Goal: Task Accomplishment & Management: Use online tool/utility

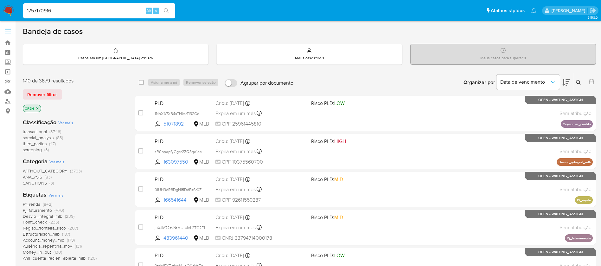
type input "1757170916"
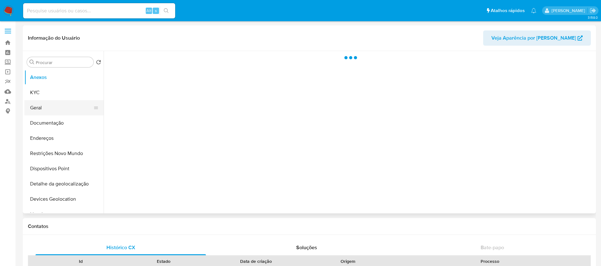
click at [54, 109] on button "Geral" at bounding box center [61, 107] width 74 height 15
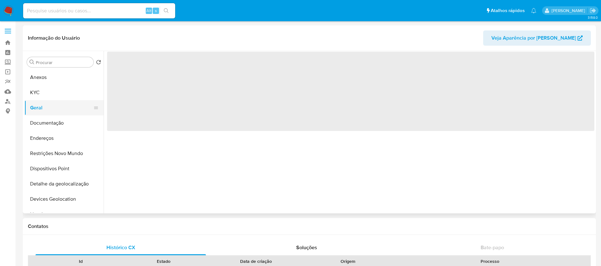
select select "10"
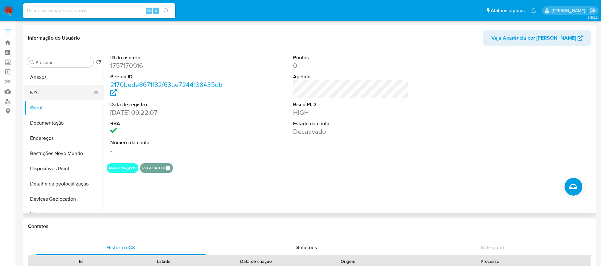
click at [37, 99] on button "KYC" at bounding box center [61, 92] width 74 height 15
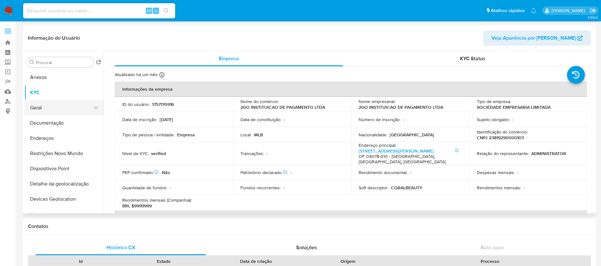
click at [38, 110] on button "Geral" at bounding box center [61, 107] width 74 height 15
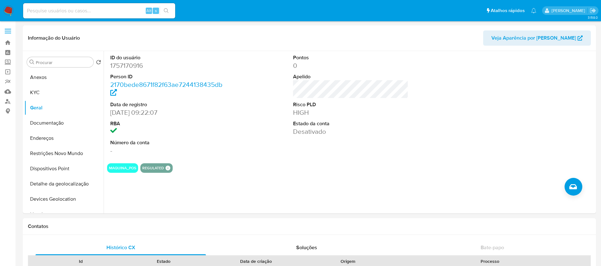
click at [41, 11] on input at bounding box center [99, 11] width 152 height 8
paste input "307281257"
type input "307281257"
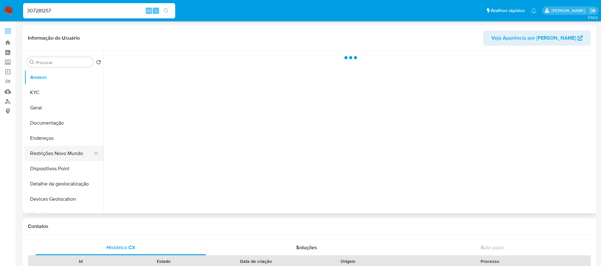
click at [51, 157] on button "Restrições Novo Mundo" at bounding box center [61, 153] width 74 height 15
select select "10"
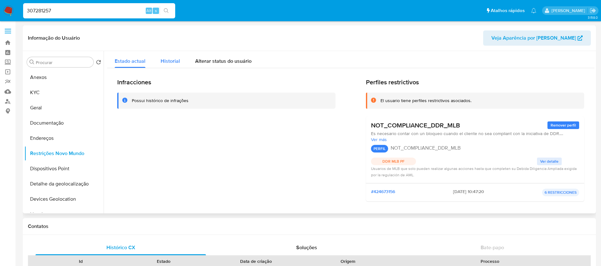
click at [176, 57] on span "Historial" at bounding box center [170, 60] width 19 height 7
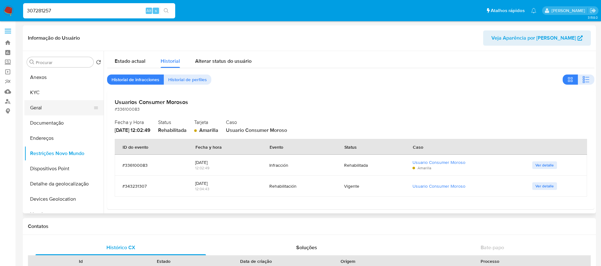
click at [43, 107] on button "Geral" at bounding box center [61, 107] width 74 height 15
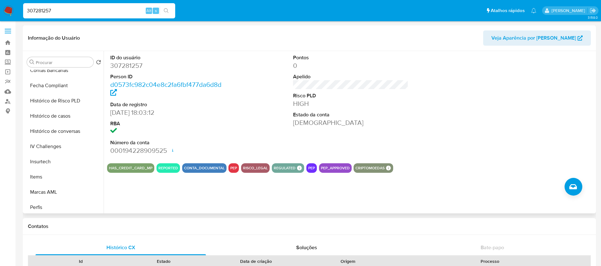
scroll to position [235, 0]
click at [43, 130] on button "Histórico de casos" at bounding box center [61, 131] width 74 height 15
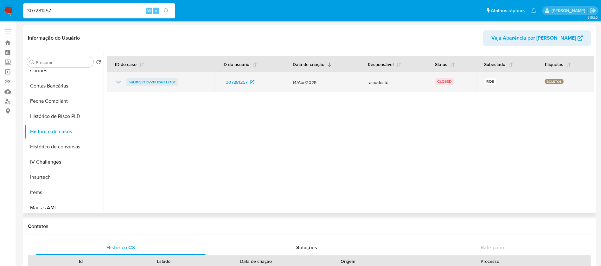
click at [143, 83] on span "nuDttqiIrCbVZ8HzVcFLx1Gt" at bounding box center [152, 82] width 47 height 8
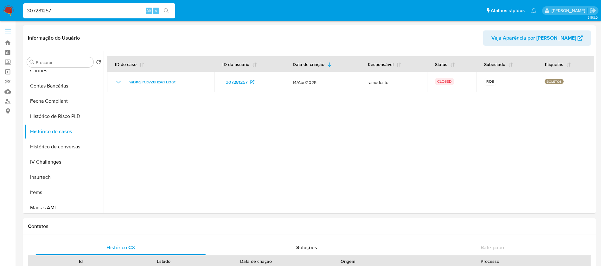
click at [79, 10] on input "307281257" at bounding box center [99, 11] width 152 height 8
paste input "1214568804"
type input "1214568804"
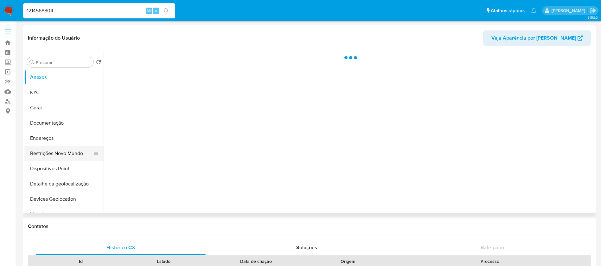
click at [50, 155] on button "Restrições Novo Mundo" at bounding box center [61, 153] width 74 height 15
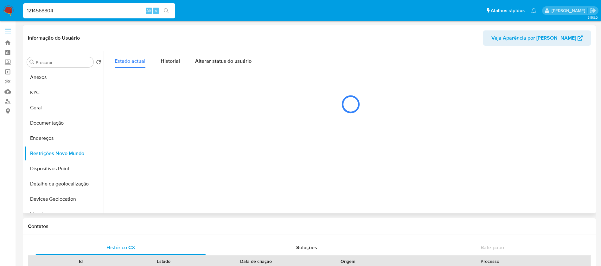
select select "10"
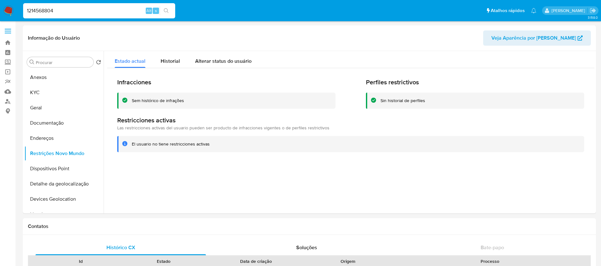
click at [11, 9] on img at bounding box center [8, 10] width 11 height 11
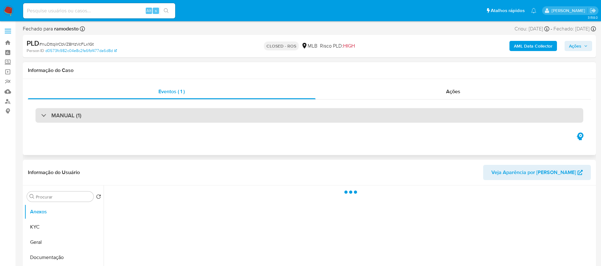
click at [236, 112] on div "MANUAL (1)" at bounding box center [309, 115] width 548 height 15
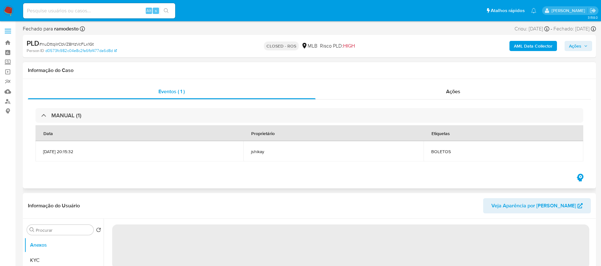
select select "10"
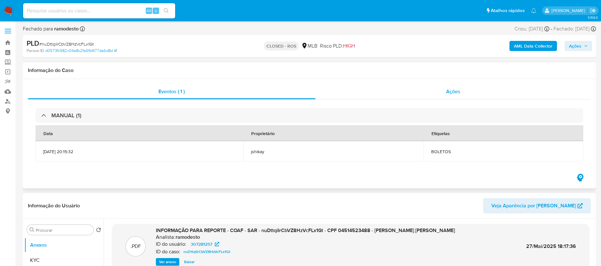
click at [370, 95] on div "Ações" at bounding box center [453, 91] width 276 height 15
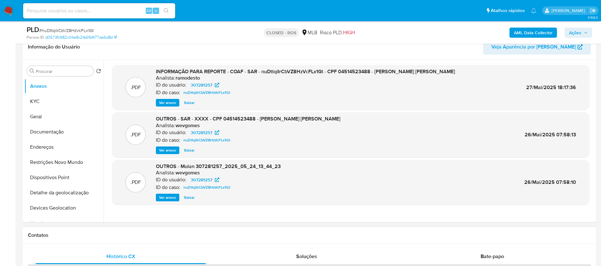
scroll to position [127, 0]
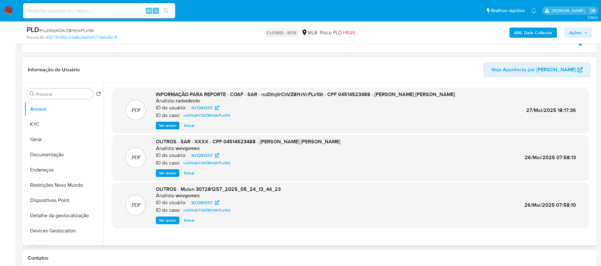
click at [137, 155] on p ".PDF" at bounding box center [136, 157] width 10 height 7
click at [162, 171] on span "Ver anexo" at bounding box center [167, 173] width 17 height 6
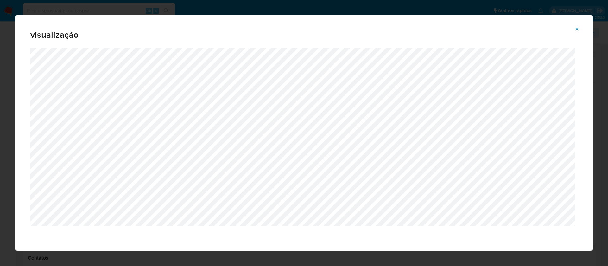
click at [580, 29] on button "Attachment preview" at bounding box center [577, 29] width 14 height 10
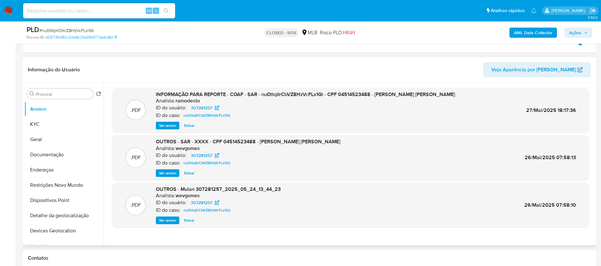
click at [106, 10] on input at bounding box center [99, 11] width 152 height 8
paste input "1214568804"
type input "1214568804"
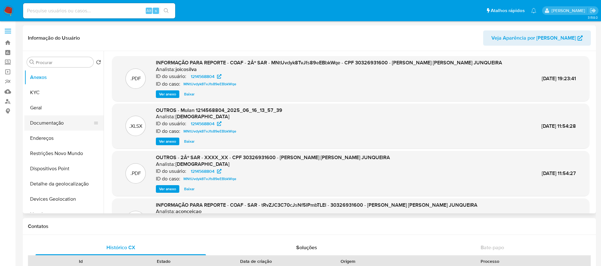
select select "10"
click at [35, 108] on button "Geral" at bounding box center [61, 107] width 74 height 15
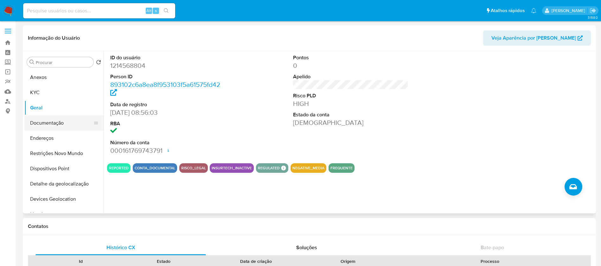
click at [47, 125] on button "Documentação" at bounding box center [61, 122] width 74 height 15
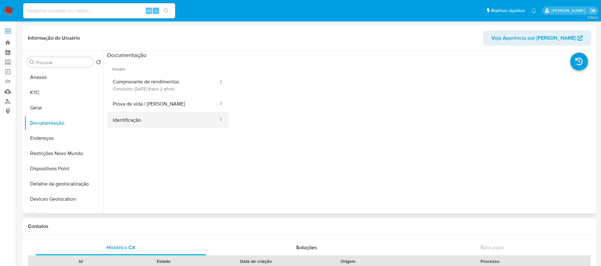
click at [144, 119] on button "Identificação" at bounding box center [163, 120] width 112 height 16
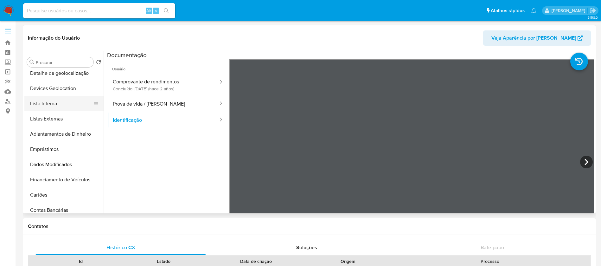
scroll to position [45, 0]
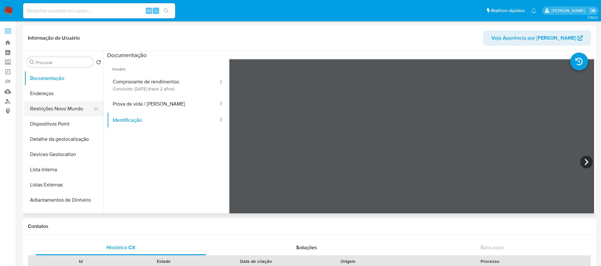
click at [44, 110] on button "Restrições Novo Mundo" at bounding box center [61, 108] width 74 height 15
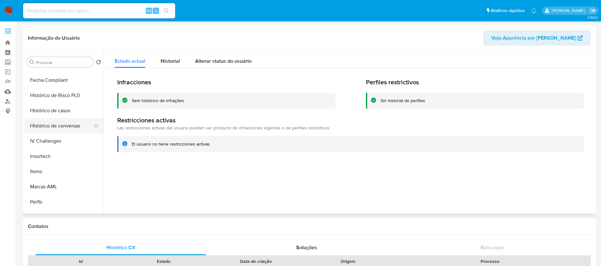
scroll to position [235, 0]
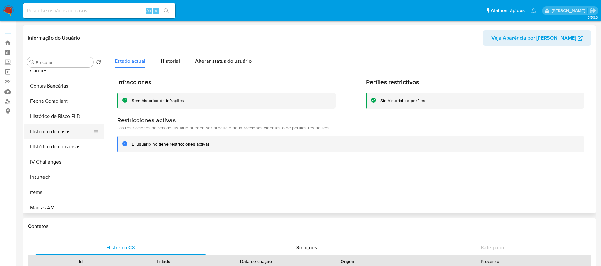
click at [46, 130] on button "Histórico de casos" at bounding box center [61, 131] width 74 height 15
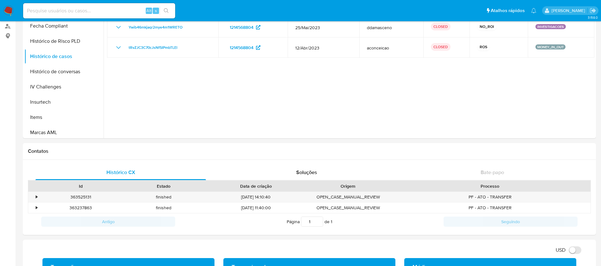
scroll to position [0, 0]
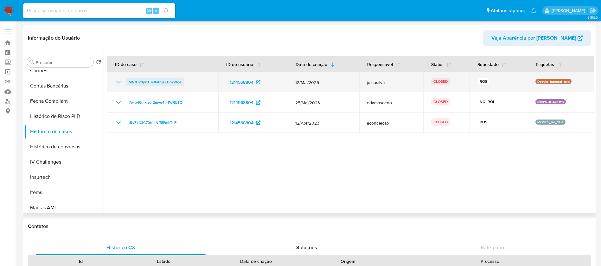
click at [164, 85] on span "MNtUvdyk8TvJfs89eEBbkWqe" at bounding box center [155, 82] width 53 height 8
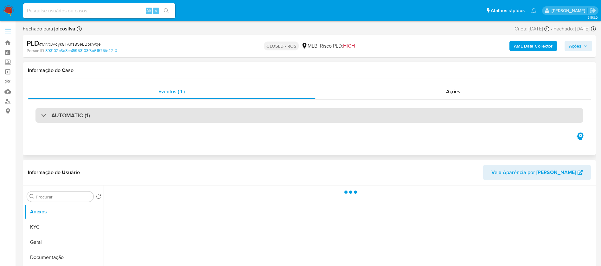
click at [206, 112] on div "AUTOMATIC (1)" at bounding box center [309, 115] width 548 height 15
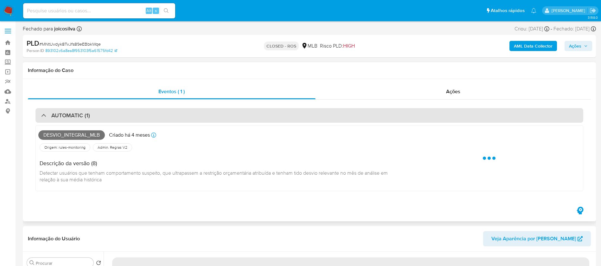
select select "10"
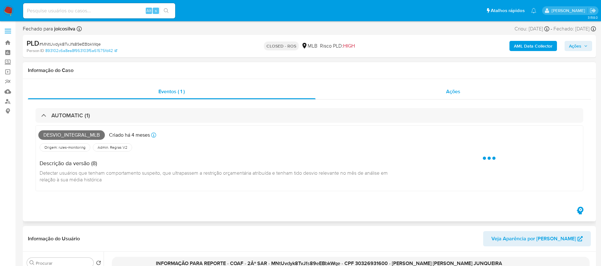
click at [338, 92] on div "Ações" at bounding box center [453, 91] width 276 height 15
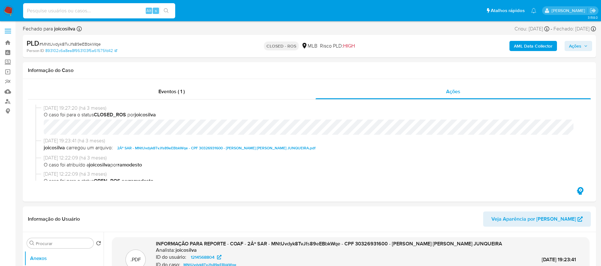
click at [88, 13] on input at bounding box center [99, 11] width 152 height 8
paste input "164800391"
type input "164800391"
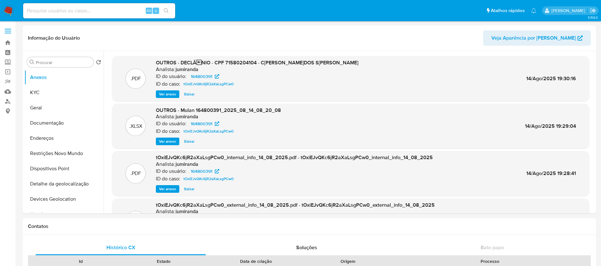
select select "10"
click at [40, 108] on button "Geral" at bounding box center [61, 107] width 74 height 15
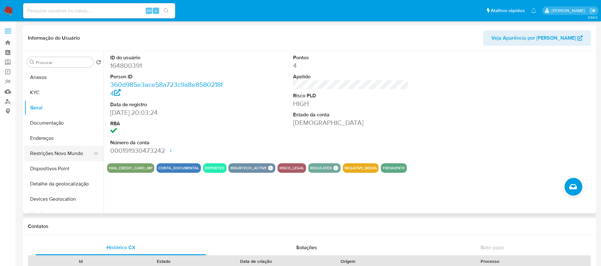
click at [41, 153] on button "Restrições Novo Mundo" at bounding box center [61, 153] width 74 height 15
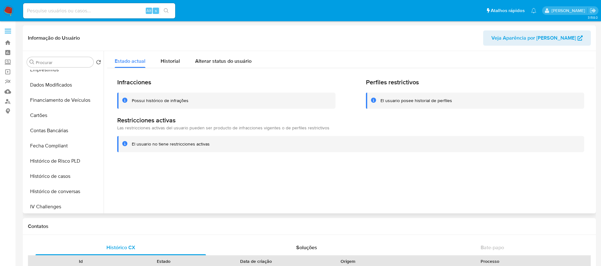
scroll to position [127, 0]
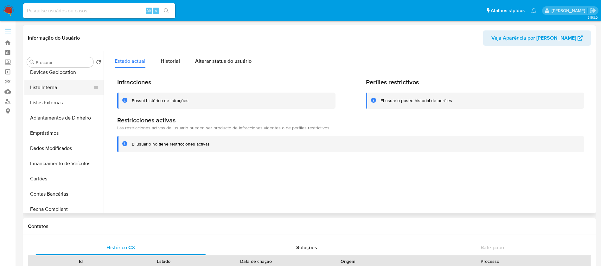
click at [41, 88] on button "Lista Interna" at bounding box center [61, 87] width 74 height 15
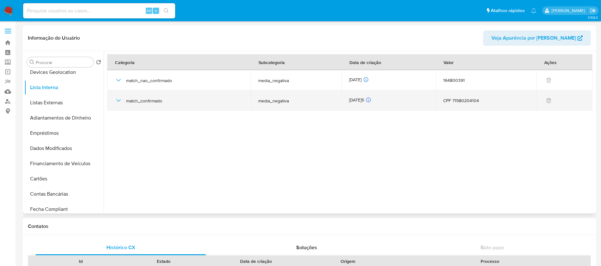
click at [116, 101] on icon "button" at bounding box center [119, 101] width 8 height 8
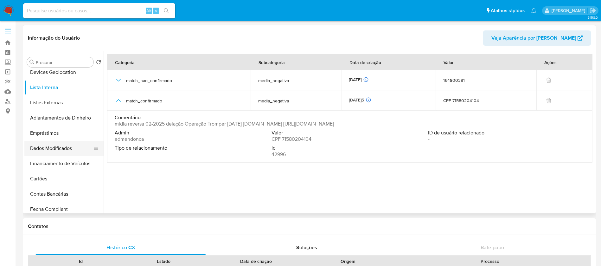
scroll to position [0, 0]
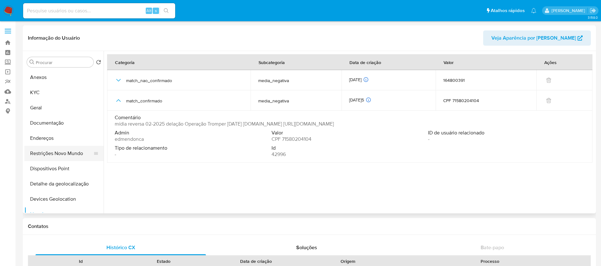
click at [47, 149] on button "Restrições Novo Mundo" at bounding box center [61, 153] width 74 height 15
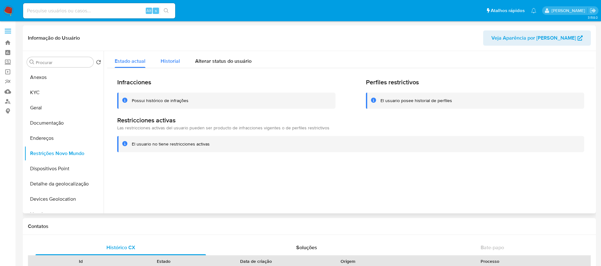
click at [163, 62] on span "Historial" at bounding box center [170, 60] width 19 height 7
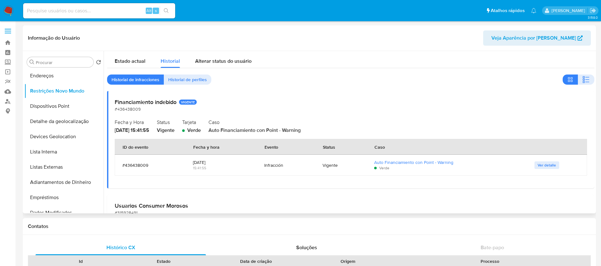
scroll to position [127, 0]
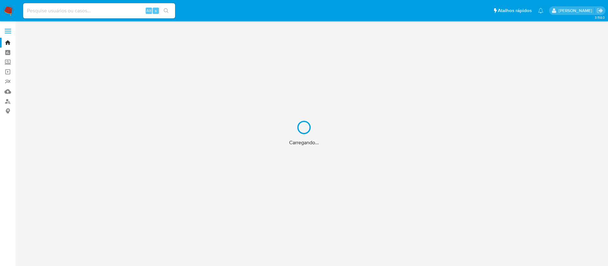
click at [43, 9] on div "Carregando..." at bounding box center [304, 133] width 608 height 266
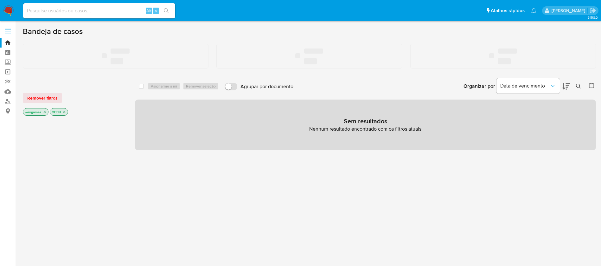
click at [50, 11] on input at bounding box center [99, 11] width 152 height 8
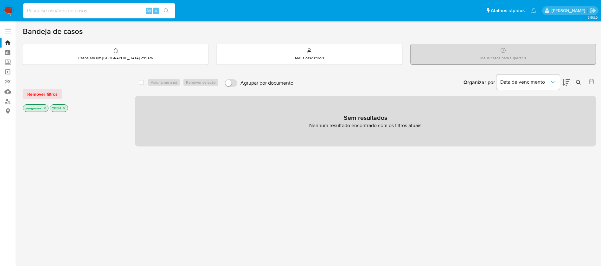
paste input "1110588527"
type input "1110588527"
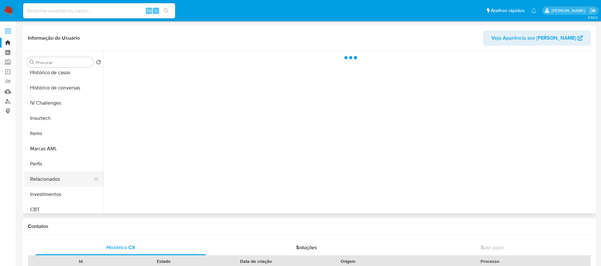
scroll to position [298, 0]
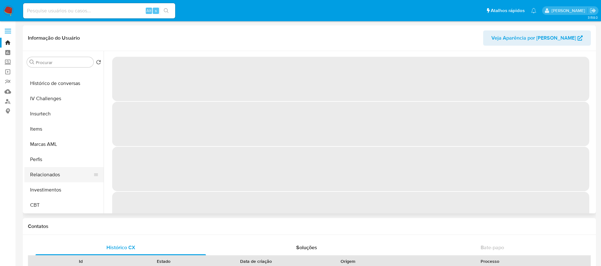
select select "10"
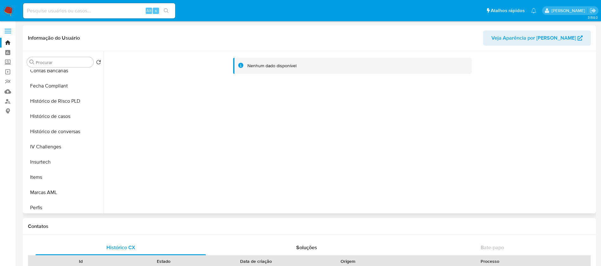
scroll to position [235, 0]
click at [44, 135] on button "Histórico de casos" at bounding box center [61, 131] width 74 height 15
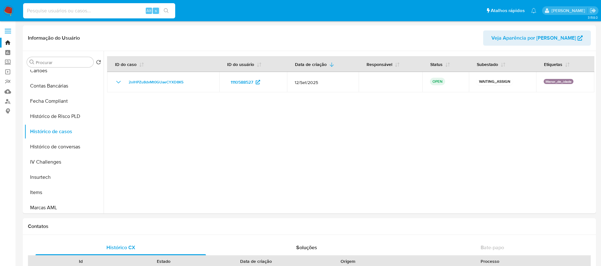
click at [63, 14] on input at bounding box center [99, 11] width 152 height 8
paste input "2592374012"
type input "2592374012"
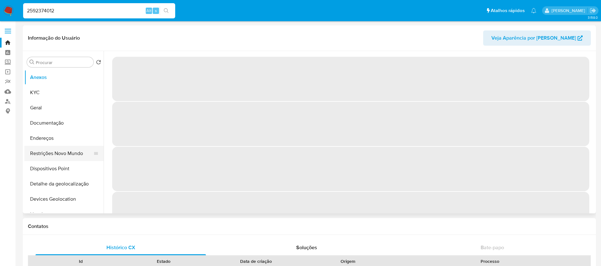
select select "10"
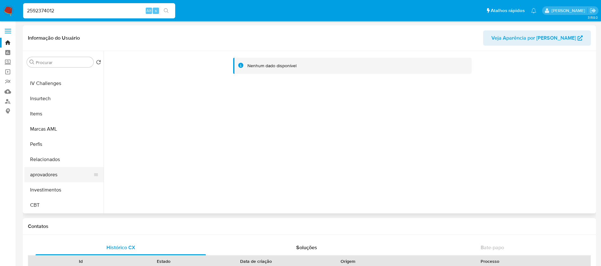
scroll to position [250, 0]
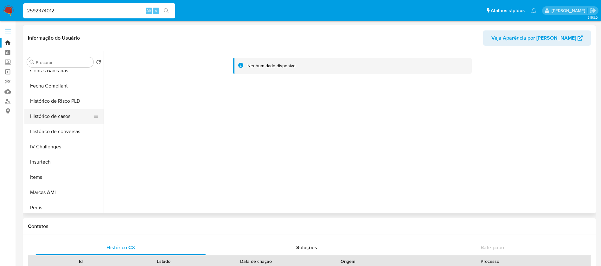
click at [43, 117] on button "Histórico de casos" at bounding box center [61, 116] width 74 height 15
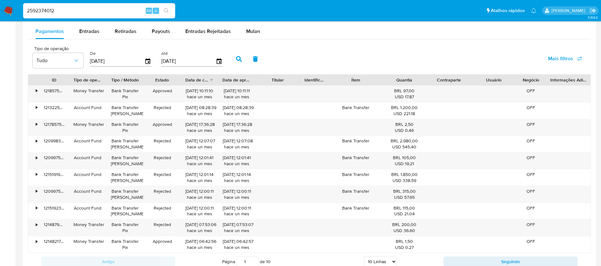
scroll to position [730, 0]
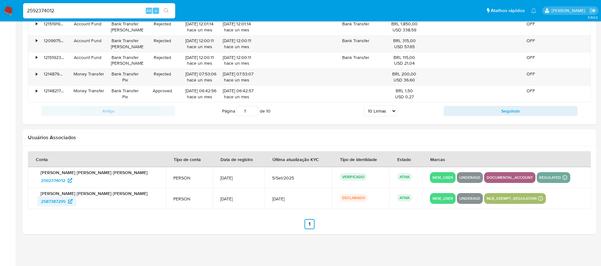
drag, startPoint x: 32, startPoint y: 200, endPoint x: 66, endPoint y: 201, distance: 34.5
click at [66, 201] on td "[PERSON_NAME] [PERSON_NAME] [PERSON_NAME] 2587387295" at bounding box center [97, 198] width 138 height 21
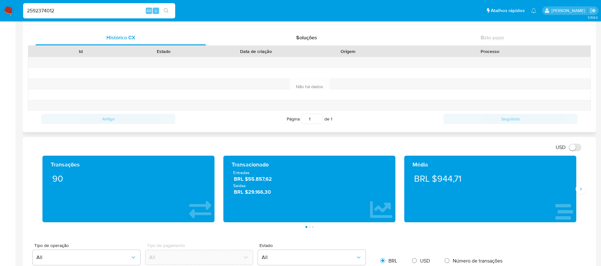
scroll to position [160, 0]
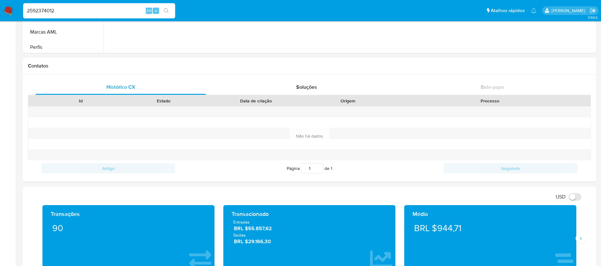
click at [68, 3] on div "2592374012 Alt s" at bounding box center [99, 10] width 152 height 15
click at [67, 14] on input "2592374012" at bounding box center [99, 11] width 152 height 8
paste input "87387295"
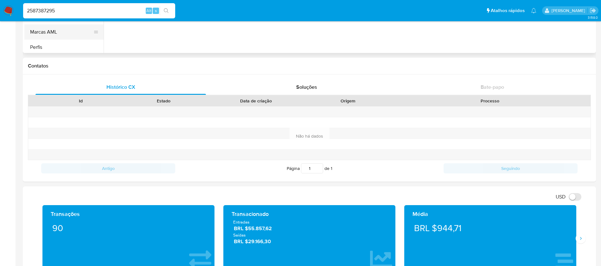
type input "2587387295"
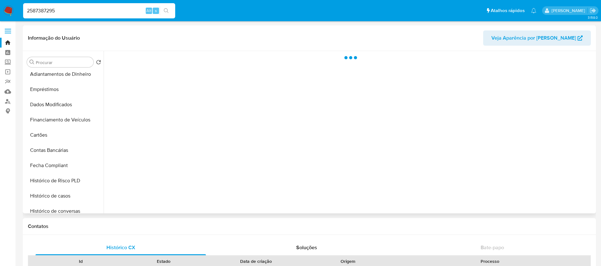
scroll to position [313, 0]
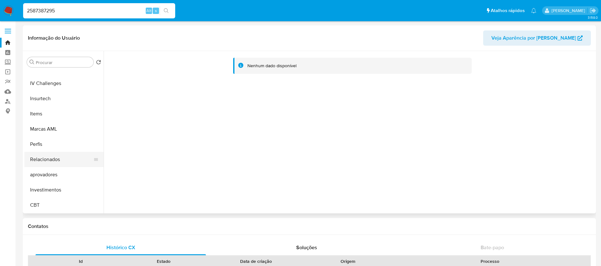
select select "10"
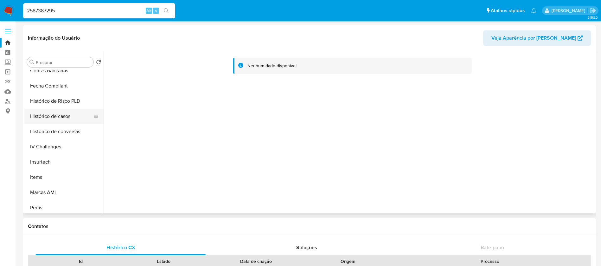
click at [47, 121] on button "Histórico de casos" at bounding box center [61, 116] width 74 height 15
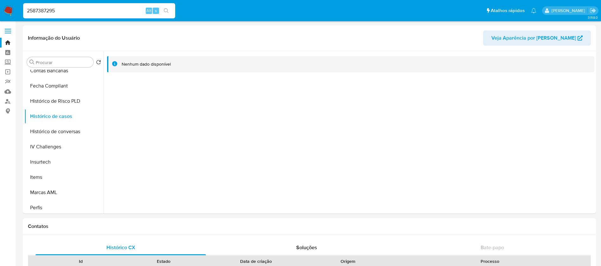
click at [83, 18] on div "2587387295 Alt s" at bounding box center [99, 10] width 152 height 15
click at [68, 13] on input "2587387295" at bounding box center [99, 11] width 152 height 8
paste input "204183458"
type input "2204183458"
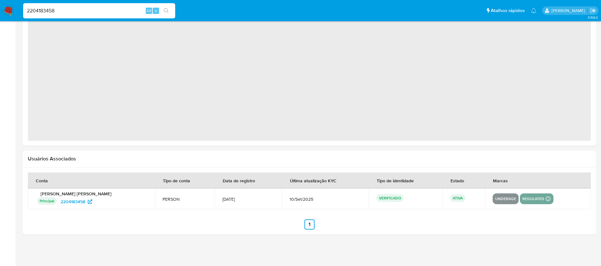
select select "10"
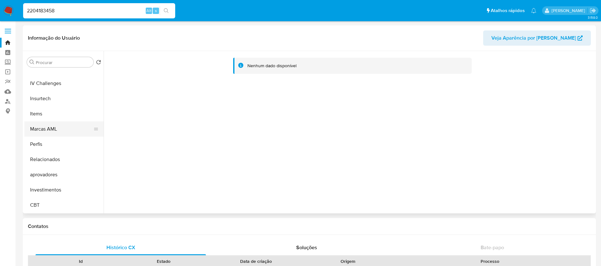
scroll to position [250, 0]
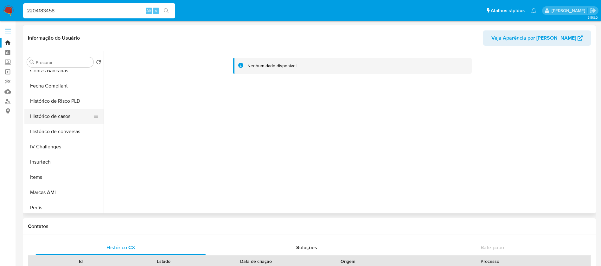
click at [44, 117] on button "Histórico de casos" at bounding box center [61, 116] width 74 height 15
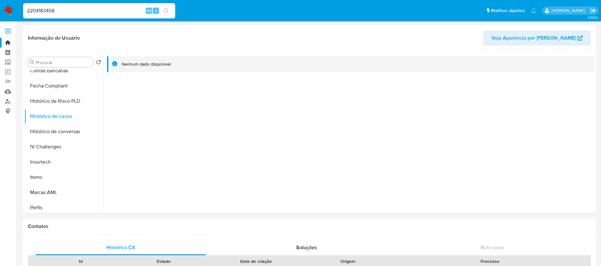
click at [77, 13] on input "2204183458" at bounding box center [99, 11] width 152 height 8
paste input "1700257566"
type input "1700257566"
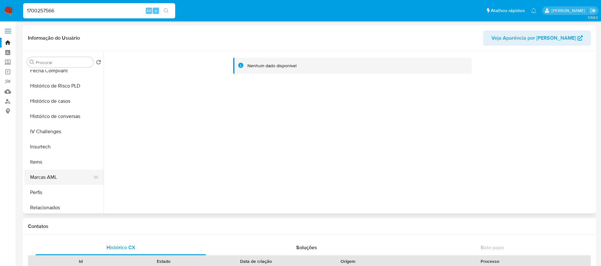
scroll to position [250, 0]
select select "10"
click at [50, 117] on button "Histórico de casos" at bounding box center [61, 116] width 74 height 15
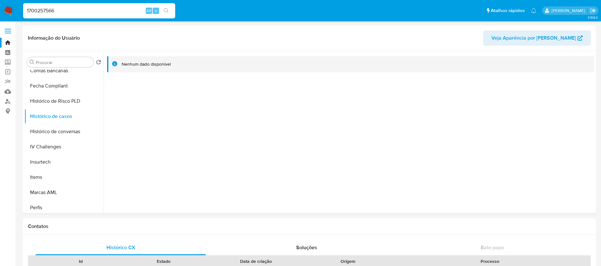
click at [108, 12] on input "1700257566" at bounding box center [99, 11] width 152 height 8
paste input "974862543"
type input "1974862543"
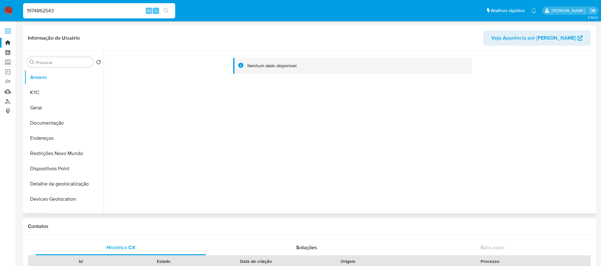
select select "10"
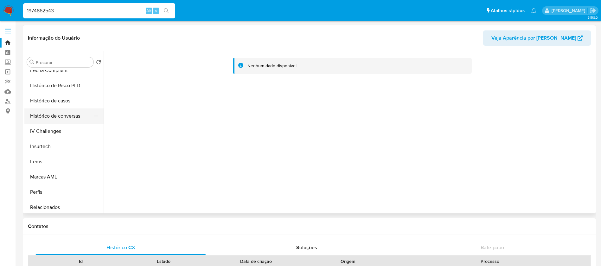
scroll to position [250, 0]
click at [44, 121] on button "Histórico de casos" at bounding box center [61, 116] width 74 height 15
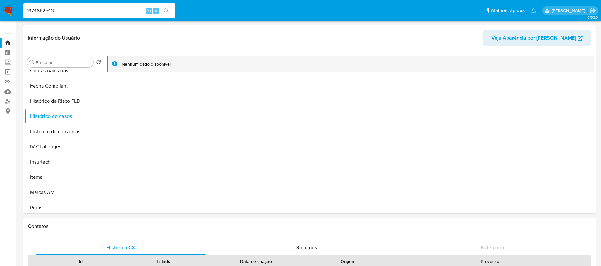
click at [95, 14] on input "1974862543" at bounding box center [99, 11] width 152 height 8
paste input "2593140564"
type input "2593140564"
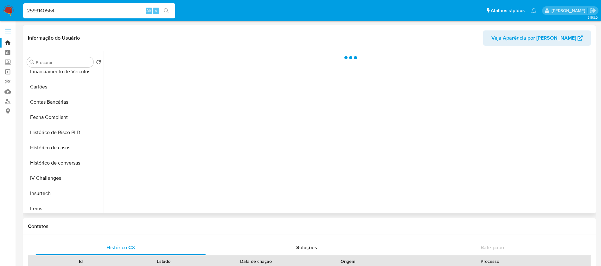
scroll to position [313, 0]
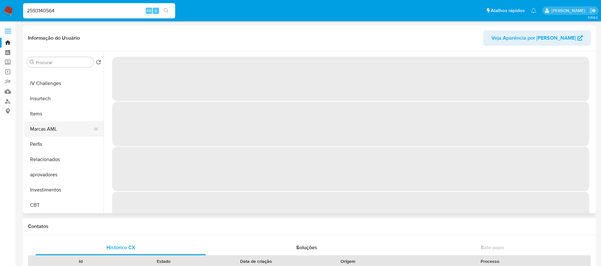
select select "10"
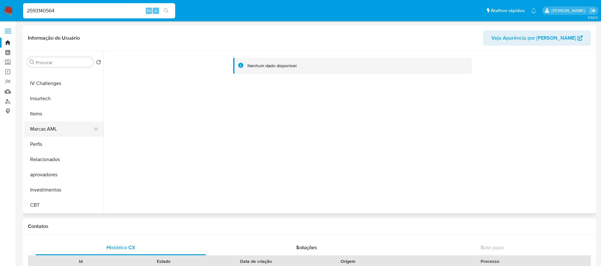
scroll to position [250, 0]
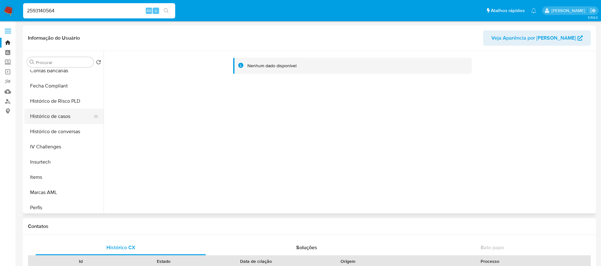
click at [49, 116] on button "Histórico de casos" at bounding box center [61, 116] width 74 height 15
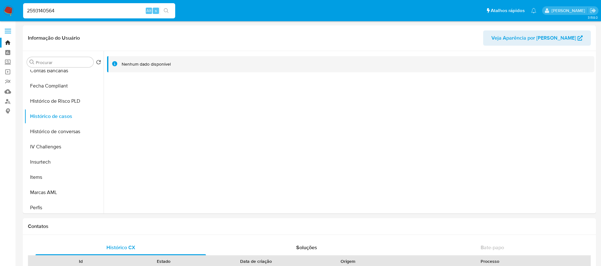
click at [87, 12] on input "2593140564" at bounding box center [99, 11] width 152 height 8
paste input "81307369"
type input "281307369"
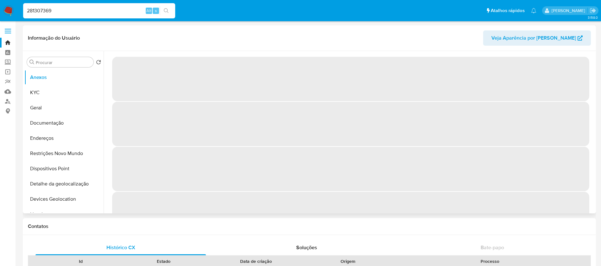
select select "10"
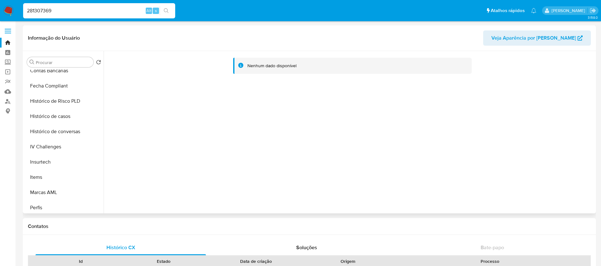
scroll to position [187, 0]
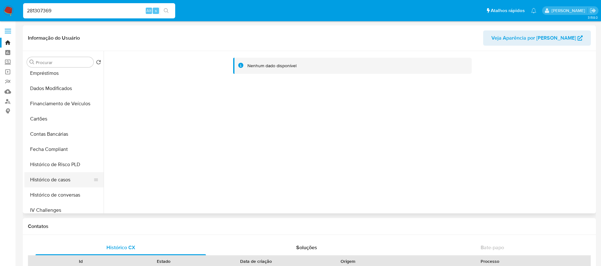
click at [49, 180] on button "Histórico de casos" at bounding box center [61, 179] width 74 height 15
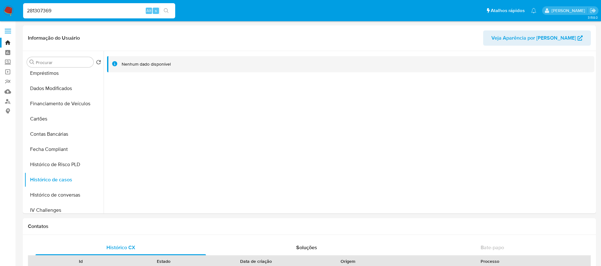
click at [94, 8] on input "281307369" at bounding box center [99, 11] width 152 height 8
paste input "1764469735"
type input "1764469735"
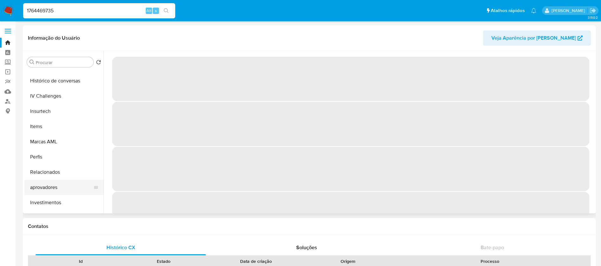
scroll to position [313, 0]
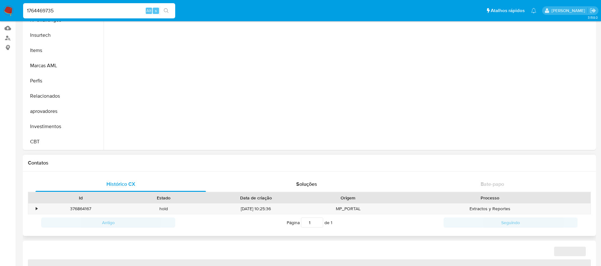
select select "10"
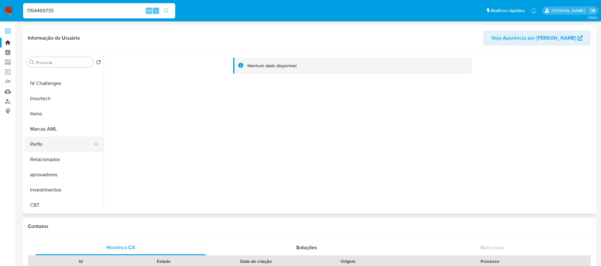
scroll to position [250, 0]
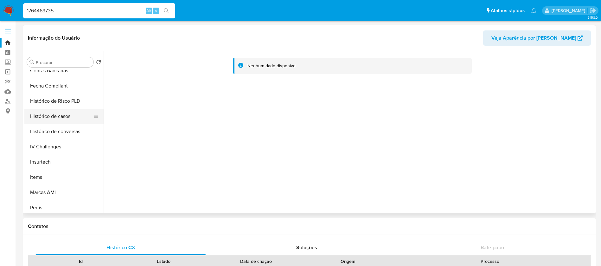
click at [48, 118] on button "Histórico de casos" at bounding box center [61, 116] width 74 height 15
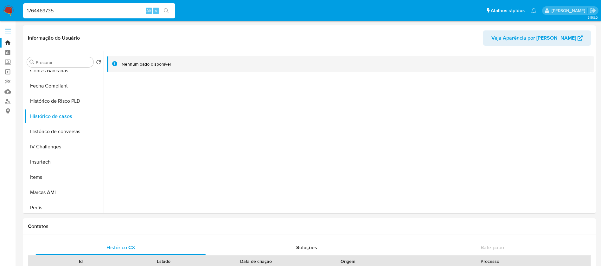
drag, startPoint x: 96, startPoint y: 16, endPoint x: 92, endPoint y: 13, distance: 4.7
click at [96, 16] on div "1764469735 Alt s" at bounding box center [99, 10] width 152 height 15
click at [91, 12] on input "1764469735" at bounding box center [99, 11] width 152 height 8
paste input "003740139"
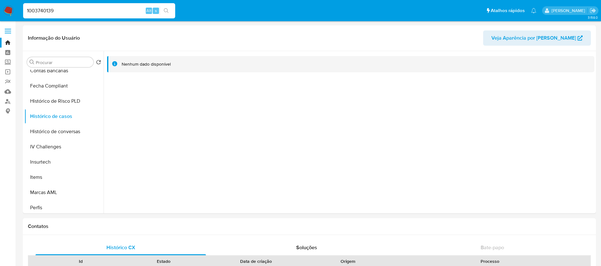
type input "1003740139"
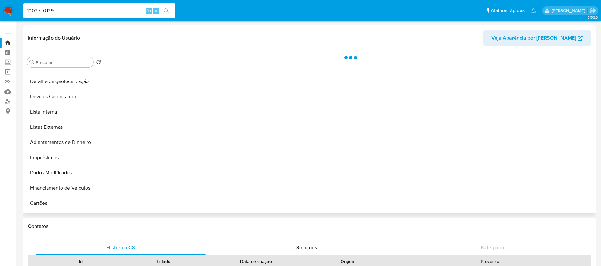
scroll to position [313, 0]
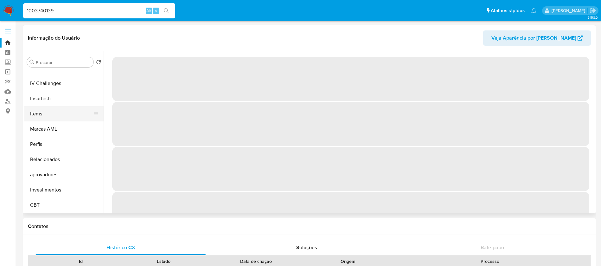
select select "10"
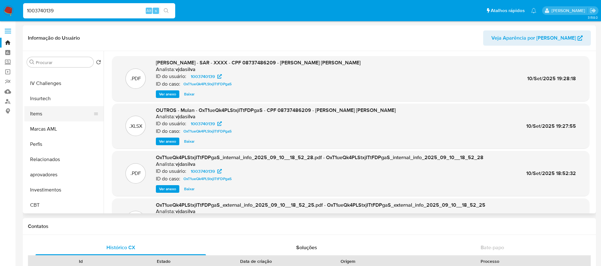
scroll to position [250, 0]
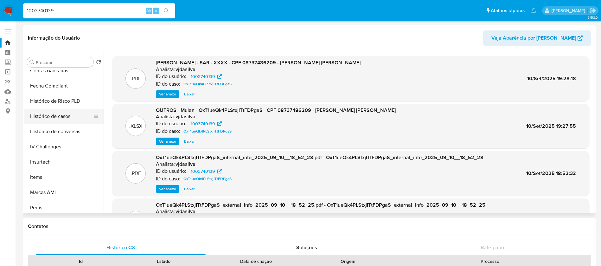
click at [47, 118] on button "Histórico de casos" at bounding box center [61, 116] width 74 height 15
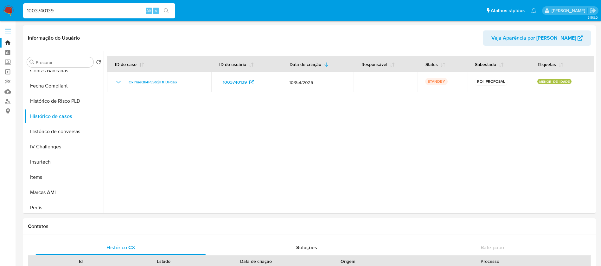
click at [110, 4] on div "1003740139 Alt s" at bounding box center [99, 10] width 152 height 15
click at [80, 13] on input "1003740139" at bounding box center [99, 11] width 152 height 8
paste input "764469735"
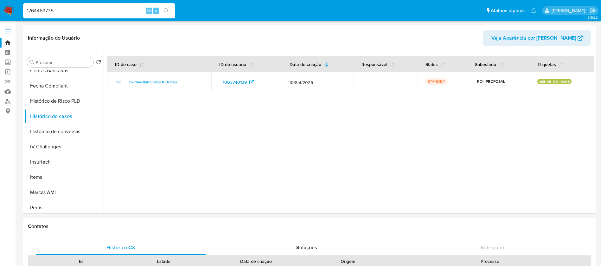
type input "1764469735"
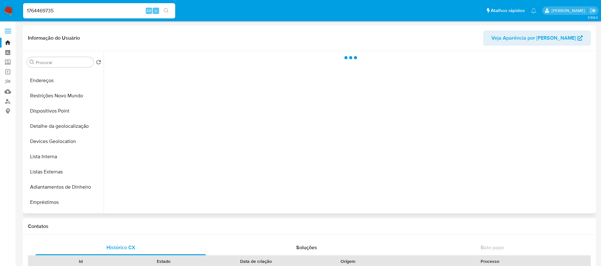
scroll to position [313, 0]
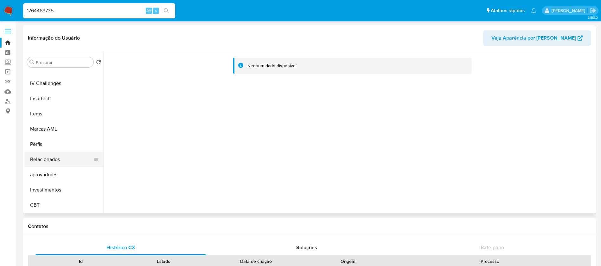
select select "10"
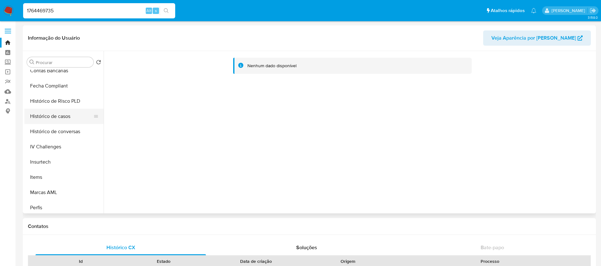
click at [39, 118] on button "Histórico de casos" at bounding box center [61, 116] width 74 height 15
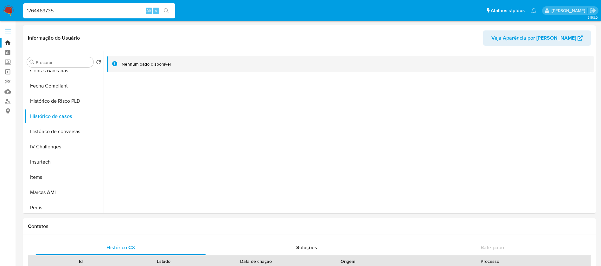
click at [63, 8] on input "1764469735" at bounding box center [99, 11] width 152 height 8
paste input "886176726"
type input "1886176726"
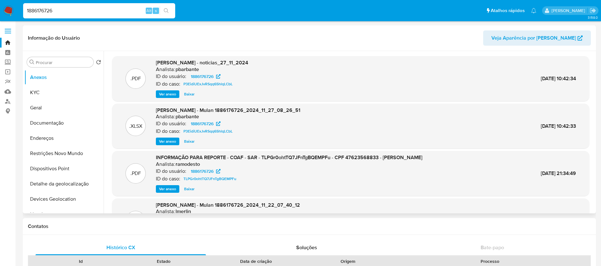
select select "10"
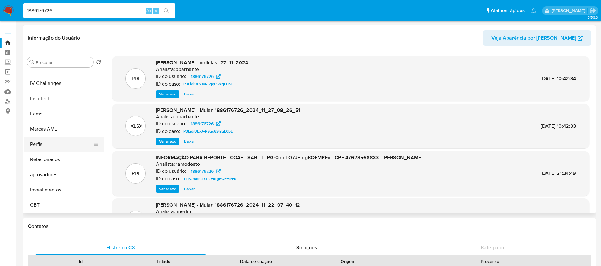
scroll to position [250, 0]
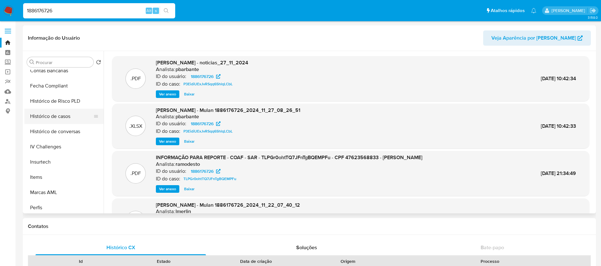
click at [45, 116] on button "Histórico de casos" at bounding box center [61, 116] width 74 height 15
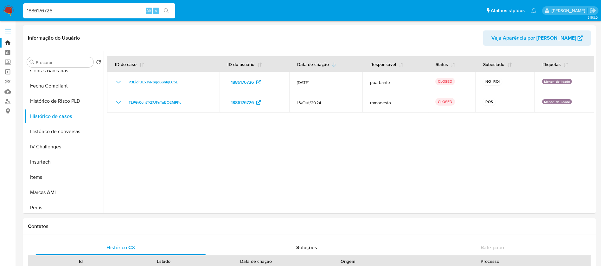
click at [73, 10] on input "1886176726" at bounding box center [99, 11] width 152 height 8
paste input "2152347077"
type input "2152347077"
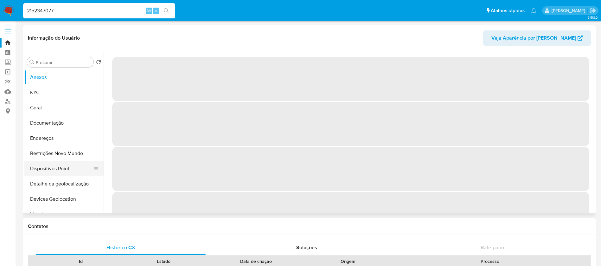
select select "10"
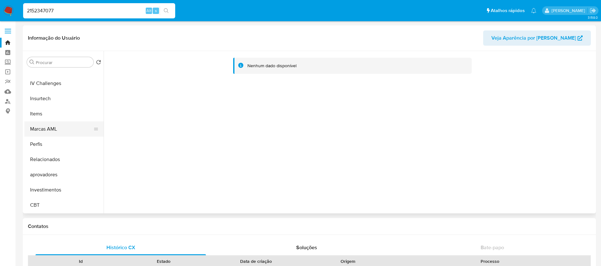
scroll to position [250, 0]
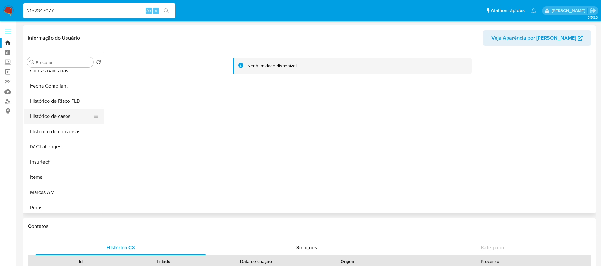
click at [45, 119] on button "Histórico de casos" at bounding box center [61, 116] width 74 height 15
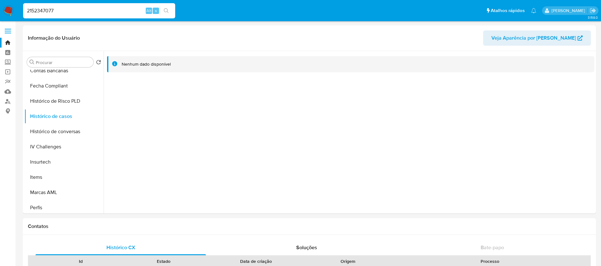
click at [84, 13] on input "2152347077" at bounding box center [99, 11] width 152 height 8
paste input "1857544844"
type input "1857544844"
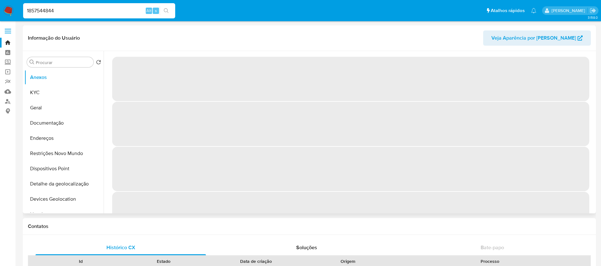
select select "10"
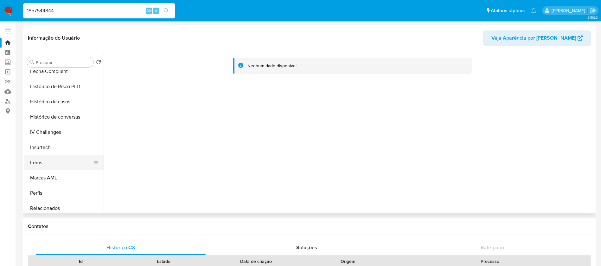
scroll to position [250, 0]
click at [46, 118] on button "Histórico de casos" at bounding box center [61, 116] width 74 height 15
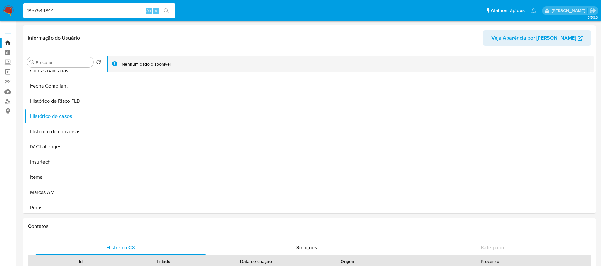
click at [102, 13] on input "1857544844" at bounding box center [99, 11] width 152 height 8
paste input "2152318075"
type input "2152318075"
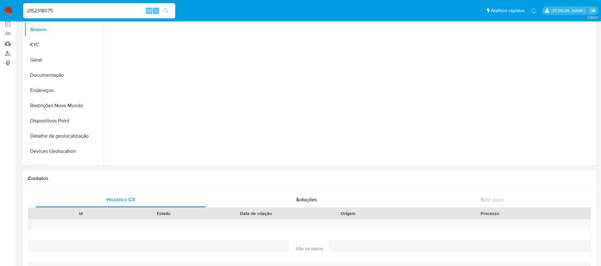
scroll to position [63, 0]
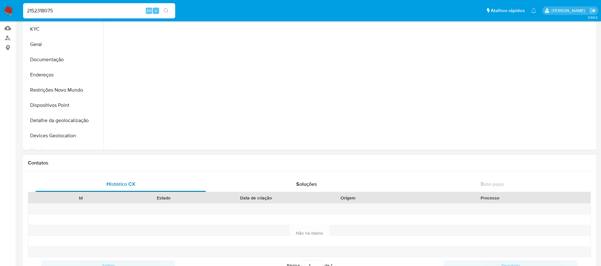
select select "10"
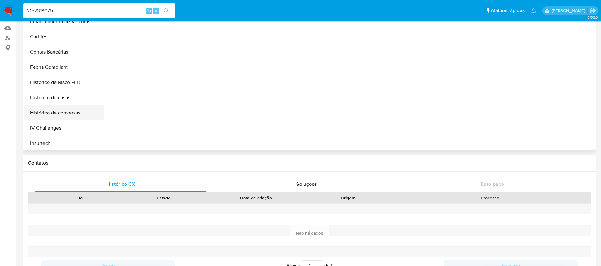
scroll to position [190, 0]
drag, startPoint x: 45, startPoint y: 116, endPoint x: 50, endPoint y: 116, distance: 4.8
click at [45, 115] on button "Histórico de casos" at bounding box center [61, 112] width 74 height 15
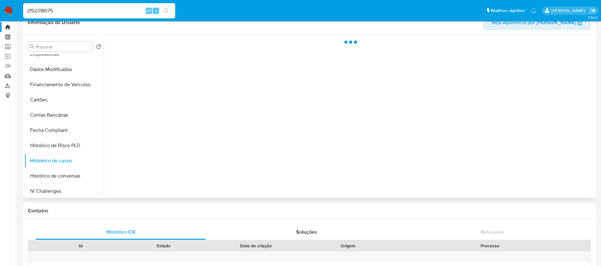
scroll to position [0, 0]
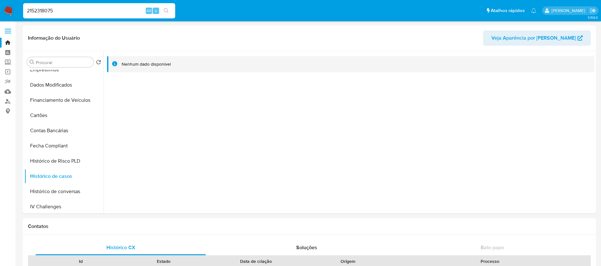
click at [62, 11] on input "2152318075" at bounding box center [99, 11] width 152 height 8
paste input "1225163216"
type input "1225163216"
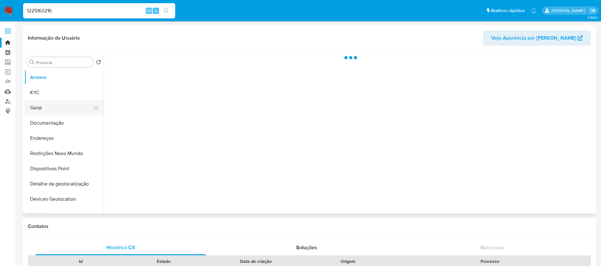
click at [45, 108] on button "Geral" at bounding box center [61, 107] width 74 height 15
click at [41, 99] on button "KYC" at bounding box center [61, 92] width 74 height 15
select select "10"
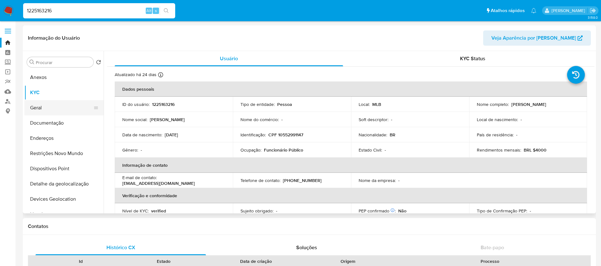
click at [42, 112] on button "Geral" at bounding box center [61, 107] width 74 height 15
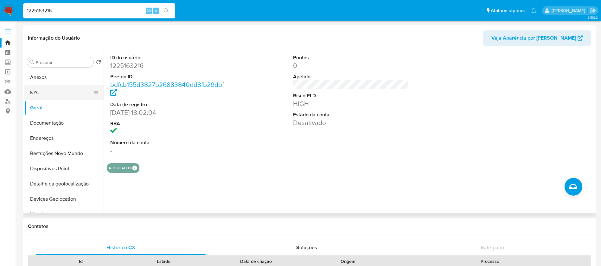
click at [44, 95] on button "KYC" at bounding box center [61, 92] width 74 height 15
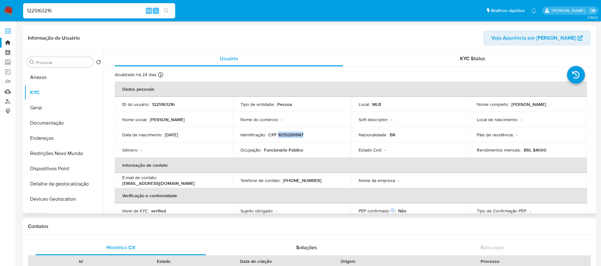
drag, startPoint x: 278, startPoint y: 134, endPoint x: 303, endPoint y: 134, distance: 25.0
click at [303, 134] on p "CPF 10552991147" at bounding box center [285, 135] width 35 height 6
copy p "10552991147"
click at [73, 5] on div "1225163216 Alt s" at bounding box center [99, 10] width 152 height 15
click at [65, 10] on input "1225163216" at bounding box center [99, 11] width 152 height 8
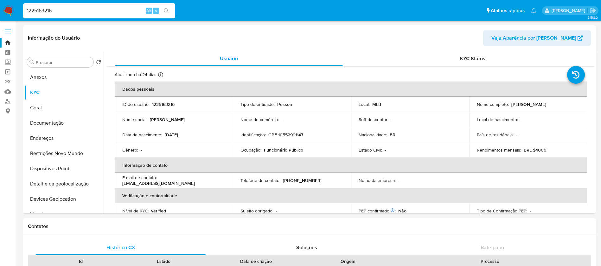
click at [65, 10] on input "1225163216" at bounding box center [99, 11] width 152 height 8
paste input "H8Fk1RC8IkkcMYX8mJDhz5jU"
type input "H8Fk1RC8IkkcMYX8mJDhz5jU"
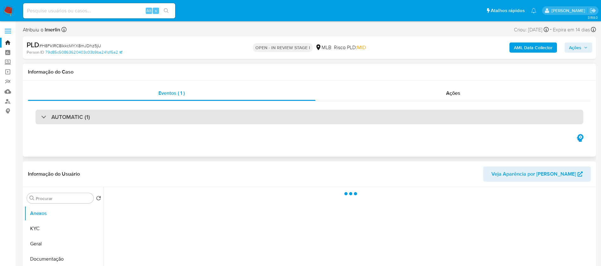
click at [160, 113] on div "AUTOMATIC (1)" at bounding box center [309, 117] width 548 height 15
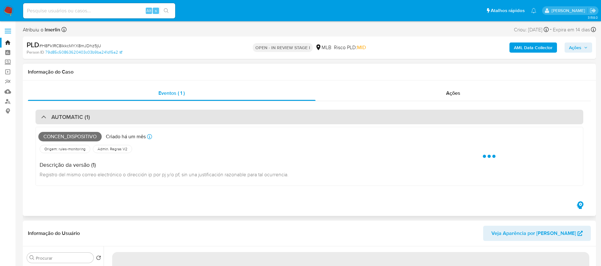
select select "10"
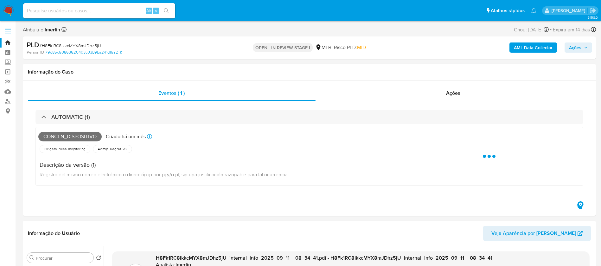
select select "10"
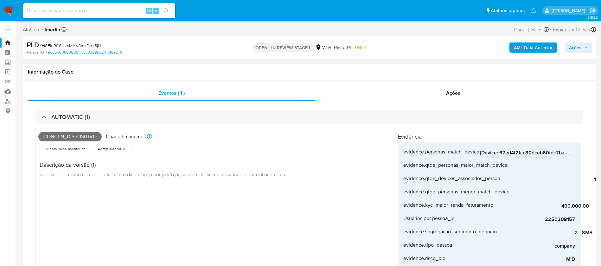
scroll to position [63, 0]
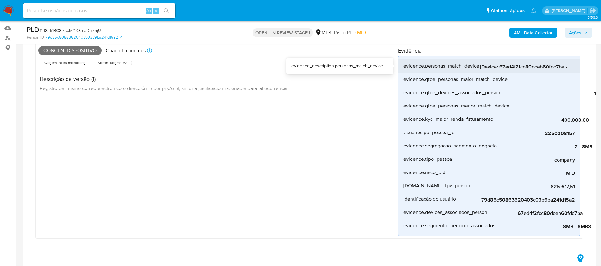
click at [511, 66] on span "[Device: 67ed4f2fcc80dceb60fdc7ba - Personas: 01f86144280994e4e507bf1790b5bc1a,…" at bounding box center [527, 67] width 95 height 6
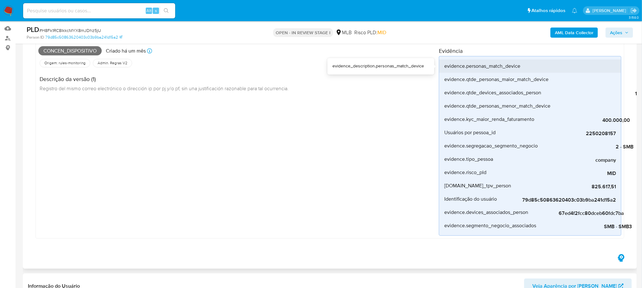
scroll to position [0, 468]
drag, startPoint x: 539, startPoint y: 73, endPoint x: 607, endPoint y: 70, distance: 68.2
click at [601, 70] on div "evidence.personas_match_device [Device: 67ed4f2fcc80dceb60fdc7ba - Personas: 01…" at bounding box center [530, 146] width 182 height 180
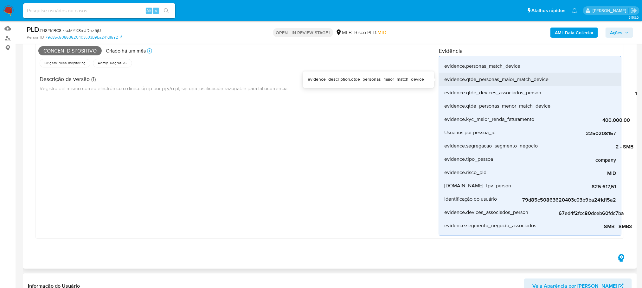
drag, startPoint x: 598, startPoint y: 73, endPoint x: 538, endPoint y: 73, distance: 59.9
click at [538, 73] on li "evidence.qtde_personas_maior_match_device 5" at bounding box center [530, 79] width 182 height 13
click at [523, 73] on div "evidence.qtde_personas_maior_match_device" at bounding box center [496, 79] width 104 height 13
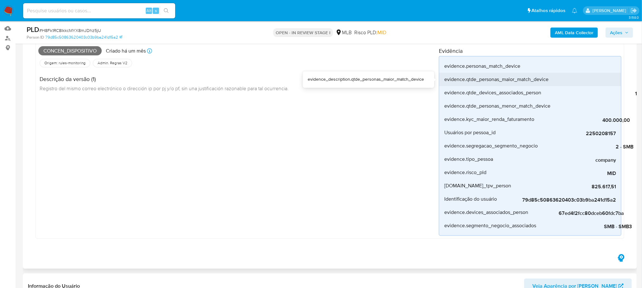
click at [523, 73] on div "evidence.qtde_personas_maior_match_device" at bounding box center [496, 79] width 104 height 13
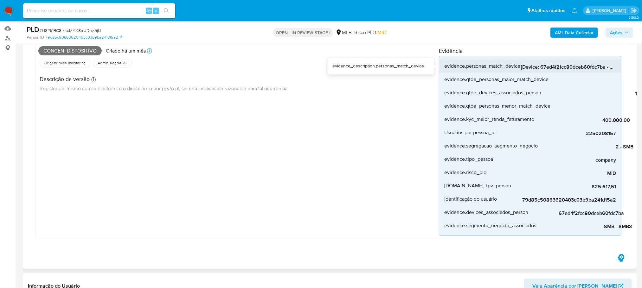
click at [542, 65] on span "[Device: 67ed4f2fcc80dceb60fdc7ba - Personas: 01f86144280994e4e507bf1790b5bc1a,…" at bounding box center [568, 67] width 95 height 6
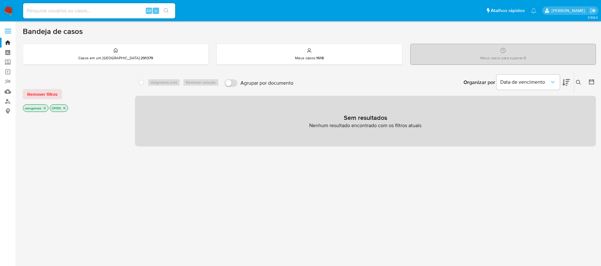
click at [60, 14] on input at bounding box center [99, 11] width 152 height 8
paste input "256345803"
type input "256345803"
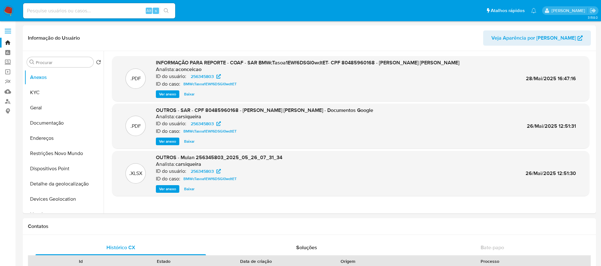
select select "10"
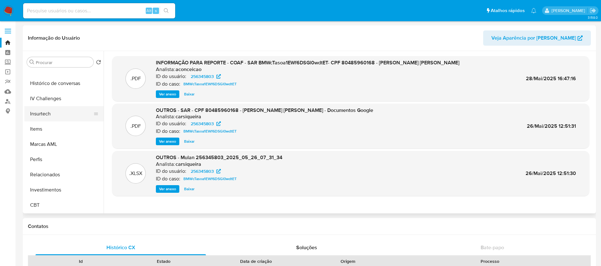
scroll to position [235, 0]
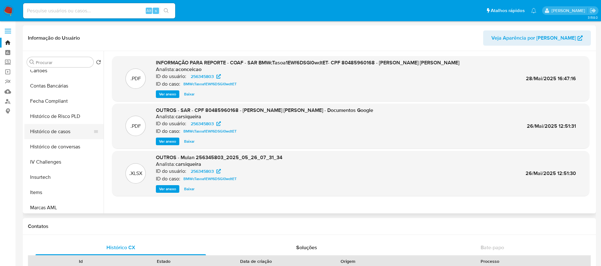
click at [48, 131] on button "Histórico de casos" at bounding box center [61, 131] width 74 height 15
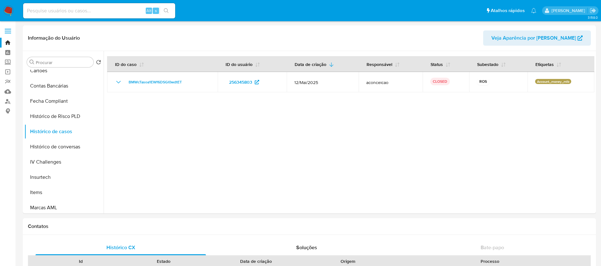
click at [57, 12] on input at bounding box center [99, 11] width 152 height 8
paste input "1338118783"
type input "1338118783"
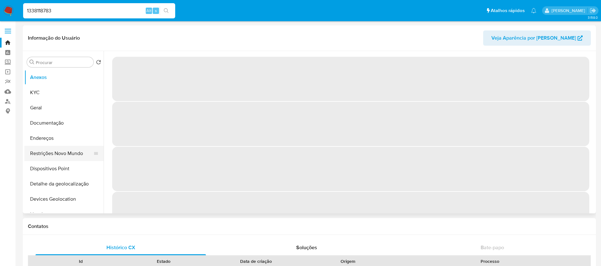
select select "10"
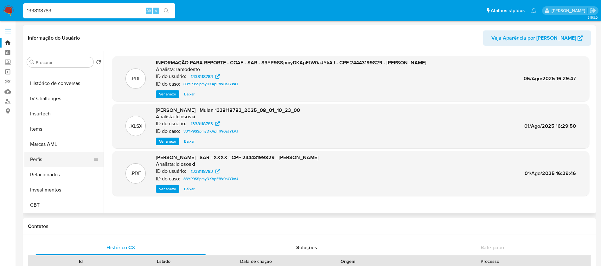
scroll to position [235, 0]
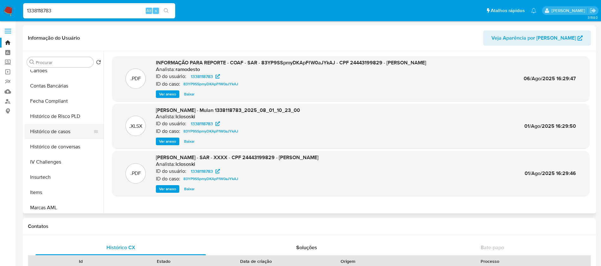
click at [48, 133] on button "Histórico de casos" at bounding box center [61, 131] width 74 height 15
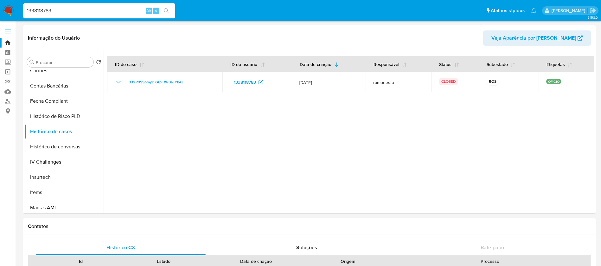
click at [87, 11] on input "1338118783" at bounding box center [99, 11] width 152 height 8
paste input "450597239"
type input "450597239"
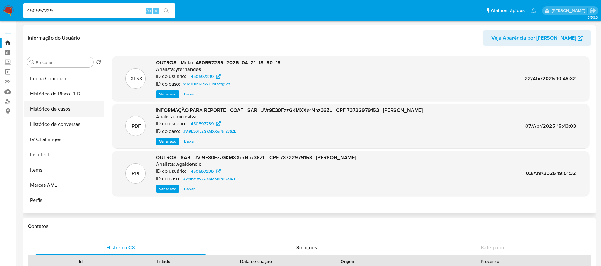
scroll to position [235, 0]
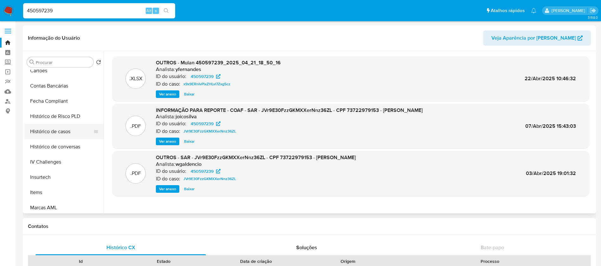
select select "10"
click at [44, 135] on button "Histórico de casos" at bounding box center [61, 131] width 74 height 15
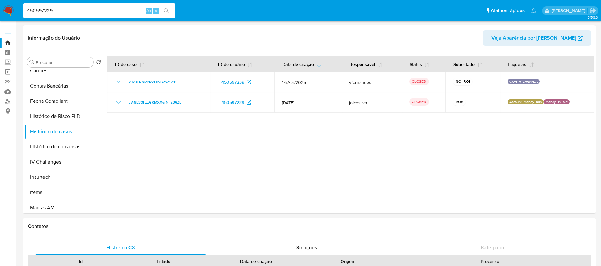
click at [73, 11] on input "450597239" at bounding box center [99, 11] width 152 height 8
paste input "1134467793"
type input "1134467793"
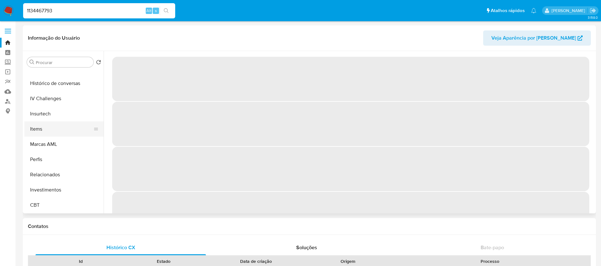
scroll to position [235, 0]
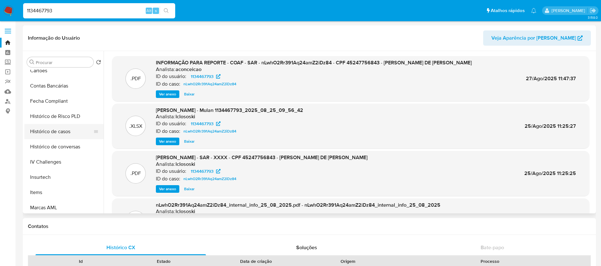
select select "10"
click at [44, 134] on button "Histórico de casos" at bounding box center [61, 131] width 74 height 15
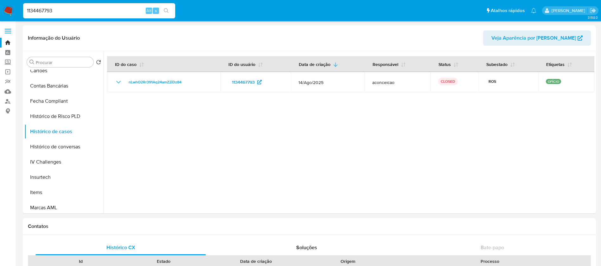
click at [88, 10] on input "1134467793" at bounding box center [99, 11] width 152 height 8
paste input "668606799"
type input "1668606799"
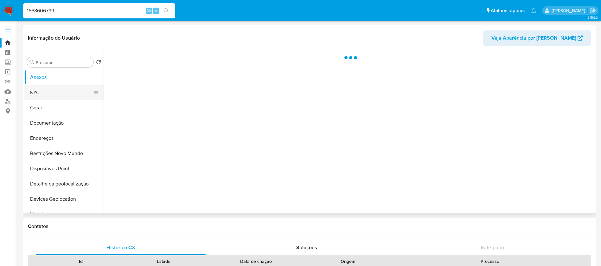
click at [39, 95] on button "KYC" at bounding box center [61, 92] width 74 height 15
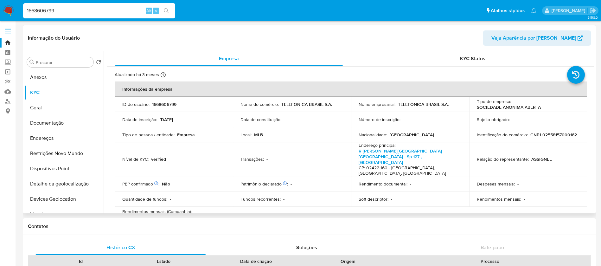
select select "10"
click at [59, 10] on input "1668606799" at bounding box center [99, 11] width 152 height 8
paste input "435764587"
type input "435764587"
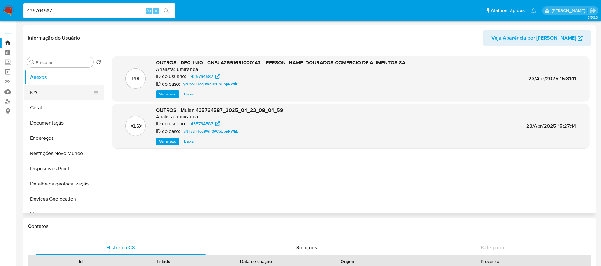
select select "10"
click at [44, 92] on button "KYC" at bounding box center [61, 92] width 74 height 15
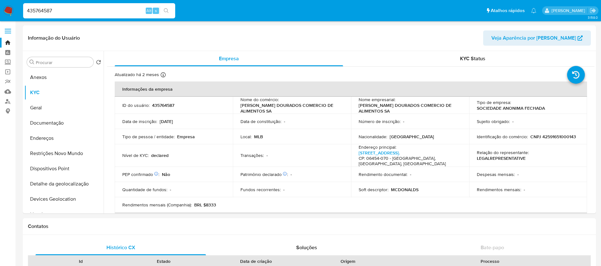
click at [94, 5] on div "435764587 Alt s" at bounding box center [99, 10] width 152 height 15
click at [82, 13] on input "435764587" at bounding box center [99, 11] width 152 height 8
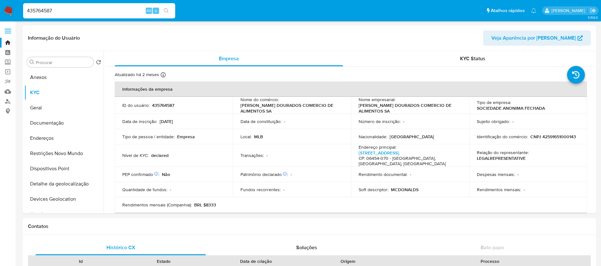
paste input "2148442982"
type input "2148442982"
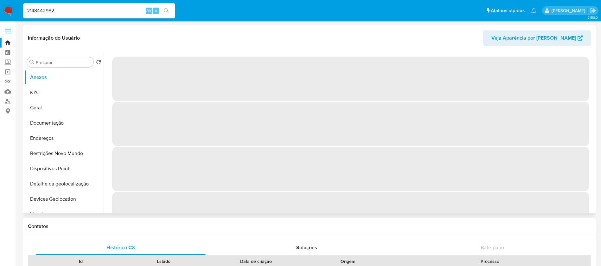
select select "10"
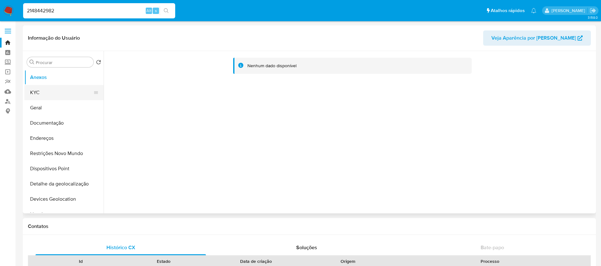
click at [41, 99] on button "KYC" at bounding box center [61, 92] width 74 height 15
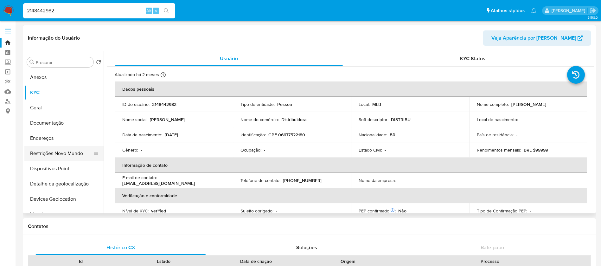
click at [47, 151] on button "Restrições Novo Mundo" at bounding box center [61, 153] width 74 height 15
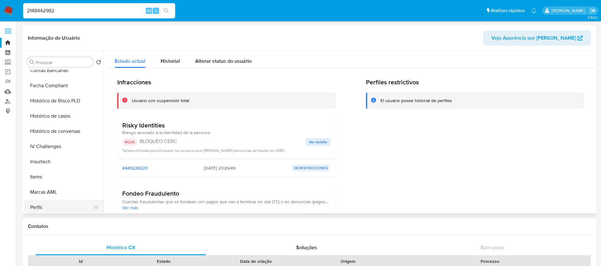
scroll to position [235, 0]
click at [43, 134] on button "Histórico de casos" at bounding box center [61, 131] width 74 height 15
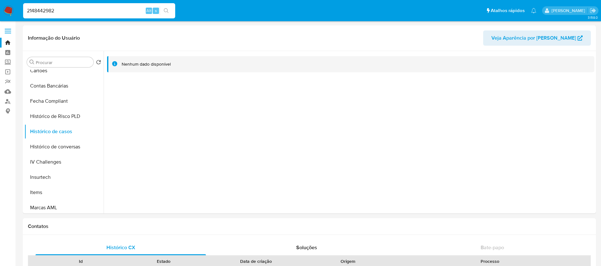
click at [66, 12] on input "2148442982" at bounding box center [99, 11] width 152 height 8
paste input "473887956"
type input "473887956"
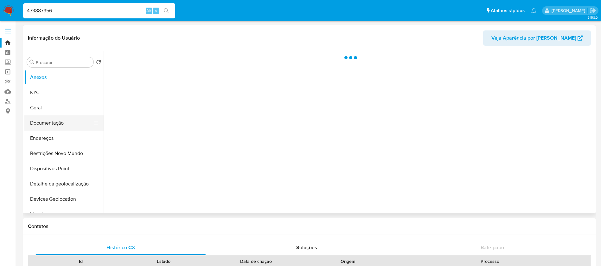
click at [44, 124] on button "Documentação" at bounding box center [61, 122] width 74 height 15
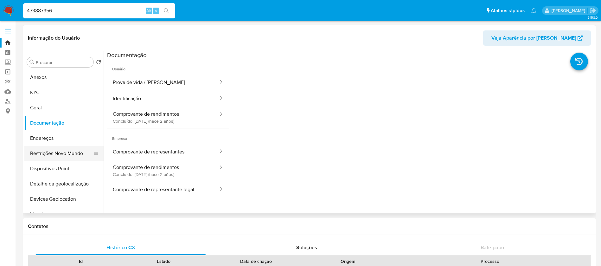
click at [49, 151] on button "Restrições Novo Mundo" at bounding box center [61, 153] width 74 height 15
select select "10"
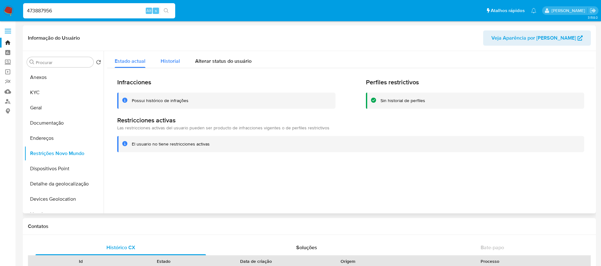
click at [173, 60] on span "Historial" at bounding box center [170, 60] width 19 height 7
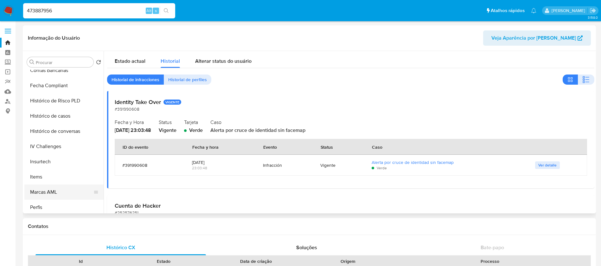
scroll to position [235, 0]
click at [48, 126] on button "Histórico de casos" at bounding box center [61, 131] width 74 height 15
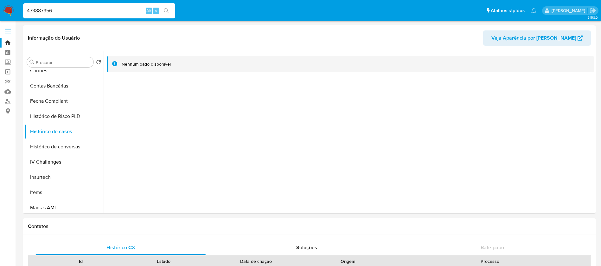
click at [90, 12] on input "473887956" at bounding box center [99, 11] width 152 height 8
paste input "172585139"
type input "172585139"
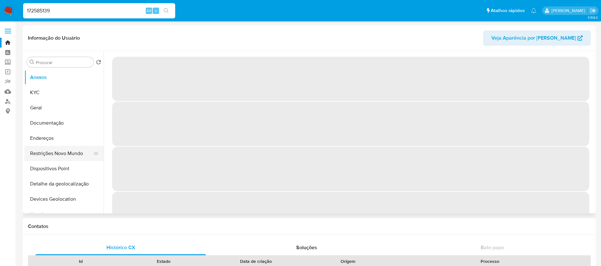
click at [44, 151] on button "Restrições Novo Mundo" at bounding box center [61, 153] width 74 height 15
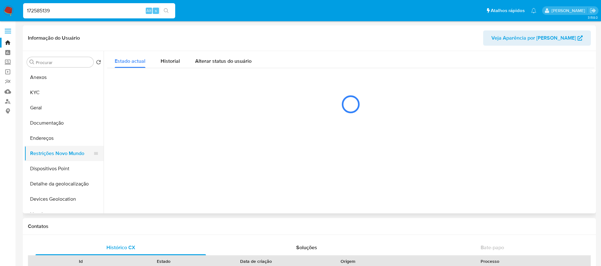
select select "10"
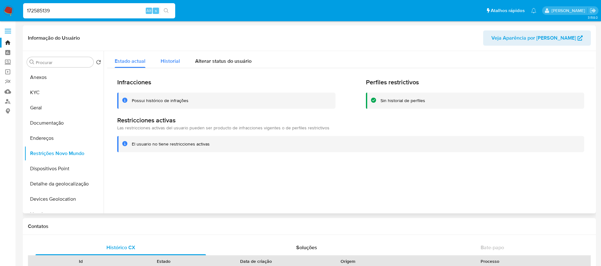
click at [158, 64] on button "Historial" at bounding box center [170, 59] width 35 height 17
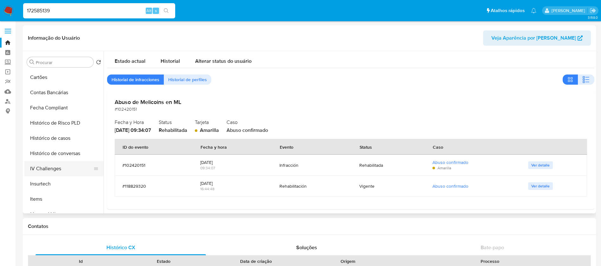
scroll to position [253, 0]
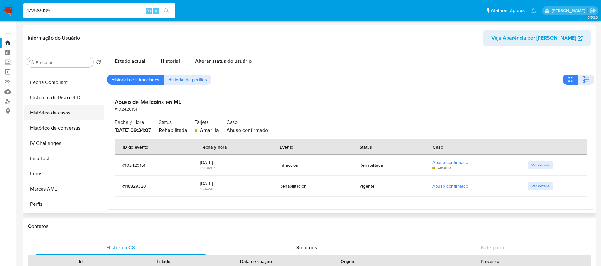
click at [54, 116] on button "Histórico de casos" at bounding box center [61, 112] width 74 height 15
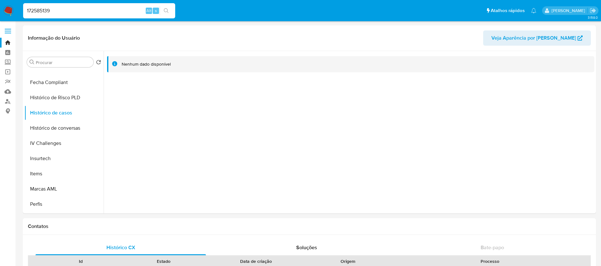
click at [77, 11] on input "172585139" at bounding box center [99, 11] width 152 height 8
paste input "231643572"
type input "231643572"
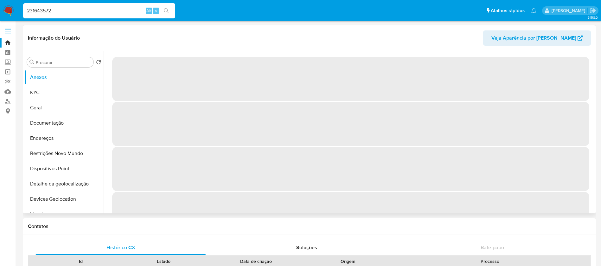
select select "10"
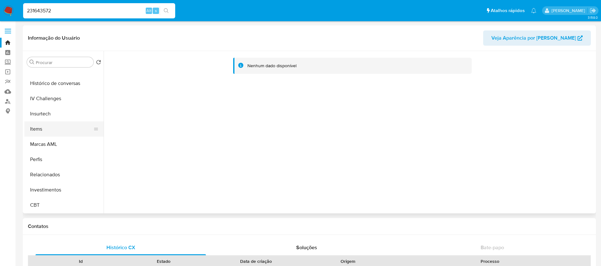
scroll to position [235, 0]
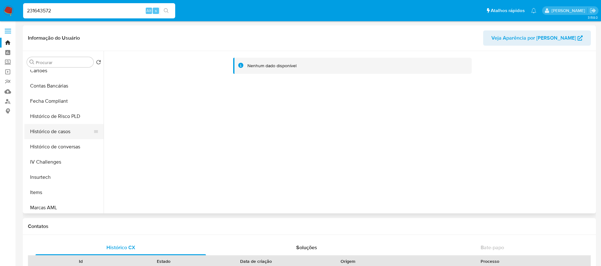
click at [46, 134] on button "Histórico de casos" at bounding box center [61, 131] width 74 height 15
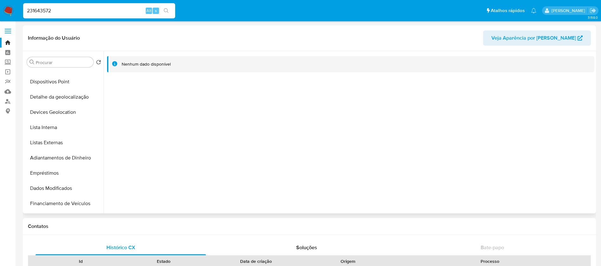
scroll to position [45, 0]
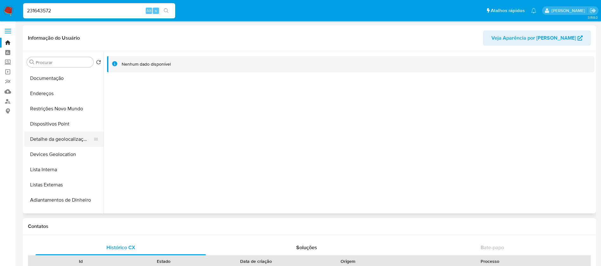
click at [54, 142] on button "Detalhe da geolocalização" at bounding box center [61, 138] width 74 height 15
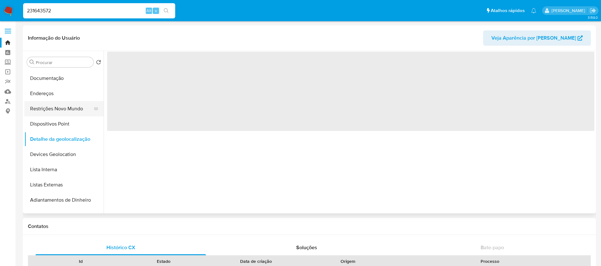
click at [44, 112] on button "Restrições Novo Mundo" at bounding box center [61, 108] width 74 height 15
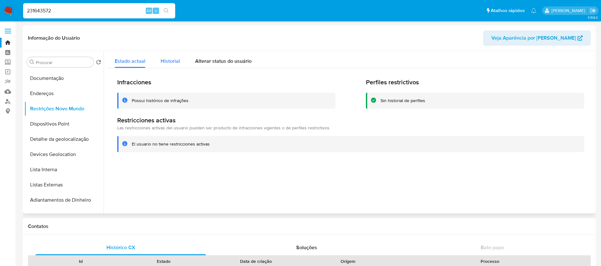
click at [169, 58] on span "Historial" at bounding box center [170, 60] width 19 height 7
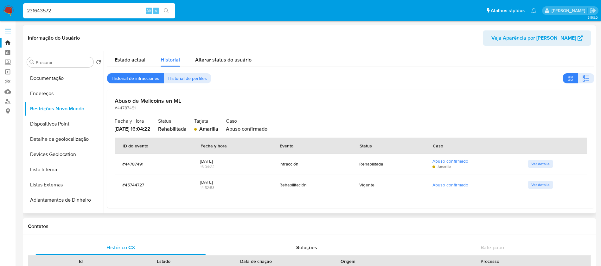
scroll to position [0, 0]
click at [69, 12] on input "231643572" at bounding box center [99, 11] width 152 height 8
paste input "1202801347"
type input "1202801347"
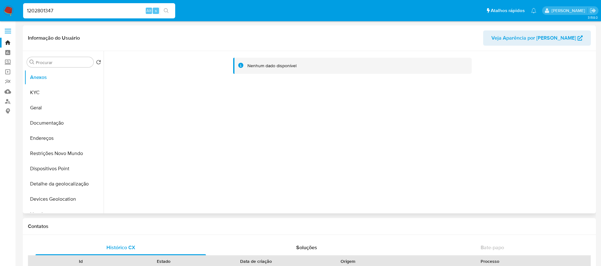
select select "10"
click at [44, 108] on button "Geral" at bounding box center [61, 107] width 74 height 15
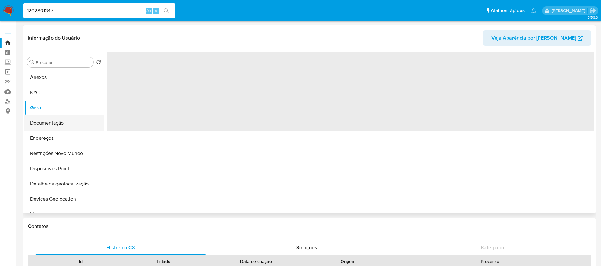
click at [43, 124] on button "Documentação" at bounding box center [61, 122] width 74 height 15
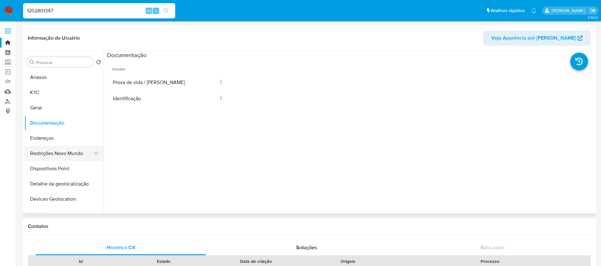
click at [43, 152] on button "Restrições Novo Mundo" at bounding box center [61, 153] width 74 height 15
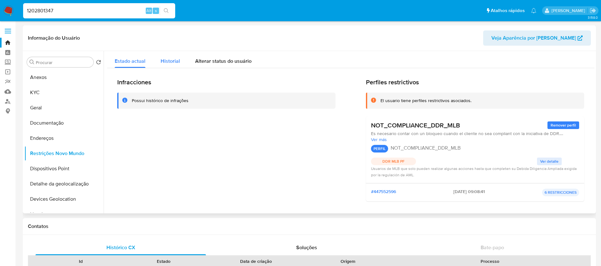
click at [168, 64] on span "Historial" at bounding box center [170, 60] width 19 height 7
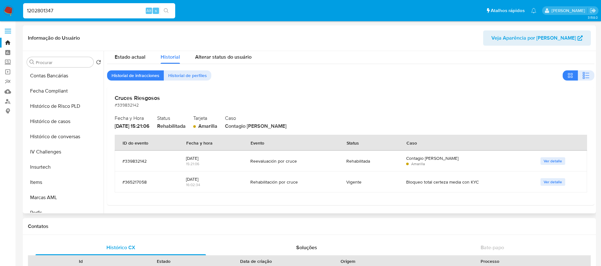
scroll to position [253, 0]
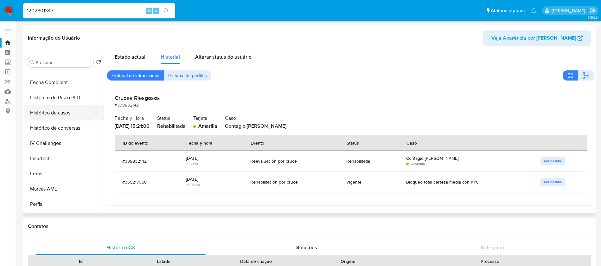
click at [51, 109] on button "Histórico de casos" at bounding box center [61, 112] width 74 height 15
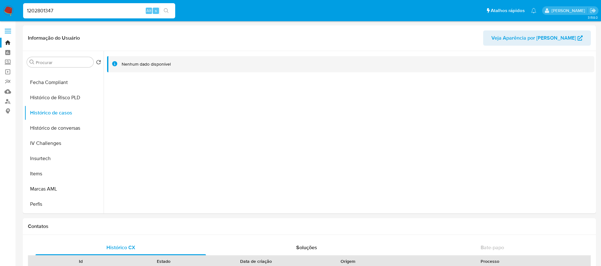
click at [103, 11] on input "1202801347" at bounding box center [99, 11] width 152 height 8
paste input "458020998"
type input "1458020998"
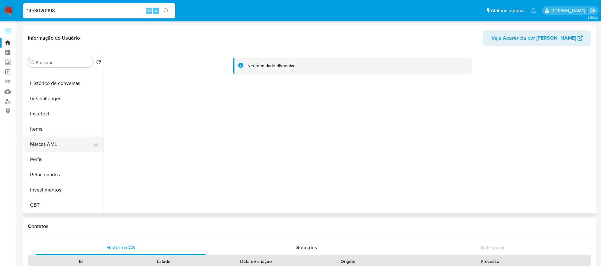
scroll to position [235, 0]
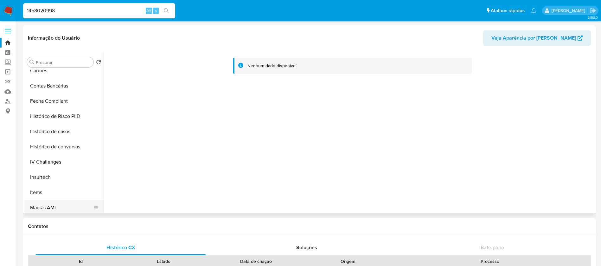
select select "10"
click at [45, 135] on button "Histórico de casos" at bounding box center [61, 131] width 74 height 15
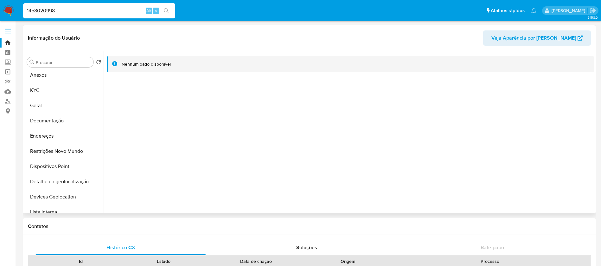
scroll to position [0, 0]
click at [49, 150] on button "Restrições Novo Mundo" at bounding box center [61, 153] width 74 height 15
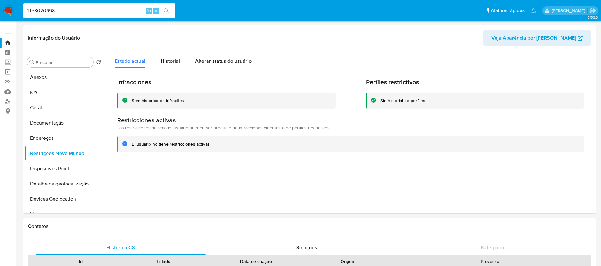
click at [65, 7] on input "1458020998" at bounding box center [99, 11] width 152 height 8
click at [67, 12] on input "1458020998" at bounding box center [99, 11] width 152 height 8
paste input "31396417"
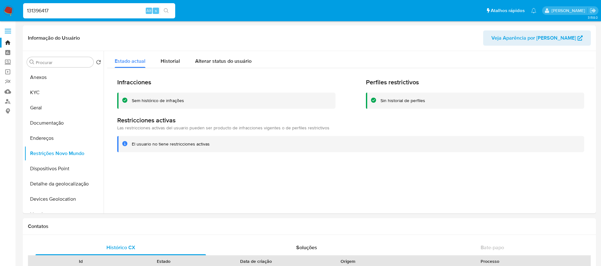
type input "131396417"
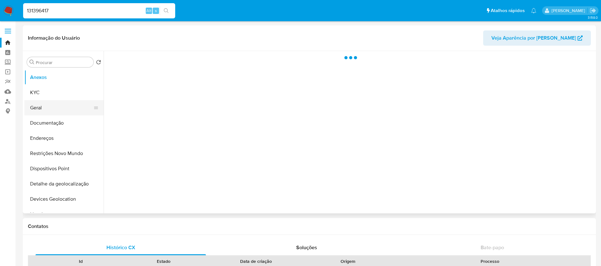
click at [43, 108] on button "Geral" at bounding box center [61, 107] width 74 height 15
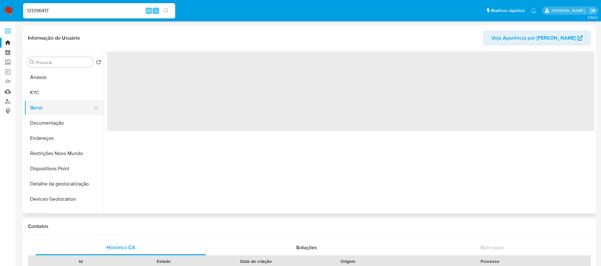
select select "10"
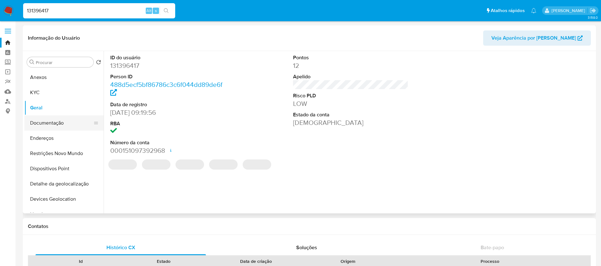
click at [45, 125] on button "Documentação" at bounding box center [61, 122] width 74 height 15
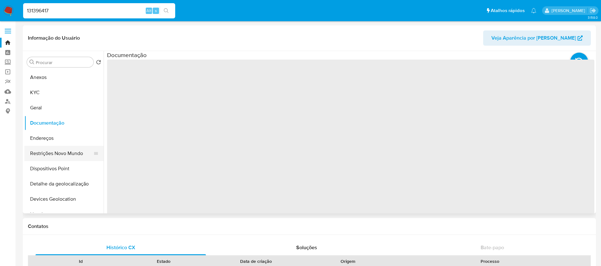
click at [44, 149] on button "Restrições Novo Mundo" at bounding box center [61, 153] width 74 height 15
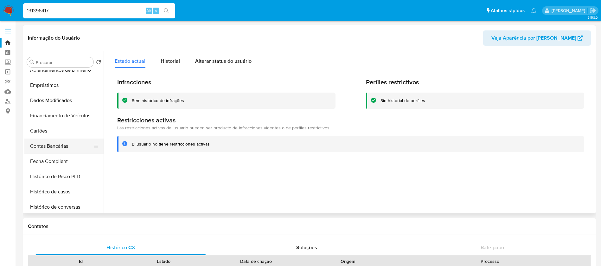
scroll to position [190, 0]
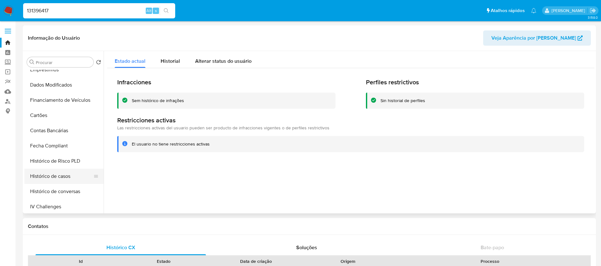
click at [49, 173] on button "Histórico de casos" at bounding box center [61, 176] width 74 height 15
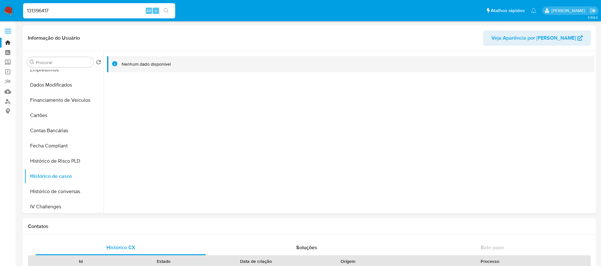
click at [91, 6] on div "131396417 Alt s" at bounding box center [99, 10] width 152 height 15
click at [69, 12] on input "131396417" at bounding box center [99, 11] width 152 height 8
paste input "354072836"
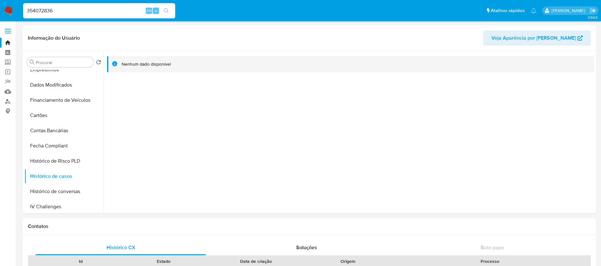
type input "354072836"
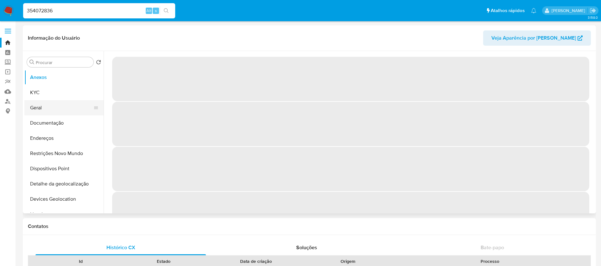
select select "10"
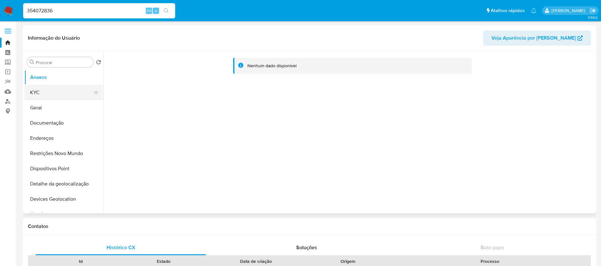
click at [41, 95] on button "KYC" at bounding box center [61, 92] width 74 height 15
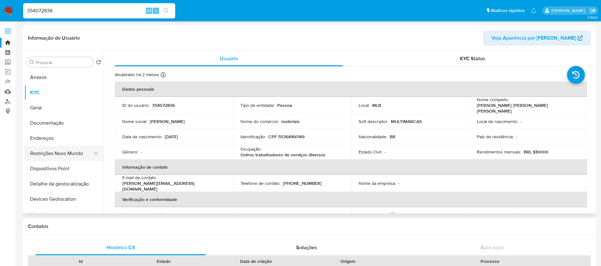
click at [41, 150] on button "Restrições Novo Mundo" at bounding box center [61, 153] width 74 height 15
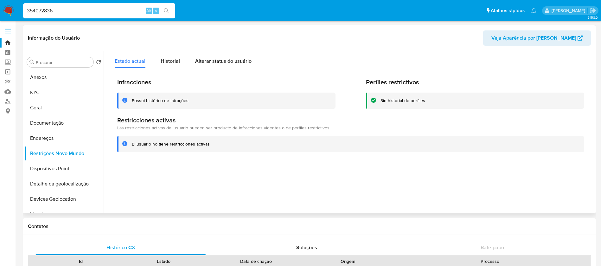
click at [165, 70] on div "Infracciones Possui histórico de infrações Perfiles restrictivos Sin historial …" at bounding box center [350, 115] width 487 height 94
click at [169, 63] on span "Historial" at bounding box center [170, 60] width 19 height 7
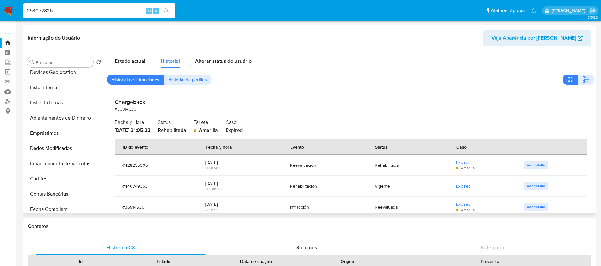
scroll to position [190, 0]
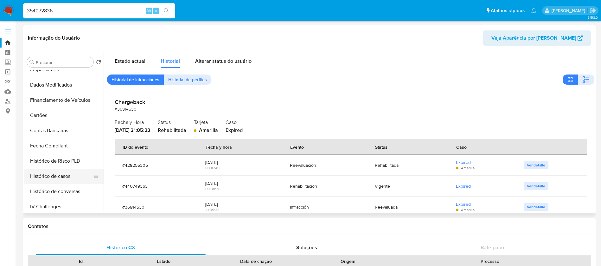
click at [47, 175] on button "Histórico de casos" at bounding box center [61, 176] width 74 height 15
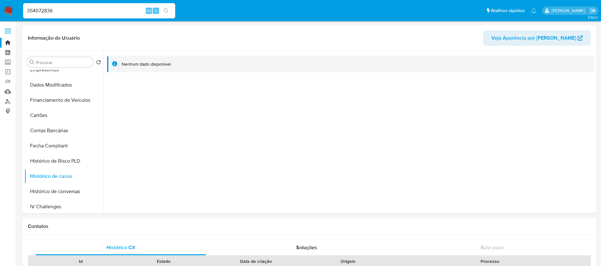
click at [68, 16] on div "354072836 Alt s" at bounding box center [99, 10] width 152 height 15
click at [67, 14] on input "354072836" at bounding box center [99, 11] width 152 height 8
paste input "80891775"
type input "808917756"
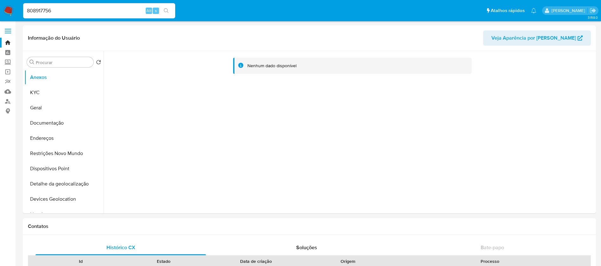
select select "10"
click at [53, 147] on button "Restrições Novo Mundo" at bounding box center [61, 153] width 74 height 15
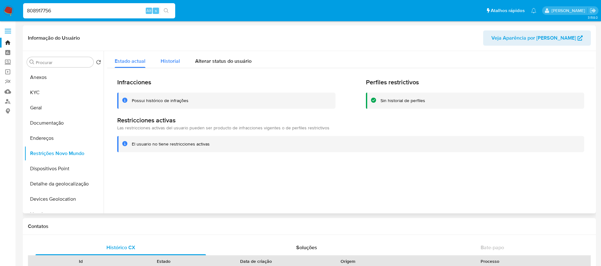
click at [166, 62] on span "Historial" at bounding box center [170, 60] width 19 height 7
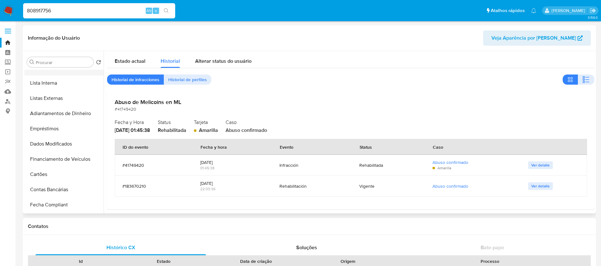
scroll to position [190, 0]
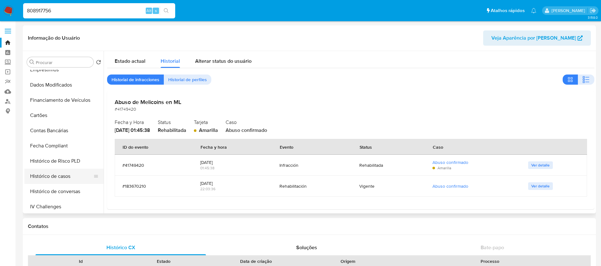
click at [51, 172] on button "Histórico de casos" at bounding box center [61, 176] width 74 height 15
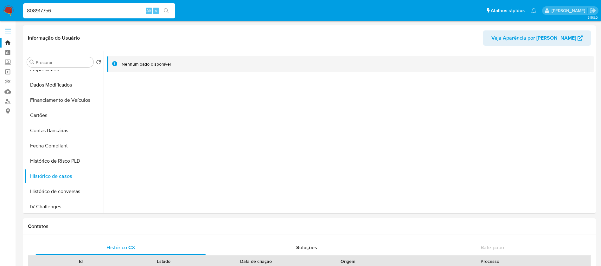
click at [63, 11] on input "808917756" at bounding box center [99, 11] width 152 height 8
paste input "1298034085"
type input "1298034085"
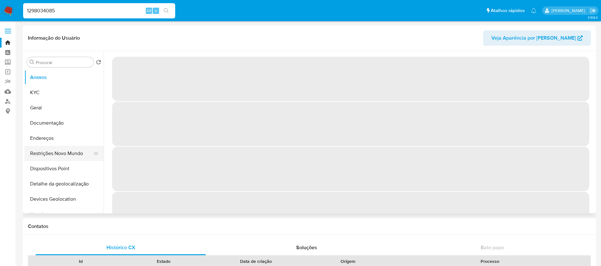
click at [36, 157] on button "Restrições Novo Mundo" at bounding box center [61, 153] width 74 height 15
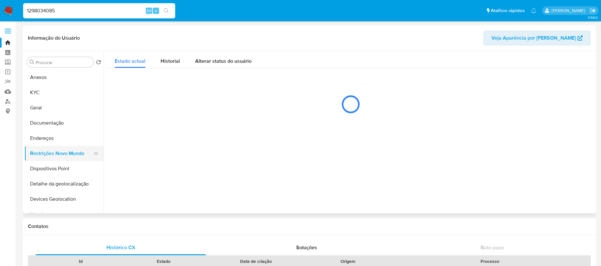
select select "10"
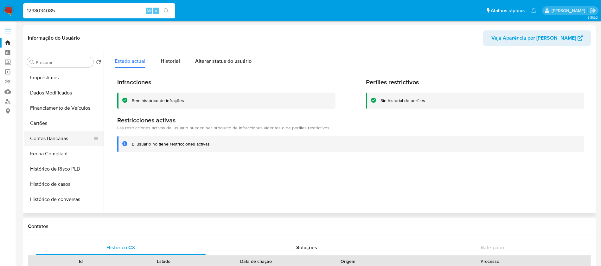
scroll to position [190, 0]
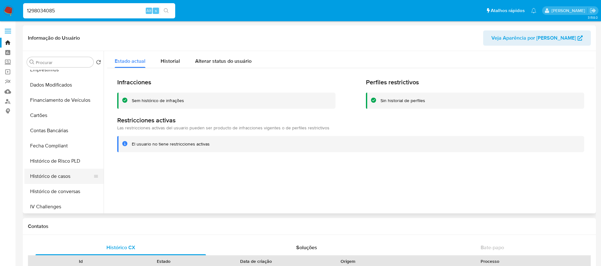
click at [46, 179] on button "Histórico de casos" at bounding box center [61, 176] width 74 height 15
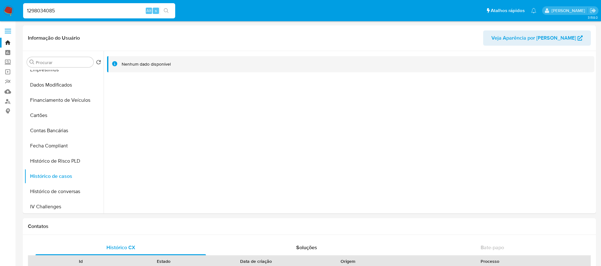
click at [95, 12] on input "1298034085" at bounding box center [99, 11] width 152 height 8
paste input "320847119"
type input "1320847119"
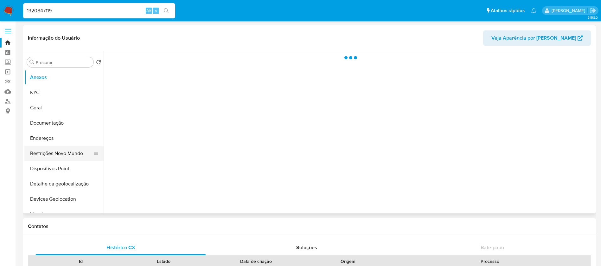
click at [41, 155] on button "Restrições Novo Mundo" at bounding box center [61, 153] width 74 height 15
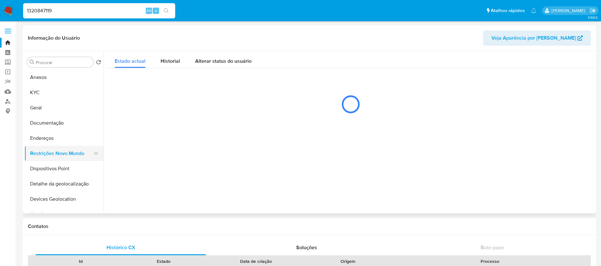
select select "10"
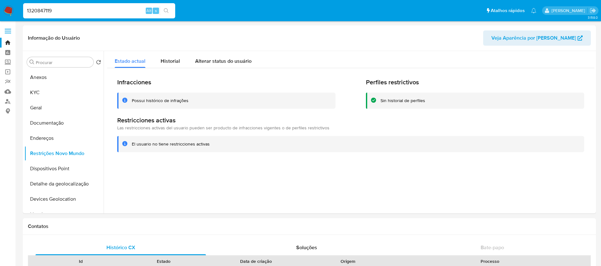
select select "10"
click at [161, 62] on span "Historial" at bounding box center [170, 60] width 19 height 7
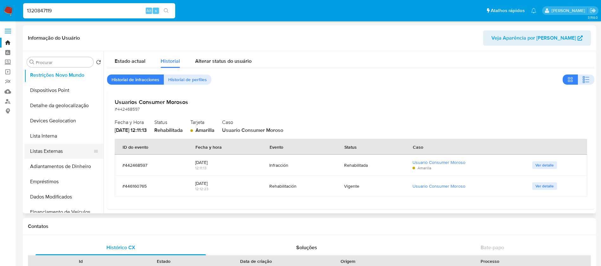
scroll to position [190, 0]
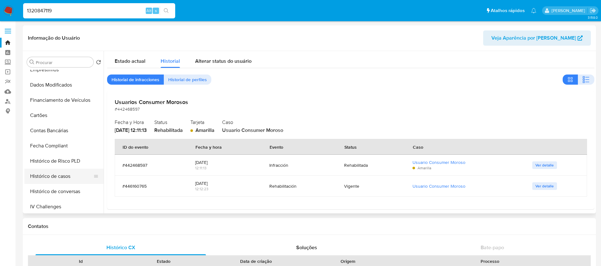
click at [55, 176] on button "Histórico de casos" at bounding box center [61, 176] width 74 height 15
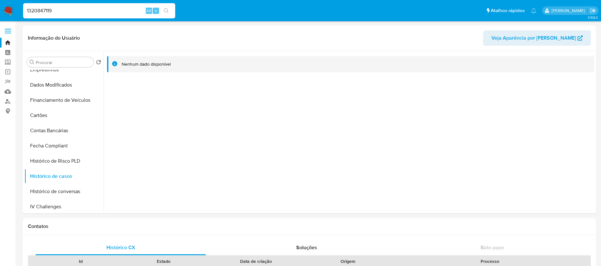
click at [100, 8] on input "1320847119" at bounding box center [99, 11] width 152 height 8
paste input "380391160"
type input "380391160"
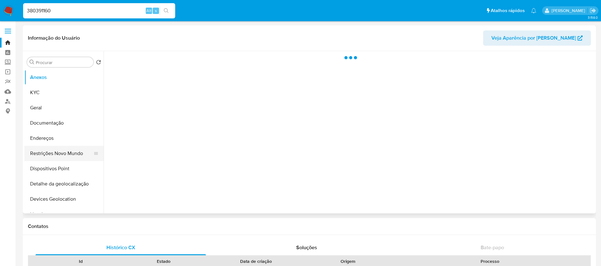
click at [55, 152] on button "Restrições Novo Mundo" at bounding box center [61, 153] width 74 height 15
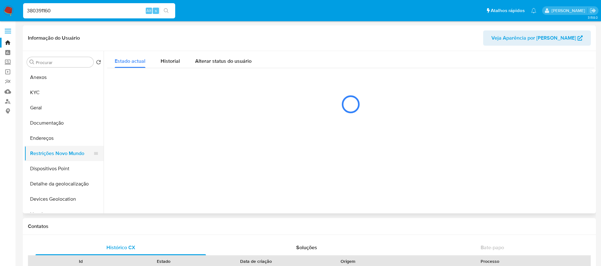
select select "10"
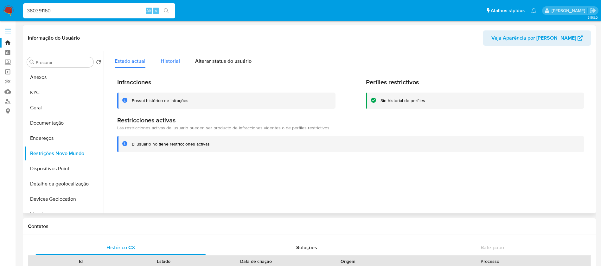
click at [164, 57] on span "Historial" at bounding box center [170, 60] width 19 height 7
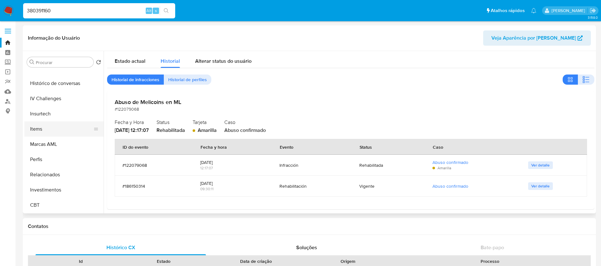
scroll to position [171, 0]
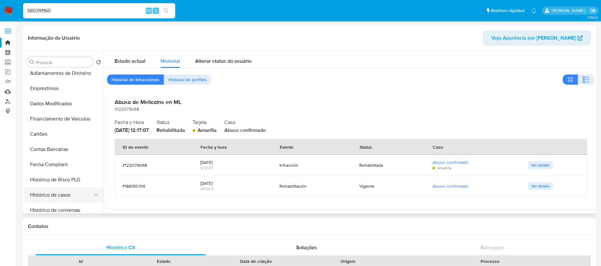
click at [47, 193] on button "Histórico de casos" at bounding box center [61, 194] width 74 height 15
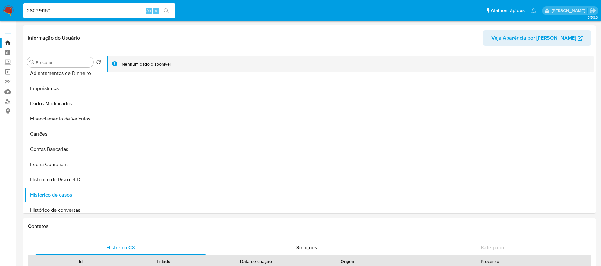
click at [86, 10] on input "380391160" at bounding box center [99, 11] width 152 height 8
paste input "260639675"
type input "260639675"
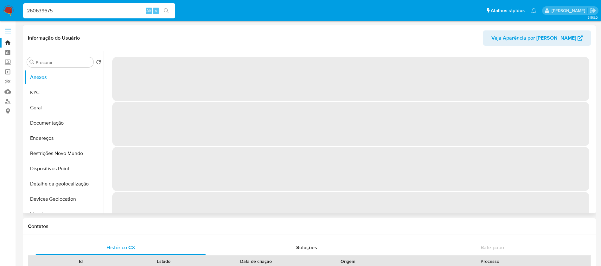
select select "10"
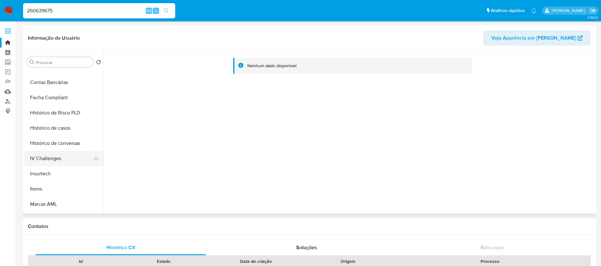
scroll to position [253, 0]
click at [42, 116] on button "Histórico de casos" at bounding box center [61, 112] width 74 height 15
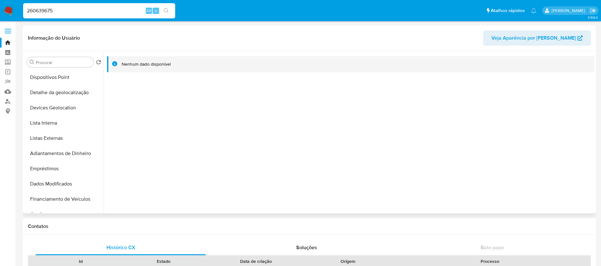
scroll to position [63, 0]
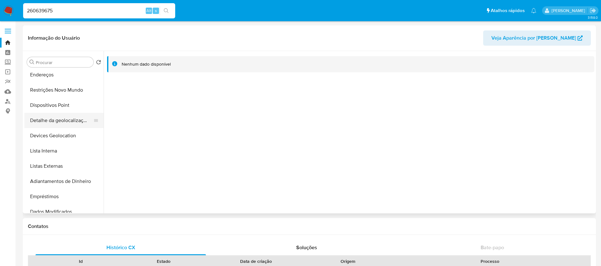
click at [45, 121] on button "Detalhe da geolocalização" at bounding box center [61, 120] width 74 height 15
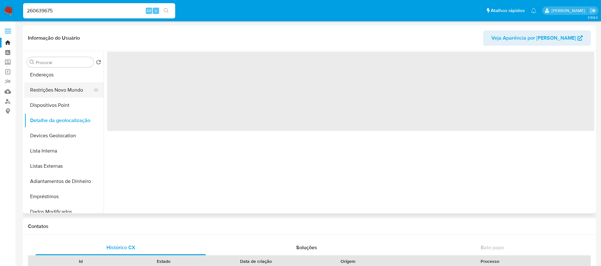
click at [43, 96] on button "Restrições Novo Mundo" at bounding box center [61, 89] width 74 height 15
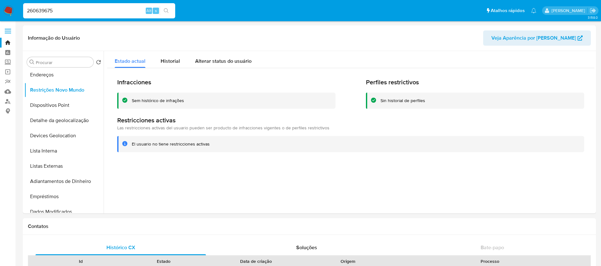
click at [88, 11] on input "260639675" at bounding box center [99, 11] width 152 height 8
paste input "1433616537"
type input "1433616537"
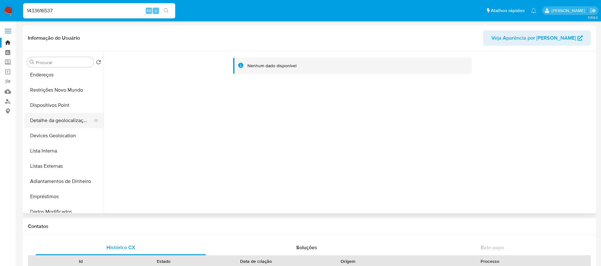
select select "10"
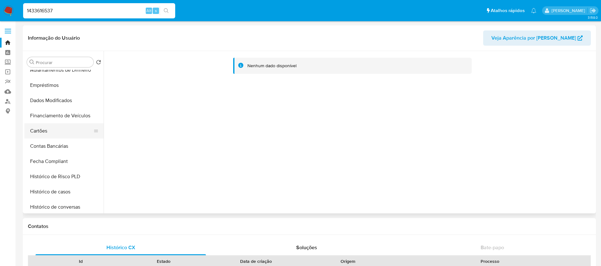
scroll to position [190, 0]
click at [36, 178] on button "Histórico de casos" at bounding box center [61, 176] width 74 height 15
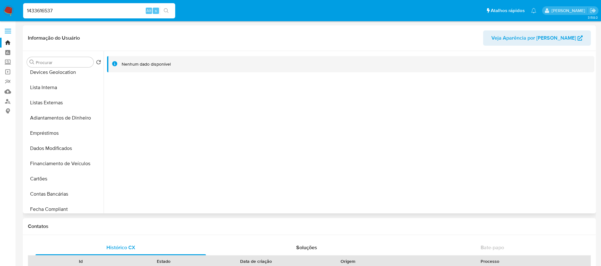
scroll to position [63, 0]
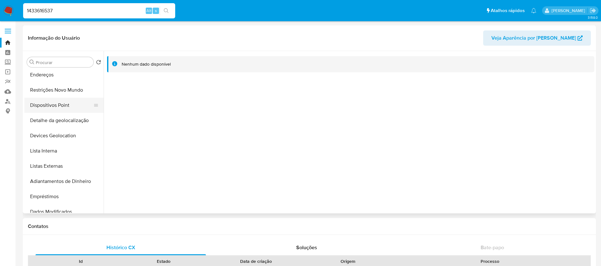
click at [41, 112] on button "Dispositivos Point" at bounding box center [61, 105] width 74 height 15
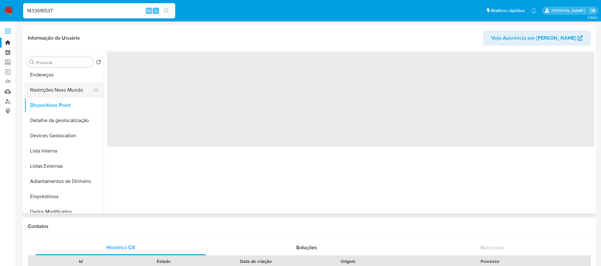
click at [41, 90] on button "Restrições Novo Mundo" at bounding box center [61, 89] width 74 height 15
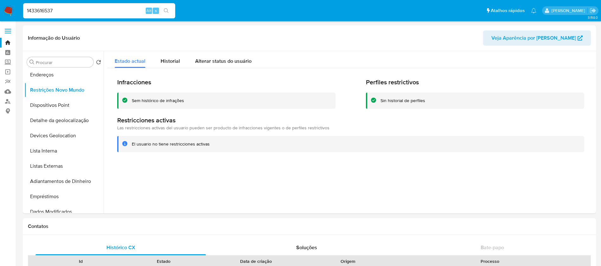
click at [80, 12] on input "1433616537" at bounding box center [99, 11] width 152 height 8
paste input "212116191"
type input "212116191"
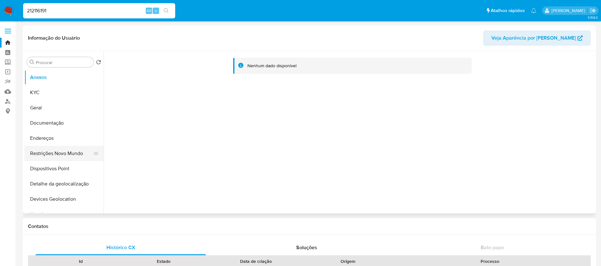
select select "10"
click at [48, 148] on button "Restrições Novo Mundo" at bounding box center [61, 153] width 74 height 15
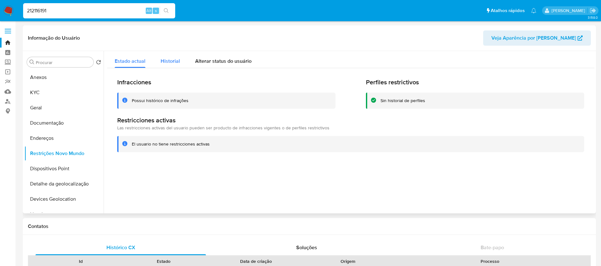
click at [165, 60] on span "Historial" at bounding box center [170, 60] width 19 height 7
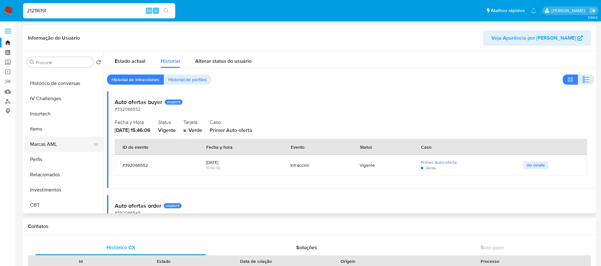
scroll to position [235, 0]
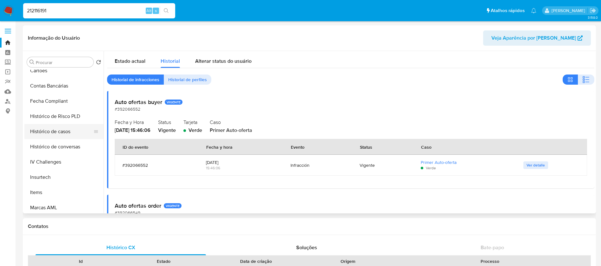
click at [49, 136] on button "Histórico de casos" at bounding box center [61, 131] width 74 height 15
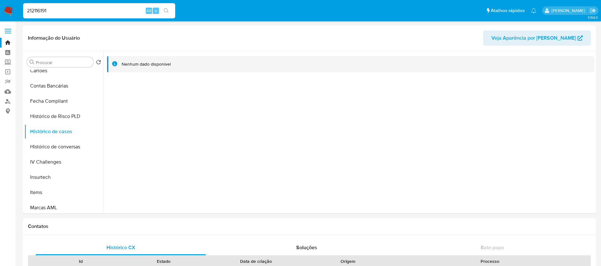
click at [105, 13] on input "212116191" at bounding box center [99, 11] width 152 height 8
paste input "1219963830"
type input "1219963830"
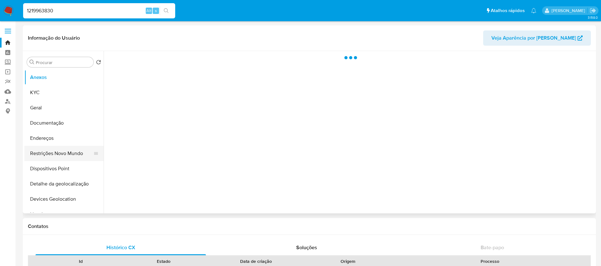
click at [47, 150] on button "Restrições Novo Mundo" at bounding box center [61, 153] width 74 height 15
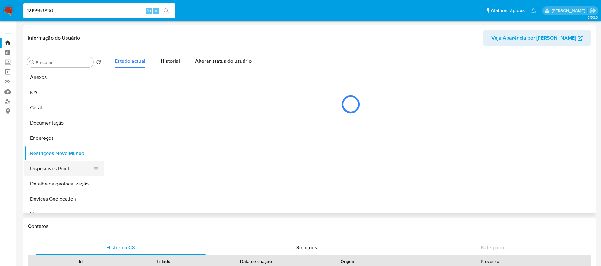
select select "10"
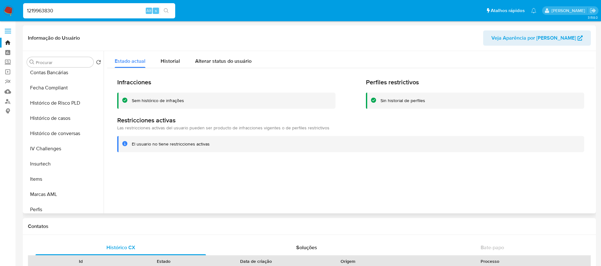
scroll to position [253, 0]
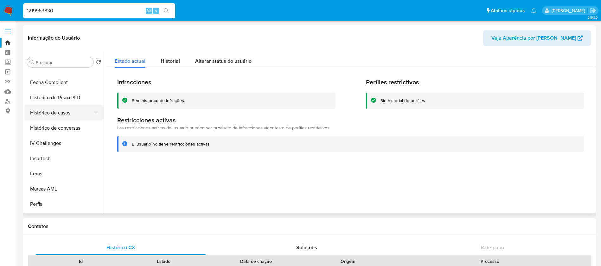
click at [48, 115] on button "Histórico de casos" at bounding box center [61, 112] width 74 height 15
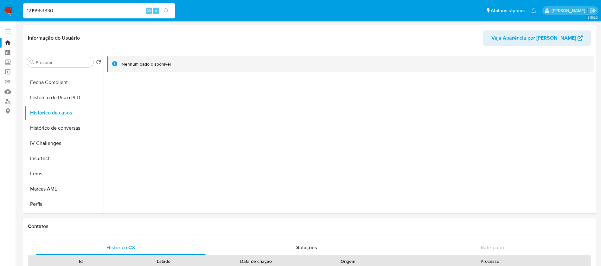
click at [70, 13] on input "1219963830" at bounding box center [99, 11] width 152 height 8
paste input "62169739"
type input "162169739"
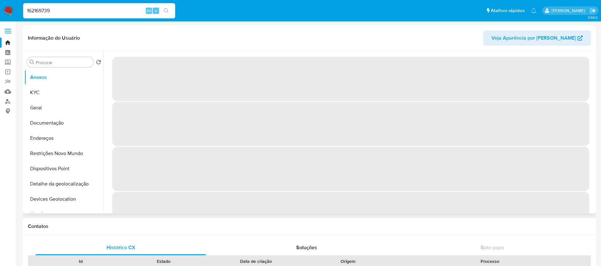
select select "10"
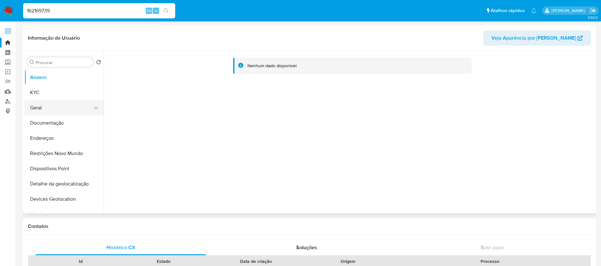
click at [34, 108] on button "Geral" at bounding box center [61, 107] width 74 height 15
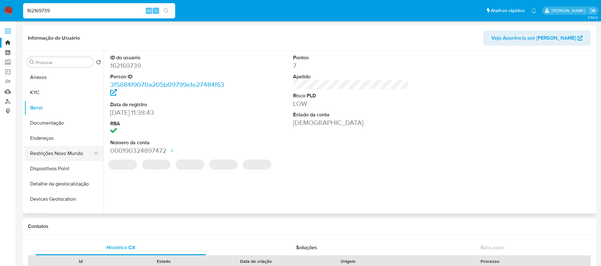
click at [43, 152] on button "Restrições Novo Mundo" at bounding box center [61, 153] width 74 height 15
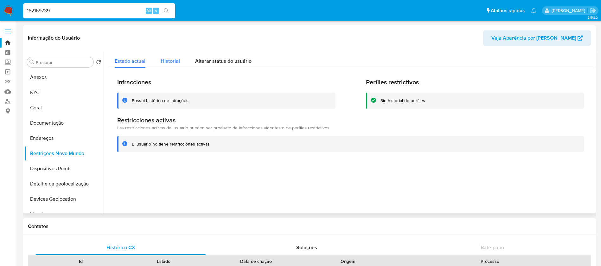
click at [173, 61] on span "Historial" at bounding box center [170, 60] width 19 height 7
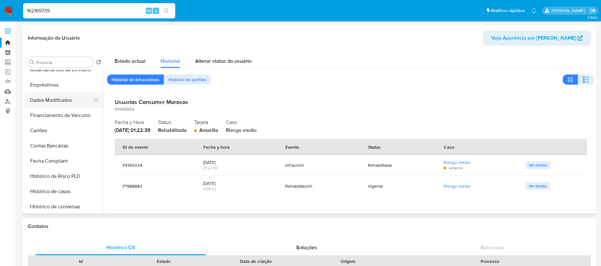
scroll to position [190, 0]
click at [49, 176] on button "Histórico de casos" at bounding box center [61, 176] width 74 height 15
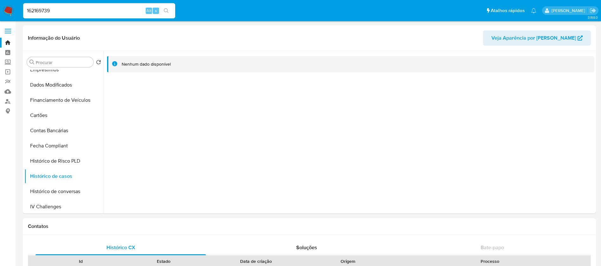
click at [93, 12] on input "162169739" at bounding box center [99, 11] width 152 height 8
paste input "230215233"
type input "230215233"
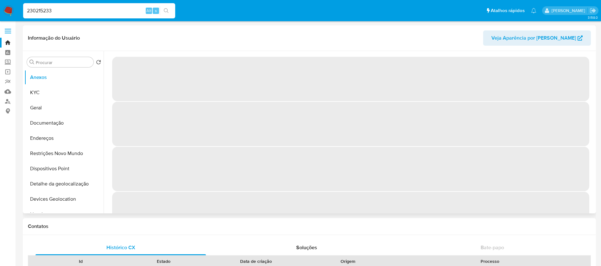
select select "10"
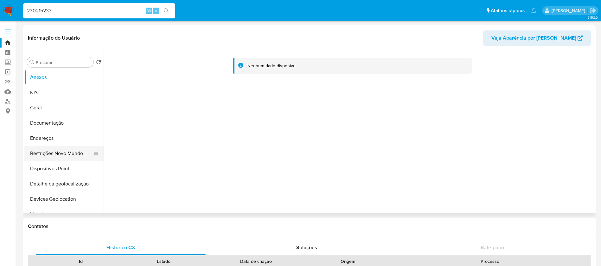
click at [38, 153] on button "Restrições Novo Mundo" at bounding box center [61, 153] width 74 height 15
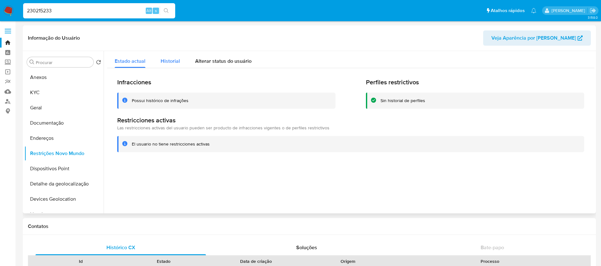
click at [161, 60] on span "Historial" at bounding box center [170, 60] width 19 height 7
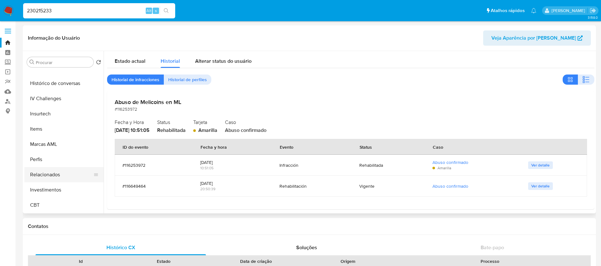
scroll to position [235, 0]
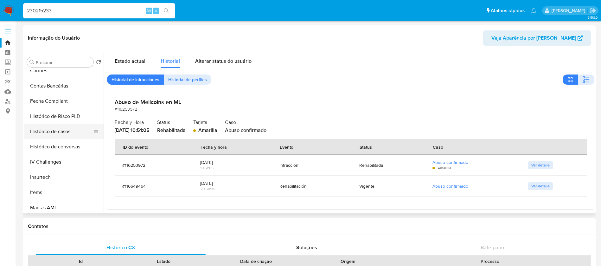
click at [46, 131] on button "Histórico de casos" at bounding box center [61, 131] width 74 height 15
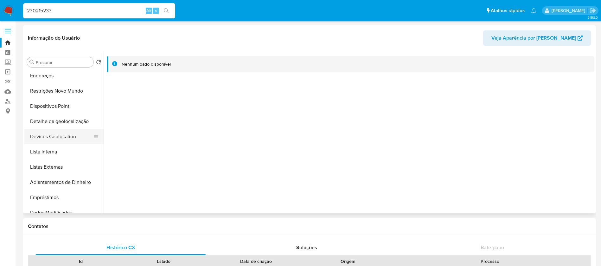
scroll to position [0, 0]
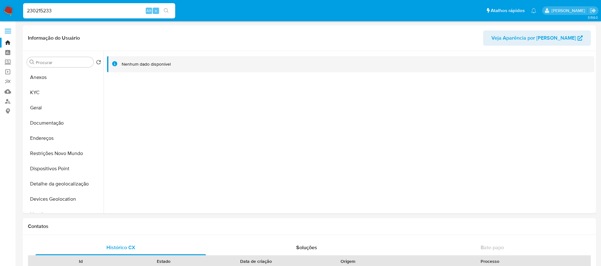
click at [59, 16] on div "230215233 Alt s" at bounding box center [99, 10] width 152 height 15
click at [59, 10] on input "230215233" at bounding box center [99, 11] width 152 height 8
paste input "50666519"
type input "50666519"
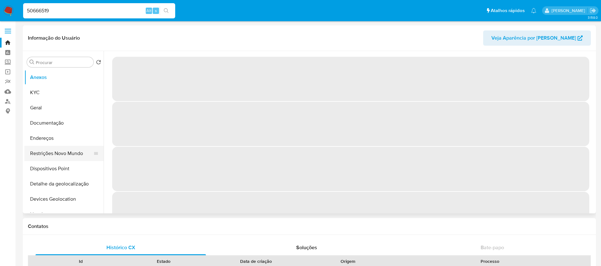
click at [48, 158] on button "Restrições Novo Mundo" at bounding box center [61, 153] width 74 height 15
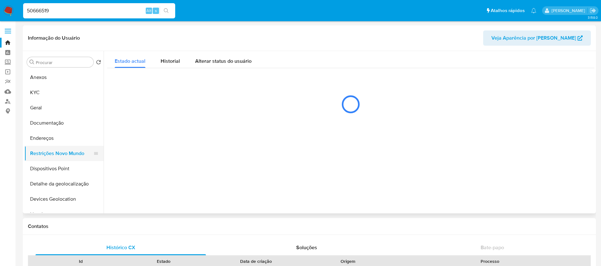
select select "10"
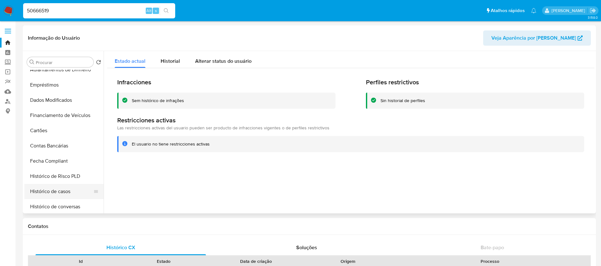
scroll to position [190, 0]
click at [48, 175] on button "Histórico de casos" at bounding box center [61, 176] width 74 height 15
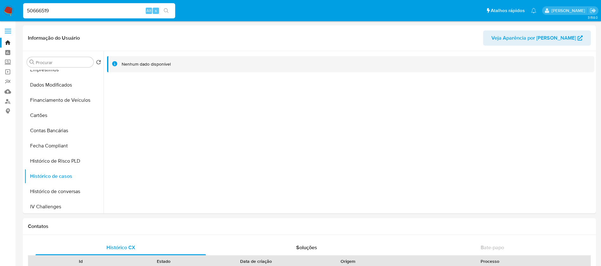
click at [91, 14] on input "50666519" at bounding box center [99, 11] width 152 height 8
paste input "37862103"
type input "37862103"
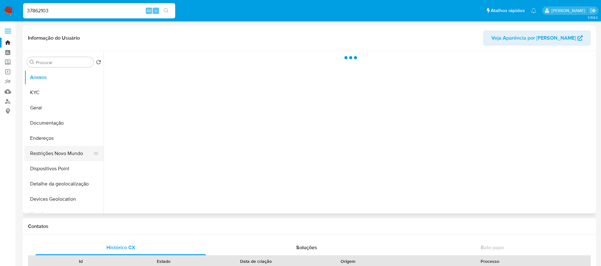
click at [42, 151] on button "Restrições Novo Mundo" at bounding box center [61, 153] width 74 height 15
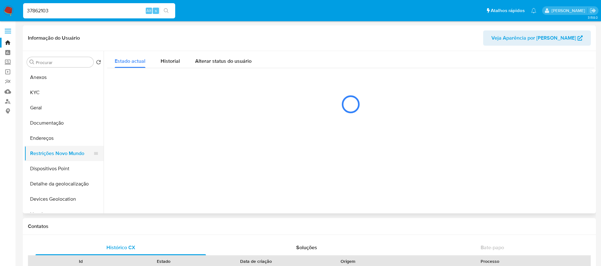
select select "10"
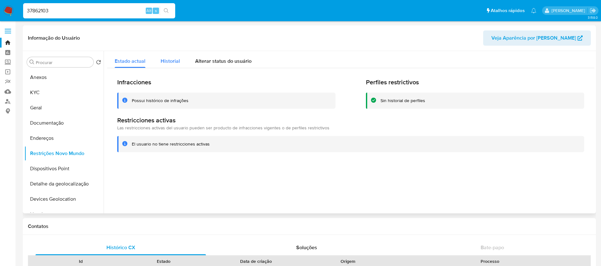
click at [174, 60] on span "Historial" at bounding box center [170, 60] width 19 height 7
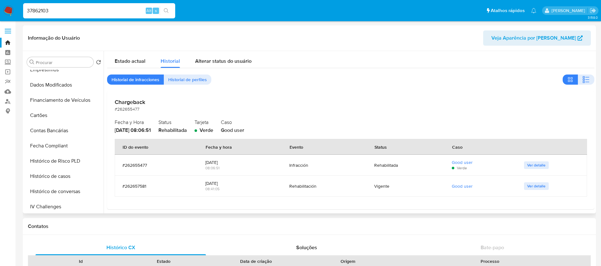
scroll to position [253, 0]
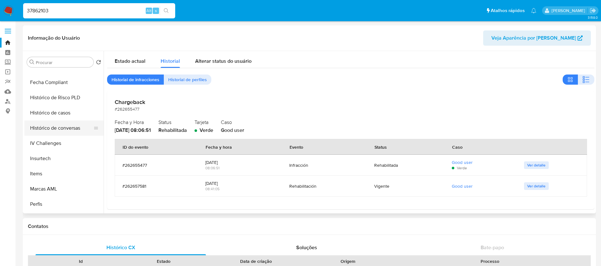
click at [52, 120] on button "Histórico de conversas" at bounding box center [61, 127] width 74 height 15
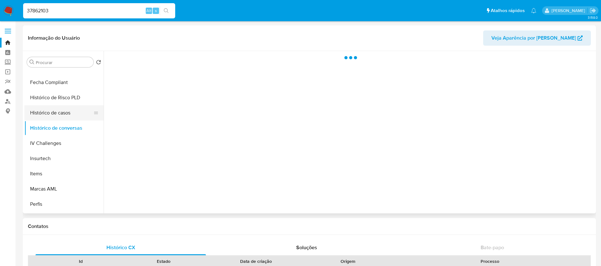
click at [50, 117] on button "Histórico de casos" at bounding box center [61, 112] width 74 height 15
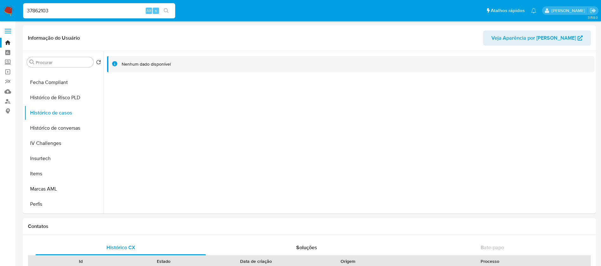
click at [86, 14] on input "37862103" at bounding box center [99, 11] width 152 height 8
paste input "252186456"
type input "252186456"
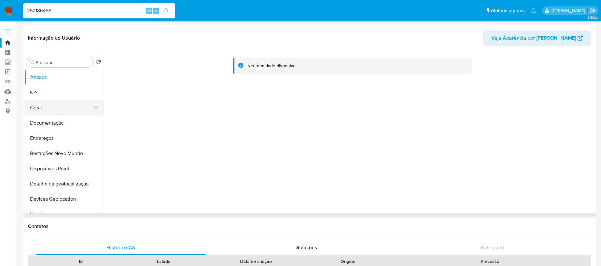
select select "10"
click at [44, 152] on button "Restrições Novo Mundo" at bounding box center [61, 153] width 74 height 15
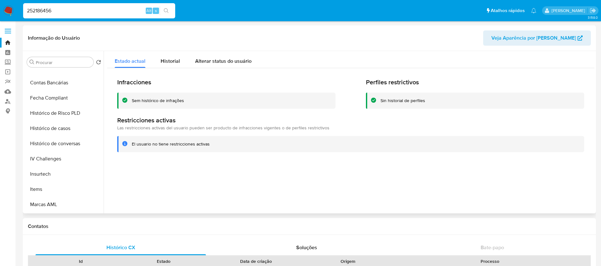
scroll to position [253, 0]
click at [49, 119] on button "Histórico de casos" at bounding box center [61, 112] width 74 height 15
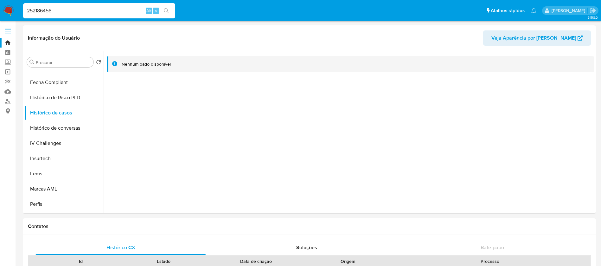
click at [69, 12] on input "252186456" at bounding box center [99, 11] width 152 height 8
paste input "08764624"
type input "208764624"
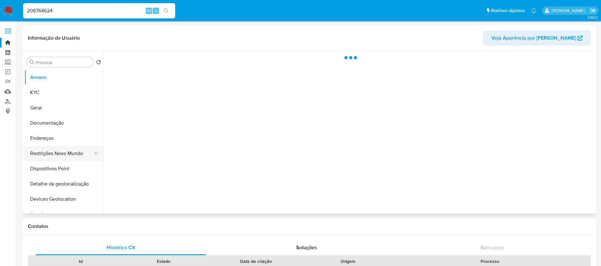
click at [49, 149] on button "Restrições Novo Mundo" at bounding box center [61, 153] width 74 height 15
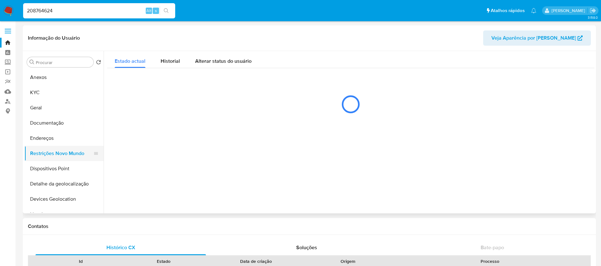
select select "10"
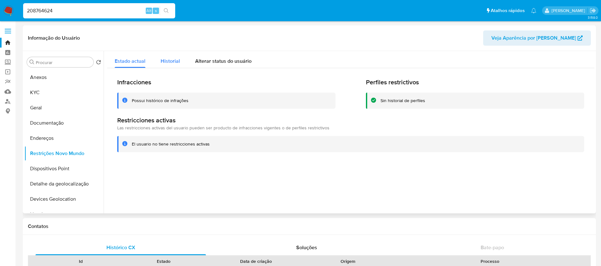
drag, startPoint x: 172, startPoint y: 59, endPoint x: 169, endPoint y: 63, distance: 5.2
click at [172, 59] on span "Historial" at bounding box center [170, 60] width 19 height 7
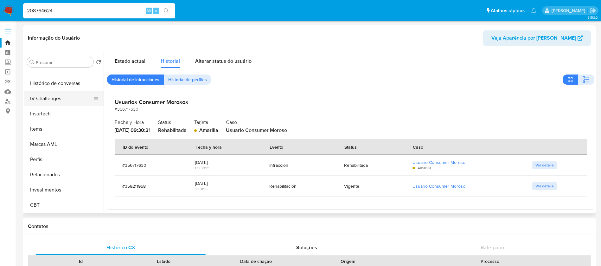
scroll to position [235, 0]
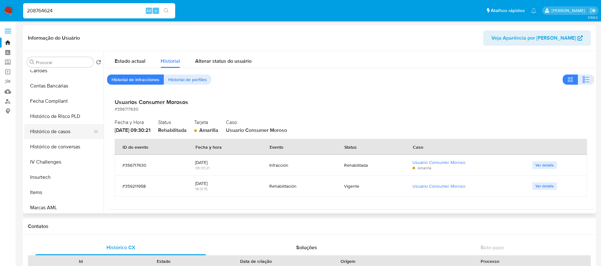
click at [47, 128] on button "Histórico de casos" at bounding box center [61, 131] width 74 height 15
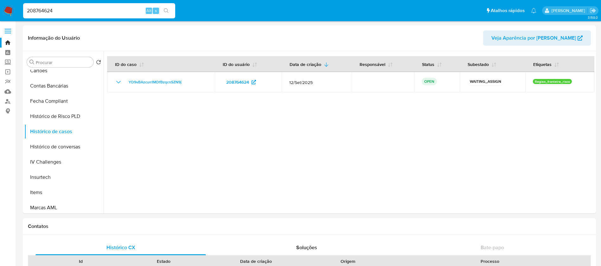
click at [62, 10] on input "208764624" at bounding box center [99, 11] width 152 height 8
paste input "1860827405"
type input "1860827405"
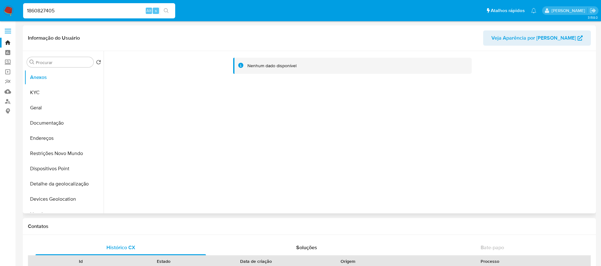
select select "10"
click at [48, 155] on button "Restrições Novo Mundo" at bounding box center [61, 153] width 74 height 15
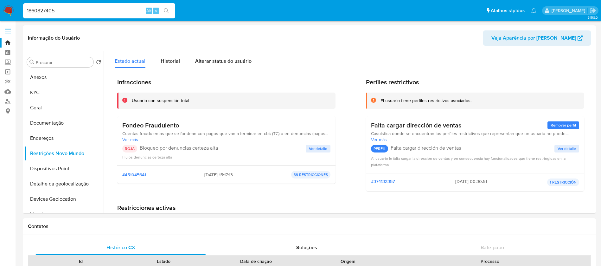
click at [118, 15] on div "1860827405 Alt s" at bounding box center [99, 10] width 152 height 15
click at [97, 13] on input "1860827405" at bounding box center [99, 11] width 152 height 8
paste input "938199402"
type input "1938199402"
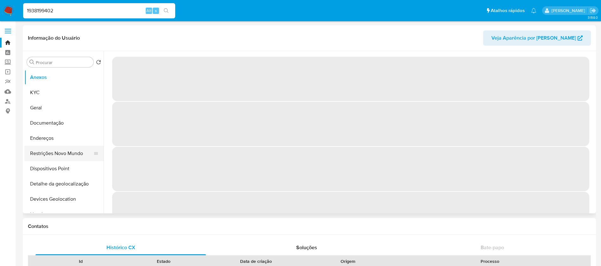
click at [42, 152] on button "Restrições Novo Mundo" at bounding box center [61, 153] width 74 height 15
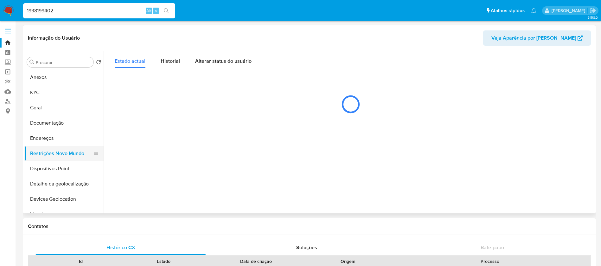
select select "10"
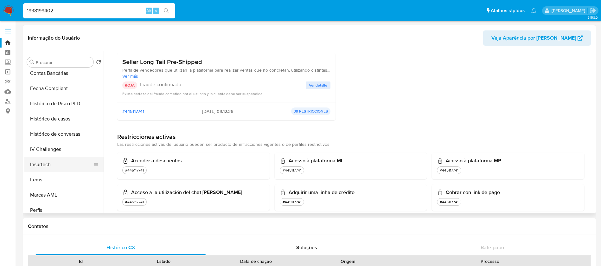
scroll to position [253, 0]
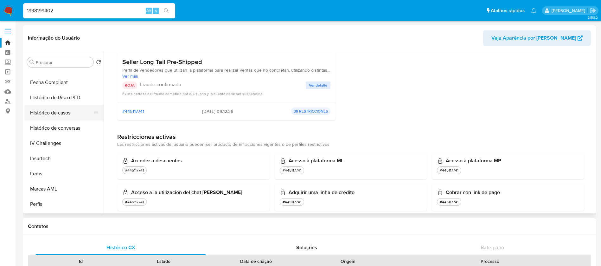
click at [45, 111] on button "Histórico de casos" at bounding box center [61, 112] width 74 height 15
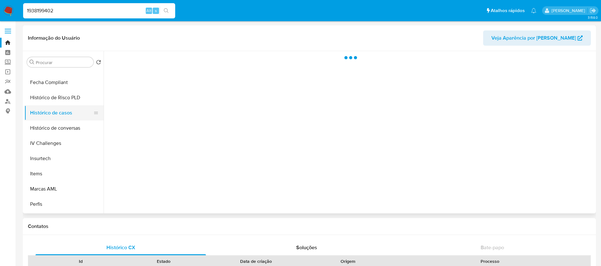
scroll to position [0, 0]
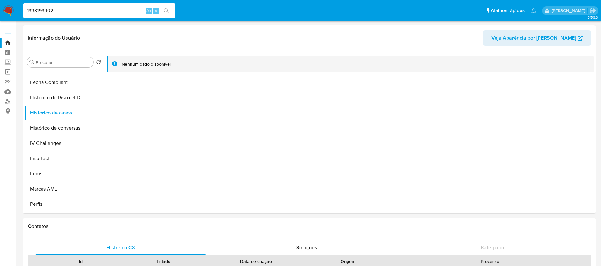
click at [77, 12] on input "1938199402" at bounding box center [99, 11] width 152 height 8
paste input "882995543"
type input "1882995543"
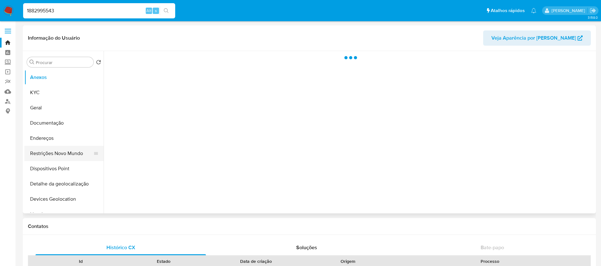
click at [53, 150] on button "Restrições Novo Mundo" at bounding box center [61, 153] width 74 height 15
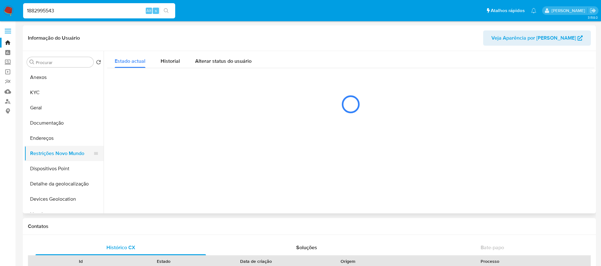
select select "10"
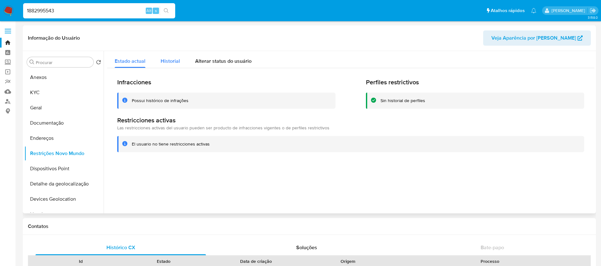
click at [170, 65] on div "Historial" at bounding box center [170, 59] width 19 height 17
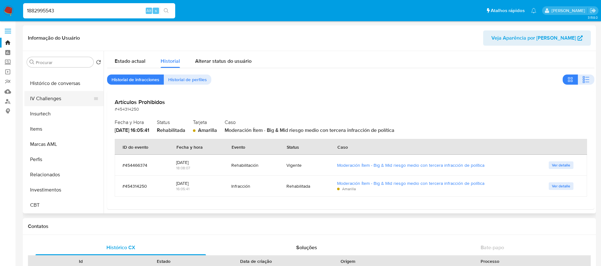
scroll to position [235, 0]
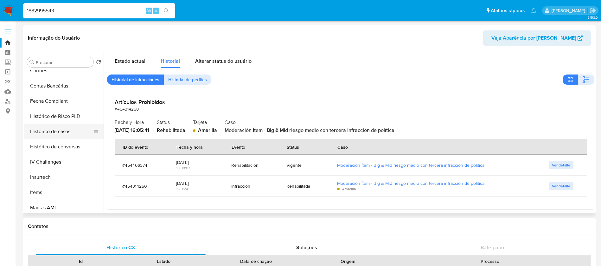
click at [46, 133] on button "Histórico de casos" at bounding box center [61, 131] width 74 height 15
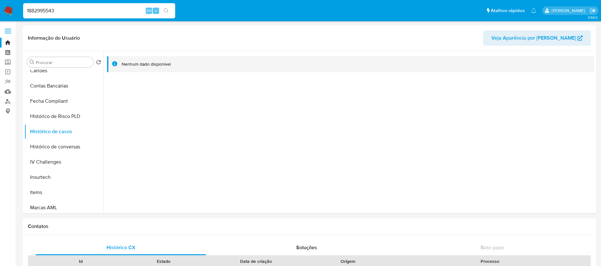
click at [116, 9] on input "1882995543" at bounding box center [99, 11] width 152 height 8
paste input "07926154"
type input "107926154"
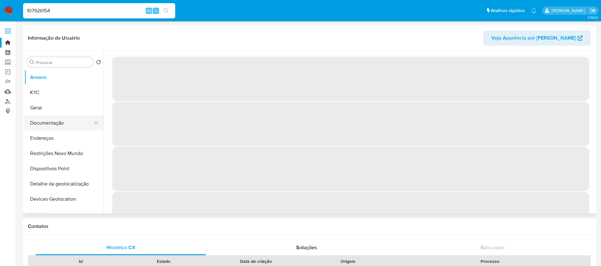
select select "10"
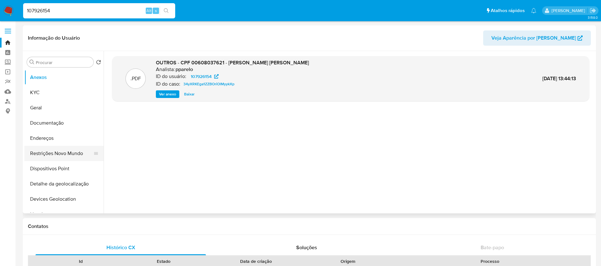
click at [47, 154] on button "Restrições Novo Mundo" at bounding box center [61, 153] width 74 height 15
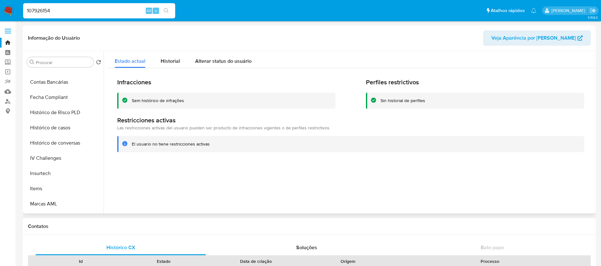
scroll to position [253, 0]
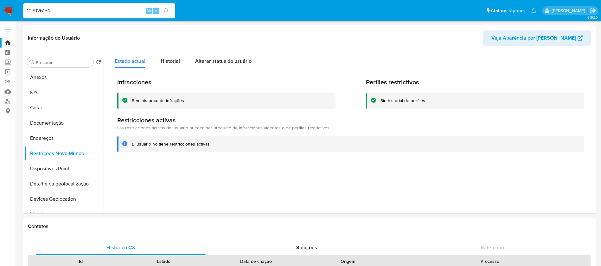
select select "10"
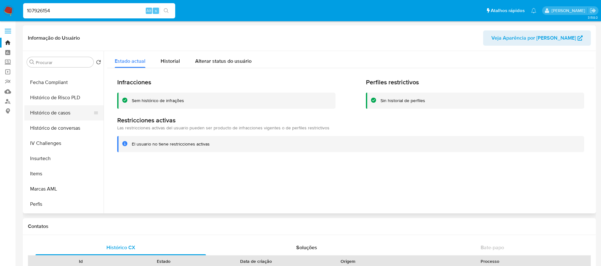
click at [45, 111] on button "Histórico de casos" at bounding box center [61, 112] width 74 height 15
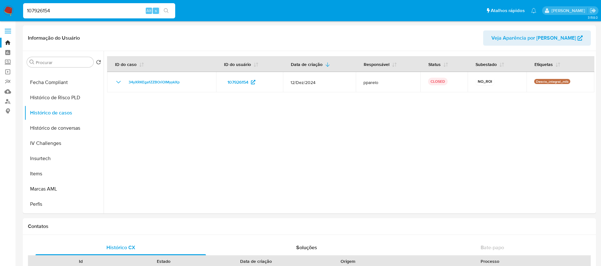
click at [80, 11] on input "107926154" at bounding box center [99, 11] width 152 height 8
paste input "857651729"
type input "1857651729"
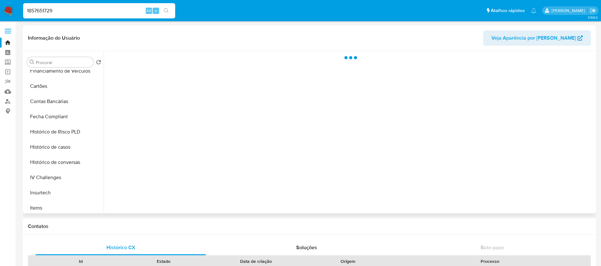
scroll to position [298, 0]
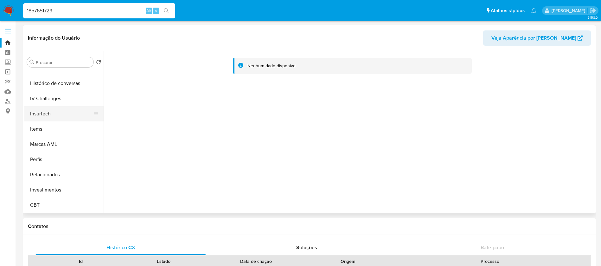
select select "10"
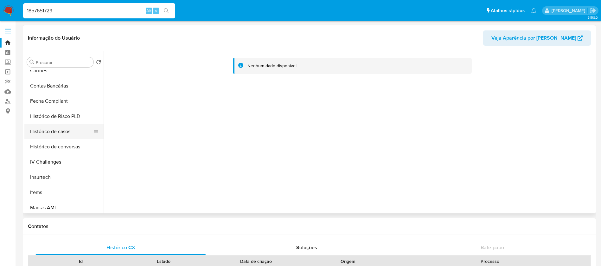
click at [42, 133] on button "Histórico de casos" at bounding box center [61, 131] width 74 height 15
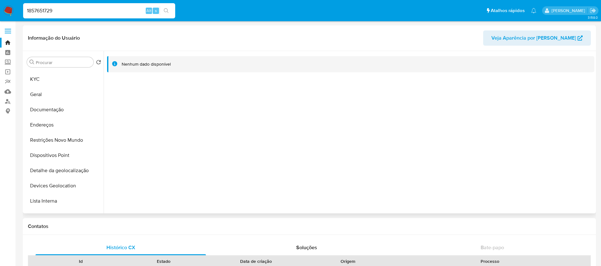
scroll to position [0, 0]
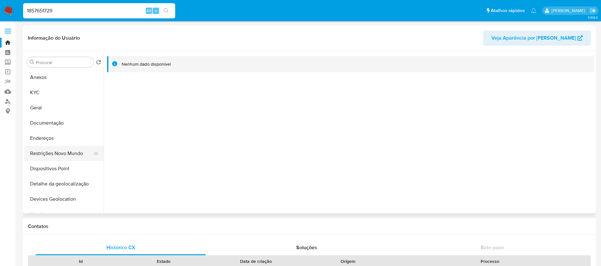
click at [50, 156] on button "Restrições Novo Mundo" at bounding box center [61, 153] width 74 height 15
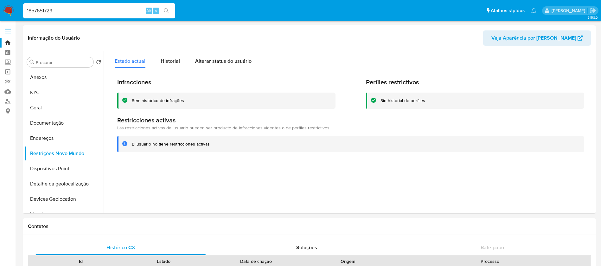
click at [88, 10] on input "1857651729" at bounding box center [99, 11] width 152 height 8
paste input "600693091"
type input "600693091"
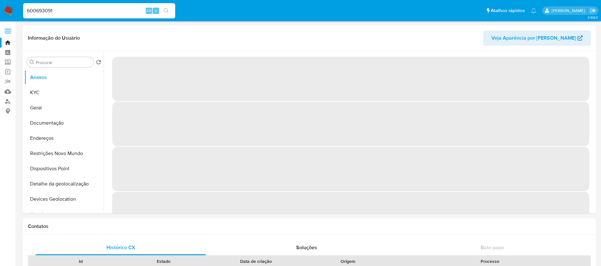
select select "10"
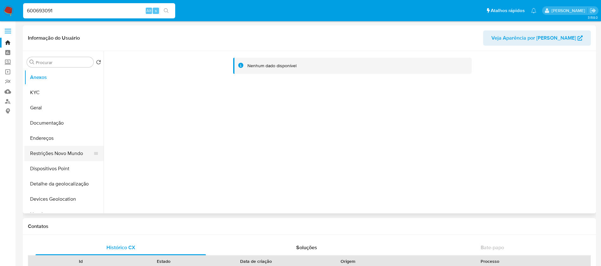
click at [40, 154] on button "Restrições Novo Mundo" at bounding box center [61, 153] width 74 height 15
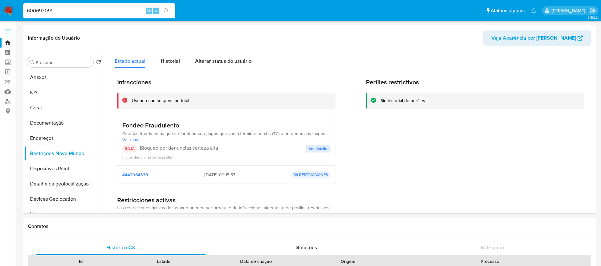
click at [66, 9] on input "600693091" at bounding box center [99, 11] width 152 height 8
paste input "1215339462"
type input "1215339462"
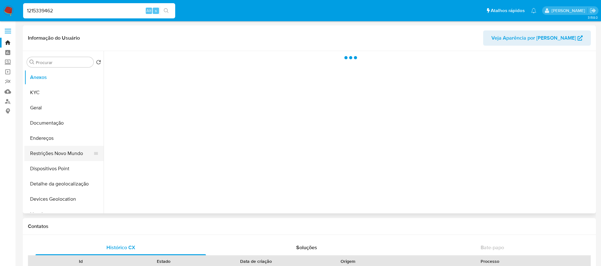
click at [45, 160] on button "Restrições Novo Mundo" at bounding box center [61, 153] width 74 height 15
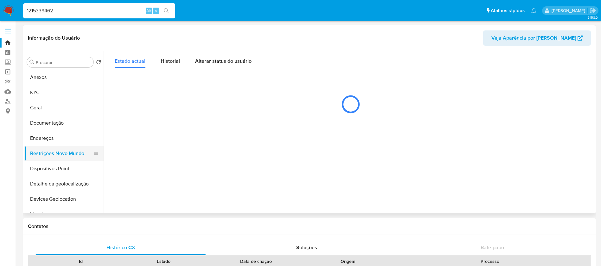
select select "10"
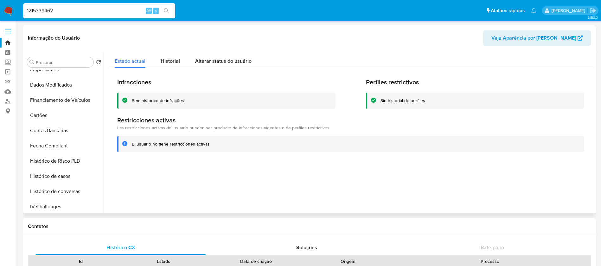
scroll to position [253, 0]
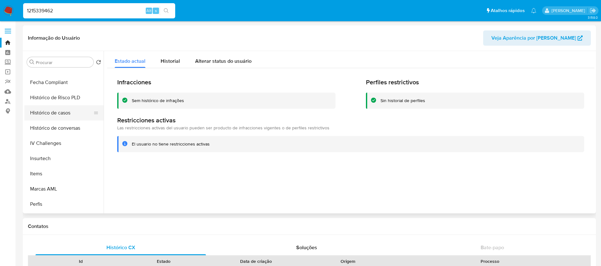
click at [44, 114] on button "Histórico de casos" at bounding box center [61, 112] width 74 height 15
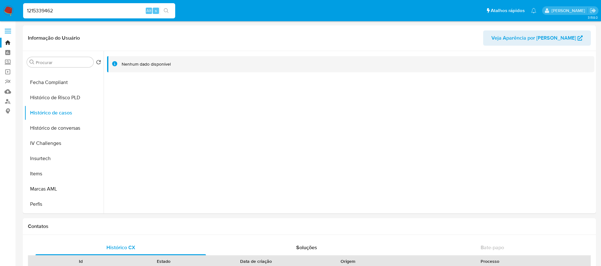
click at [66, 15] on div "1215339462 Alt s" at bounding box center [99, 10] width 152 height 15
click at [63, 12] on input "1215339462" at bounding box center [99, 11] width 152 height 8
paste input "454176991"
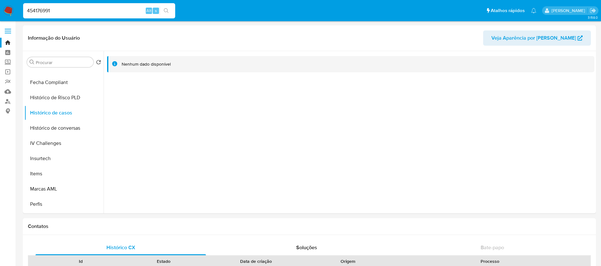
type input "454176991"
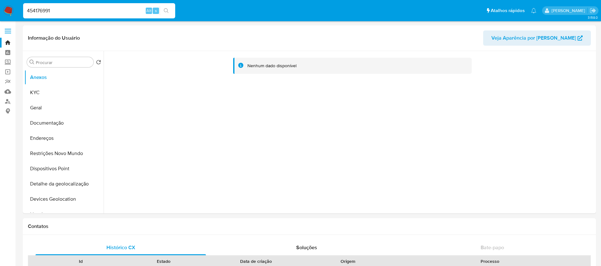
select select "10"
click at [45, 159] on button "Restrições Novo Mundo" at bounding box center [61, 153] width 74 height 15
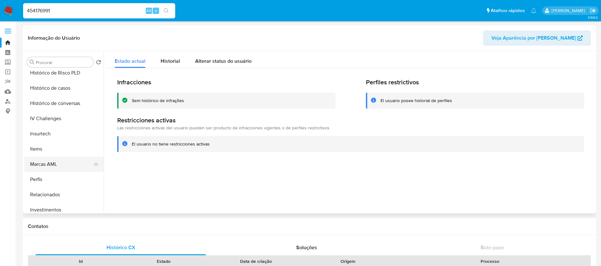
scroll to position [235, 0]
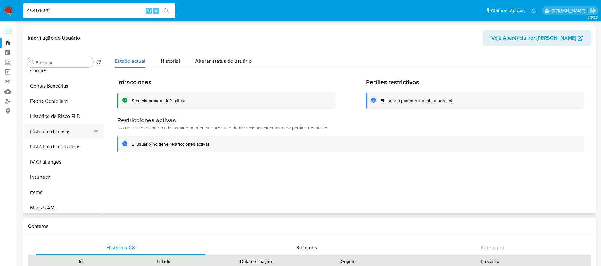
click at [42, 133] on button "Histórico de casos" at bounding box center [61, 131] width 74 height 15
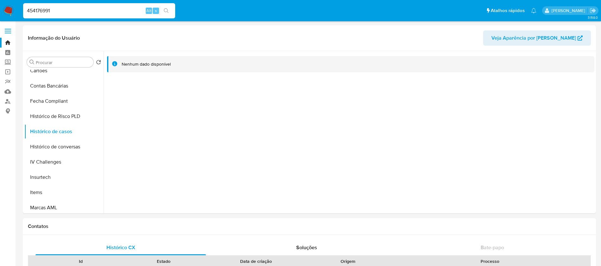
click at [73, 16] on div "454176991 Alt s" at bounding box center [99, 10] width 152 height 15
click at [65, 12] on input "454176991" at bounding box center [99, 11] width 152 height 8
paste input "17304411"
type input "173044111"
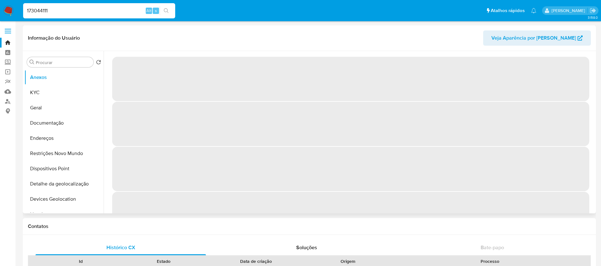
select select "10"
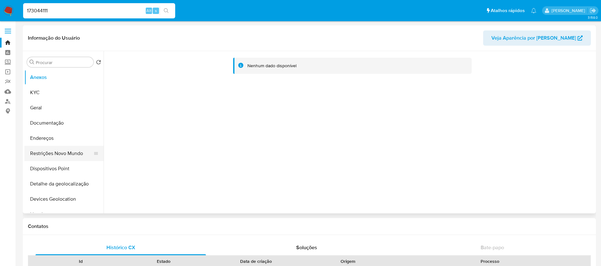
click at [57, 155] on button "Restrições Novo Mundo" at bounding box center [61, 153] width 74 height 15
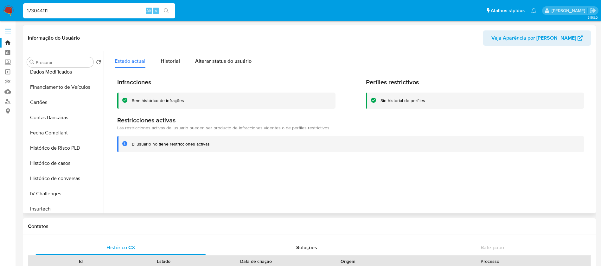
scroll to position [253, 0]
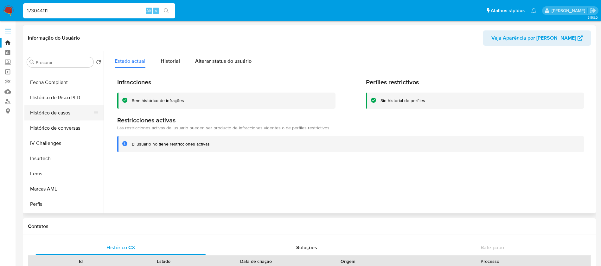
click at [53, 118] on button "Histórico de casos" at bounding box center [61, 112] width 74 height 15
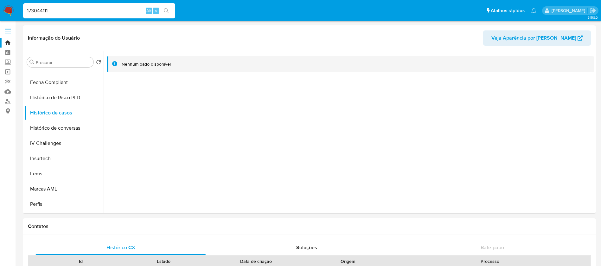
click at [89, 9] on input "173044111" at bounding box center [99, 11] width 152 height 8
paste input "1441516"
type input "11441516"
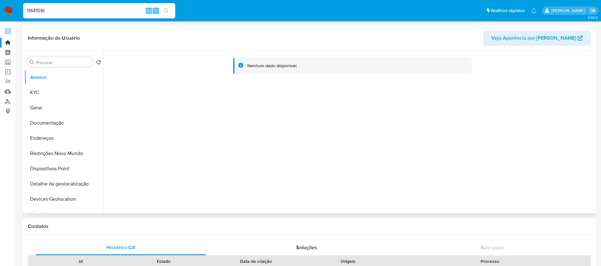
select select "10"
click at [43, 150] on button "Restrições Novo Mundo" at bounding box center [61, 153] width 74 height 15
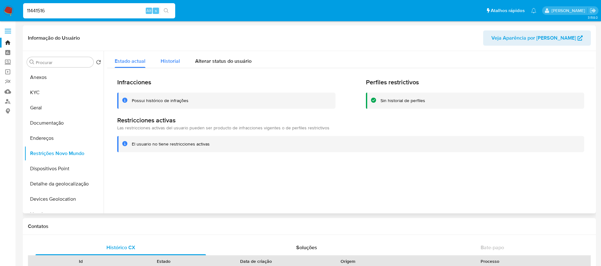
click at [166, 59] on span "Historial" at bounding box center [170, 60] width 19 height 7
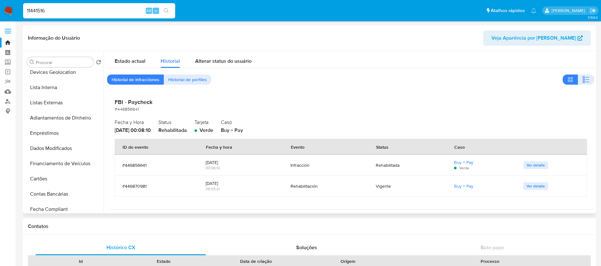
scroll to position [253, 0]
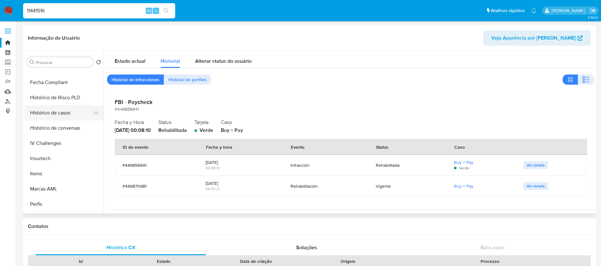
click at [53, 116] on button "Histórico de casos" at bounding box center [61, 112] width 74 height 15
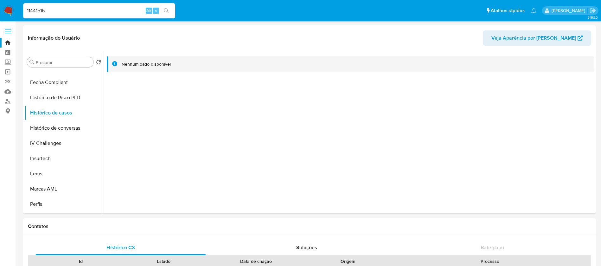
click at [72, 10] on input "11441516" at bounding box center [99, 11] width 152 height 8
paste input "739504107"
type input "739504107"
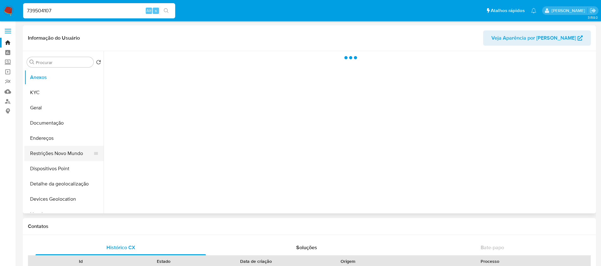
click at [42, 154] on button "Restrições Novo Mundo" at bounding box center [61, 153] width 74 height 15
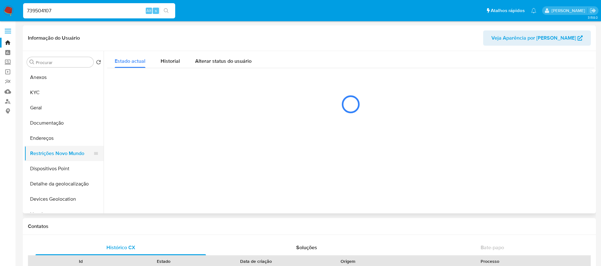
select select "10"
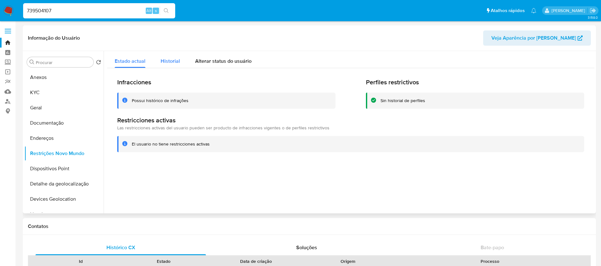
click at [171, 57] on span "Historial" at bounding box center [170, 60] width 19 height 7
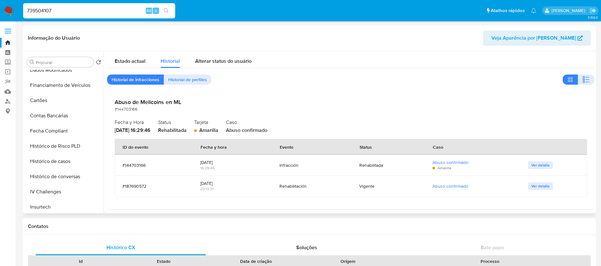
scroll to position [253, 0]
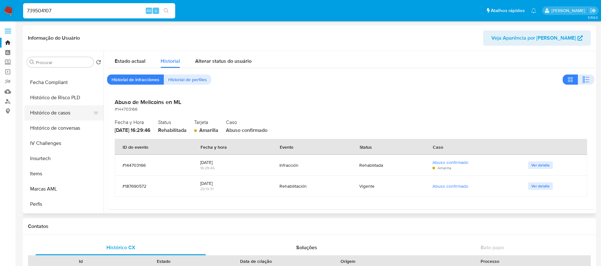
click at [58, 112] on button "Histórico de casos" at bounding box center [61, 112] width 74 height 15
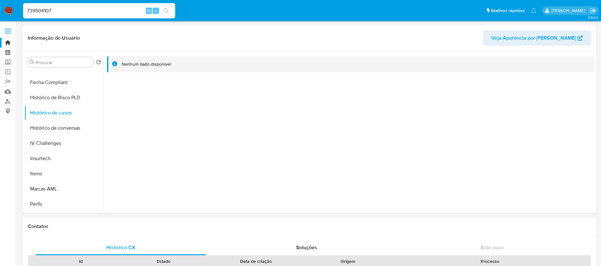
click at [83, 11] on input "739504107" at bounding box center [99, 11] width 152 height 8
paste input "545177029"
type input "545177029"
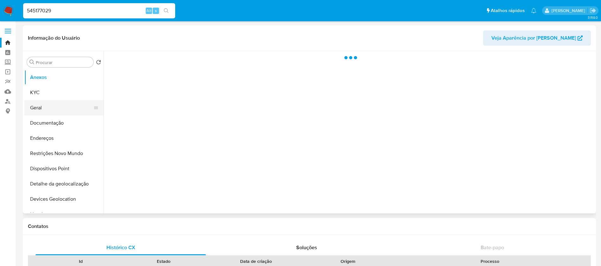
click at [40, 111] on button "Geral" at bounding box center [61, 107] width 74 height 15
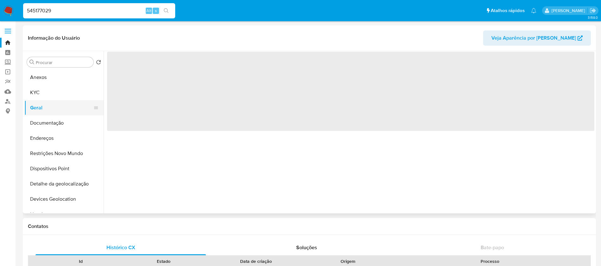
select select "10"
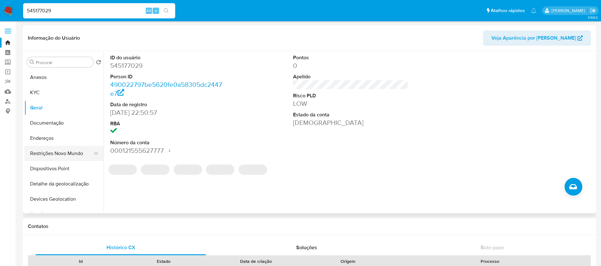
click at [46, 151] on button "Restrições Novo Mundo" at bounding box center [61, 153] width 74 height 15
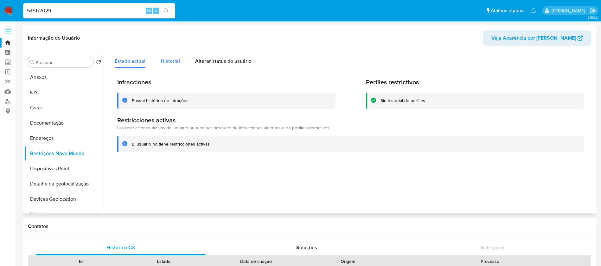
click at [174, 61] on span "Historial" at bounding box center [170, 60] width 19 height 7
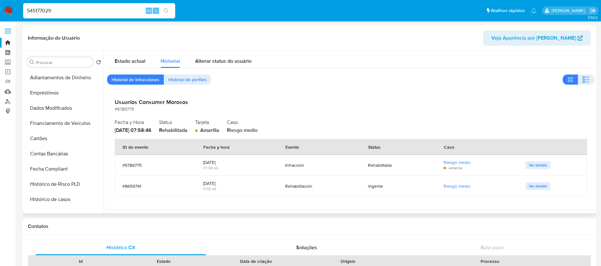
scroll to position [190, 0]
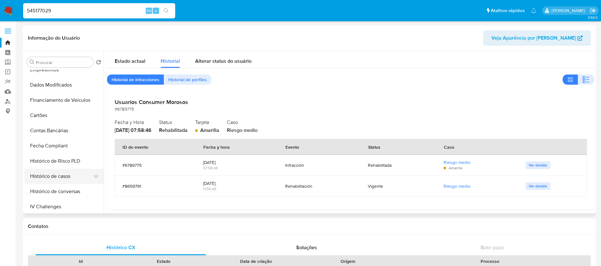
click at [52, 175] on button "Histórico de casos" at bounding box center [61, 176] width 74 height 15
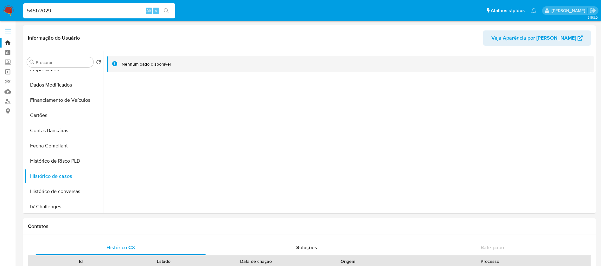
click at [87, 16] on div "545177029 Alt s" at bounding box center [99, 10] width 152 height 15
click at [72, 11] on input "545177029" at bounding box center [99, 11] width 152 height 8
paste input "343181038"
type input "343181038"
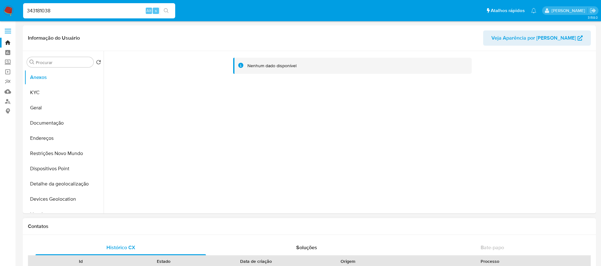
select select "10"
click at [52, 149] on button "Restrições Novo Mundo" at bounding box center [61, 153] width 74 height 15
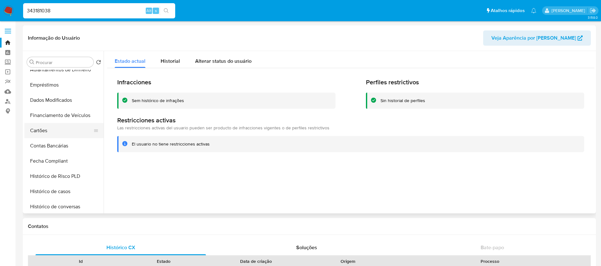
scroll to position [190, 0]
click at [54, 191] on button "Histórico de conversas" at bounding box center [61, 191] width 74 height 15
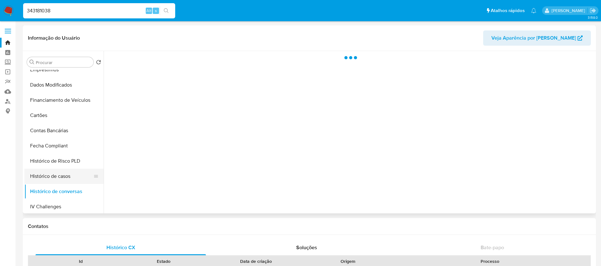
click at [48, 179] on button "Histórico de casos" at bounding box center [61, 176] width 74 height 15
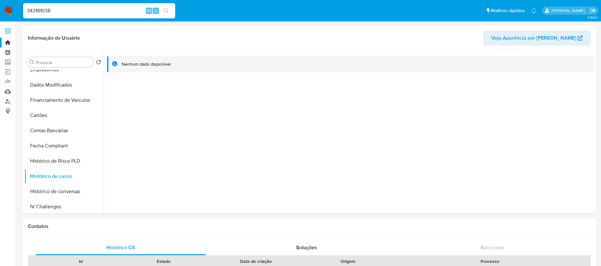
click at [77, 14] on input "343181038" at bounding box center [99, 11] width 152 height 8
paste input "130935486"
type input "130935486"
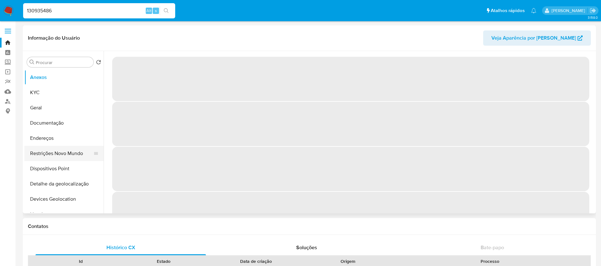
click at [54, 155] on button "Restrições Novo Mundo" at bounding box center [61, 153] width 74 height 15
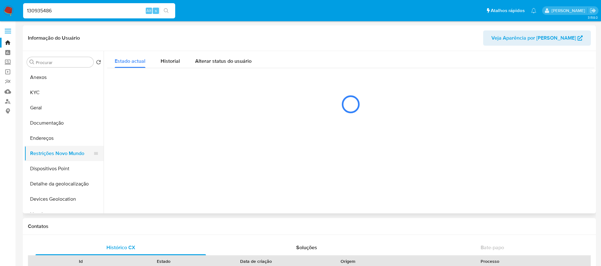
select select "10"
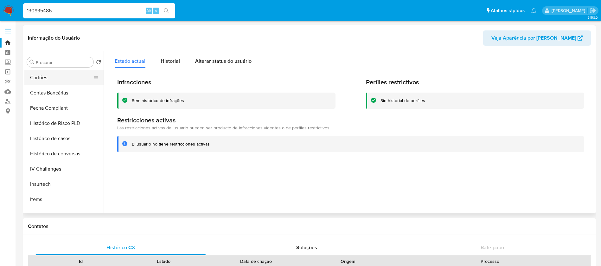
scroll to position [253, 0]
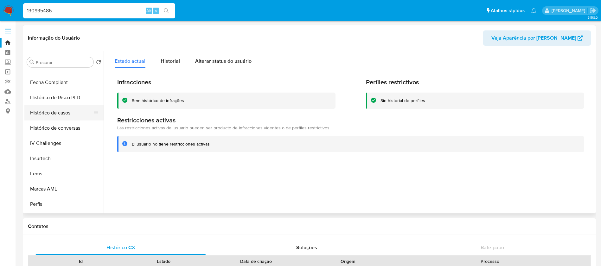
click at [44, 112] on button "Histórico de casos" at bounding box center [61, 112] width 74 height 15
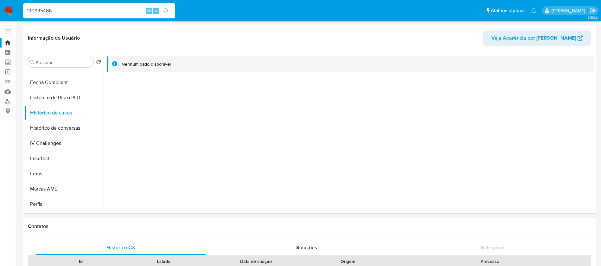
click at [70, 10] on input "130935486" at bounding box center [99, 11] width 152 height 8
paste input "501546784"
type input "501546784"
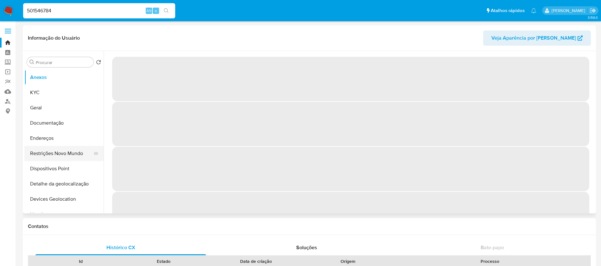
select select "10"
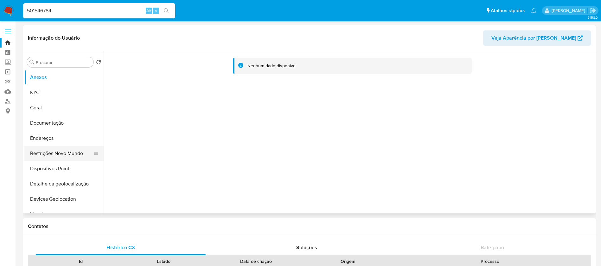
click at [48, 156] on button "Restrições Novo Mundo" at bounding box center [61, 153] width 74 height 15
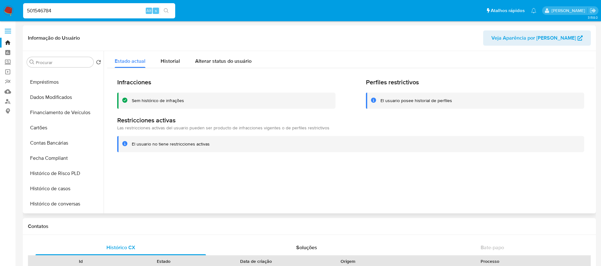
scroll to position [190, 0]
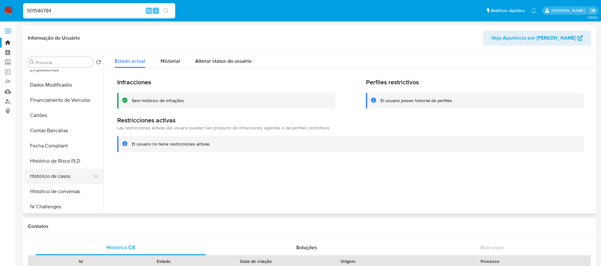
click at [49, 177] on button "Histórico de casos" at bounding box center [61, 176] width 74 height 15
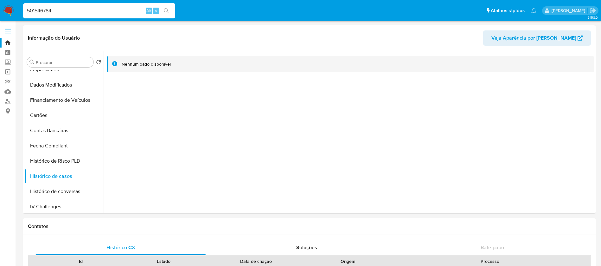
click at [95, 12] on input "501546784" at bounding box center [99, 11] width 152 height 8
paste input "1086913771"
type input "1086913771"
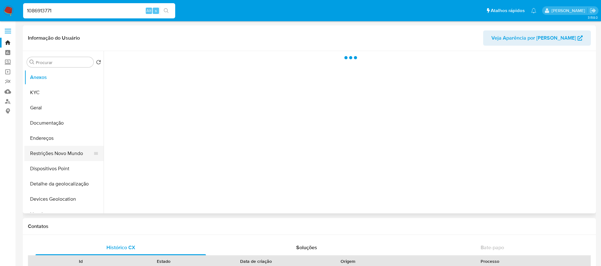
click at [53, 154] on button "Restrições Novo Mundo" at bounding box center [61, 153] width 74 height 15
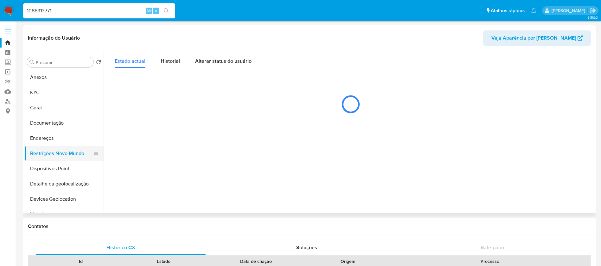
select select "10"
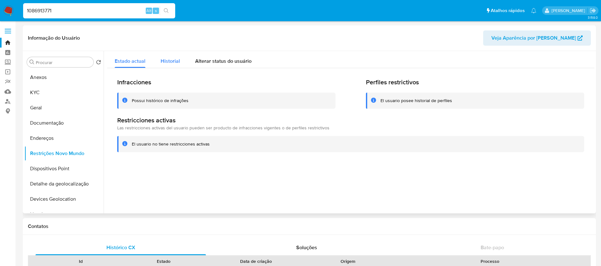
click at [164, 63] on span "Historial" at bounding box center [170, 60] width 19 height 7
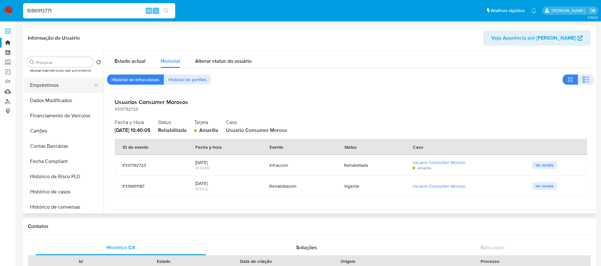
scroll to position [190, 0]
click at [46, 179] on button "Histórico de casos" at bounding box center [61, 176] width 74 height 15
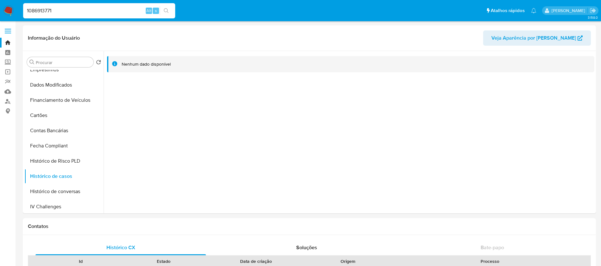
click at [85, 12] on input "1086913771" at bounding box center [99, 11] width 152 height 8
paste input "600808360"
type input "600808360"
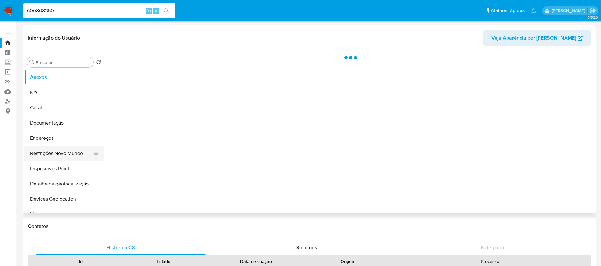
click at [46, 153] on button "Restrições Novo Mundo" at bounding box center [61, 153] width 74 height 15
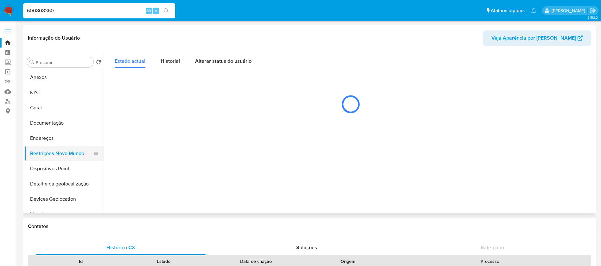
select select "10"
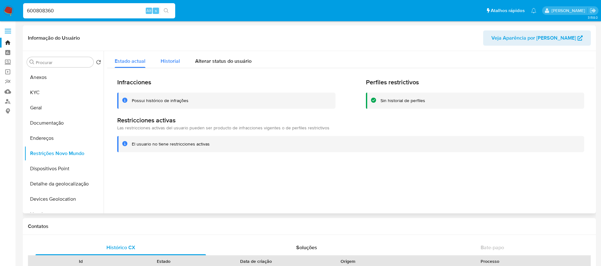
click at [166, 60] on span "Historial" at bounding box center [170, 60] width 19 height 7
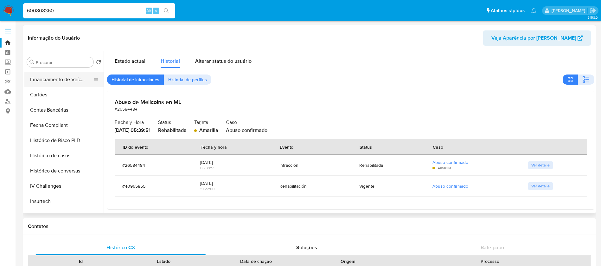
scroll to position [253, 0]
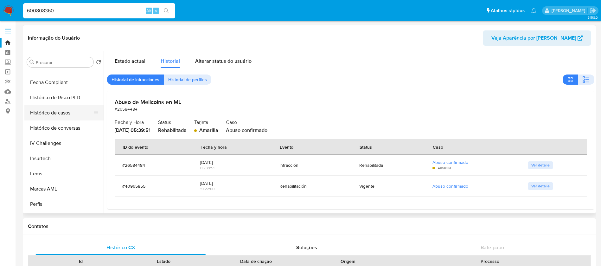
click at [48, 115] on button "Histórico de casos" at bounding box center [61, 112] width 74 height 15
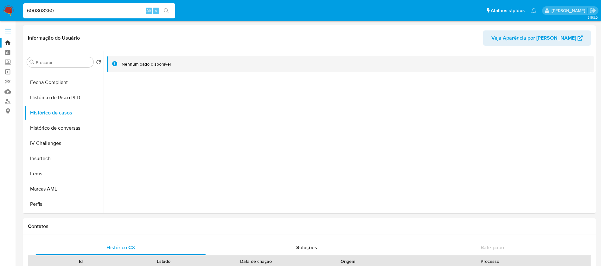
click at [64, 13] on input "600808360" at bounding box center [99, 11] width 152 height 8
paste input "215031849"
type input "215031849"
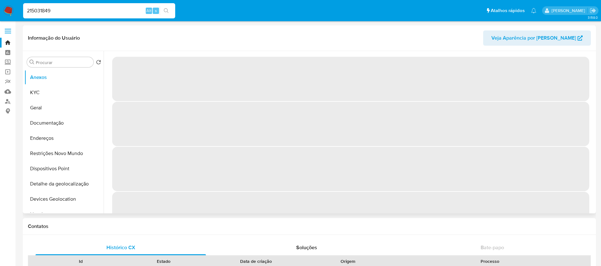
select select "10"
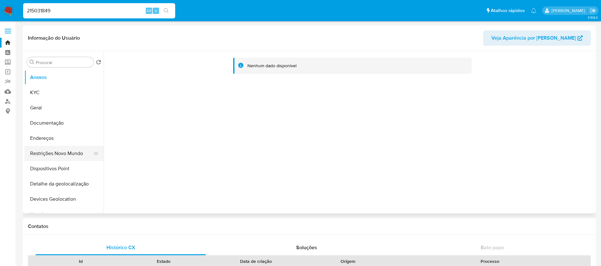
click at [47, 154] on button "Restrições Novo Mundo" at bounding box center [61, 153] width 74 height 15
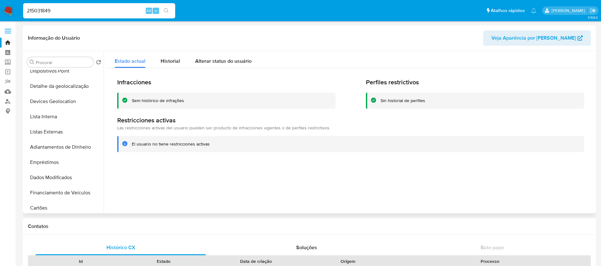
scroll to position [190, 0]
click at [43, 172] on button "Histórico de casos" at bounding box center [61, 176] width 74 height 15
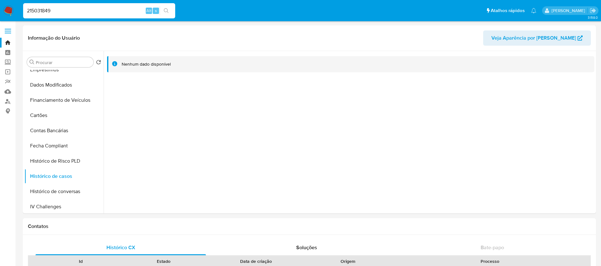
click at [77, 10] on input "215031849" at bounding box center [99, 11] width 152 height 8
paste input "602939951"
type input "602939951"
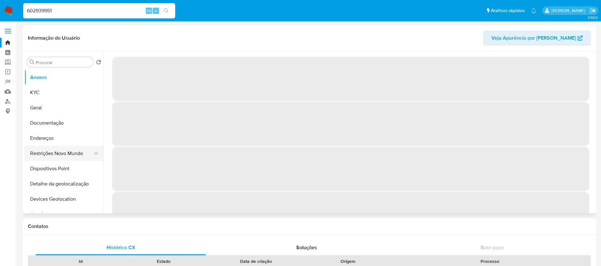
click at [46, 157] on button "Restrições Novo Mundo" at bounding box center [61, 153] width 74 height 15
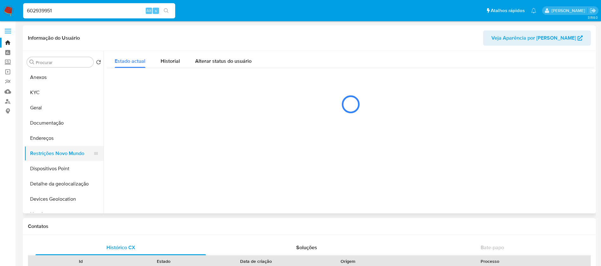
select select "10"
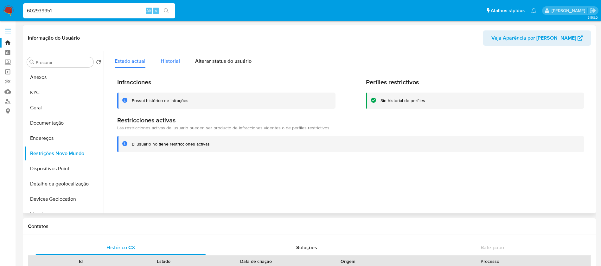
click at [176, 62] on span "Historial" at bounding box center [170, 60] width 19 height 7
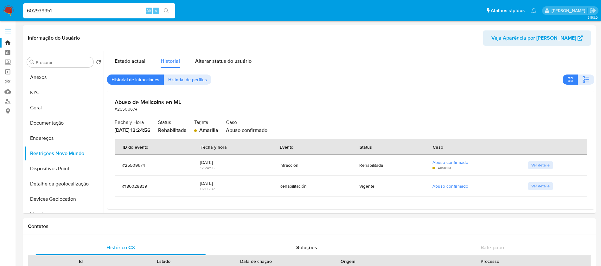
select select "10"
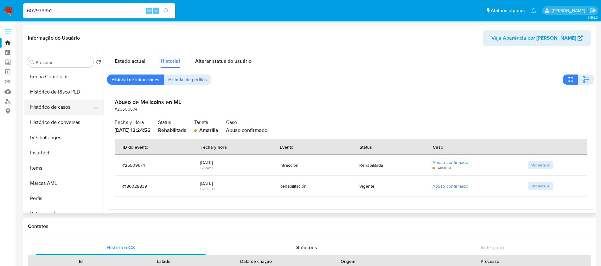
scroll to position [235, 0]
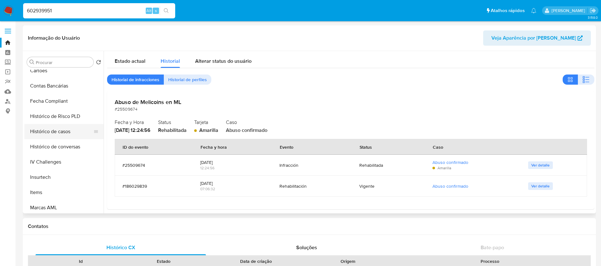
click at [46, 134] on button "Histórico de casos" at bounding box center [61, 131] width 74 height 15
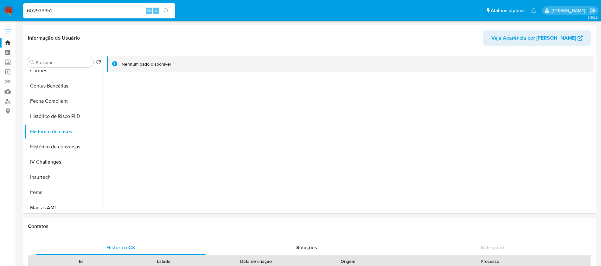
click at [86, 14] on input "602939951" at bounding box center [99, 11] width 152 height 8
paste input "435764587"
type input "435764587"
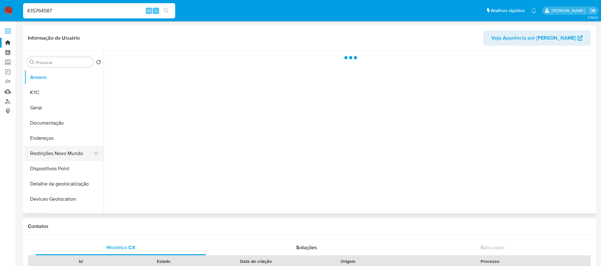
click at [48, 152] on button "Restrições Novo Mundo" at bounding box center [61, 153] width 74 height 15
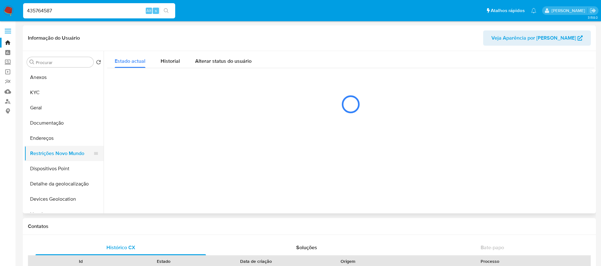
select select "10"
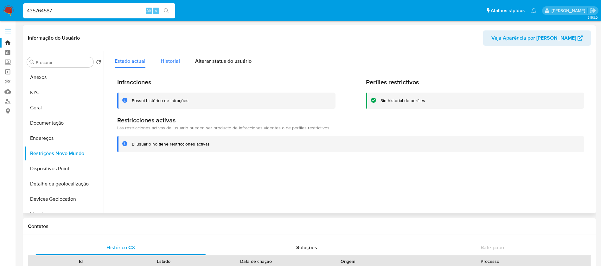
click at [174, 60] on span "Historial" at bounding box center [170, 60] width 19 height 7
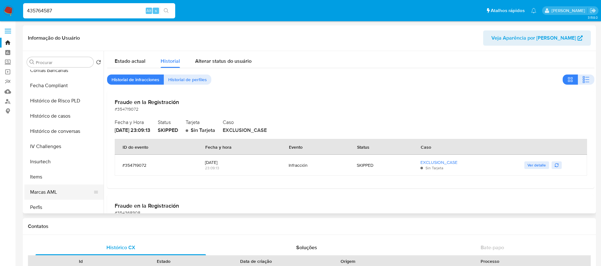
scroll to position [235, 0]
click at [48, 131] on button "Histórico de casos" at bounding box center [61, 131] width 74 height 15
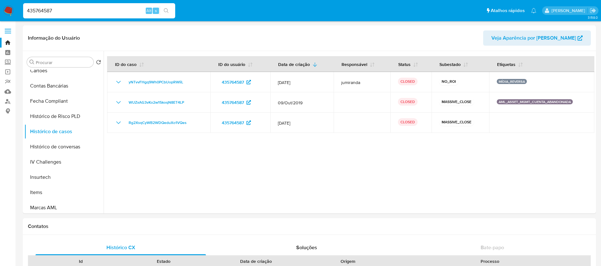
click at [62, 12] on input "435764587" at bounding box center [99, 11] width 152 height 8
paste input "616365331"
type input "616365331"
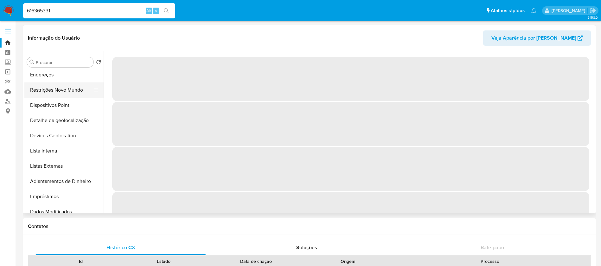
scroll to position [127, 0]
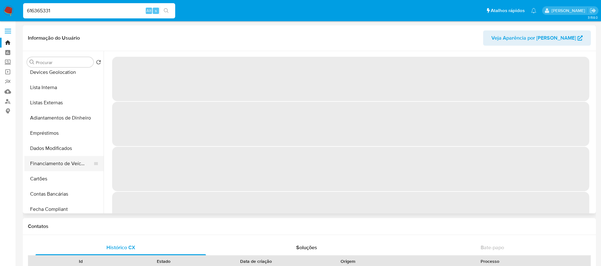
select select "10"
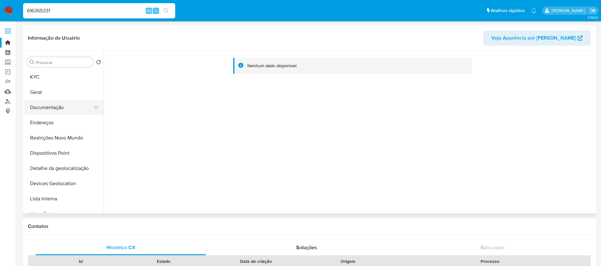
scroll to position [0, 0]
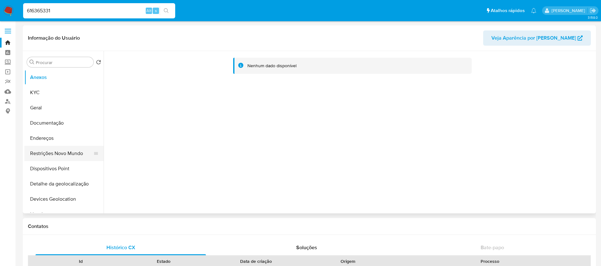
click at [50, 157] on button "Restrições Novo Mundo" at bounding box center [61, 153] width 74 height 15
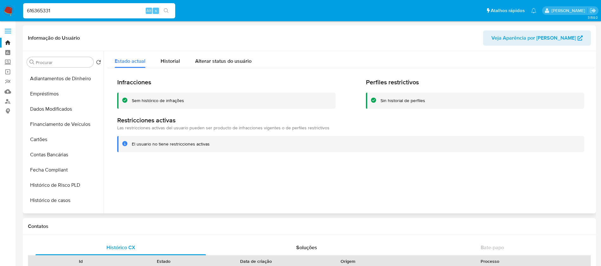
scroll to position [190, 0]
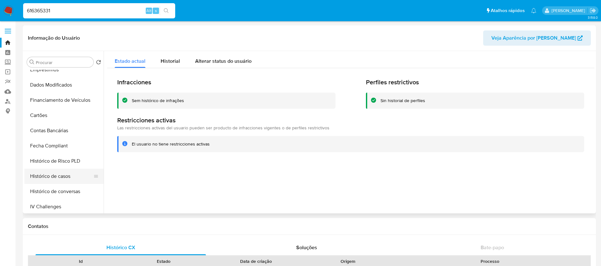
click at [51, 176] on button "Histórico de casos" at bounding box center [61, 176] width 74 height 15
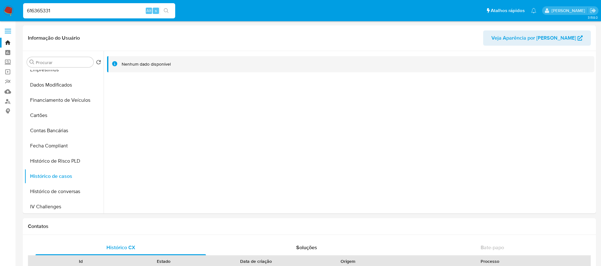
click at [57, 11] on input "616365331" at bounding box center [99, 11] width 152 height 8
paste input "2067224858"
type input "2067224858"
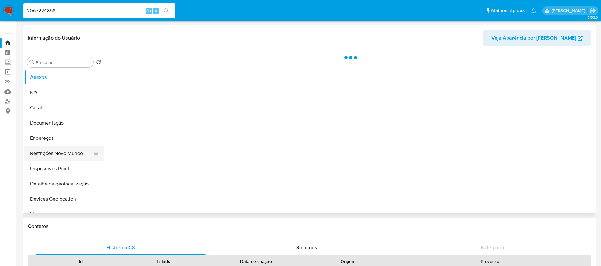
click at [48, 155] on button "Restrições Novo Mundo" at bounding box center [61, 153] width 74 height 15
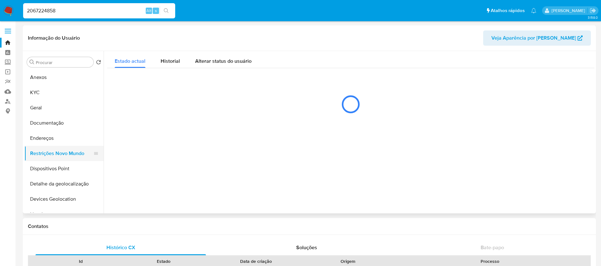
select select "10"
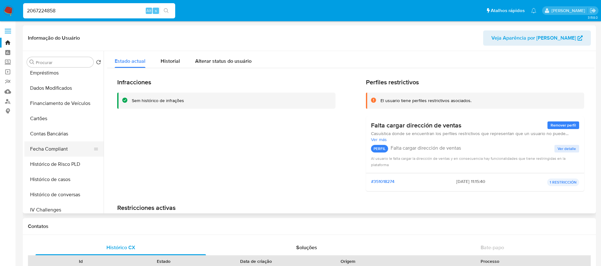
scroll to position [190, 0]
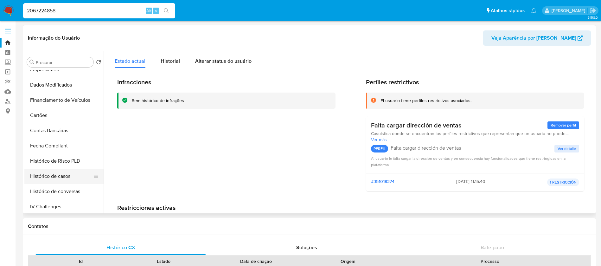
click at [44, 175] on button "Histórico de casos" at bounding box center [61, 176] width 74 height 15
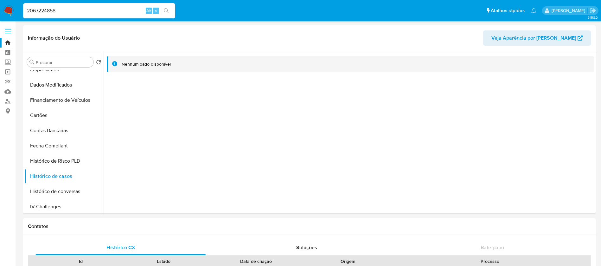
click at [76, 15] on input "2067224858" at bounding box center [99, 11] width 152 height 8
paste input "150697193"
type input "150697193"
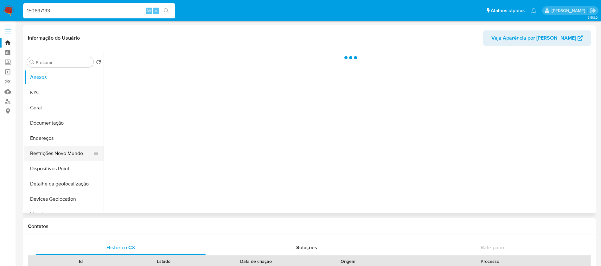
click at [60, 152] on button "Restrições Novo Mundo" at bounding box center [61, 153] width 74 height 15
select select "10"
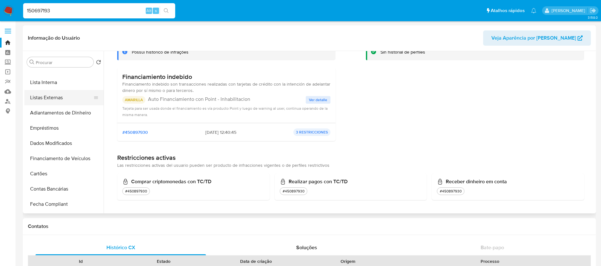
scroll to position [190, 0]
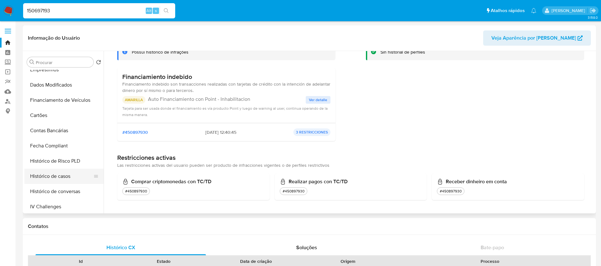
click at [50, 175] on button "Histórico de casos" at bounding box center [61, 176] width 74 height 15
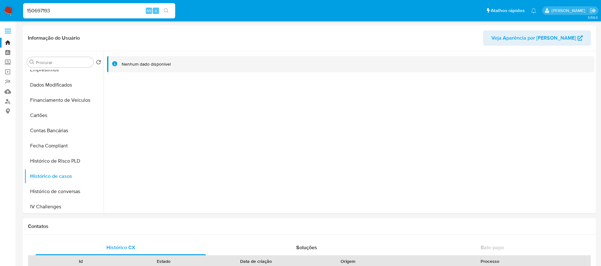
click at [86, 11] on input "150697193" at bounding box center [99, 11] width 152 height 8
paste input "335388376"
type input "335388376"
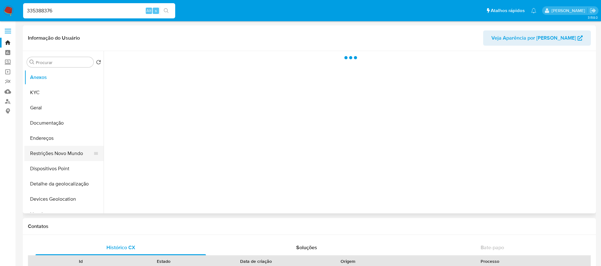
click at [51, 155] on button "Restrições Novo Mundo" at bounding box center [61, 153] width 74 height 15
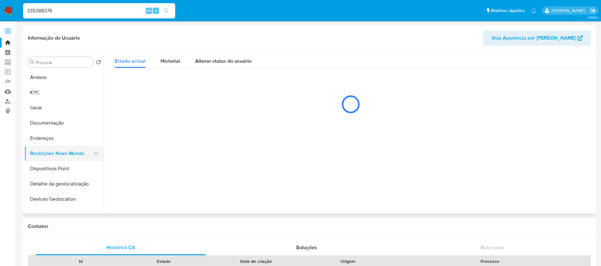
select select "10"
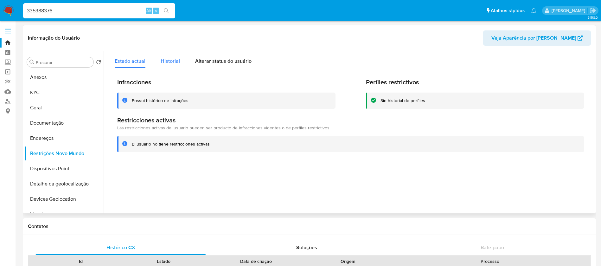
click at [171, 62] on span "Historial" at bounding box center [170, 60] width 19 height 7
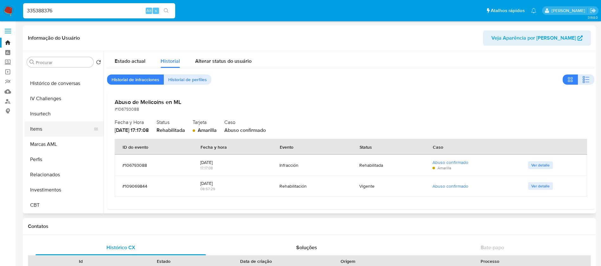
scroll to position [235, 0]
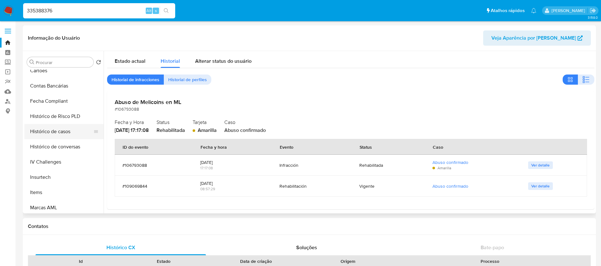
click at [42, 130] on button "Histórico de casos" at bounding box center [61, 131] width 74 height 15
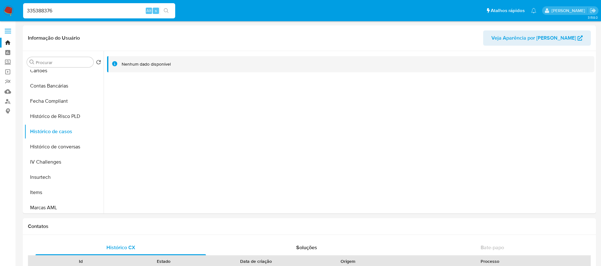
click at [75, 13] on input "335388376" at bounding box center [99, 11] width 152 height 8
paste input "609456400"
type input "609456400"
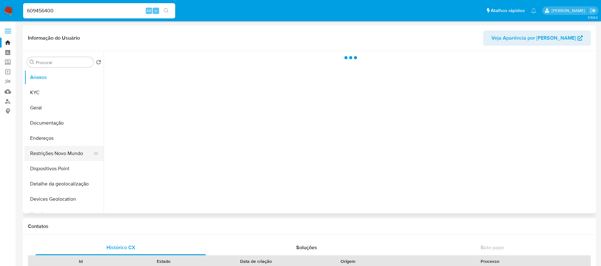
click at [49, 152] on button "Restrições Novo Mundo" at bounding box center [61, 153] width 74 height 15
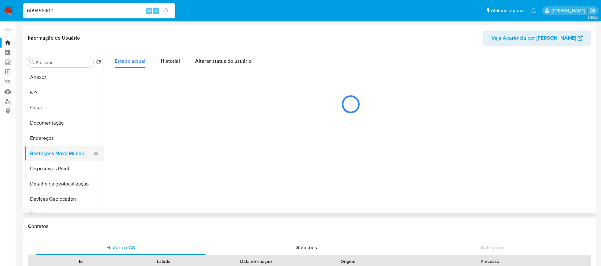
select select "10"
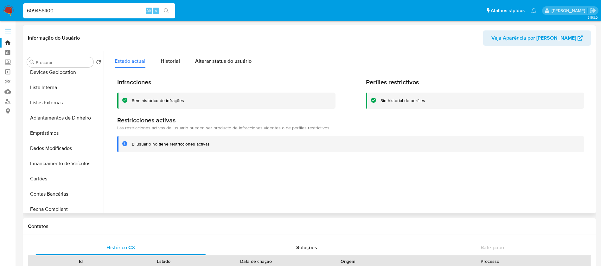
scroll to position [190, 0]
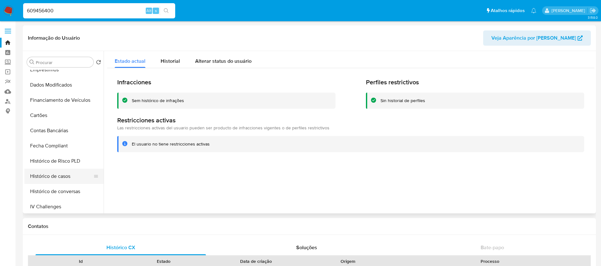
click at [45, 179] on button "Histórico de casos" at bounding box center [61, 176] width 74 height 15
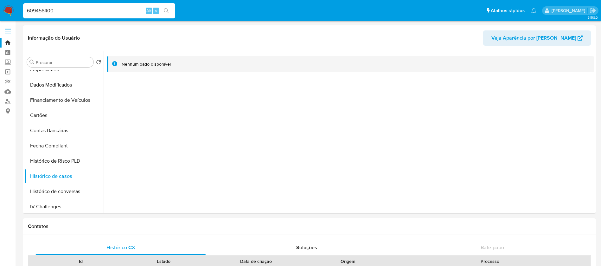
click at [65, 13] on input "609456400" at bounding box center [99, 11] width 152 height 8
paste input "780100092"
type input "780100092"
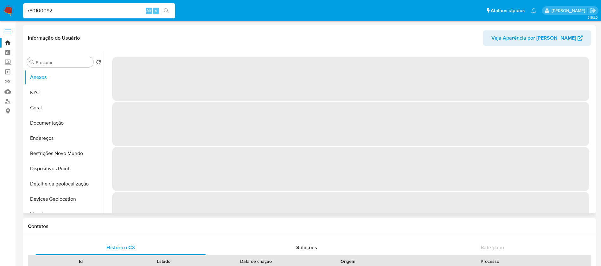
select select "10"
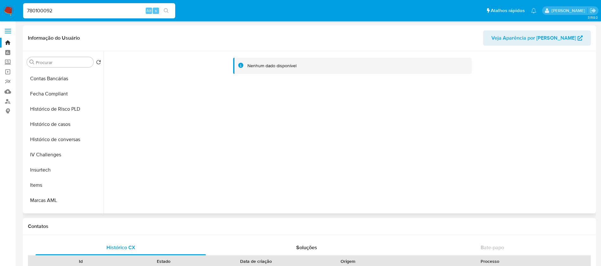
scroll to position [253, 0]
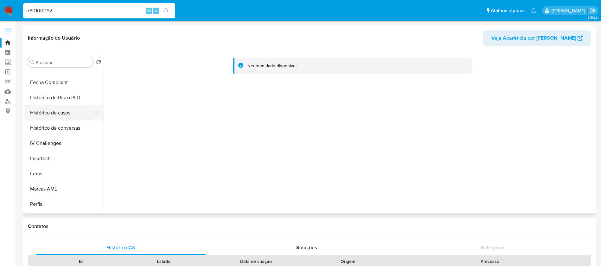
click at [47, 115] on button "Histórico de casos" at bounding box center [61, 112] width 74 height 15
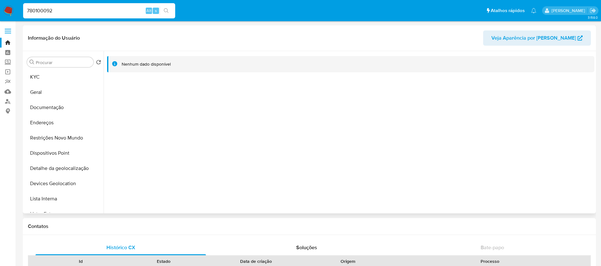
scroll to position [0, 0]
click at [48, 151] on button "Restrições Novo Mundo" at bounding box center [61, 153] width 74 height 15
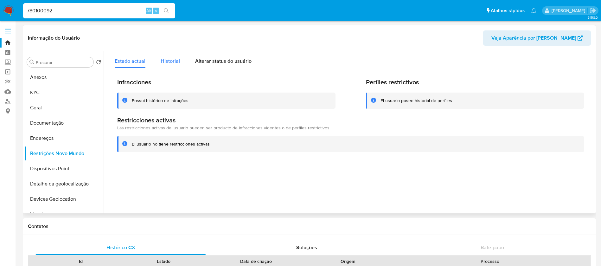
click at [169, 62] on span "Historial" at bounding box center [170, 60] width 19 height 7
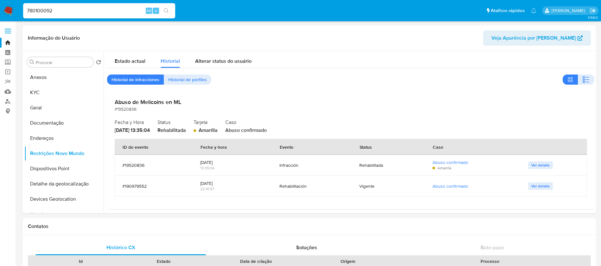
click at [92, 11] on input "780100092" at bounding box center [99, 11] width 152 height 8
paste input "32777878"
type input "327778782"
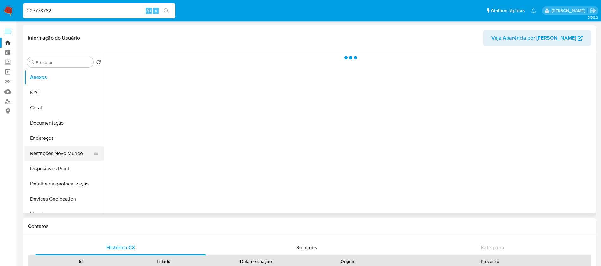
click at [49, 153] on button "Restrições Novo Mundo" at bounding box center [61, 153] width 74 height 15
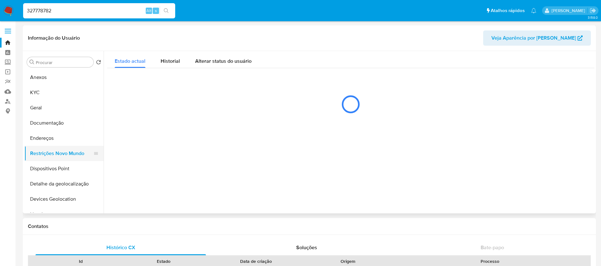
select select "10"
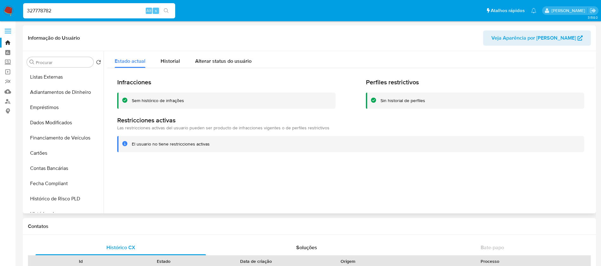
scroll to position [190, 0]
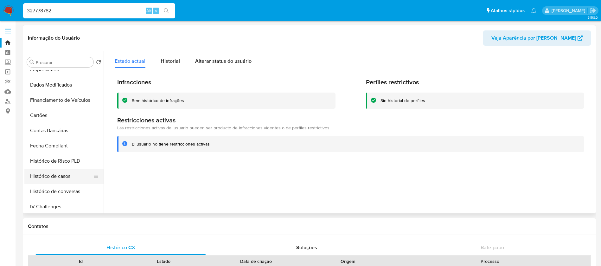
click at [48, 179] on button "Histórico de casos" at bounding box center [61, 176] width 74 height 15
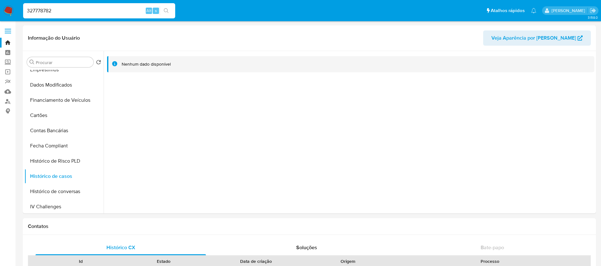
click at [70, 14] on input "327778782" at bounding box center [99, 11] width 152 height 8
paste input "1899757438"
type input "1899757438"
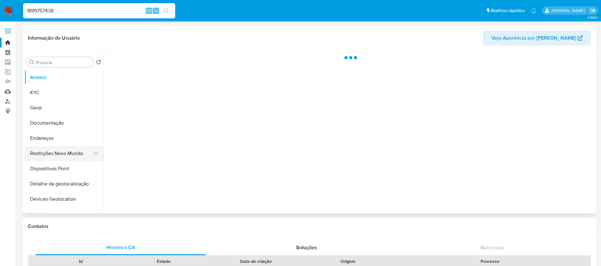
click at [51, 156] on button "Restrições Novo Mundo" at bounding box center [61, 153] width 74 height 15
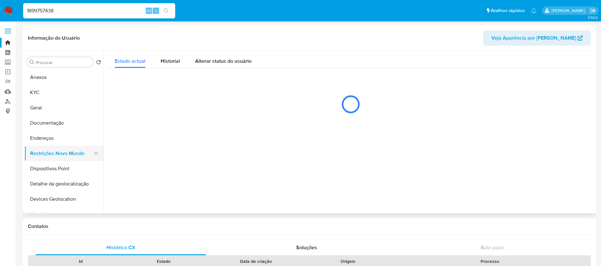
select select "10"
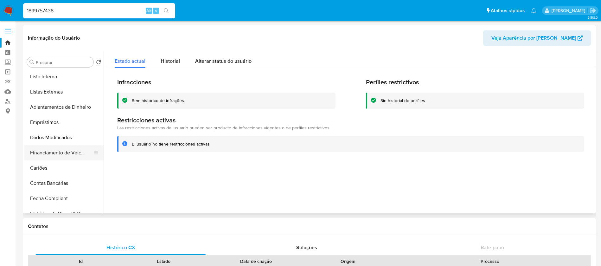
scroll to position [190, 0]
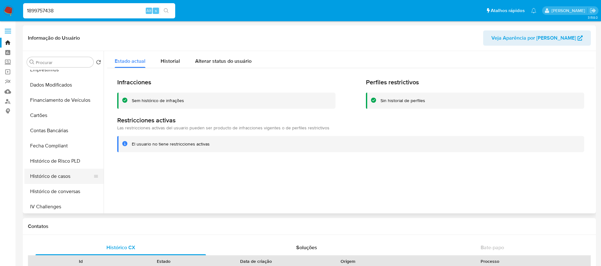
click at [51, 179] on button "Histórico de casos" at bounding box center [61, 176] width 74 height 15
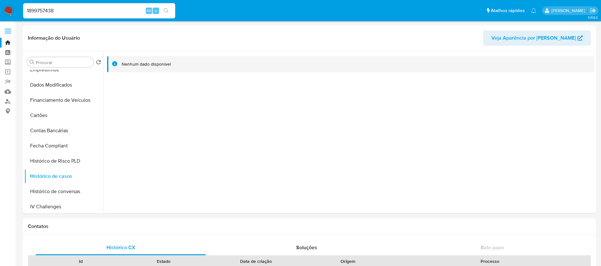
click at [79, 17] on div "1899757438 Alt s" at bounding box center [99, 10] width 152 height 15
click at [72, 13] on input "1899757438" at bounding box center [99, 11] width 152 height 8
paste input "547254482"
type input "547254482"
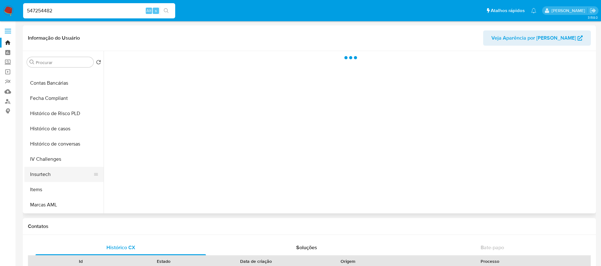
scroll to position [253, 0]
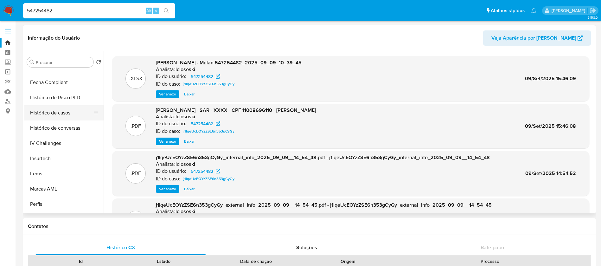
click at [42, 114] on button "Histórico de casos" at bounding box center [61, 112] width 74 height 15
select select "10"
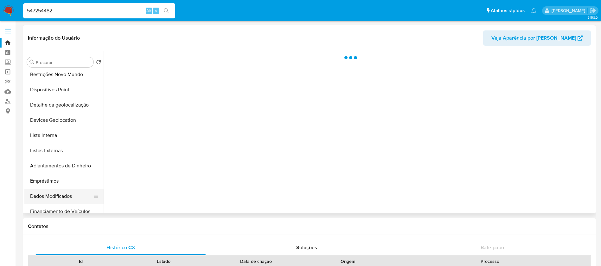
scroll to position [63, 0]
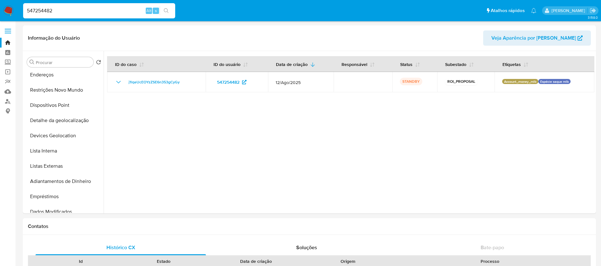
click at [58, 11] on input "547254482" at bounding box center [99, 11] width 152 height 8
paste input "103721631"
type input "103721631"
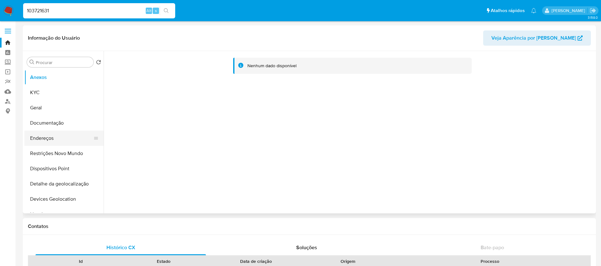
select select "10"
click at [46, 152] on button "Restrições Novo Mundo" at bounding box center [61, 153] width 74 height 15
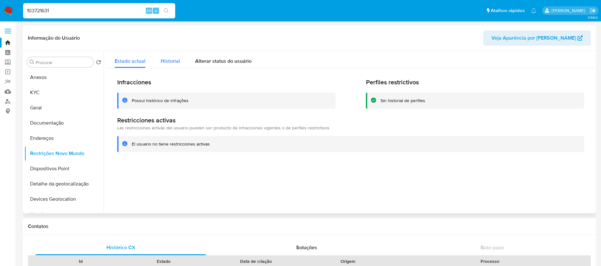
click at [172, 59] on span "Historial" at bounding box center [170, 60] width 19 height 7
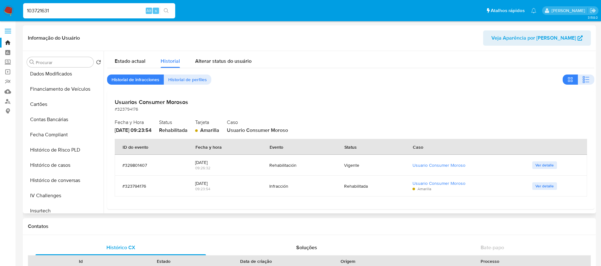
scroll to position [253, 0]
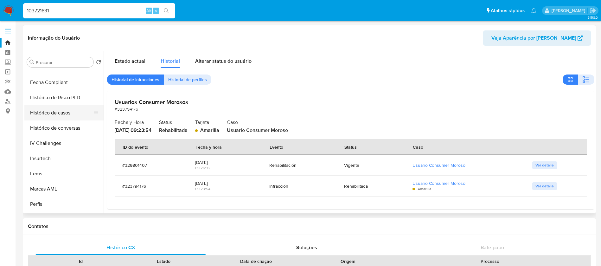
click at [53, 117] on button "Histórico de casos" at bounding box center [61, 112] width 74 height 15
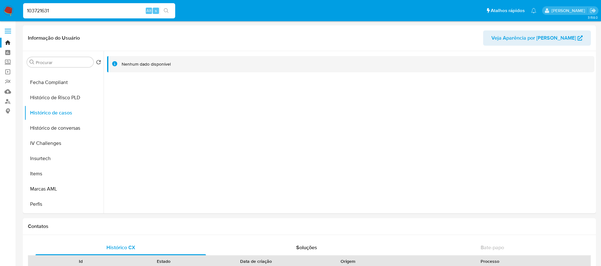
click at [79, 10] on input "103721631" at bounding box center [99, 11] width 152 height 8
paste input "2048724578"
type input "2048724578"
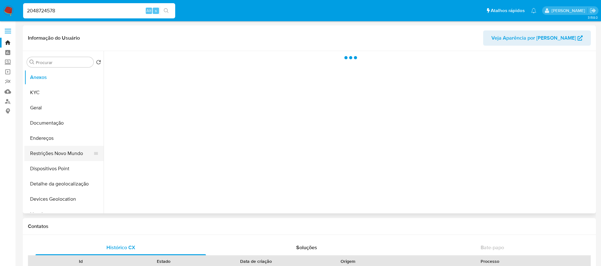
click at [59, 153] on button "Restrições Novo Mundo" at bounding box center [61, 153] width 74 height 15
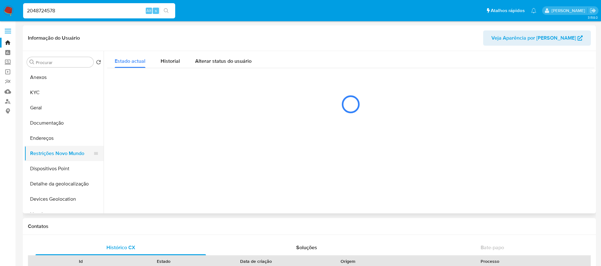
select select "10"
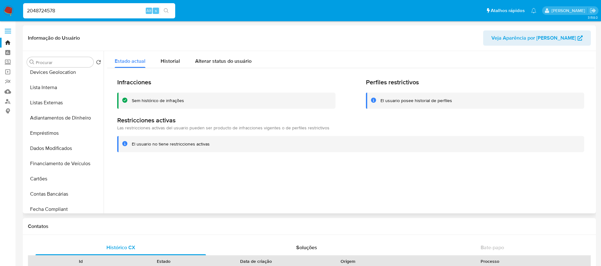
scroll to position [190, 0]
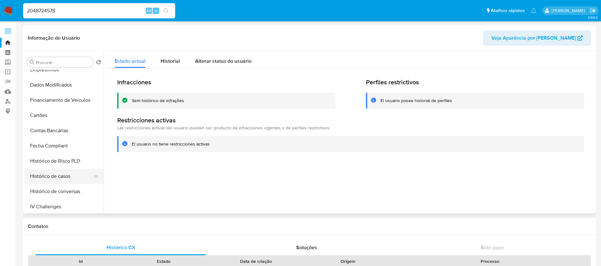
click at [52, 176] on button "Histórico de casos" at bounding box center [61, 176] width 74 height 15
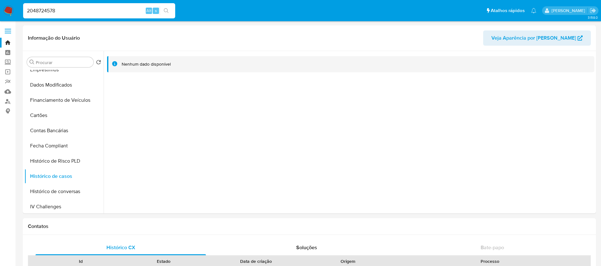
click at [78, 13] on input "2048724578" at bounding box center [99, 11] width 152 height 8
paste input "1092954167"
type input "1092954167"
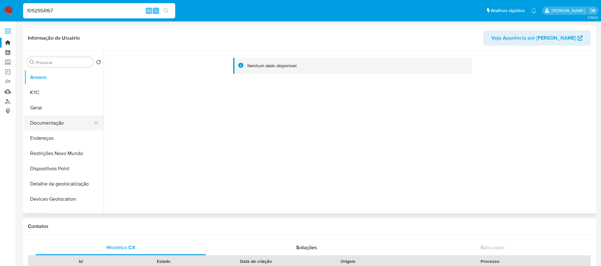
select select "10"
click at [41, 155] on button "Restrições Novo Mundo" at bounding box center [61, 153] width 74 height 15
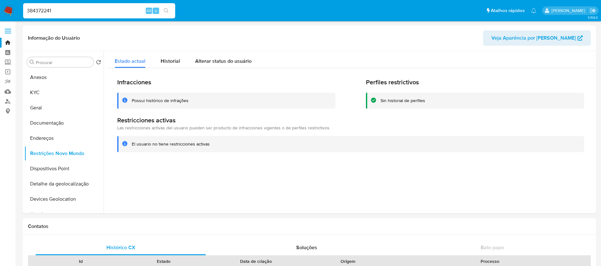
select select "10"
click at [173, 62] on span "Historial" at bounding box center [170, 60] width 19 height 7
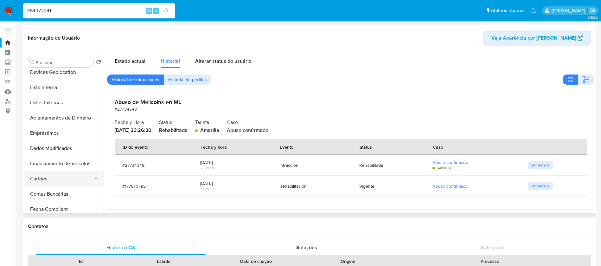
scroll to position [190, 0]
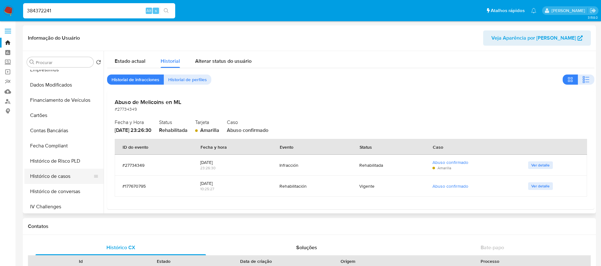
click at [52, 172] on button "Histórico de casos" at bounding box center [61, 176] width 74 height 15
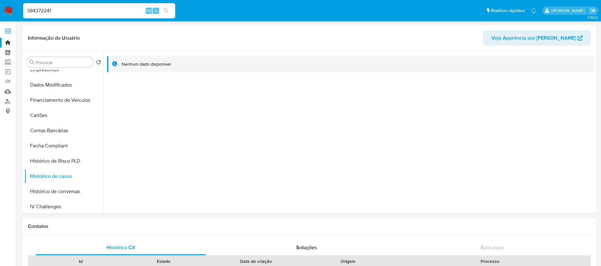
click at [91, 9] on input "384372241" at bounding box center [99, 11] width 152 height 8
paste input "247543915"
type input "247543915"
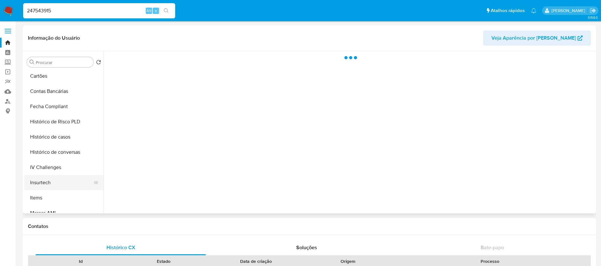
scroll to position [253, 0]
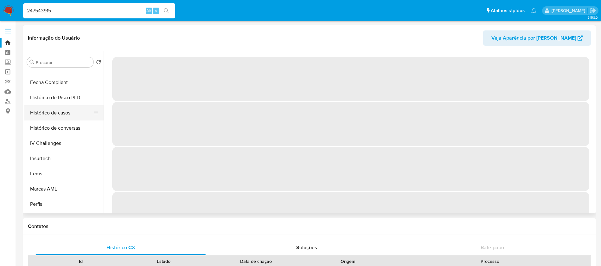
click at [49, 117] on button "Histórico de casos" at bounding box center [61, 112] width 74 height 15
select select "10"
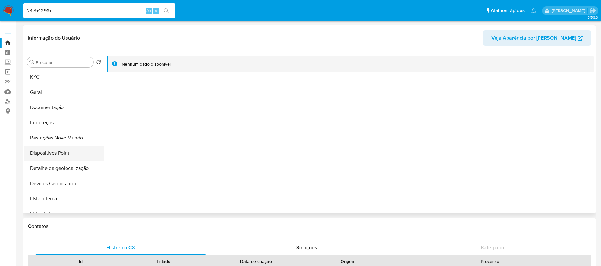
scroll to position [0, 0]
click at [53, 152] on button "Restrições Novo Mundo" at bounding box center [61, 153] width 74 height 15
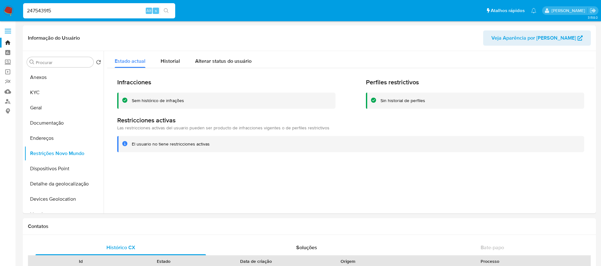
click at [64, 14] on input "247543915" at bounding box center [99, 11] width 152 height 8
paste input "1220074752"
type input "1220074752"
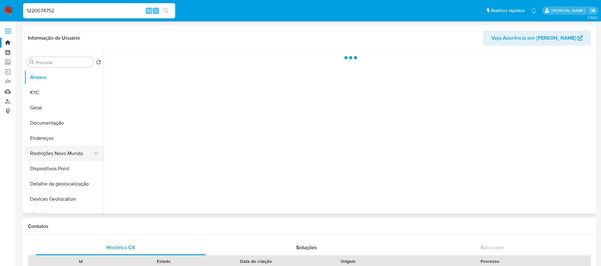
click at [46, 153] on button "Restrições Novo Mundo" at bounding box center [61, 153] width 74 height 15
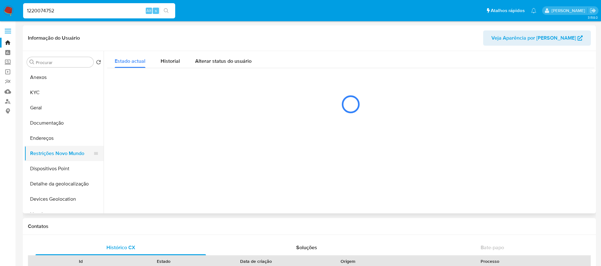
select select "10"
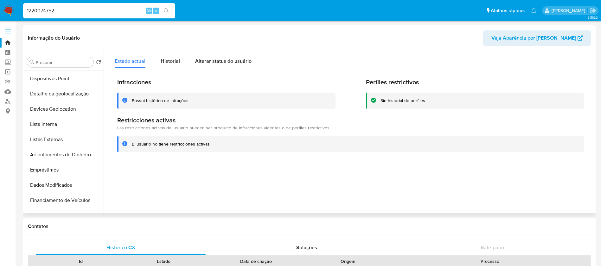
scroll to position [127, 0]
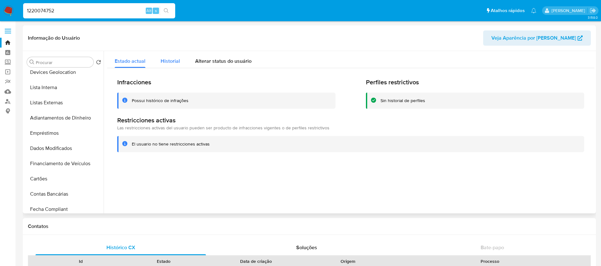
click at [168, 64] on span "Historial" at bounding box center [170, 60] width 19 height 7
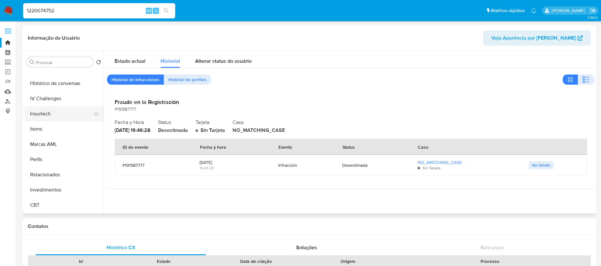
scroll to position [235, 0]
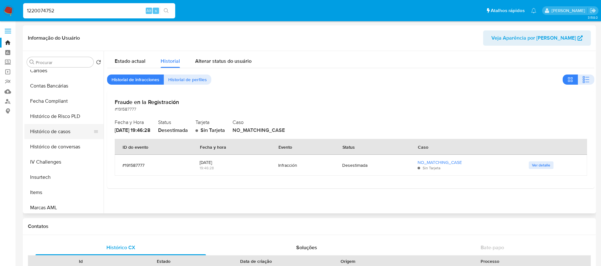
click at [45, 134] on button "Histórico de casos" at bounding box center [61, 131] width 74 height 15
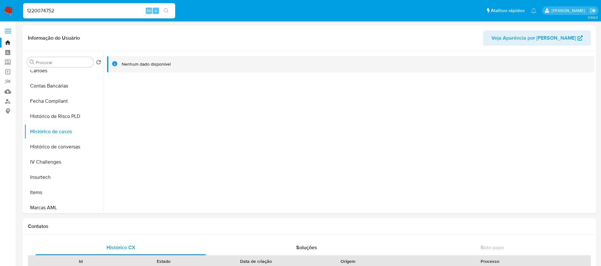
click at [86, 8] on input "1220074752" at bounding box center [99, 11] width 152 height 8
paste input "233486407"
type input "233486407"
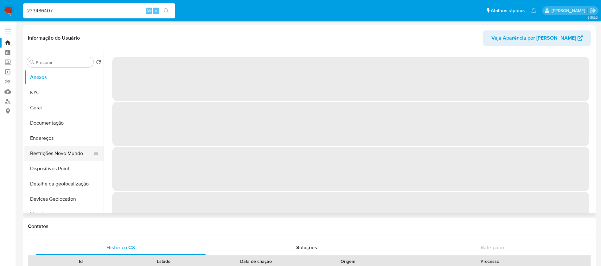
click at [51, 154] on button "Restrições Novo Mundo" at bounding box center [61, 153] width 74 height 15
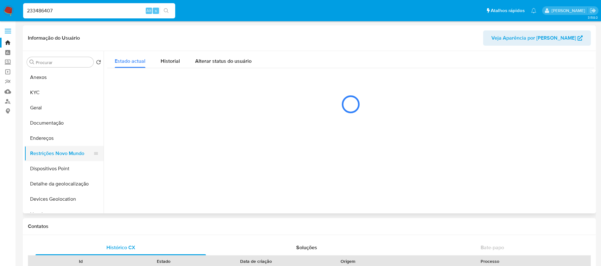
select select "10"
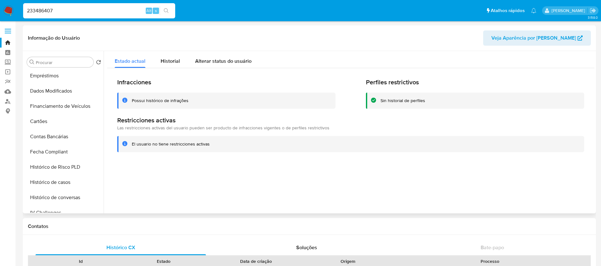
scroll to position [190, 0]
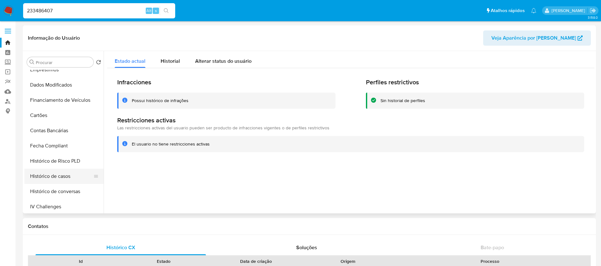
click at [46, 177] on button "Histórico de casos" at bounding box center [61, 176] width 74 height 15
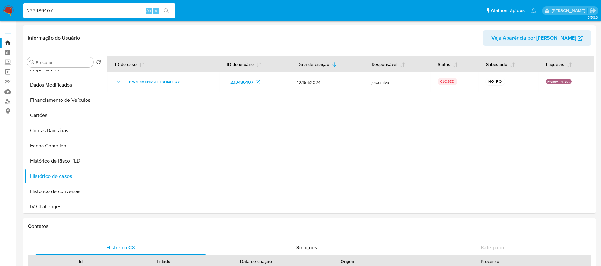
click at [94, 9] on input "233486407" at bounding box center [99, 11] width 152 height 8
paste input "16690094"
type input "216690094"
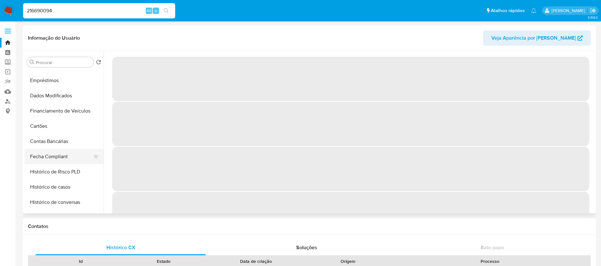
scroll to position [190, 0]
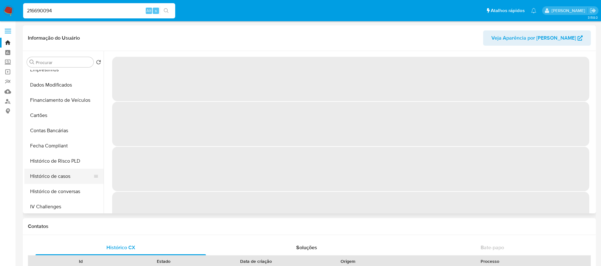
select select "10"
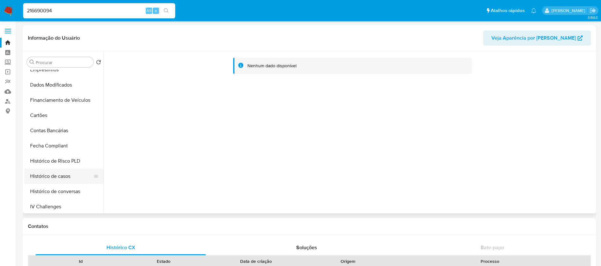
click at [42, 179] on button "Histórico de casos" at bounding box center [61, 176] width 74 height 15
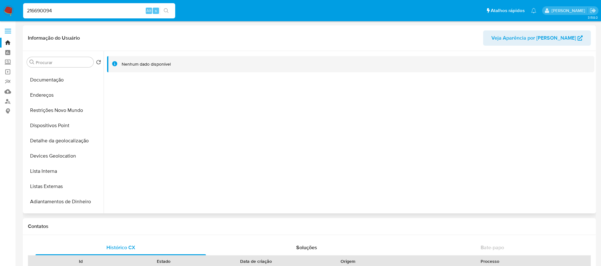
scroll to position [0, 0]
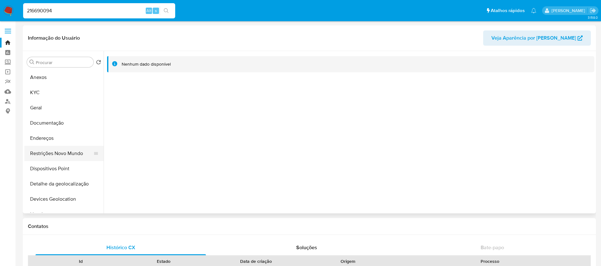
click at [47, 157] on button "Restrições Novo Mundo" at bounding box center [61, 153] width 74 height 15
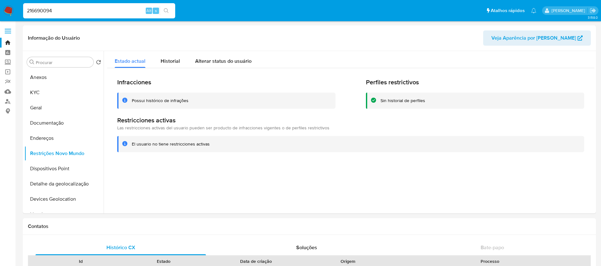
click at [68, 11] on input "216690094" at bounding box center [99, 11] width 152 height 8
paste input "26418798"
type input "226418798"
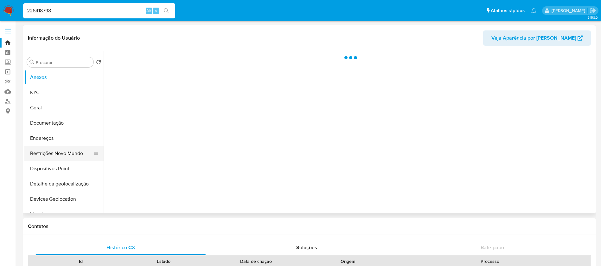
click at [46, 155] on button "Restrições Novo Mundo" at bounding box center [61, 153] width 74 height 15
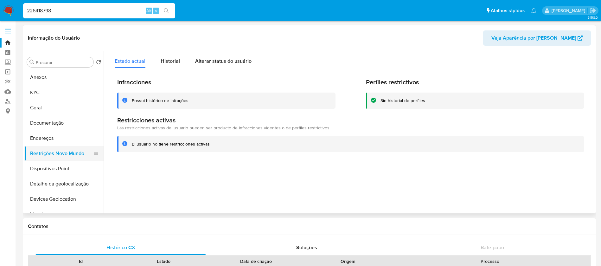
select select "10"
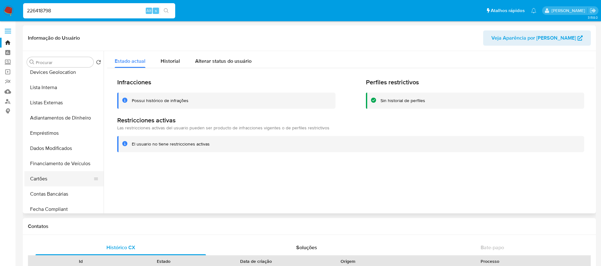
scroll to position [190, 0]
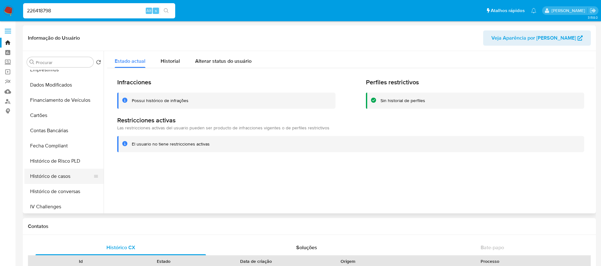
click at [48, 175] on button "Histórico de casos" at bounding box center [61, 176] width 74 height 15
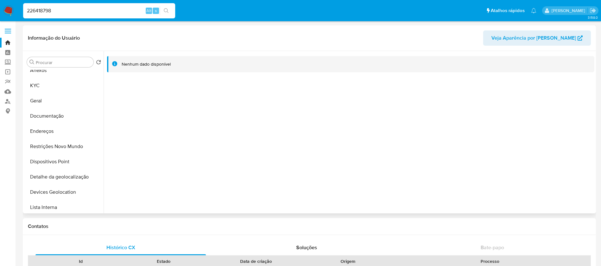
scroll to position [0, 0]
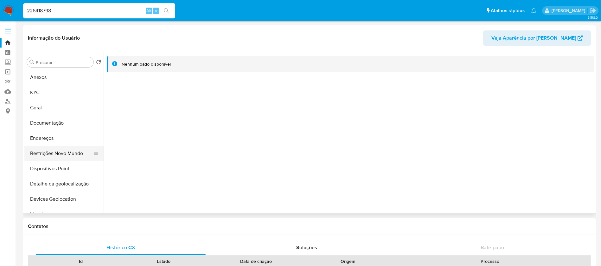
click at [49, 154] on button "Restrições Novo Mundo" at bounding box center [61, 153] width 74 height 15
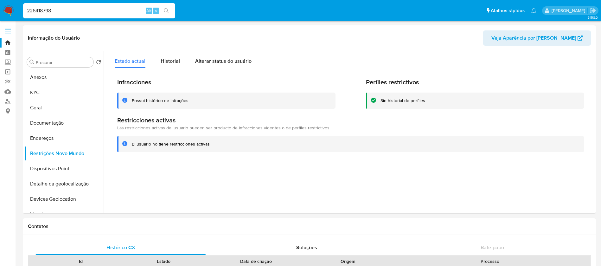
click at [67, 9] on input "226418798" at bounding box center [99, 11] width 152 height 8
paste input "1290046775"
type input "1290046775"
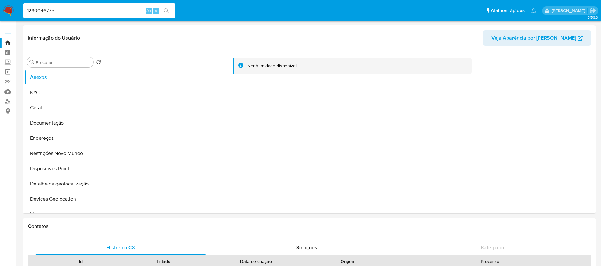
select select "10"
click at [80, 13] on input "1290046775" at bounding box center [99, 11] width 152 height 8
paste input "226418798"
type input "226418798"
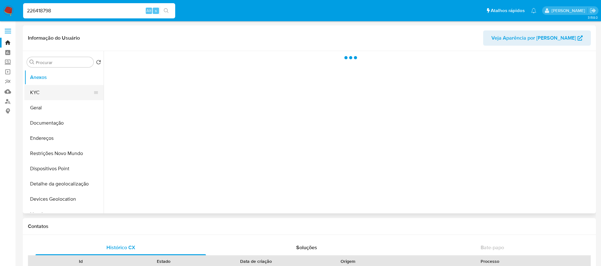
click at [44, 95] on button "KYC" at bounding box center [61, 92] width 74 height 15
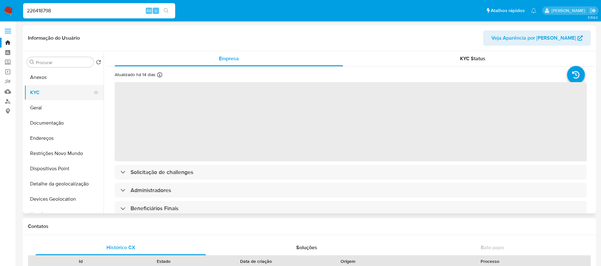
select select "10"
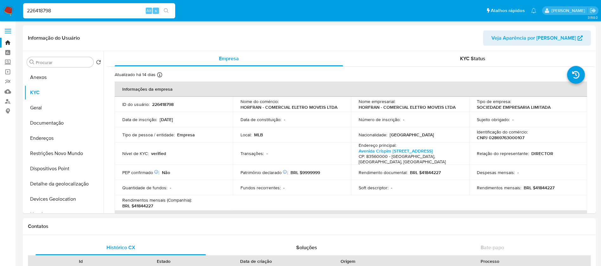
click at [75, 9] on input "226418798" at bounding box center [99, 11] width 152 height 8
paste input "1290046775"
type input "1290046775"
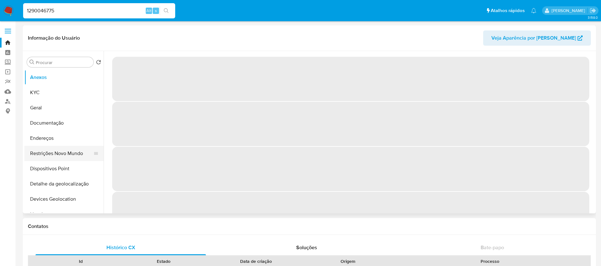
click at [51, 151] on button "Restrições Novo Mundo" at bounding box center [61, 153] width 74 height 15
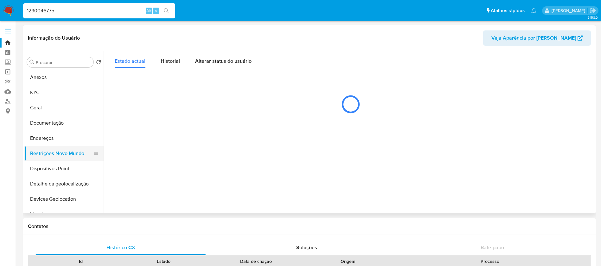
select select "10"
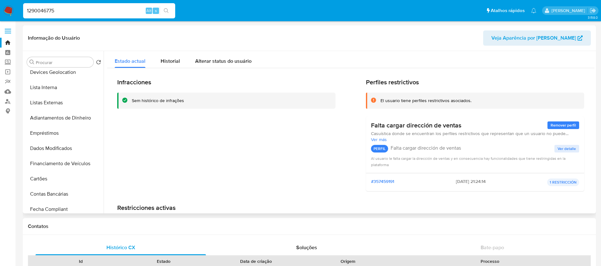
scroll to position [190, 0]
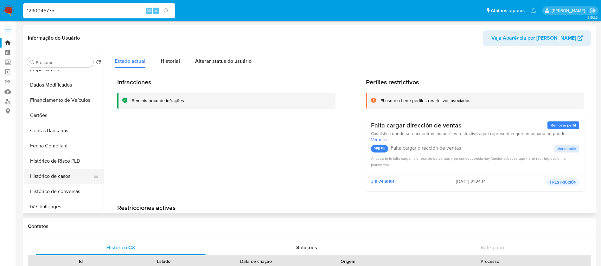
click at [45, 178] on button "Histórico de casos" at bounding box center [61, 176] width 74 height 15
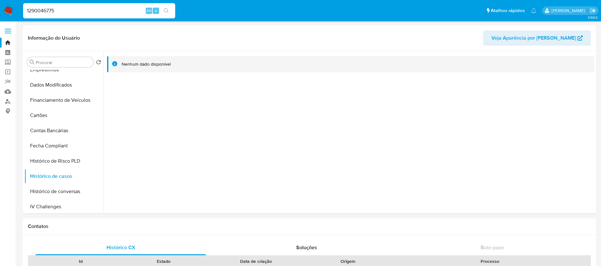
click at [71, 12] on input "1290046775" at bounding box center [99, 11] width 152 height 8
paste input "328118864"
type input "328118864"
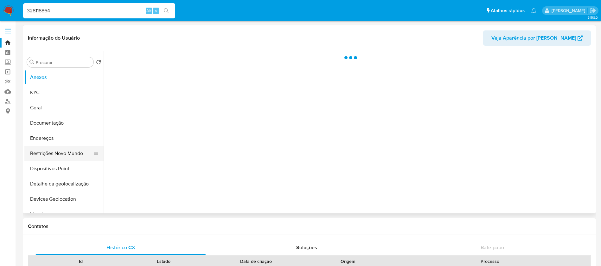
click at [45, 159] on button "Restrições Novo Mundo" at bounding box center [61, 153] width 74 height 15
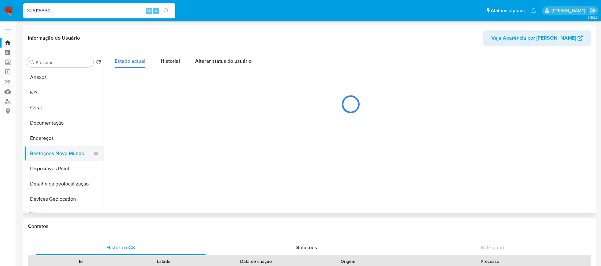
select select "10"
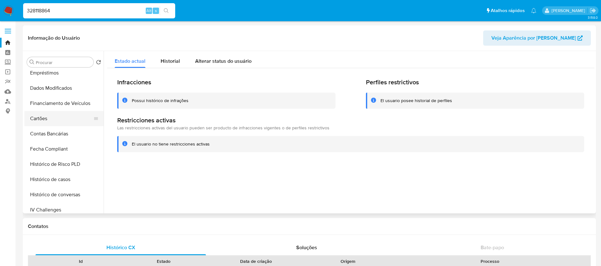
scroll to position [190, 0]
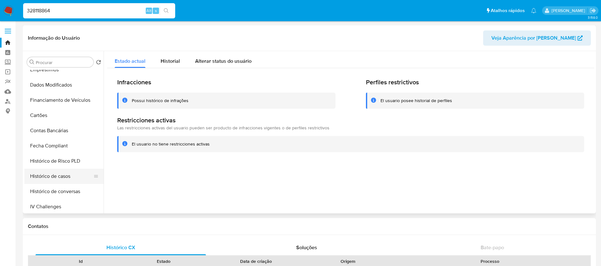
click at [49, 178] on button "Histórico de casos" at bounding box center [61, 176] width 74 height 15
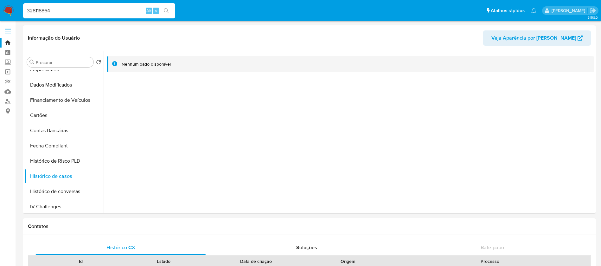
click at [86, 12] on input "328118864" at bounding box center [99, 11] width 152 height 8
paste input "2521429533"
type input "2521429533"
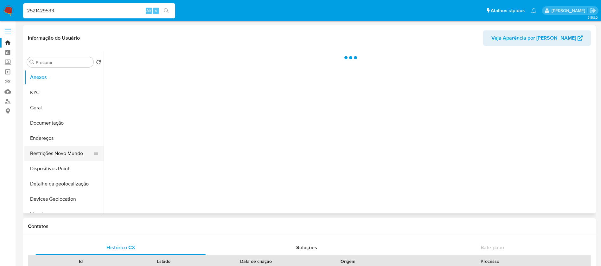
click at [49, 158] on button "Restrições Novo Mundo" at bounding box center [61, 153] width 74 height 15
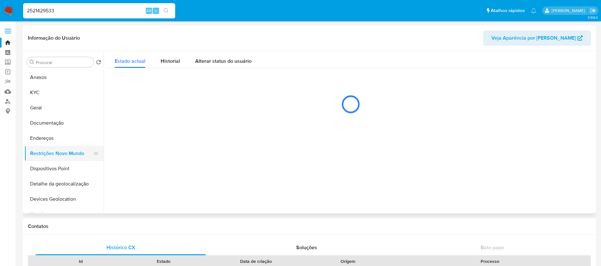
select select "10"
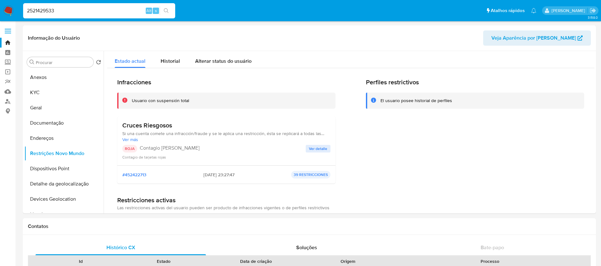
click at [94, 11] on input "2521429533" at bounding box center [99, 11] width 152 height 8
paste input "82200072"
type input "822000723"
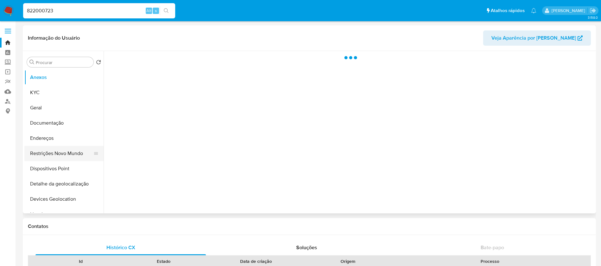
click at [47, 159] on button "Restrições Novo Mundo" at bounding box center [61, 153] width 74 height 15
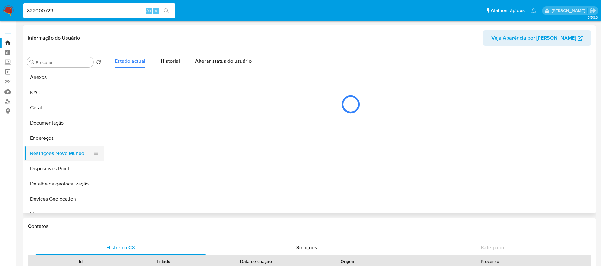
select select "10"
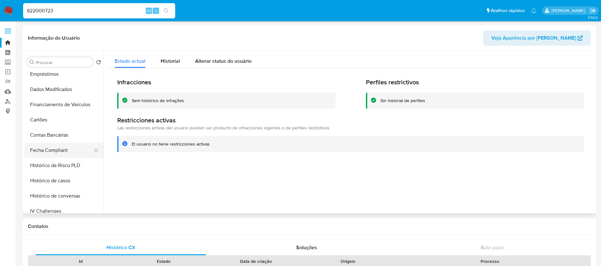
scroll to position [190, 0]
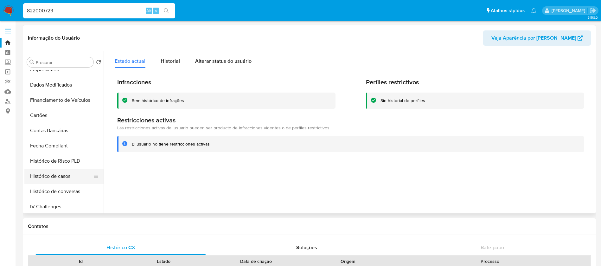
click at [51, 177] on button "Histórico de casos" at bounding box center [61, 176] width 74 height 15
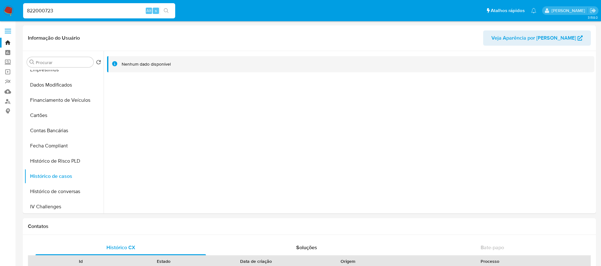
click at [74, 11] on input "822000723" at bounding box center [99, 11] width 152 height 8
paste input "578160340"
type input "578160340"
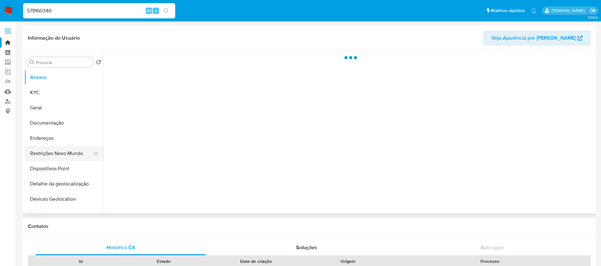
click at [57, 150] on button "Restrições Novo Mundo" at bounding box center [61, 153] width 74 height 15
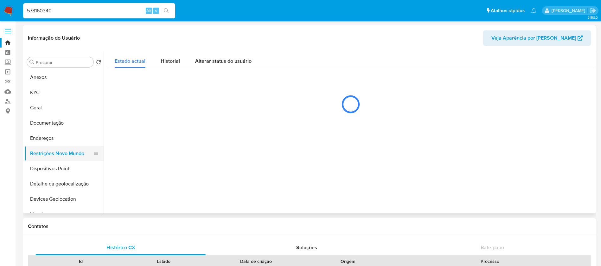
select select "10"
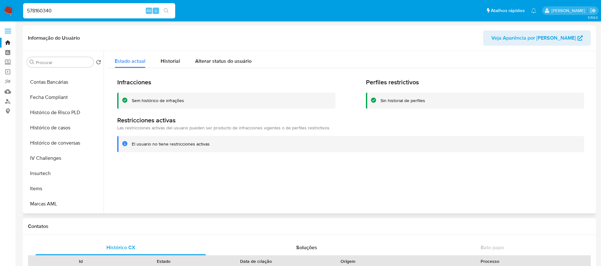
scroll to position [253, 0]
click at [51, 117] on button "Histórico de casos" at bounding box center [61, 112] width 74 height 15
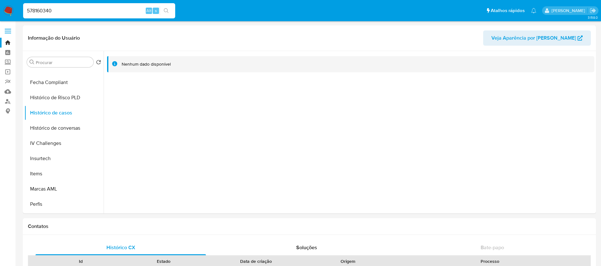
click at [71, 11] on input "578160340" at bounding box center [99, 11] width 152 height 8
paste input "114348715"
type input "114348715"
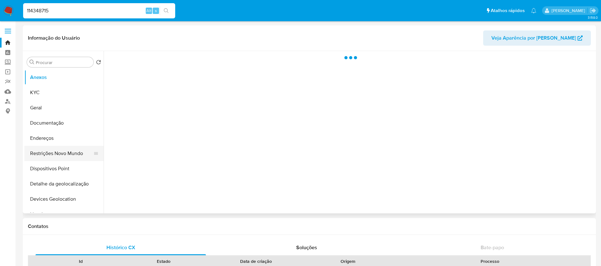
click at [52, 151] on button "Restrições Novo Mundo" at bounding box center [61, 153] width 74 height 15
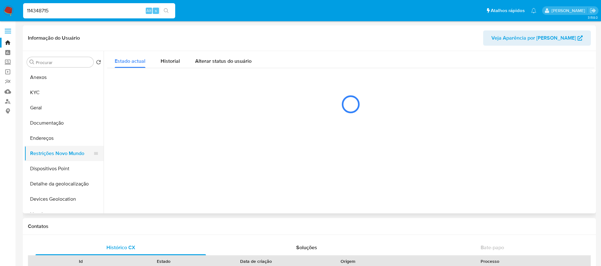
select select "10"
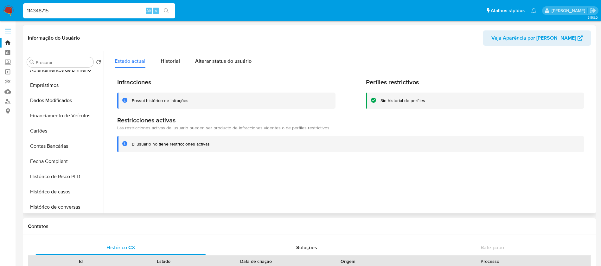
scroll to position [190, 0]
click at [51, 174] on button "Histórico de casos" at bounding box center [61, 176] width 74 height 15
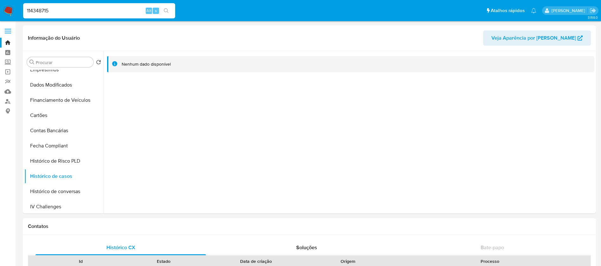
click at [104, 7] on input "114348715" at bounding box center [99, 11] width 152 height 8
paste input "926031826"
type input "1926031826"
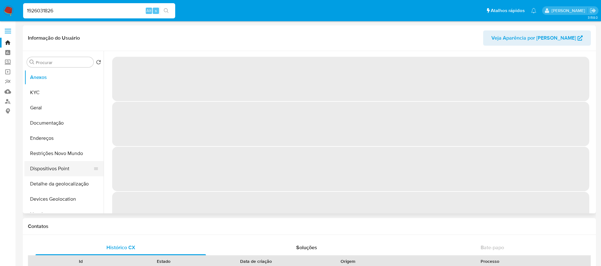
select select "10"
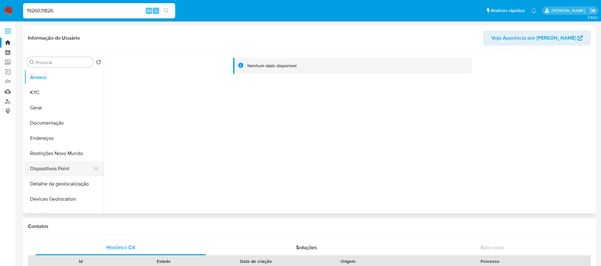
click at [44, 171] on button "Dispositivos Point" at bounding box center [61, 168] width 74 height 15
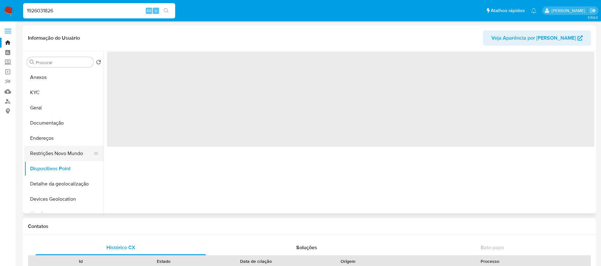
click at [43, 151] on button "Restrições Novo Mundo" at bounding box center [61, 153] width 74 height 15
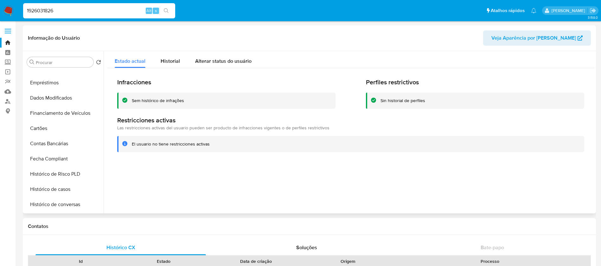
scroll to position [190, 0]
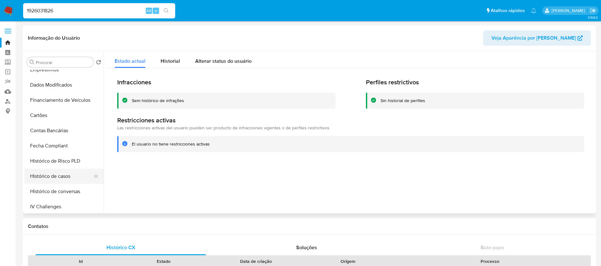
click at [44, 173] on button "Histórico de casos" at bounding box center [61, 176] width 74 height 15
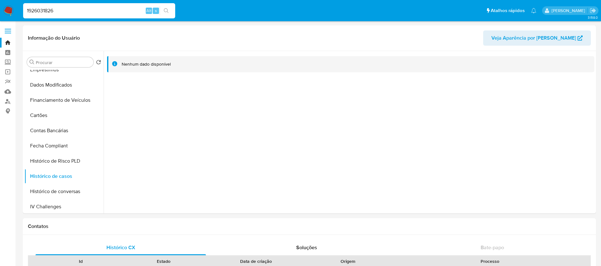
click at [99, 11] on input "1926031826" at bounding box center [99, 11] width 152 height 8
paste input "481656827"
type input "481656827"
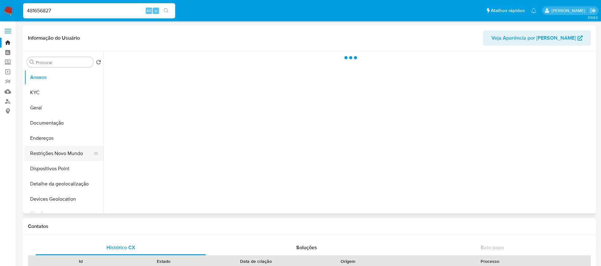
click at [51, 149] on button "Restrições Novo Mundo" at bounding box center [61, 153] width 74 height 15
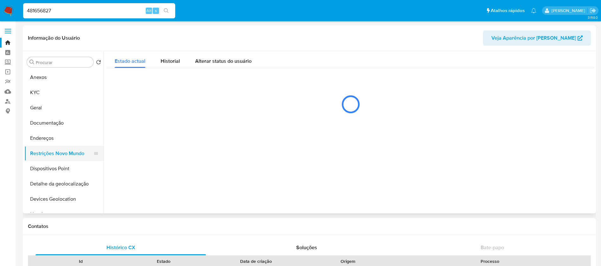
select select "10"
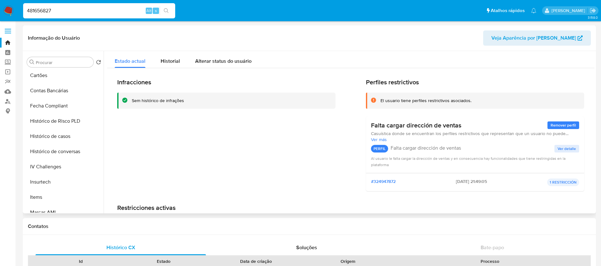
scroll to position [253, 0]
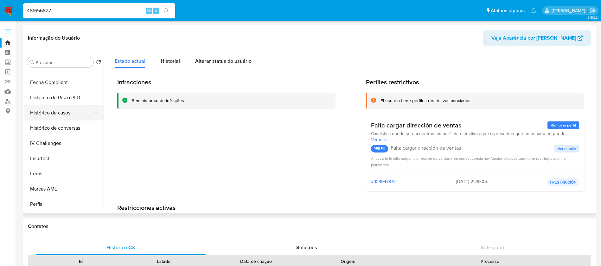
click at [45, 116] on button "Histórico de casos" at bounding box center [61, 112] width 74 height 15
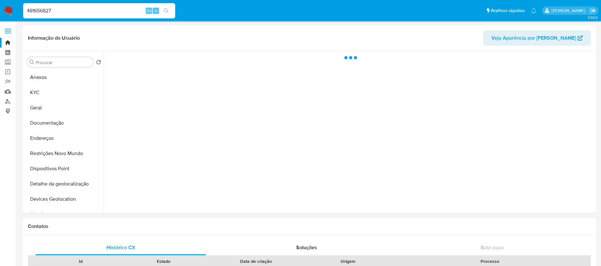
select select "10"
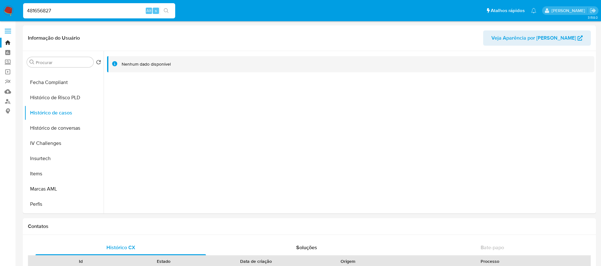
click at [62, 14] on input "481656827" at bounding box center [99, 11] width 152 height 8
paste input "5759298"
type input "45759298"
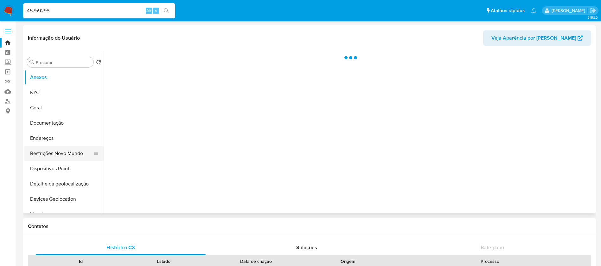
click at [54, 150] on button "Restrições Novo Mundo" at bounding box center [61, 153] width 74 height 15
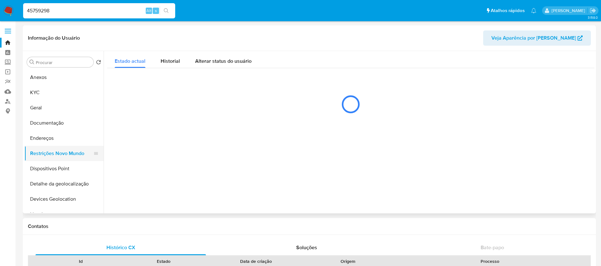
select select "10"
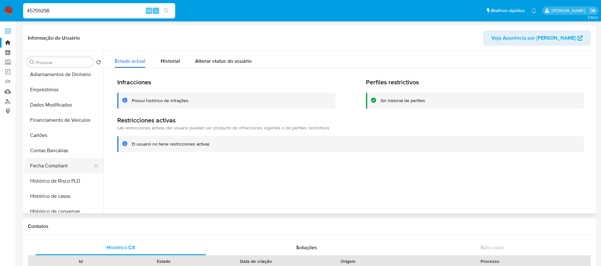
scroll to position [253, 0]
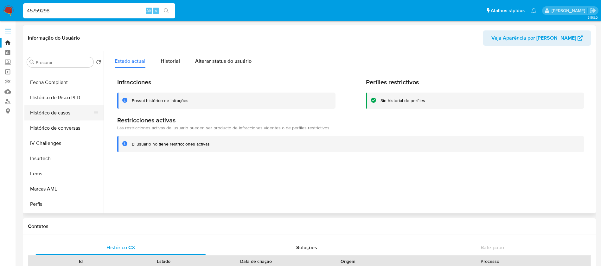
click at [46, 120] on button "Histórico de casos" at bounding box center [61, 112] width 74 height 15
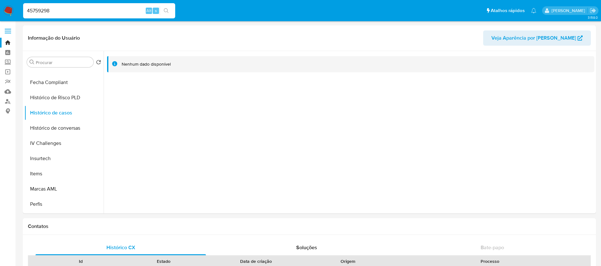
click at [100, 13] on input "45759298" at bounding box center [99, 11] width 152 height 8
paste input "547254482"
type input "547254482"
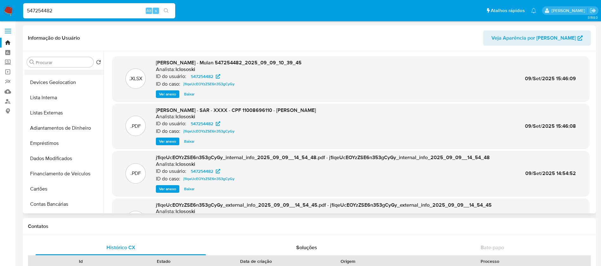
select select "10"
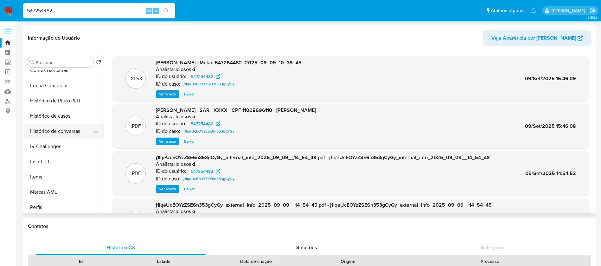
scroll to position [235, 0]
click at [36, 136] on button "Histórico de casos" at bounding box center [61, 131] width 74 height 15
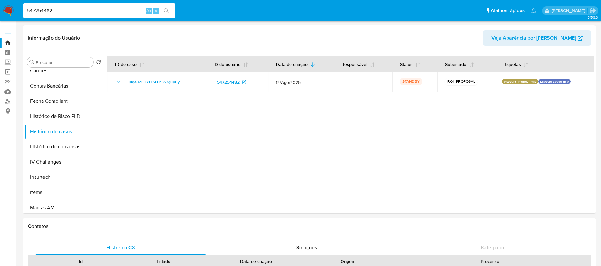
click at [92, 11] on input "547254482" at bounding box center [99, 11] width 152 height 8
paste input "1338118783"
type input "1338118783"
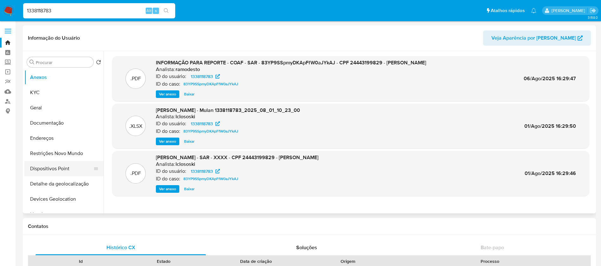
select select "10"
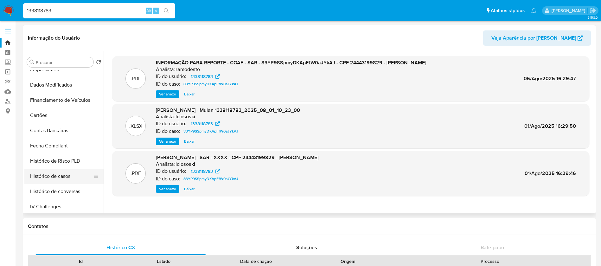
click at [54, 177] on button "Histórico de casos" at bounding box center [61, 176] width 74 height 15
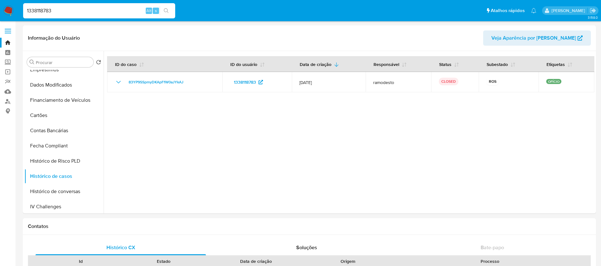
click at [81, 11] on input "1338118783" at bounding box center [99, 11] width 152 height 8
paste input "302033634"
type input "302033634"
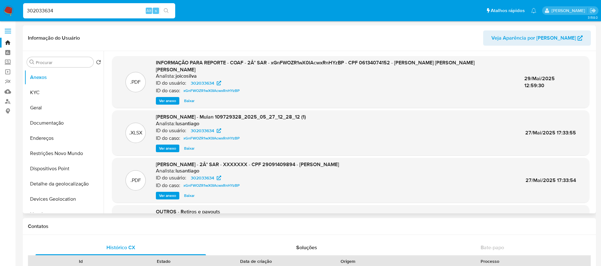
select select "10"
click at [41, 111] on button "Geral" at bounding box center [61, 107] width 74 height 15
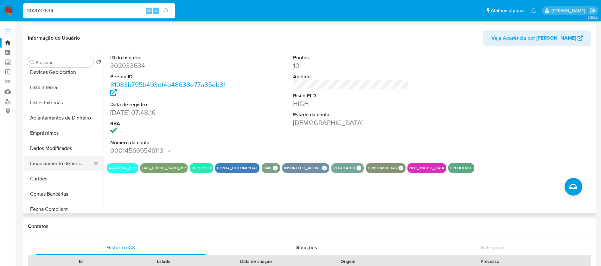
scroll to position [190, 0]
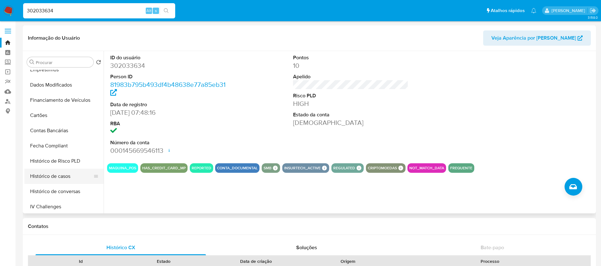
click at [42, 177] on button "Histórico de casos" at bounding box center [61, 176] width 74 height 15
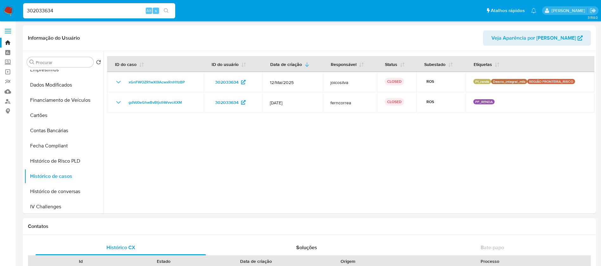
click at [82, 13] on input "302033634" at bounding box center [99, 11] width 152 height 8
paste input "2248651708"
type input "2248651708"
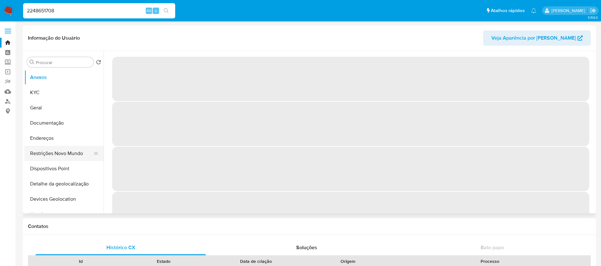
select select "10"
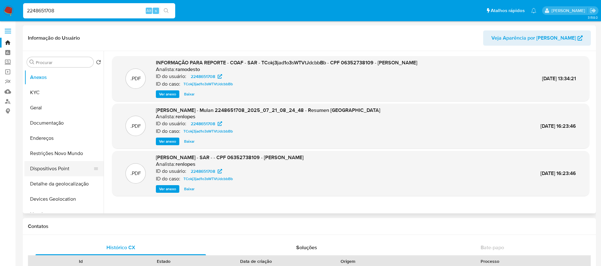
scroll to position [253, 0]
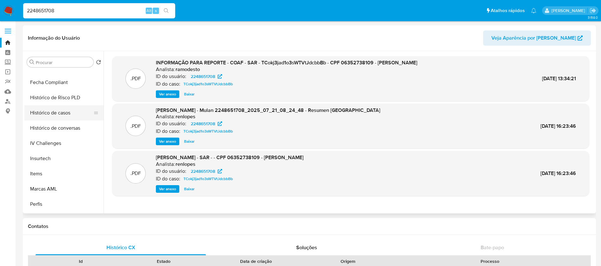
click at [42, 114] on button "Histórico de casos" at bounding box center [61, 112] width 74 height 15
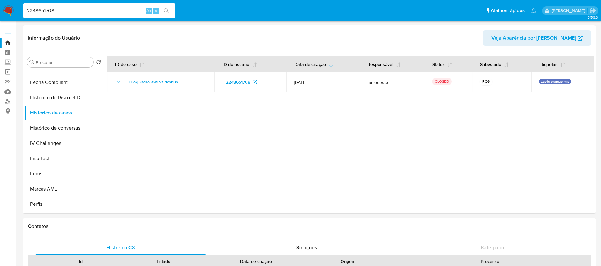
click at [67, 9] on input "2248651708" at bounding box center [99, 11] width 152 height 8
paste input "1808958609"
type input "1808958609"
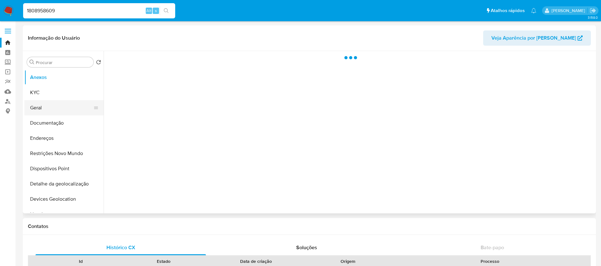
click at [44, 111] on button "Geral" at bounding box center [61, 107] width 74 height 15
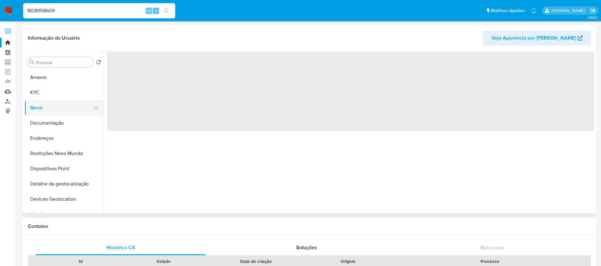
select select "10"
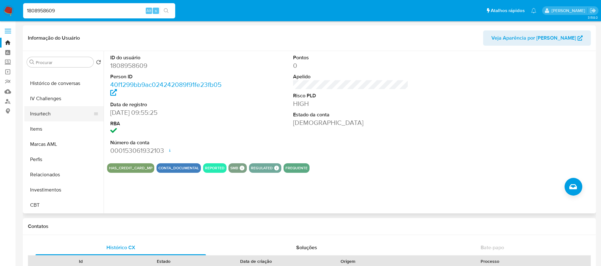
scroll to position [235, 0]
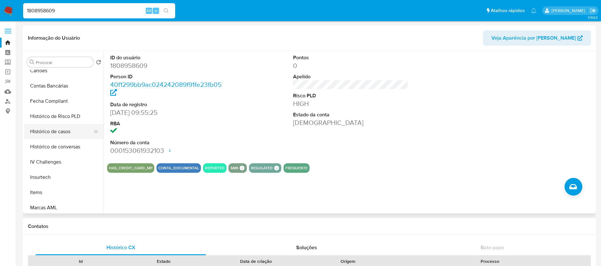
click at [49, 131] on button "Histórico de casos" at bounding box center [61, 131] width 74 height 15
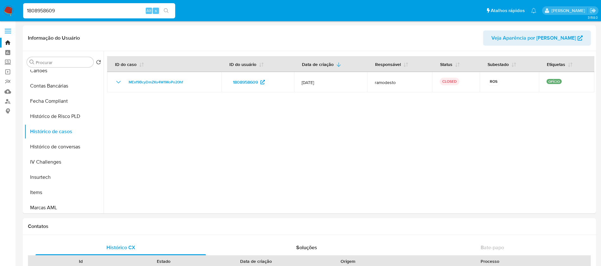
drag, startPoint x: 110, startPoint y: 15, endPoint x: 97, endPoint y: 13, distance: 13.2
click at [110, 15] on div "1808958609 Alt s" at bounding box center [99, 10] width 152 height 15
click at [89, 11] on input "1808958609" at bounding box center [99, 11] width 152 height 8
paste input "215339462"
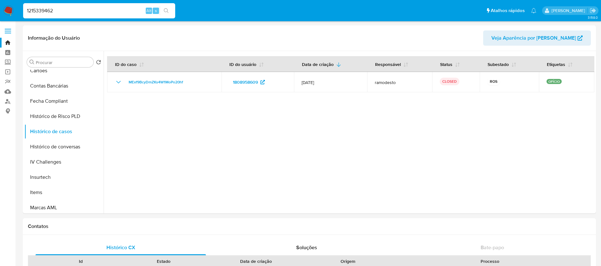
type input "1215339462"
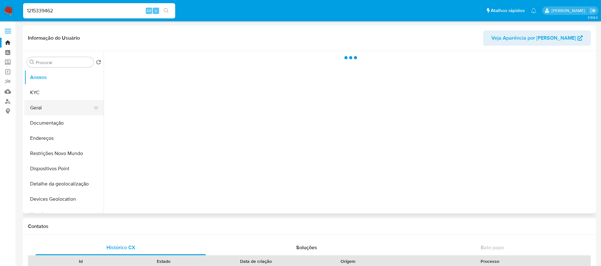
click at [37, 109] on button "Geral" at bounding box center [61, 107] width 74 height 15
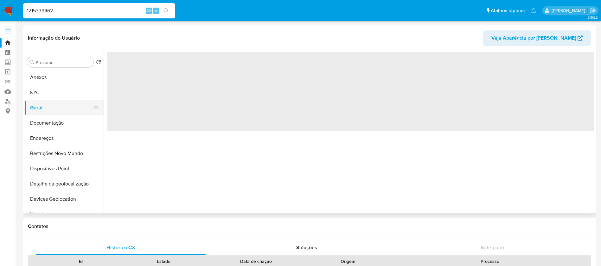
select select "10"
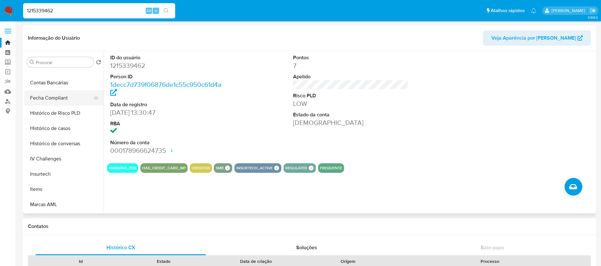
scroll to position [253, 0]
click at [45, 118] on button "Histórico de casos" at bounding box center [61, 112] width 74 height 15
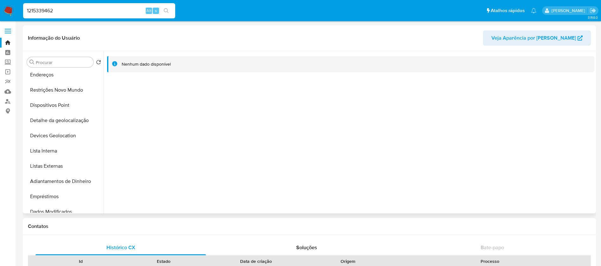
scroll to position [0, 0]
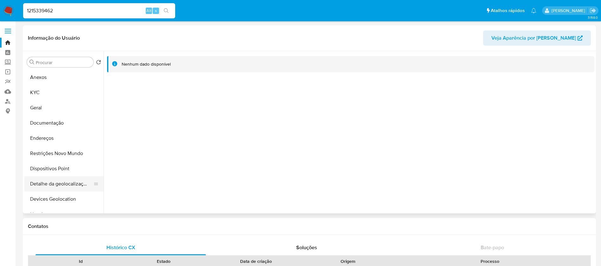
click at [36, 182] on button "Detalhe da geolocalização" at bounding box center [61, 183] width 74 height 15
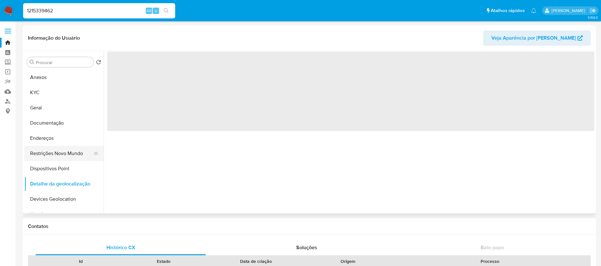
click at [36, 156] on button "Restrições Novo Mundo" at bounding box center [61, 153] width 74 height 15
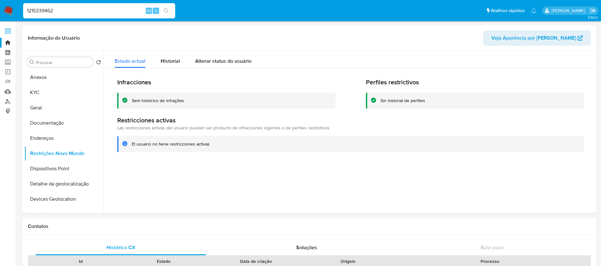
click at [92, 11] on input "1215339462" at bounding box center [99, 11] width 152 height 8
paste input "54725448"
type input "547254482"
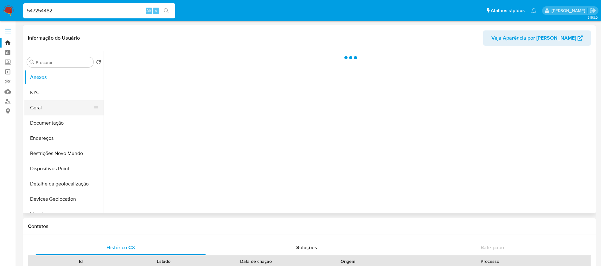
click at [41, 111] on button "Geral" at bounding box center [61, 107] width 74 height 15
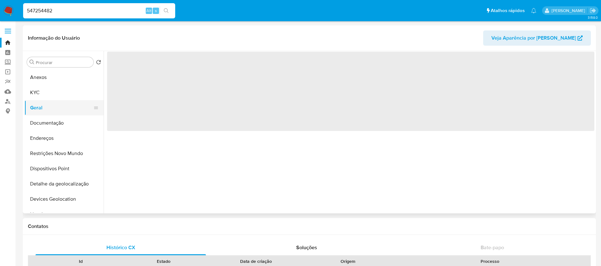
select select "10"
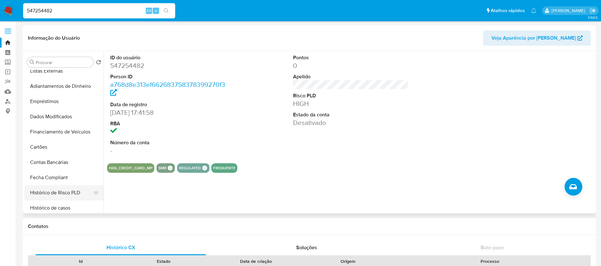
scroll to position [253, 0]
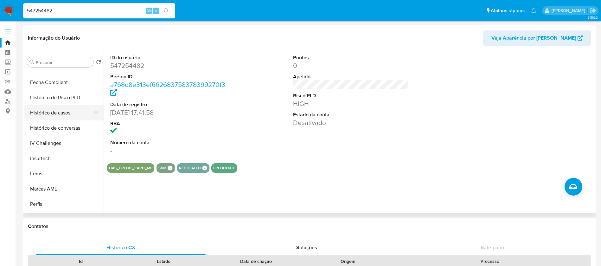
click at [43, 115] on button "Histórico de casos" at bounding box center [61, 112] width 74 height 15
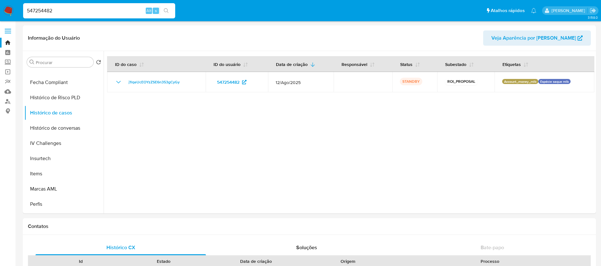
click at [80, 12] on input "547254482" at bounding box center [99, 11] width 152 height 8
paste input "1668606799"
type input "1668606799"
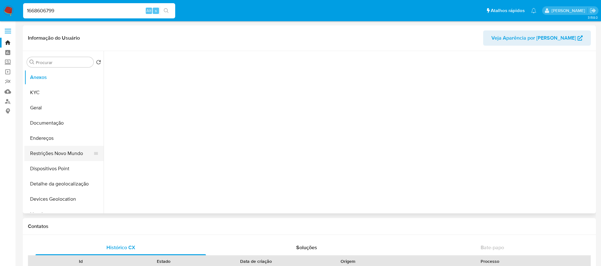
click at [47, 156] on button "Restrições Novo Mundo" at bounding box center [61, 153] width 74 height 15
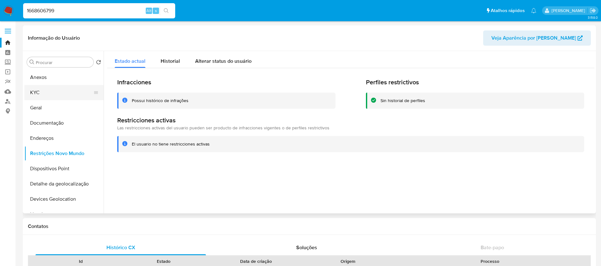
click at [35, 94] on button "KYC" at bounding box center [61, 92] width 74 height 15
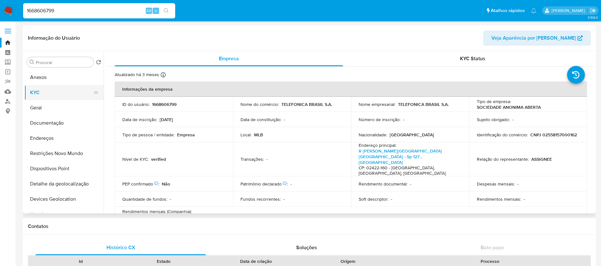
select select "10"
click at [73, 12] on input "1668606799" at bounding box center [99, 11] width 152 height 8
paste input "2148442982"
type input "2148442982"
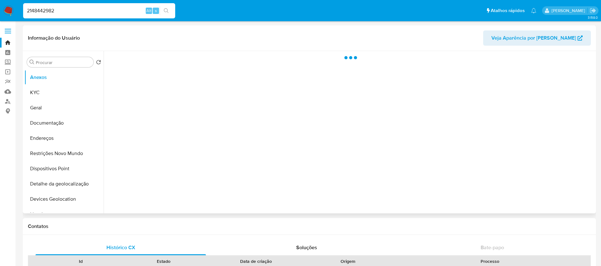
scroll to position [298, 0]
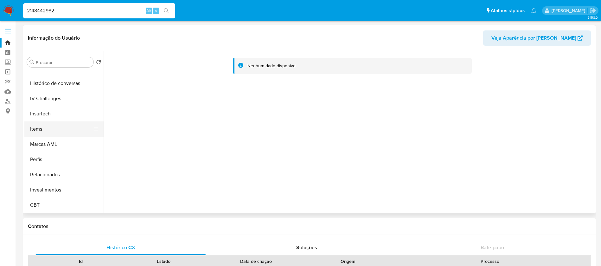
select select "10"
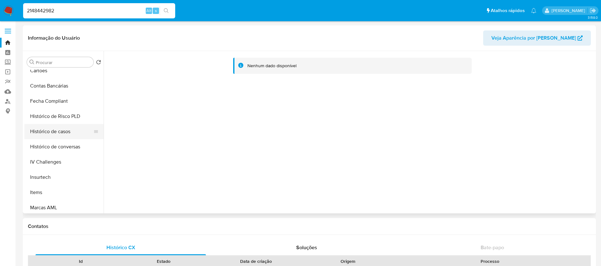
click at [43, 132] on button "Histórico de casos" at bounding box center [61, 131] width 74 height 15
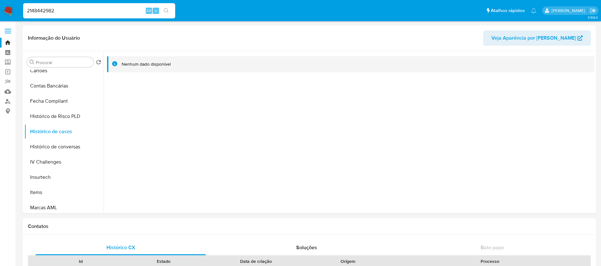
click at [74, 12] on input "2148442982" at bounding box center [99, 11] width 152 height 8
paste input "473887956"
type input "473887956"
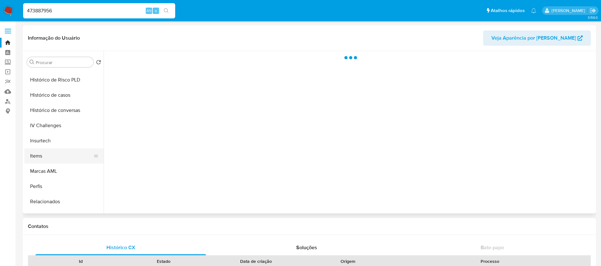
scroll to position [298, 0]
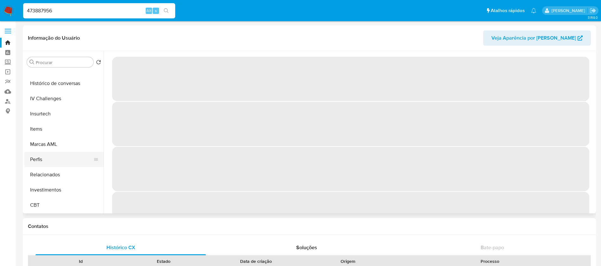
select select "10"
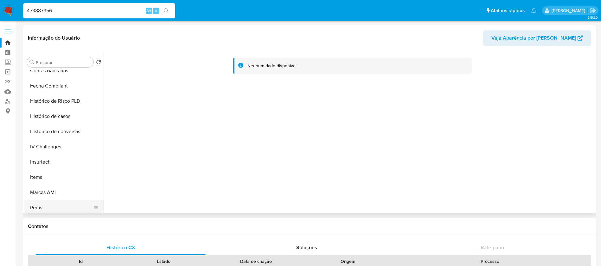
scroll to position [235, 0]
click at [45, 134] on button "Histórico de casos" at bounding box center [61, 131] width 74 height 15
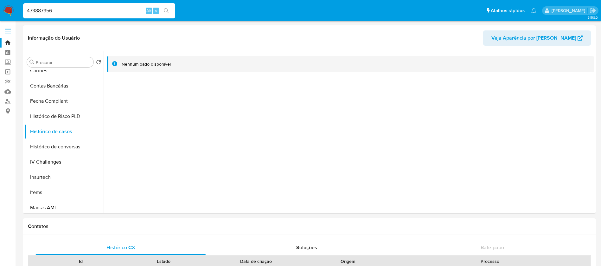
click at [69, 5] on div "473887956 Alt s" at bounding box center [99, 10] width 152 height 15
click at [65, 9] on input "473887956" at bounding box center [99, 11] width 152 height 8
paste input "172585139"
type input "172585139"
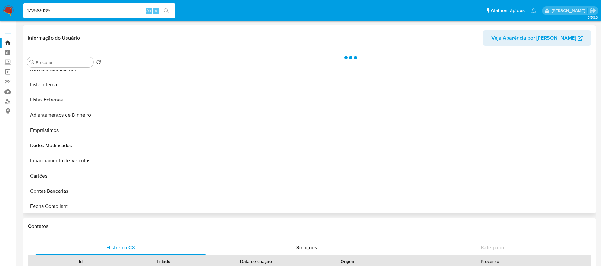
scroll to position [253, 0]
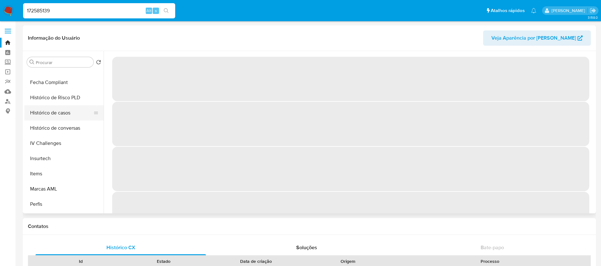
click at [47, 111] on button "Histórico de casos" at bounding box center [61, 112] width 74 height 15
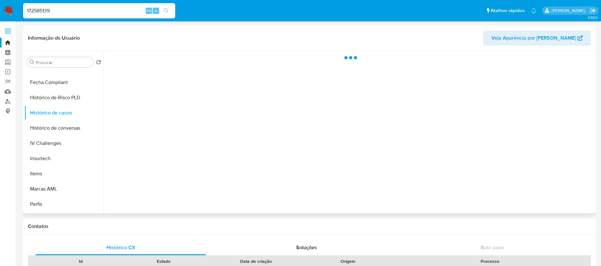
select select "10"
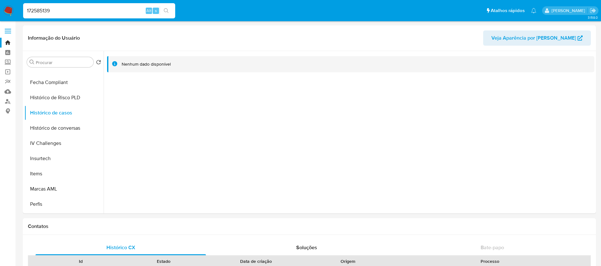
click at [58, 16] on div "172585139 Alt s" at bounding box center [99, 10] width 152 height 15
click at [58, 11] on input "172585139" at bounding box center [99, 11] width 152 height 8
paste input "231643572"
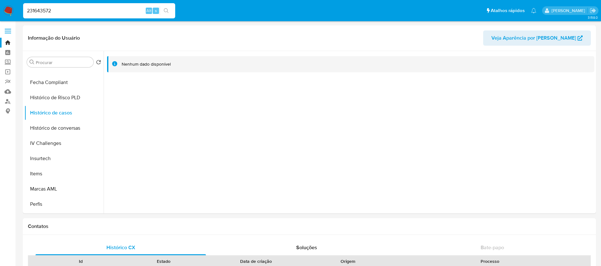
type input "231643572"
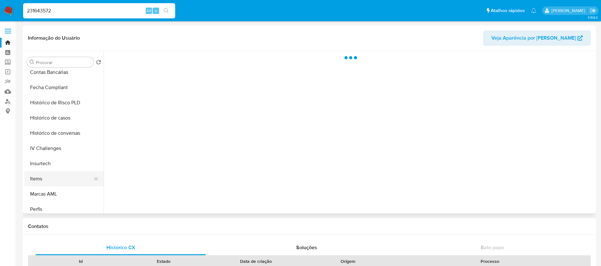
scroll to position [253, 0]
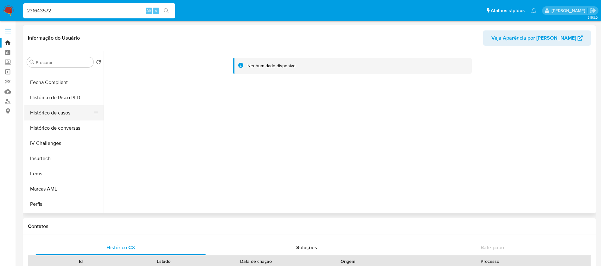
click at [47, 116] on button "Histórico de casos" at bounding box center [61, 112] width 74 height 15
select select "10"
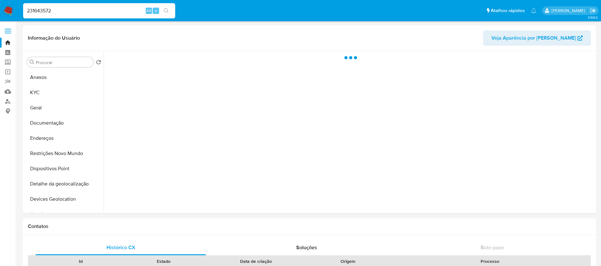
select select "10"
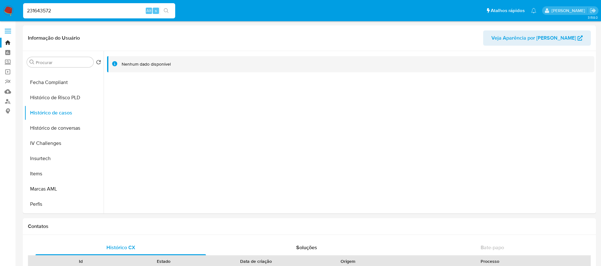
click at [71, 4] on div "231643572 Alt s" at bounding box center [99, 10] width 152 height 15
click at [65, 12] on input "231643572" at bounding box center [99, 11] width 152 height 8
paste input "1202801347"
type input "1202801347"
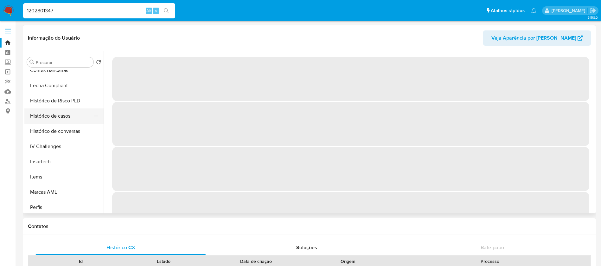
scroll to position [235, 0]
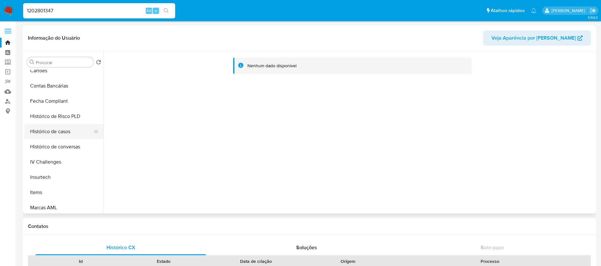
select select "10"
click at [50, 132] on button "Histórico de casos" at bounding box center [61, 131] width 74 height 15
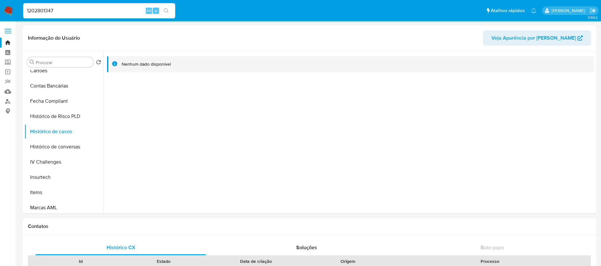
click at [71, 15] on input "1202801347" at bounding box center [99, 11] width 152 height 8
paste input "458020998"
type input "1458020998"
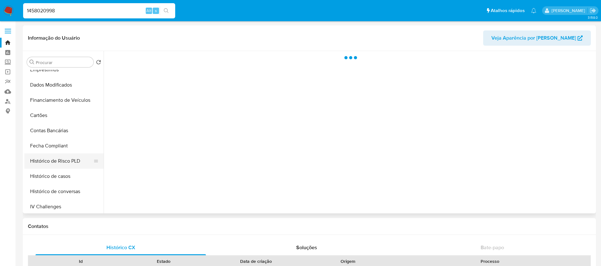
scroll to position [253, 0]
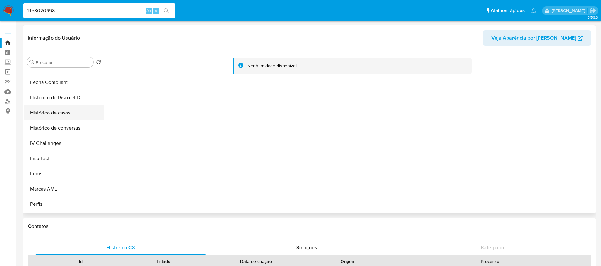
click at [45, 114] on button "Histórico de casos" at bounding box center [61, 112] width 74 height 15
select select "10"
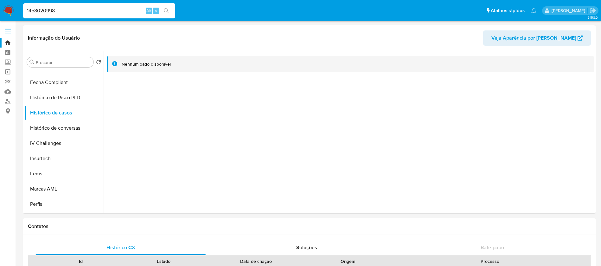
click at [85, 10] on input "1458020998" at bounding box center [99, 11] width 152 height 8
paste input "31396417"
type input "131396417"
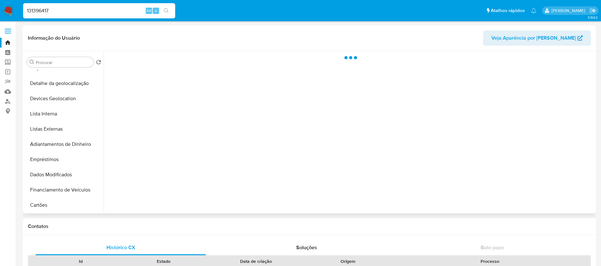
scroll to position [253, 0]
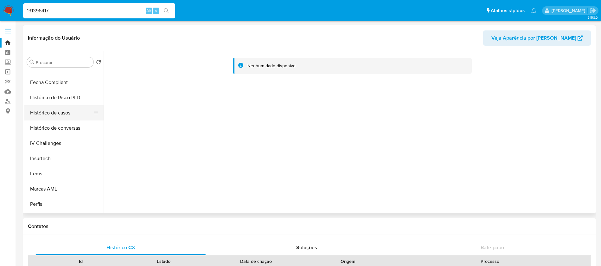
click at [50, 116] on button "Histórico de casos" at bounding box center [61, 112] width 74 height 15
select select "10"
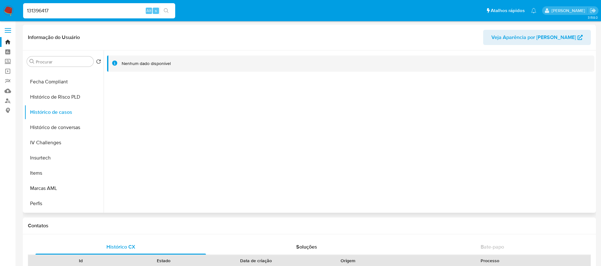
scroll to position [0, 0]
click at [69, 10] on input "131396417" at bounding box center [99, 11] width 152 height 8
paste input "354072836"
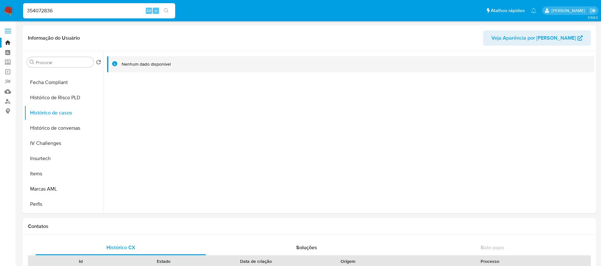
type input "354072836"
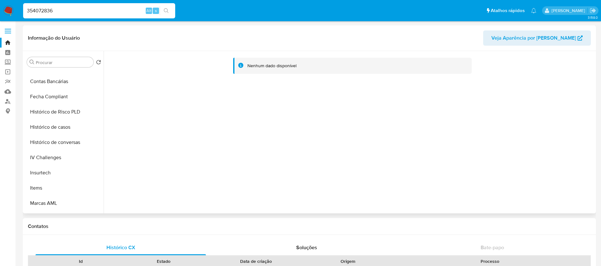
select select "10"
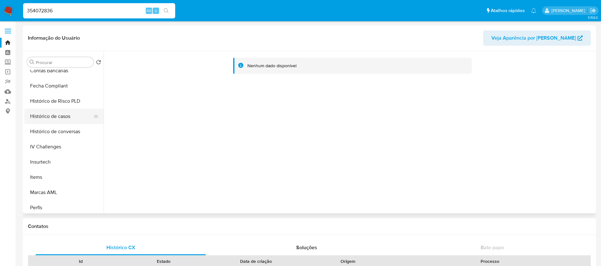
click at [50, 113] on button "Histórico de casos" at bounding box center [61, 116] width 74 height 15
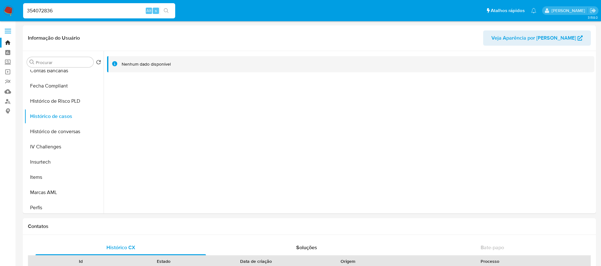
click at [87, 15] on input "354072836" at bounding box center [99, 11] width 152 height 8
paste input "80891775"
type input "808917756"
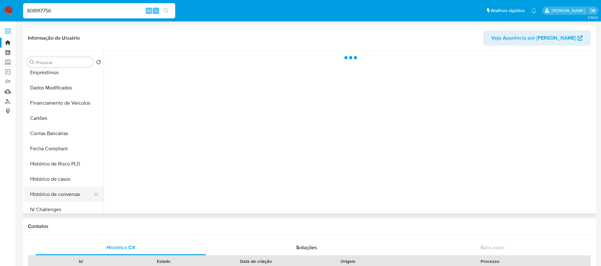
scroll to position [253, 0]
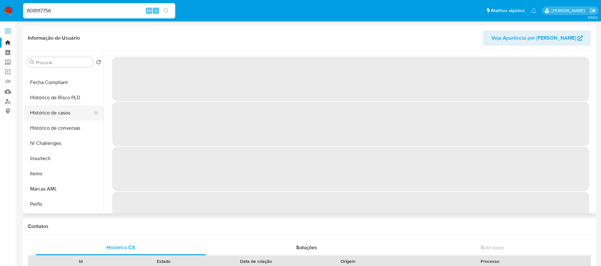
click at [41, 115] on button "Histórico de casos" at bounding box center [61, 112] width 74 height 15
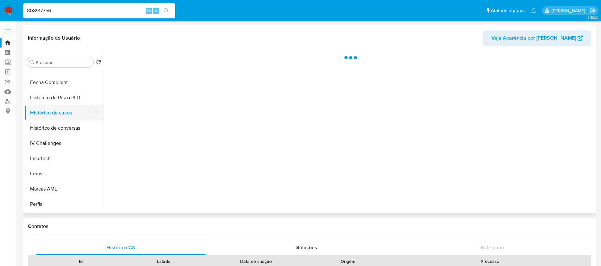
select select "10"
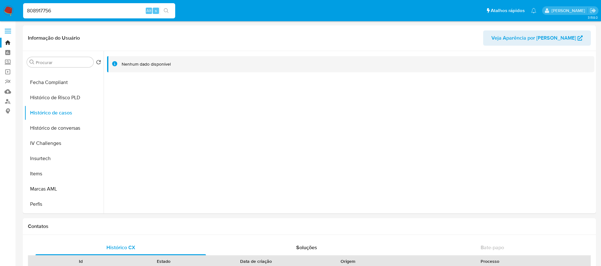
click at [68, 11] on input "808917756" at bounding box center [99, 11] width 152 height 8
paste input "1298034085"
type input "1298034085"
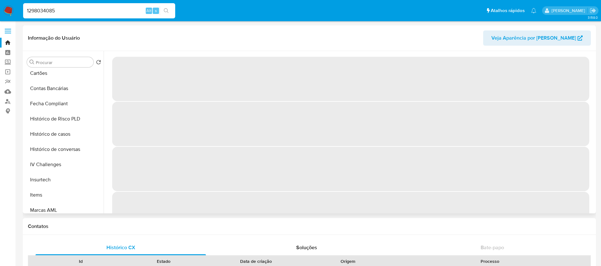
scroll to position [253, 0]
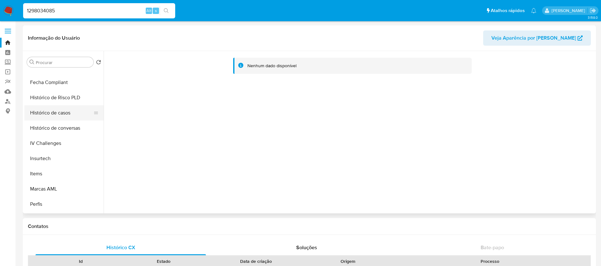
select select "10"
click at [47, 116] on button "Histórico de casos" at bounding box center [61, 112] width 74 height 15
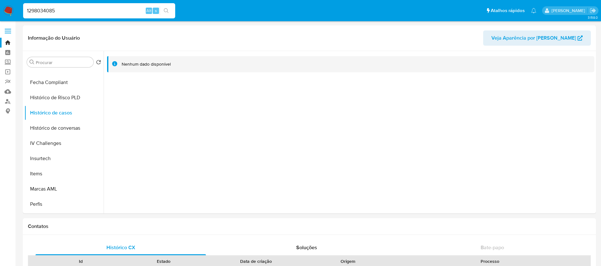
click at [66, 13] on input "1298034085" at bounding box center [99, 11] width 152 height 8
paste input "320847119"
type input "1320847119"
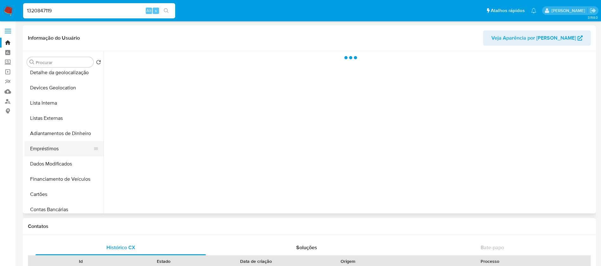
scroll to position [190, 0]
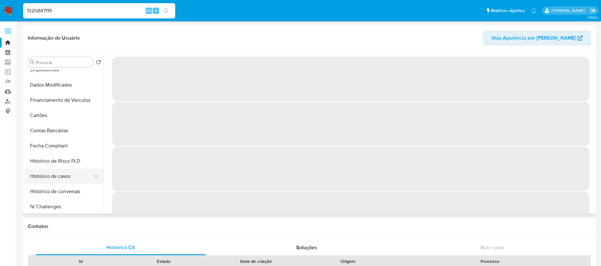
select select "10"
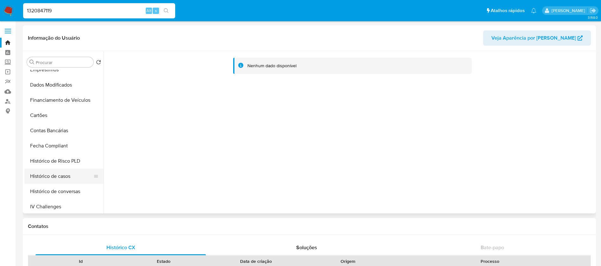
click at [50, 176] on button "Histórico de casos" at bounding box center [61, 176] width 74 height 15
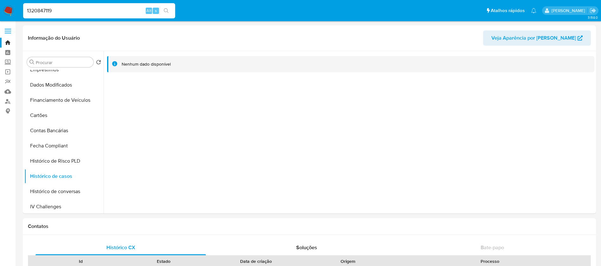
click at [73, 14] on input "1320847119" at bounding box center [99, 11] width 152 height 8
paste input "380391160"
type input "380391160"
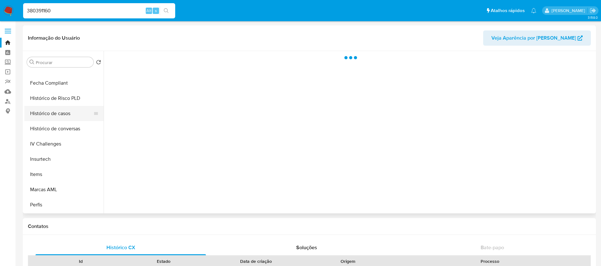
scroll to position [253, 0]
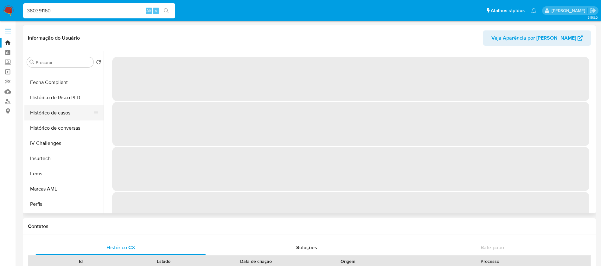
click at [41, 115] on button "Histórico de casos" at bounding box center [61, 112] width 74 height 15
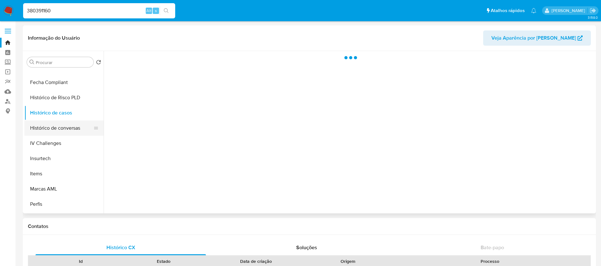
select select "10"
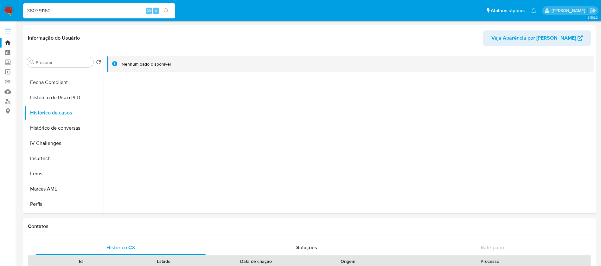
click at [87, 11] on input "380391160" at bounding box center [99, 11] width 152 height 8
paste input "260639675"
type input "260639675"
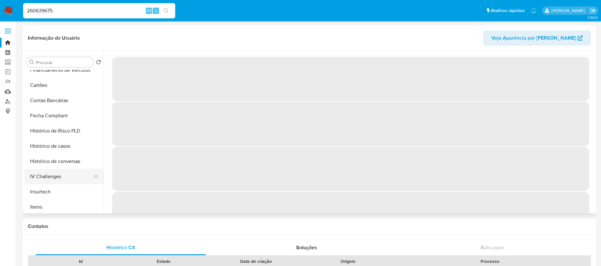
scroll to position [253, 0]
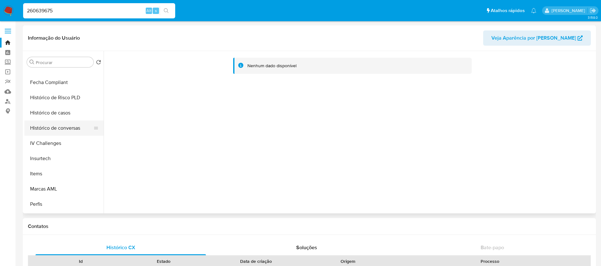
select select "10"
click at [43, 115] on button "Histórico de casos" at bounding box center [61, 112] width 74 height 15
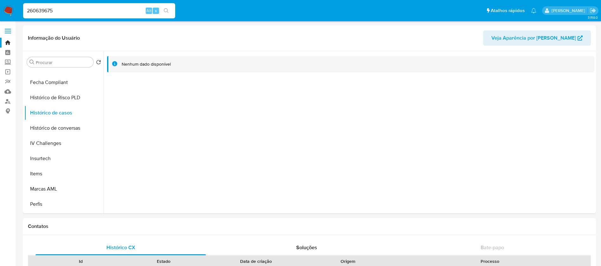
click at [64, 10] on input "260639675" at bounding box center [99, 11] width 152 height 8
paste input "1433616537"
type input "1433616537"
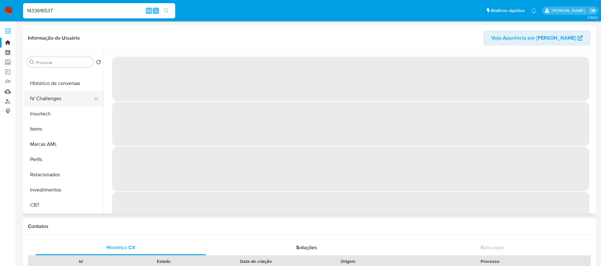
scroll to position [235, 0]
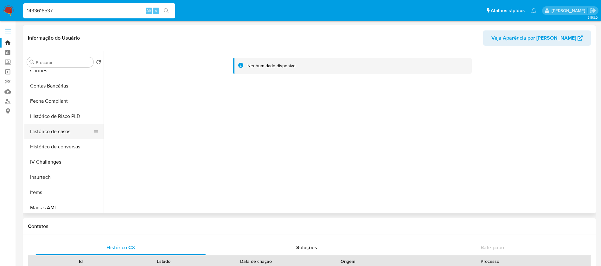
select select "10"
click at [47, 128] on button "Histórico de casos" at bounding box center [61, 131] width 74 height 15
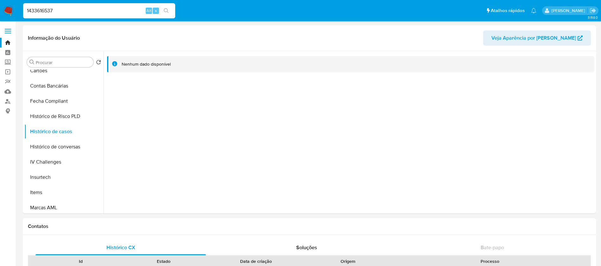
click at [67, 7] on input "1433616537" at bounding box center [99, 11] width 152 height 8
paste input "212116191"
type input "212116191"
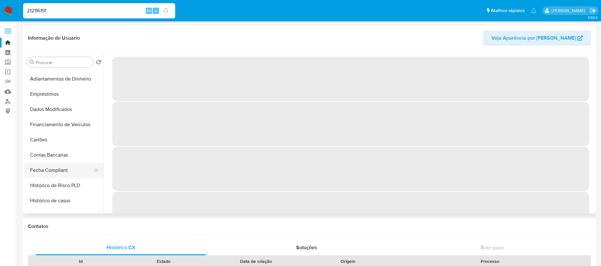
scroll to position [190, 0]
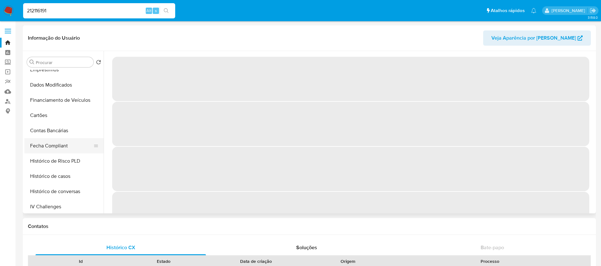
select select "10"
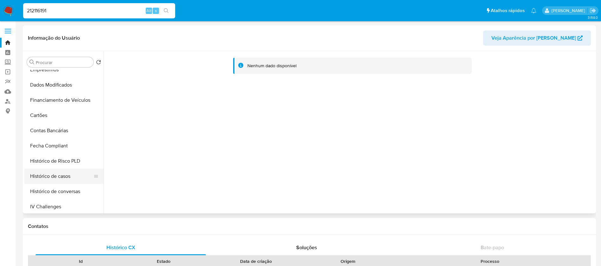
click at [49, 175] on button "Histórico de casos" at bounding box center [61, 176] width 74 height 15
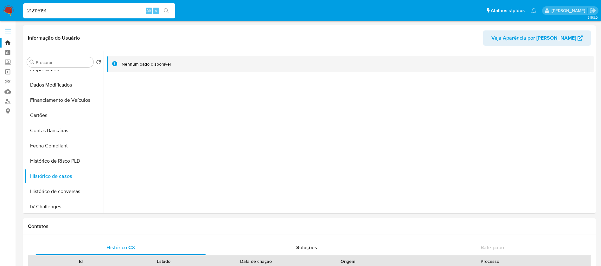
click at [75, 11] on input "212116191" at bounding box center [99, 11] width 152 height 8
paste input "1219963830"
type input "1219963830"
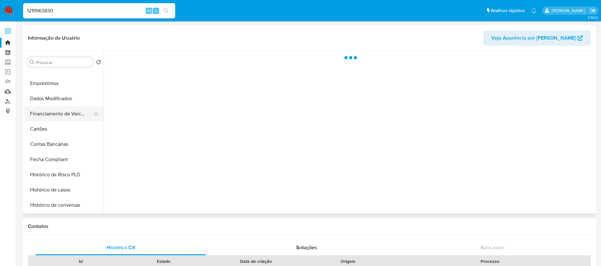
scroll to position [190, 0]
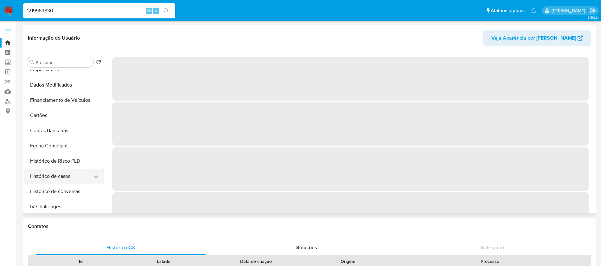
click at [47, 177] on button "Histórico de casos" at bounding box center [61, 176] width 74 height 15
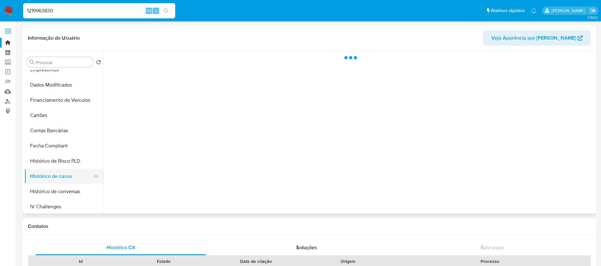
select select "10"
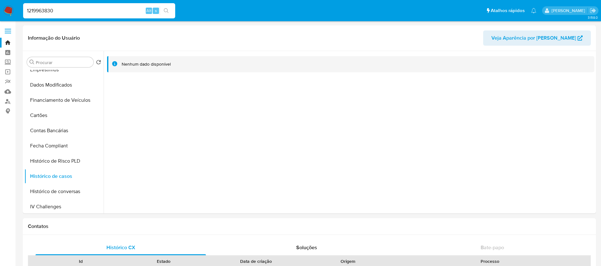
click at [78, 13] on input "1219963830" at bounding box center [99, 11] width 152 height 8
paste input "62169739"
type input "162169739"
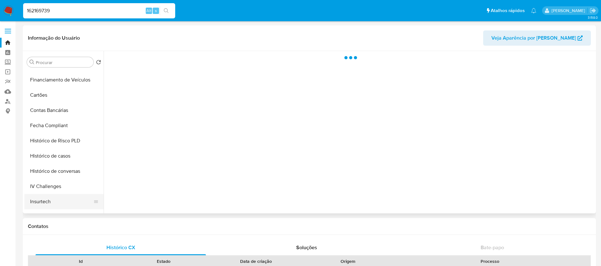
scroll to position [253, 0]
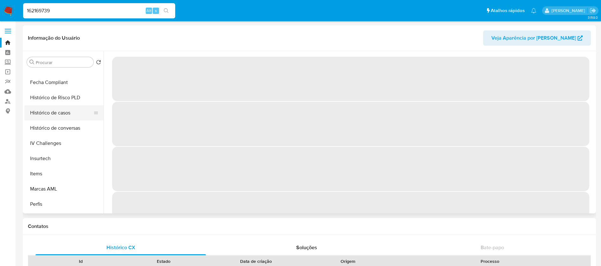
click at [44, 116] on button "Histórico de casos" at bounding box center [61, 112] width 74 height 15
select select "10"
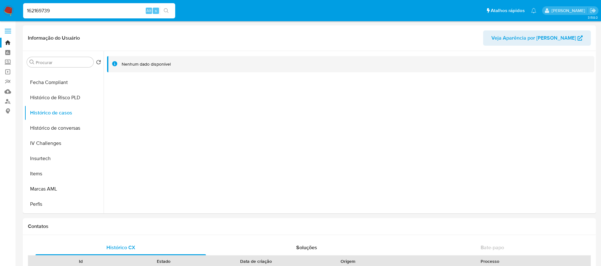
click at [79, 11] on input "162169739" at bounding box center [99, 11] width 152 height 8
paste input "230215233"
type input "230215233"
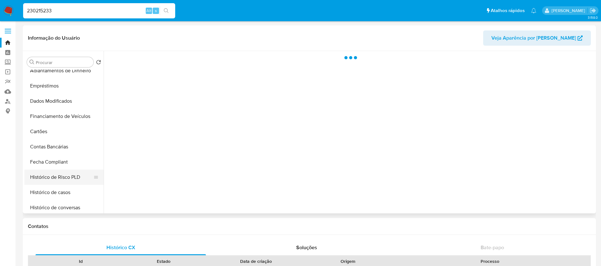
scroll to position [253, 0]
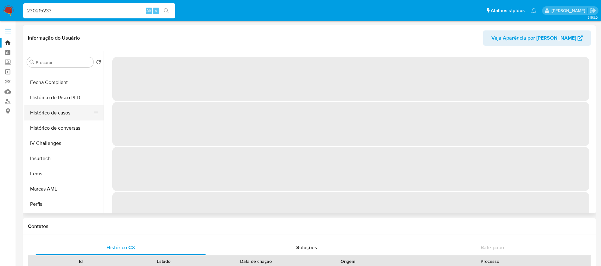
click at [46, 116] on button "Histórico de casos" at bounding box center [61, 112] width 74 height 15
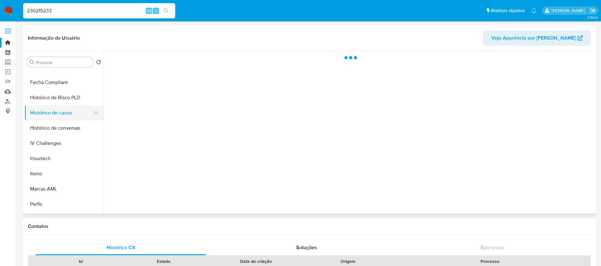
select select "10"
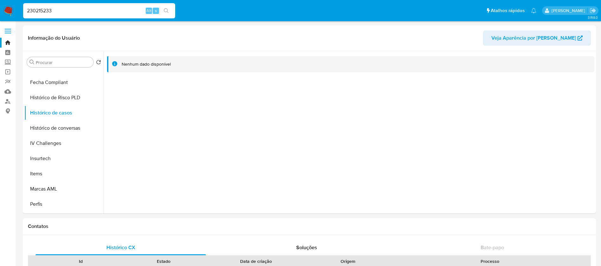
click at [77, 14] on input "230215233" at bounding box center [99, 11] width 152 height 8
paste input "50666519"
type input "50666519"
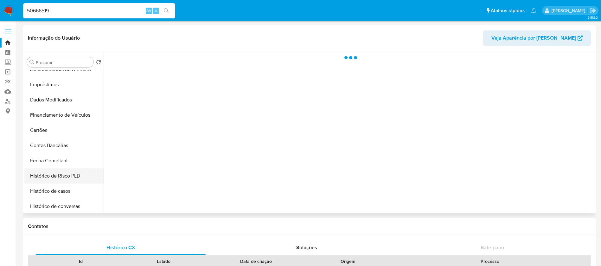
scroll to position [190, 0]
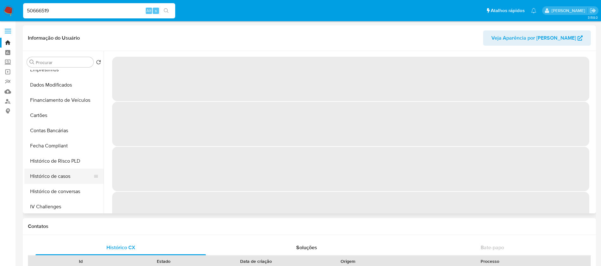
click at [44, 177] on button "Histórico de casos" at bounding box center [61, 176] width 74 height 15
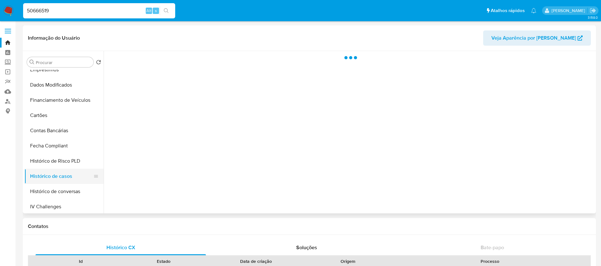
select select "10"
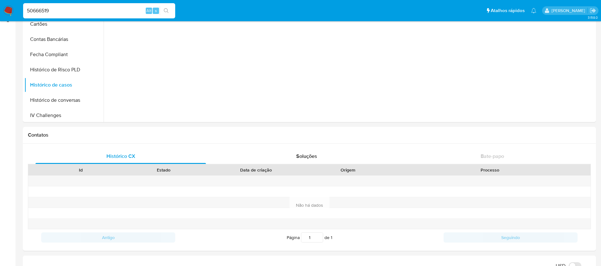
scroll to position [0, 0]
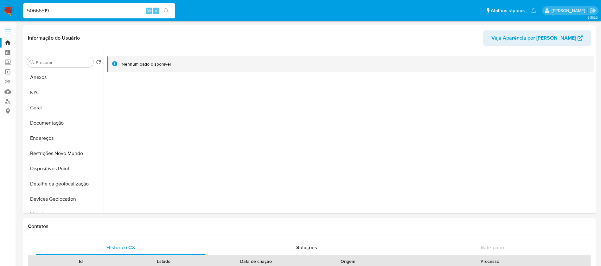
select select "10"
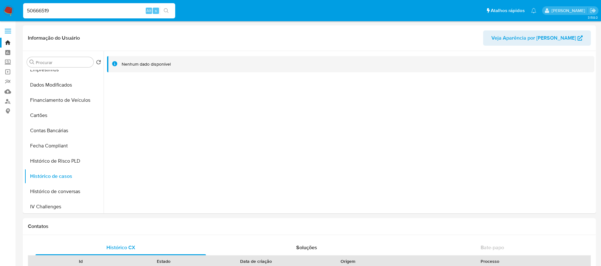
click at [76, 16] on div "50666519 Alt s" at bounding box center [99, 10] width 152 height 15
click at [68, 12] on input "50666519" at bounding box center [99, 11] width 152 height 8
paste input "37862103"
type input "37862103"
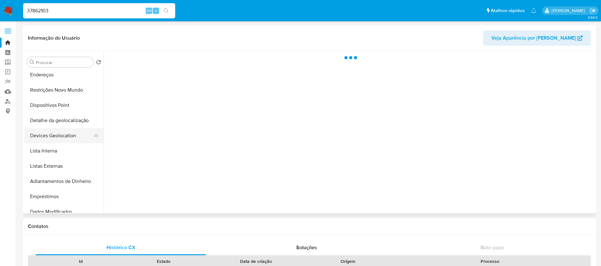
scroll to position [127, 0]
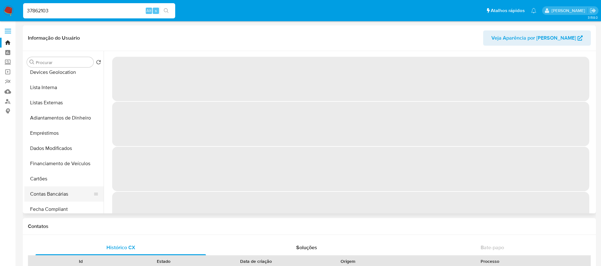
select select "10"
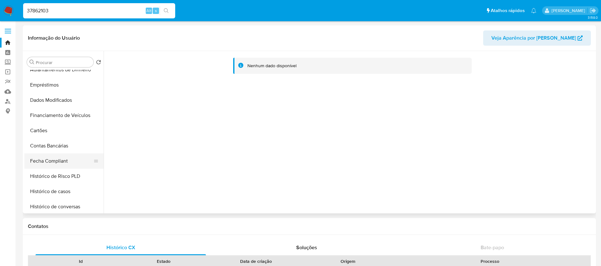
scroll to position [190, 0]
click at [43, 177] on button "Histórico de casos" at bounding box center [61, 176] width 74 height 15
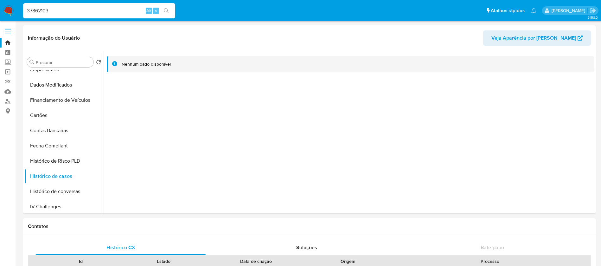
click at [76, 13] on input "37862103" at bounding box center [99, 11] width 152 height 8
paste input "252186456"
type input "252186456"
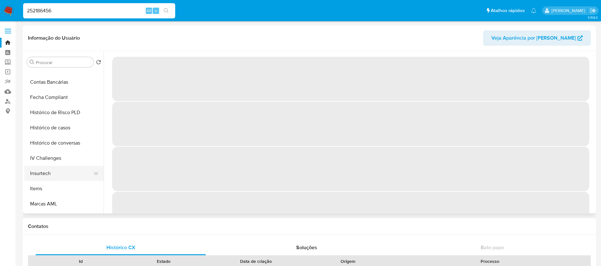
scroll to position [253, 0]
select select "10"
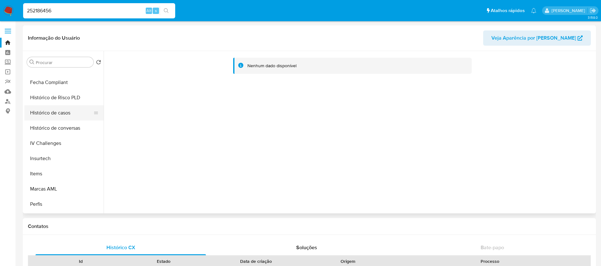
click at [50, 115] on button "Histórico de casos" at bounding box center [61, 112] width 74 height 15
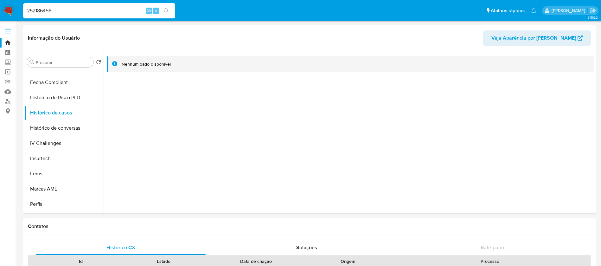
click at [115, 10] on input "252186456" at bounding box center [99, 11] width 152 height 8
paste input "08764624"
type input "208764624"
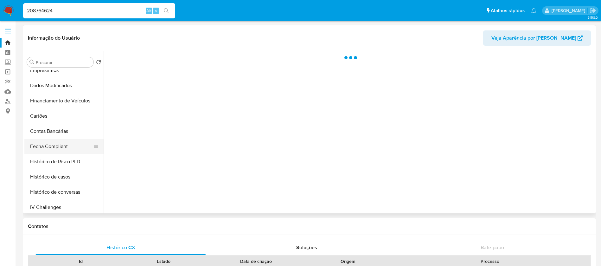
scroll to position [190, 0]
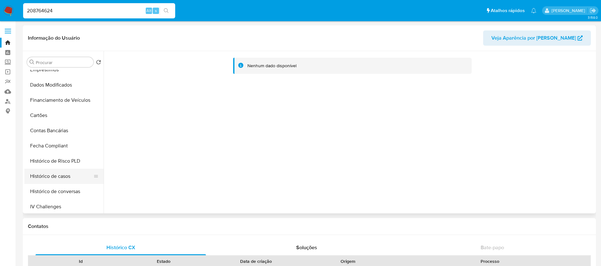
click at [49, 177] on button "Histórico de casos" at bounding box center [61, 176] width 74 height 15
select select "10"
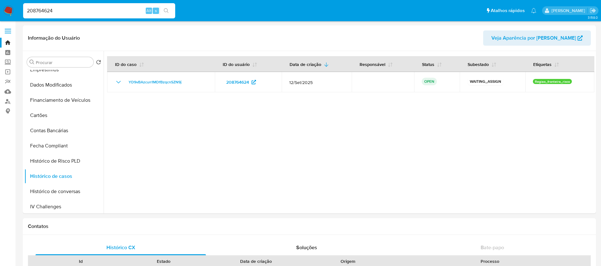
click at [99, 14] on input "208764624" at bounding box center [99, 11] width 152 height 8
paste input "1860827405"
type input "1860827405"
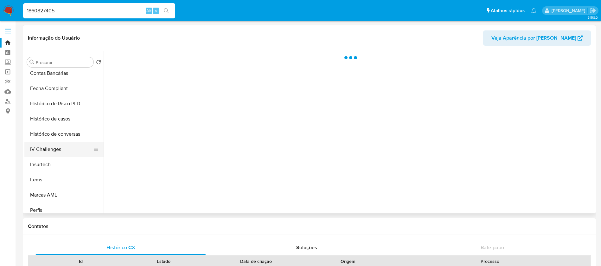
scroll to position [253, 0]
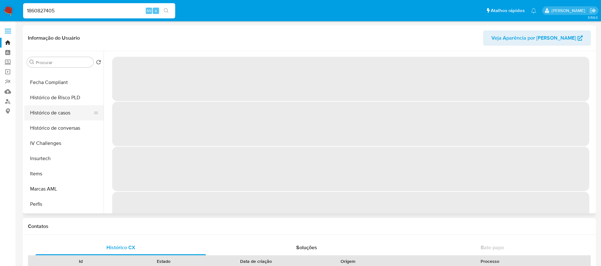
select select "10"
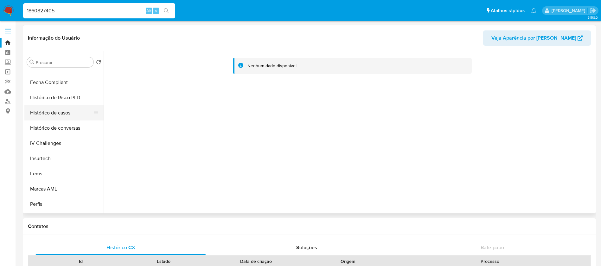
click at [41, 118] on button "Histórico de casos" at bounding box center [61, 112] width 74 height 15
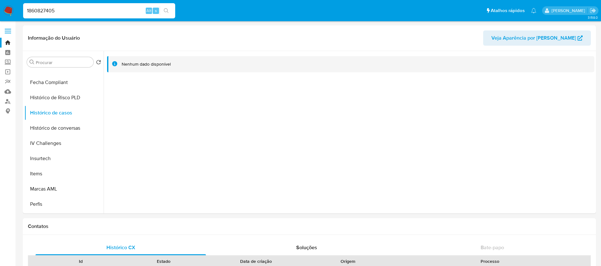
click at [111, 11] on input "1860827405" at bounding box center [99, 11] width 152 height 8
paste input "938199402"
type input "1938199402"
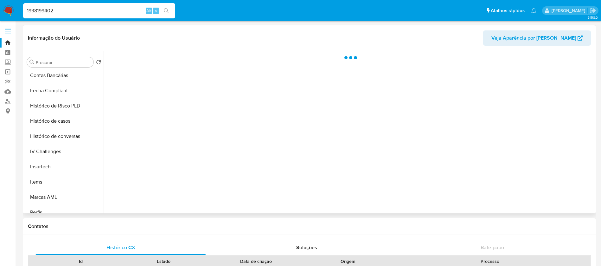
scroll to position [298, 0]
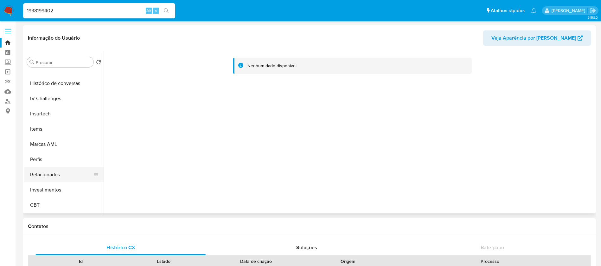
select select "10"
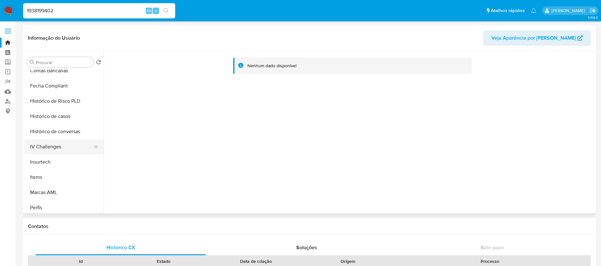
scroll to position [235, 0]
click at [45, 137] on button "Histórico de casos" at bounding box center [61, 131] width 74 height 15
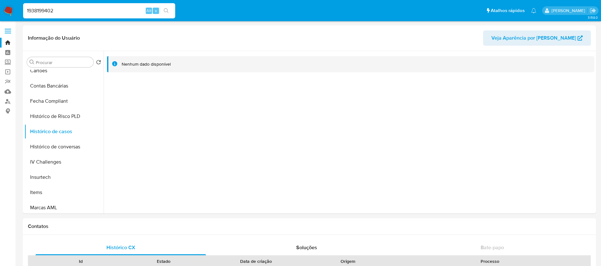
click at [66, 13] on input "1938199402" at bounding box center [99, 11] width 152 height 8
paste input "882995543"
type input "1882995543"
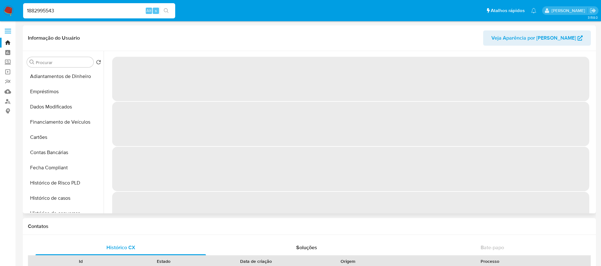
scroll to position [190, 0]
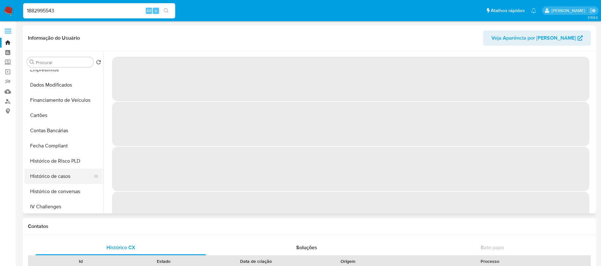
select select "10"
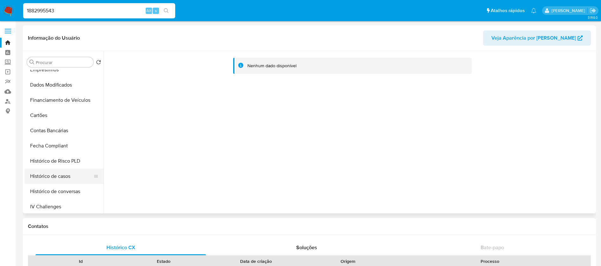
click at [50, 171] on button "Histórico de casos" at bounding box center [61, 176] width 74 height 15
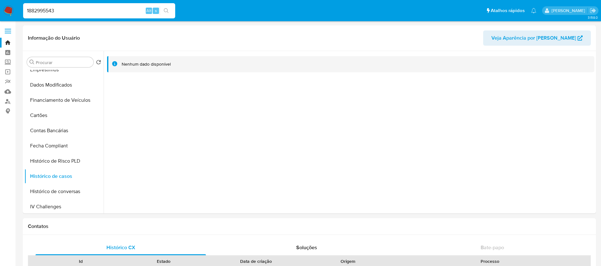
click at [101, 13] on input "1882995543" at bounding box center [99, 11] width 152 height 8
paste input "57651729"
type input "1857651729"
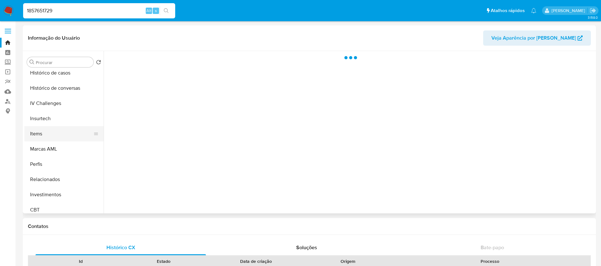
scroll to position [298, 0]
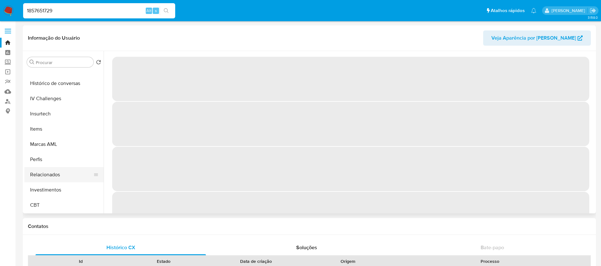
select select "10"
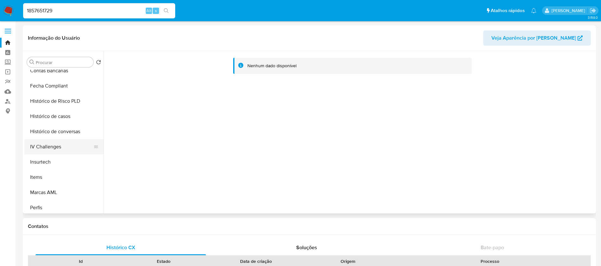
scroll to position [235, 0]
click at [47, 136] on button "Histórico de casos" at bounding box center [61, 131] width 74 height 15
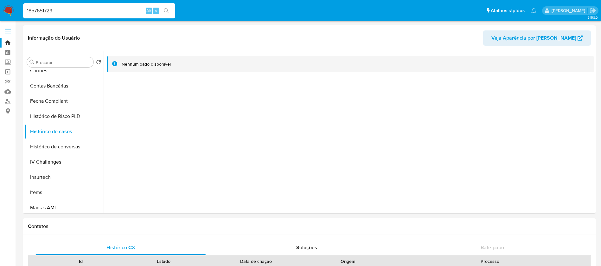
click at [118, 10] on input "1857651729" at bounding box center [99, 11] width 152 height 8
paste input "600693091"
type input "600693091"
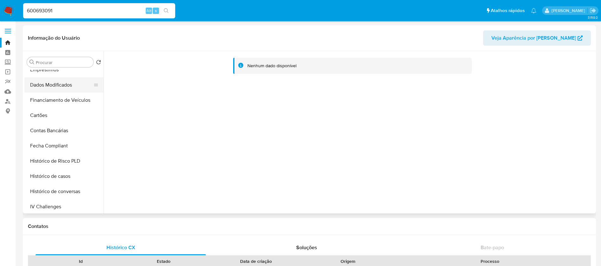
select select "10"
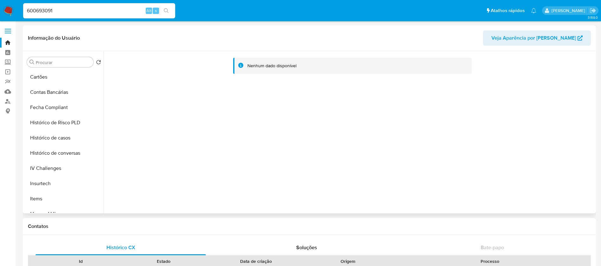
scroll to position [253, 0]
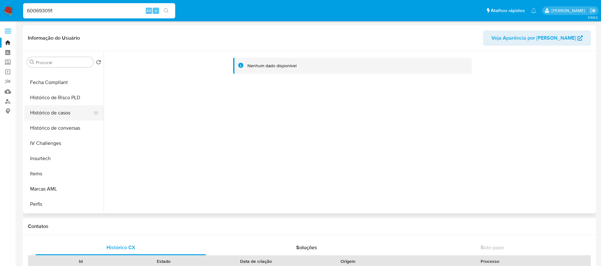
click at [47, 117] on button "Histórico de casos" at bounding box center [61, 112] width 74 height 15
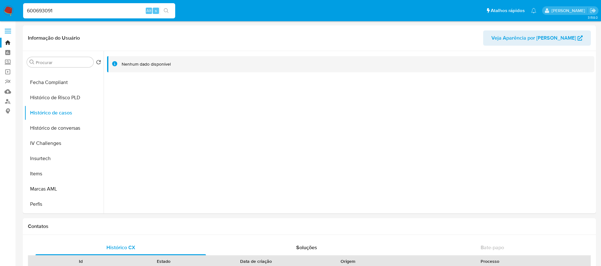
click at [93, 13] on input "600693091" at bounding box center [99, 11] width 152 height 8
paste input "1215339462"
type input "1215339462"
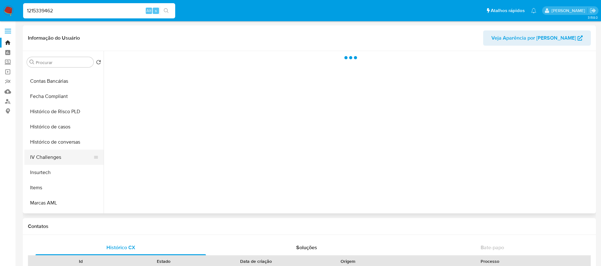
scroll to position [253, 0]
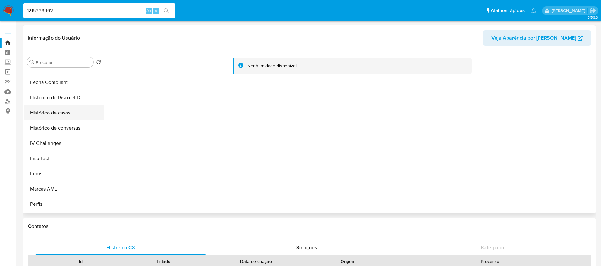
select select "10"
click at [43, 115] on button "Histórico de casos" at bounding box center [61, 112] width 74 height 15
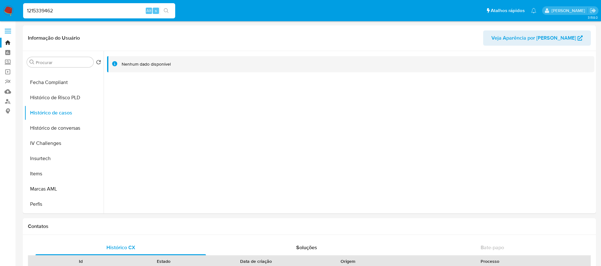
click at [89, 13] on input "1215339462" at bounding box center [99, 11] width 152 height 8
paste input "454176991"
type input "454176991"
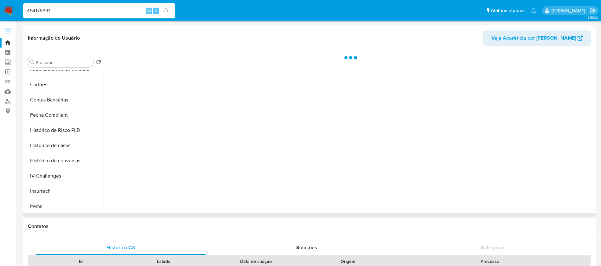
scroll to position [253, 0]
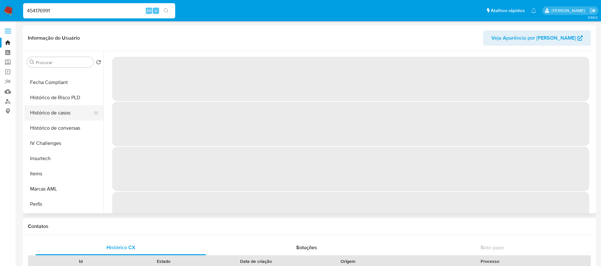
click at [47, 117] on button "Histórico de casos" at bounding box center [61, 112] width 74 height 15
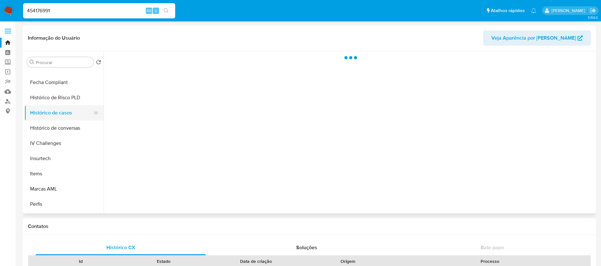
select select "10"
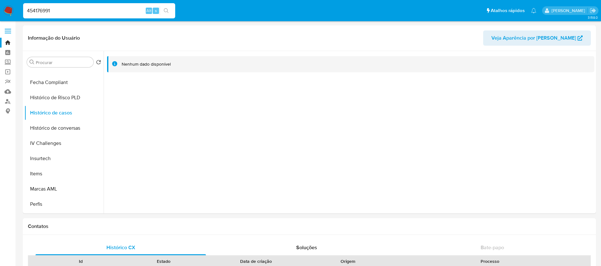
click at [57, 11] on input "454176991" at bounding box center [99, 11] width 152 height 8
paste input "17304411"
type input "173044111"
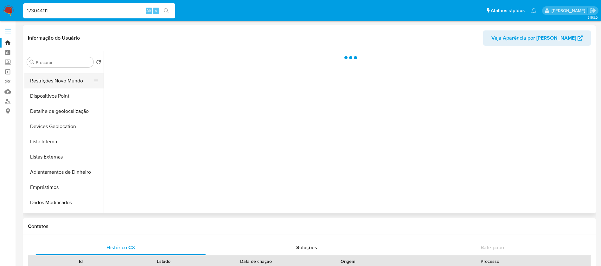
scroll to position [190, 0]
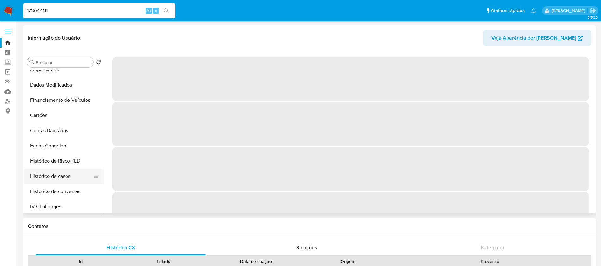
click at [51, 175] on button "Histórico de casos" at bounding box center [61, 176] width 74 height 15
select select "10"
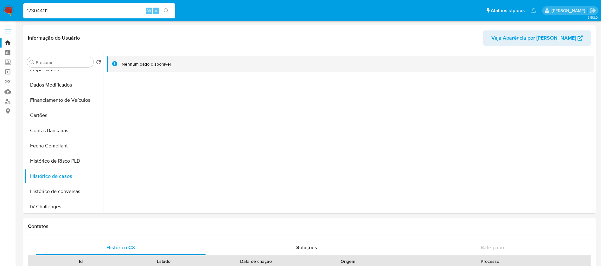
click at [62, 15] on input "173044111" at bounding box center [99, 11] width 152 height 8
paste input "1441516"
type input "11441516"
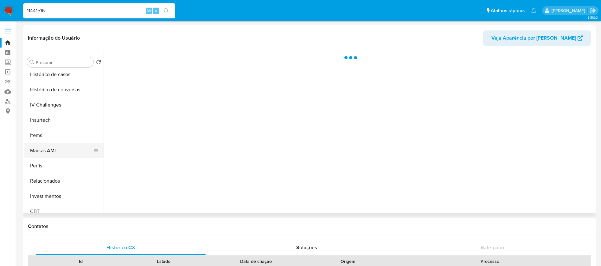
scroll to position [298, 0]
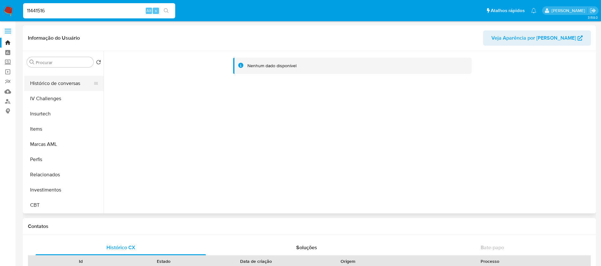
select select "10"
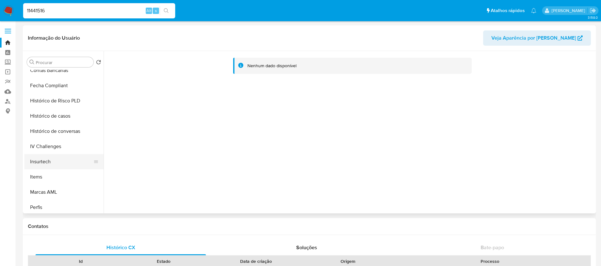
scroll to position [235, 0]
click at [41, 131] on button "Histórico de casos" at bounding box center [61, 131] width 74 height 15
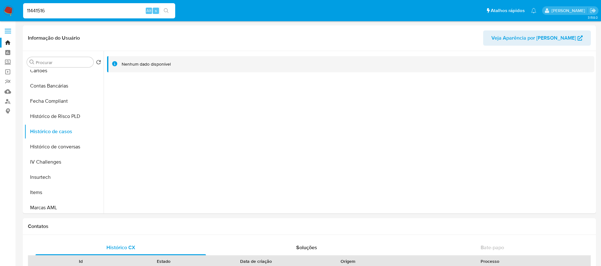
click at [93, 11] on input "11441516" at bounding box center [99, 11] width 152 height 8
paste input "739504107"
type input "739504107"
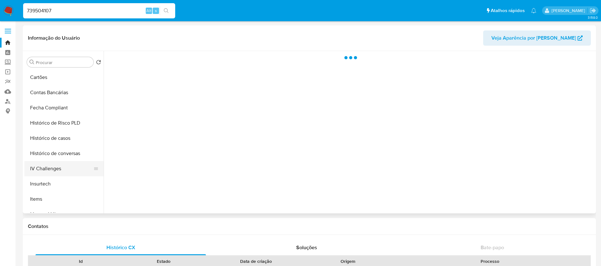
scroll to position [253, 0]
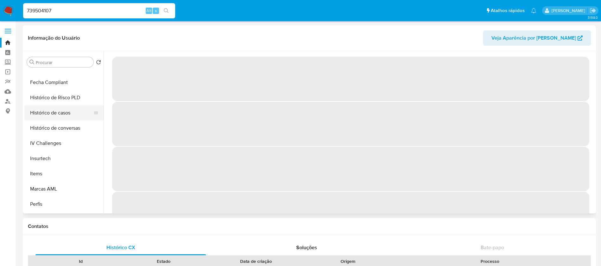
click at [46, 118] on button "Histórico de casos" at bounding box center [61, 112] width 74 height 15
select select "10"
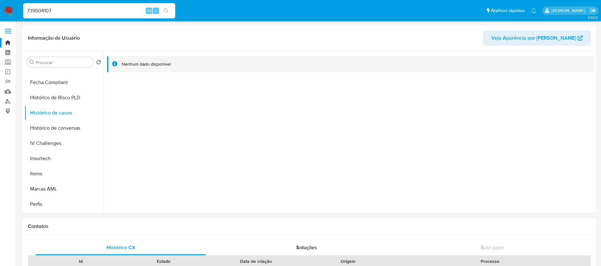
click at [98, 10] on input "739504107" at bounding box center [99, 11] width 152 height 8
paste input "545177029"
type input "545177029"
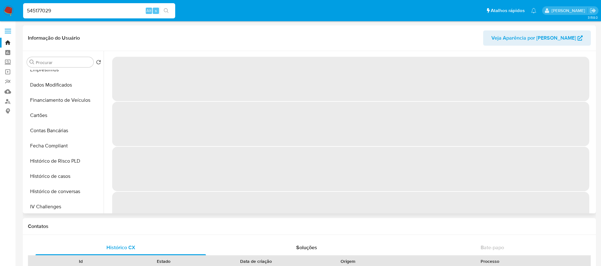
select select "10"
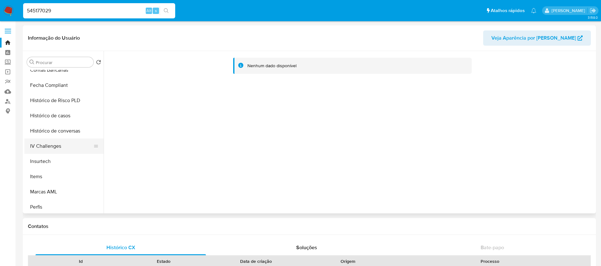
scroll to position [253, 0]
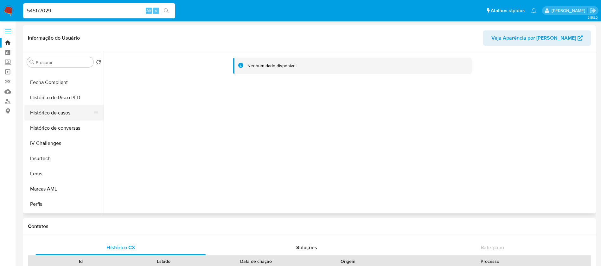
click at [46, 118] on button "Histórico de casos" at bounding box center [61, 112] width 74 height 15
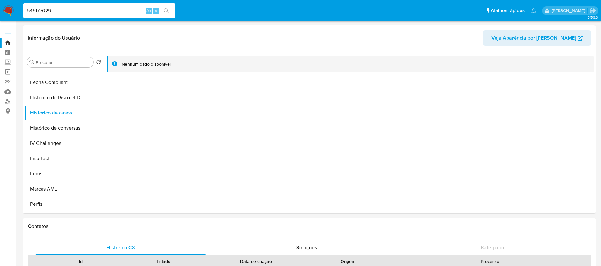
click at [89, 13] on input "545177029" at bounding box center [99, 11] width 152 height 8
paste input "343181038"
type input "343181038"
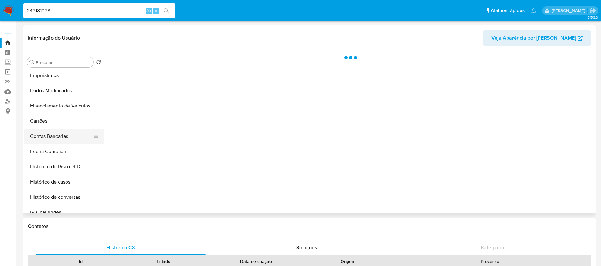
scroll to position [253, 0]
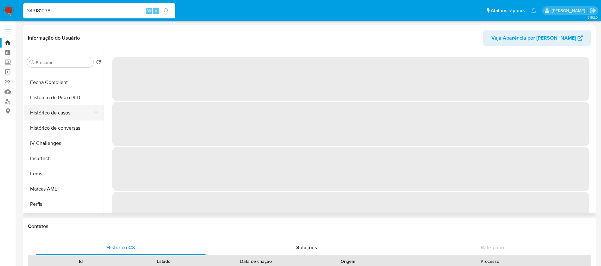
click at [49, 117] on button "Histórico de casos" at bounding box center [61, 112] width 74 height 15
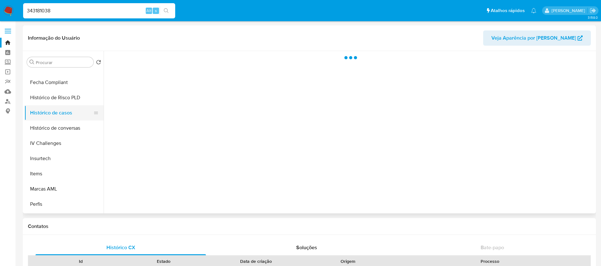
select select "10"
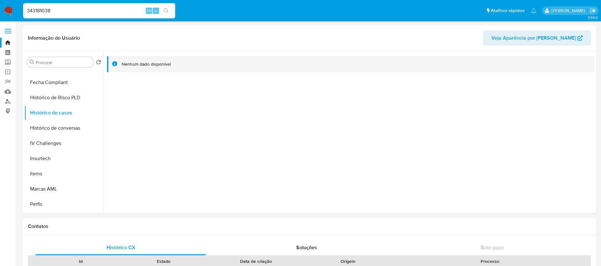
click at [80, 13] on input "343181038" at bounding box center [99, 11] width 152 height 8
paste input "130935486"
type input "130935486"
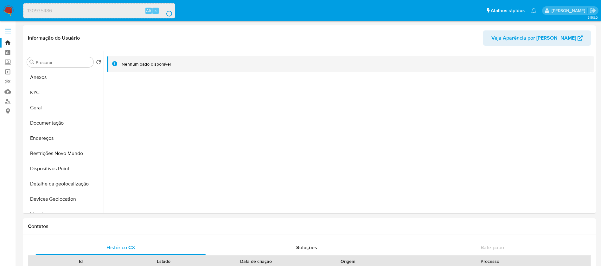
select select "10"
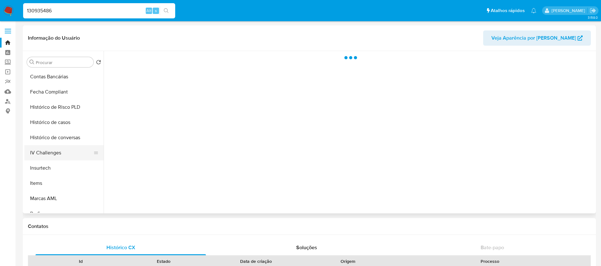
scroll to position [253, 0]
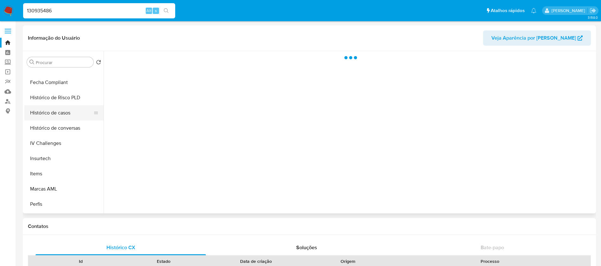
click at [51, 117] on button "Histórico de casos" at bounding box center [61, 112] width 74 height 15
select select "10"
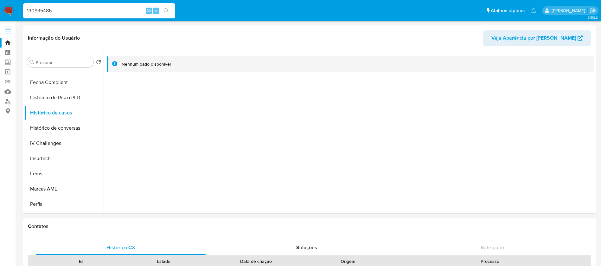
click at [86, 12] on input "130935486" at bounding box center [99, 11] width 152 height 8
paste input "501546784"
type input "501546784"
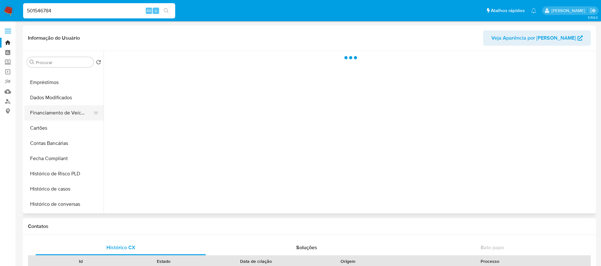
scroll to position [190, 0]
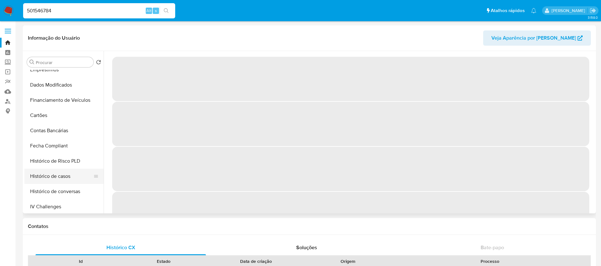
select select "10"
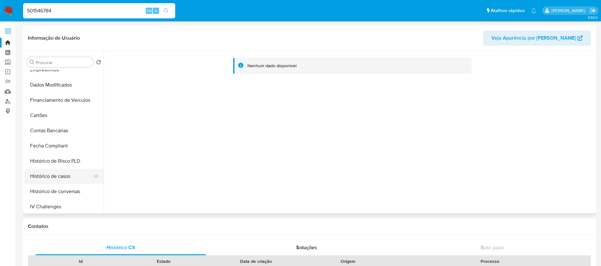
click at [46, 176] on button "Histórico de casos" at bounding box center [61, 176] width 74 height 15
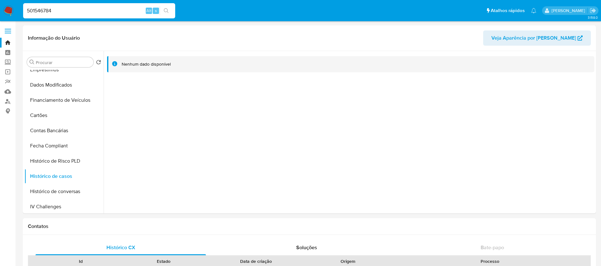
click at [92, 9] on input "501546784" at bounding box center [99, 11] width 152 height 8
paste input "1086913771"
type input "1086913771"
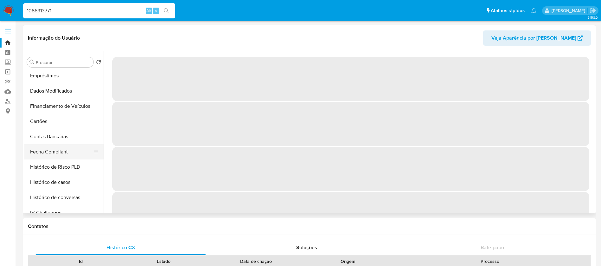
scroll to position [190, 0]
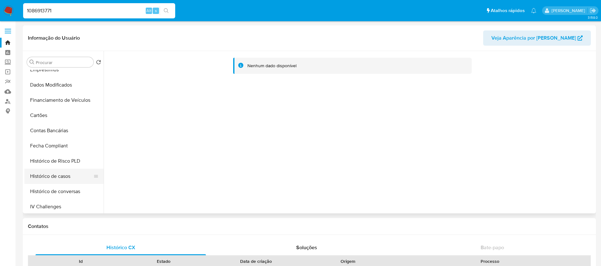
select select "10"
click at [52, 175] on button "Histórico de casos" at bounding box center [61, 176] width 74 height 15
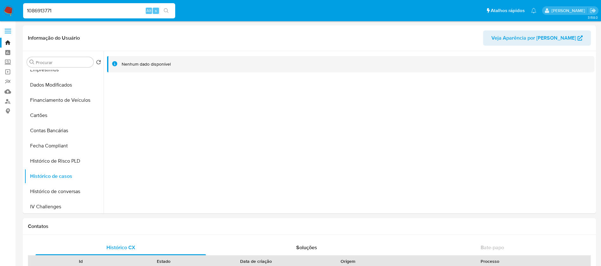
click at [90, 13] on input "1086913771" at bounding box center [99, 11] width 152 height 8
paste input "600808360"
type input "600808360"
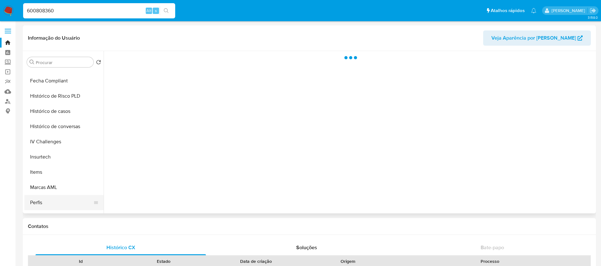
scroll to position [298, 0]
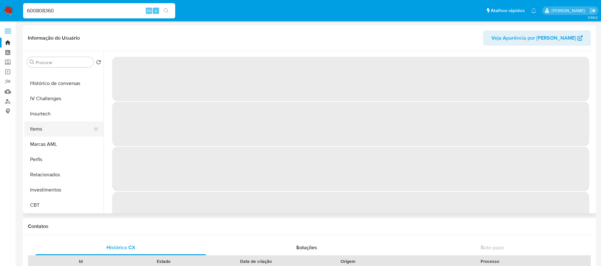
select select "10"
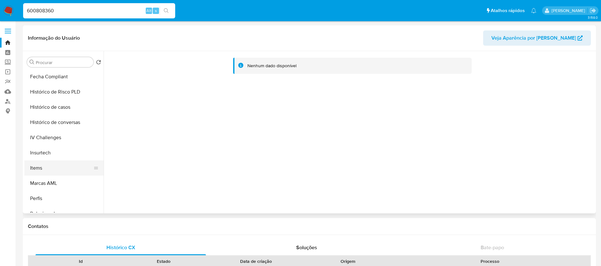
scroll to position [235, 0]
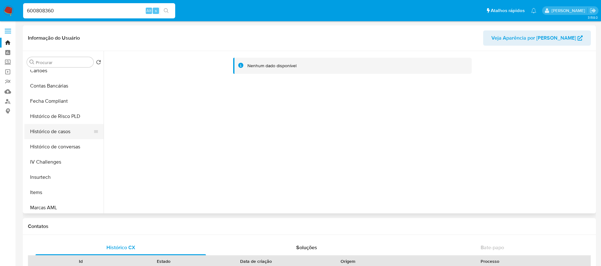
click at [41, 131] on button "Histórico de casos" at bounding box center [61, 131] width 74 height 15
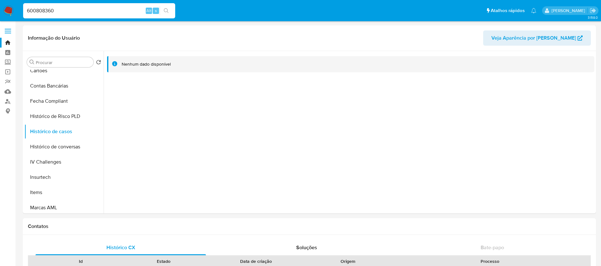
click at [79, 15] on div "600808360 Alt s" at bounding box center [99, 10] width 152 height 15
click at [75, 12] on input "600808360" at bounding box center [99, 11] width 152 height 8
paste input "215031849"
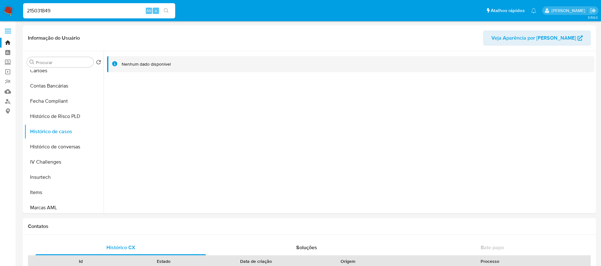
type input "215031849"
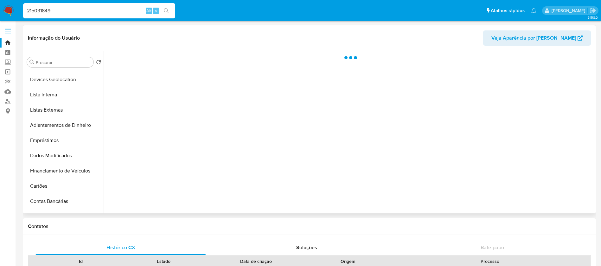
scroll to position [253, 0]
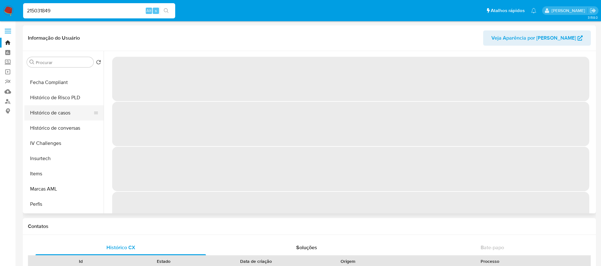
click at [48, 116] on button "Histórico de casos" at bounding box center [61, 112] width 74 height 15
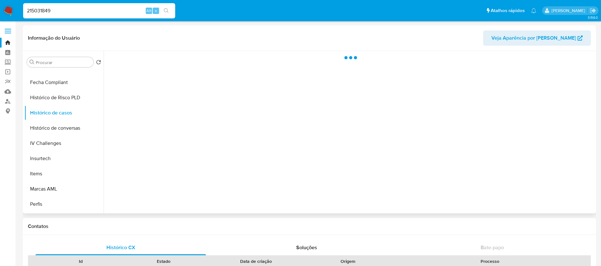
select select "10"
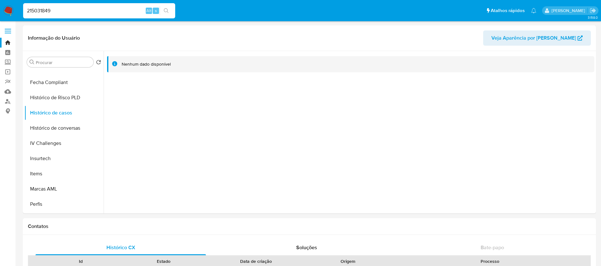
click at [80, 12] on input "215031849" at bounding box center [99, 11] width 152 height 8
paste input "602939951"
type input "602939951"
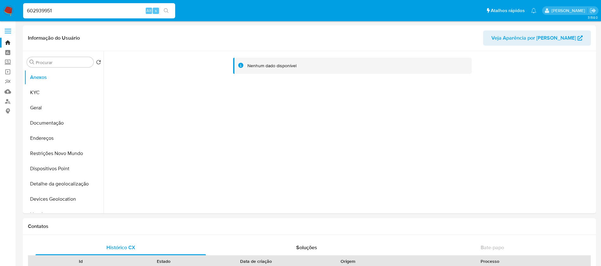
select select "10"
click at [81, 11] on input "602939951" at bounding box center [99, 11] width 152 height 8
paste input "1636533"
type input "616365331"
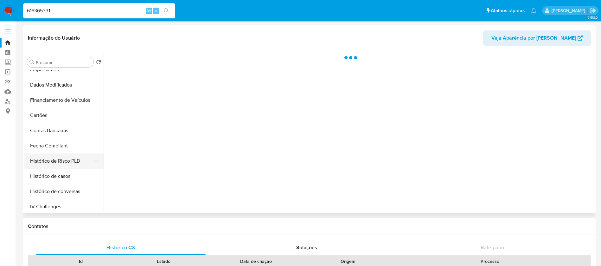
scroll to position [253, 0]
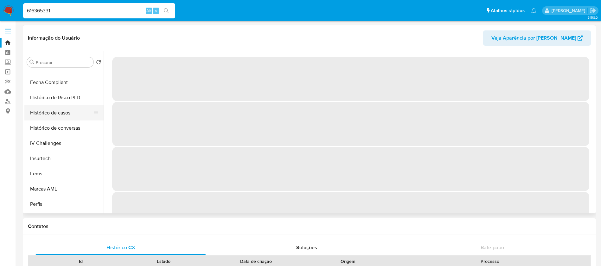
click at [44, 114] on button "Histórico de casos" at bounding box center [61, 112] width 74 height 15
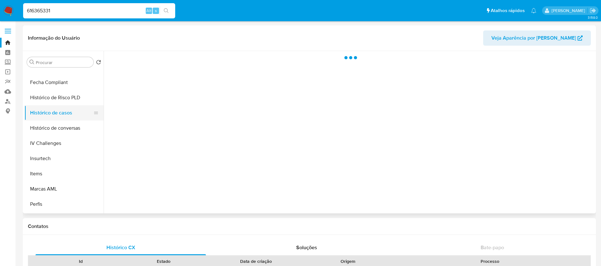
select select "10"
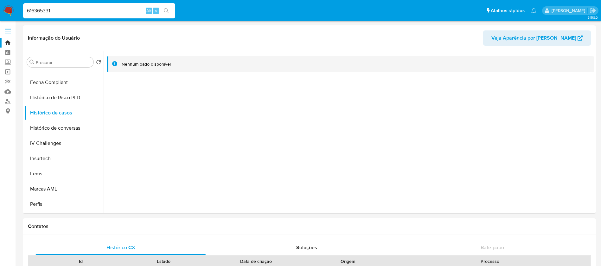
drag, startPoint x: 99, startPoint y: 16, endPoint x: 83, endPoint y: 12, distance: 16.3
click at [99, 16] on div "616365331 Alt s" at bounding box center [99, 10] width 152 height 15
click at [75, 10] on input "616365331" at bounding box center [99, 11] width 152 height 8
paste input "2067224858"
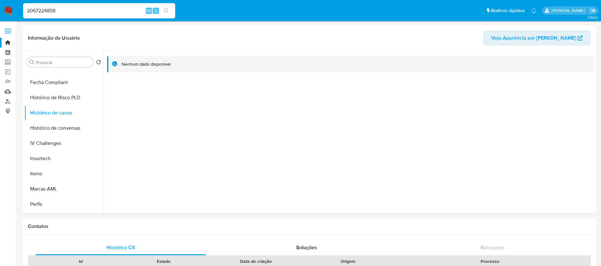
type input "2067224858"
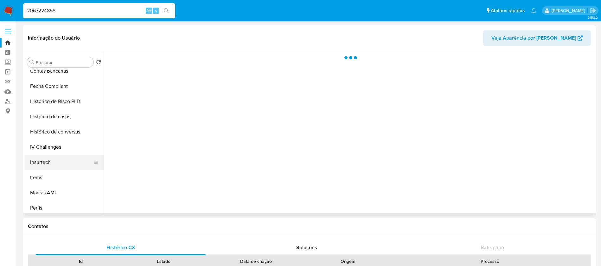
scroll to position [253, 0]
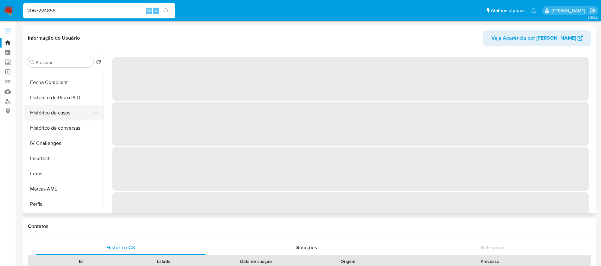
click at [40, 115] on button "Histórico de casos" at bounding box center [61, 112] width 74 height 15
select select "10"
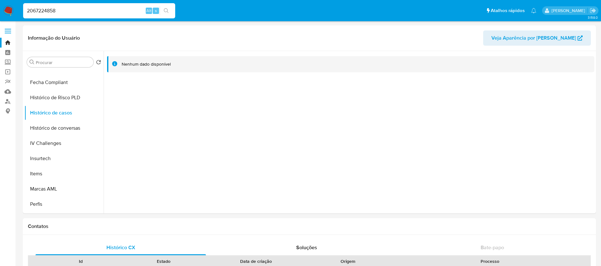
click at [81, 11] on input "2067224858" at bounding box center [99, 11] width 152 height 8
paste input "150697193"
type input "150697193"
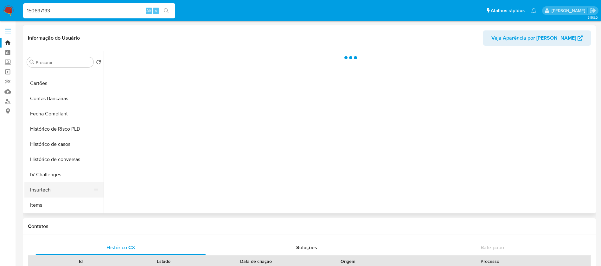
scroll to position [253, 0]
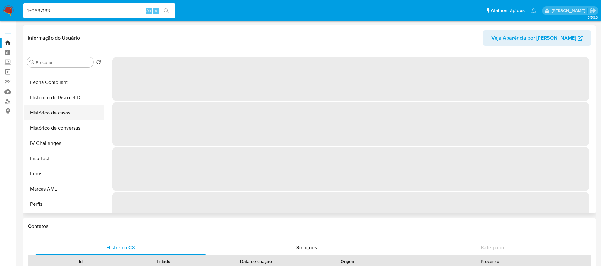
click at [44, 118] on button "Histórico de casos" at bounding box center [61, 112] width 74 height 15
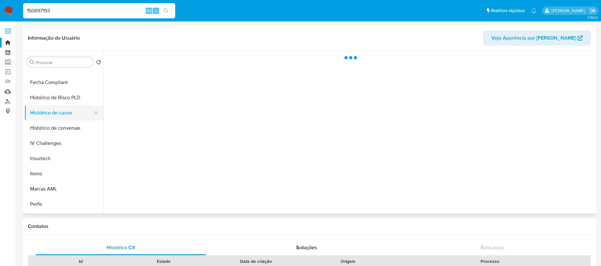
select select "10"
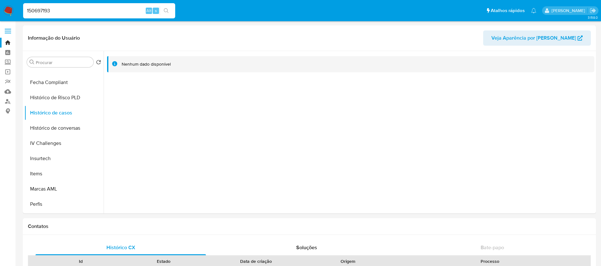
click at [79, 10] on input "150697193" at bounding box center [99, 11] width 152 height 8
paste input "335388376"
type input "335388376"
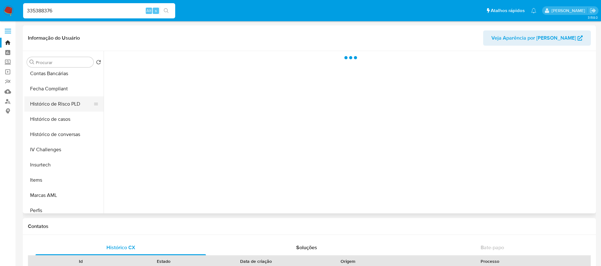
scroll to position [253, 0]
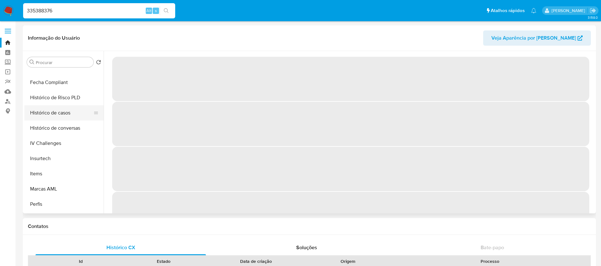
click at [43, 112] on button "Histórico de casos" at bounding box center [61, 112] width 74 height 15
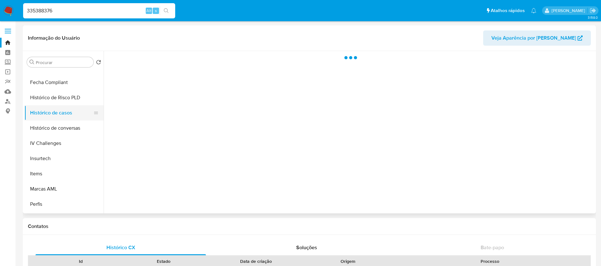
select select "10"
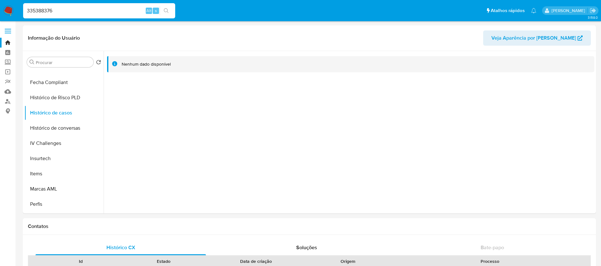
click at [69, 15] on div "335388376 Alt s" at bounding box center [99, 10] width 152 height 15
click at [69, 13] on input "335388376" at bounding box center [99, 11] width 152 height 8
paste input "609456400"
type input "609456400"
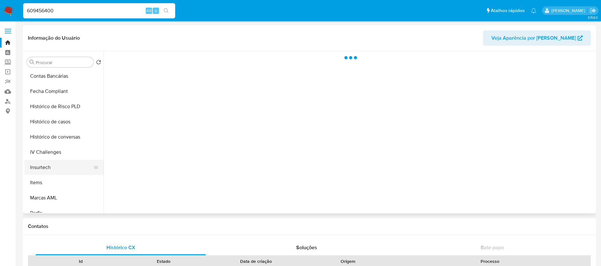
scroll to position [253, 0]
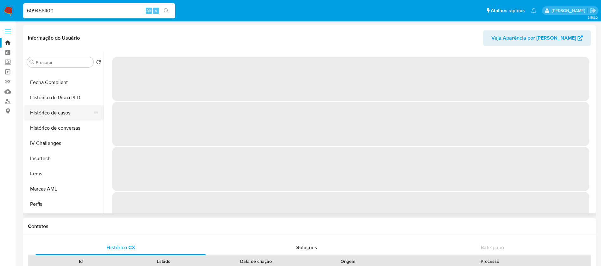
click at [43, 118] on button "Histórico de casos" at bounding box center [61, 112] width 74 height 15
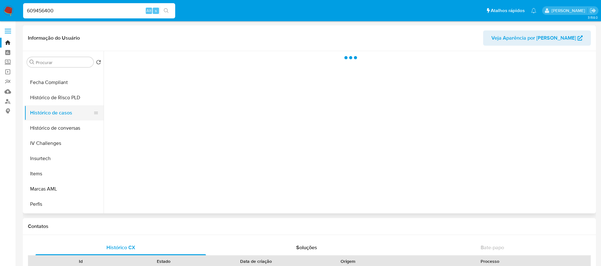
select select "10"
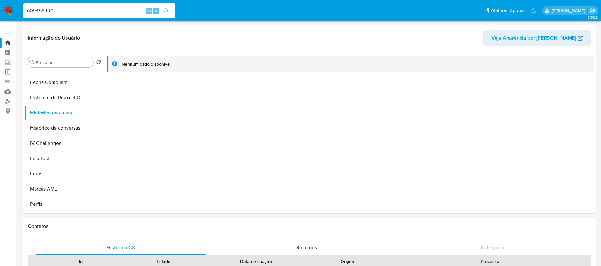
click at [84, 15] on div "609456400 Alt s" at bounding box center [99, 10] width 152 height 15
click at [78, 10] on input "609456400" at bounding box center [99, 11] width 152 height 8
paste input "780100092"
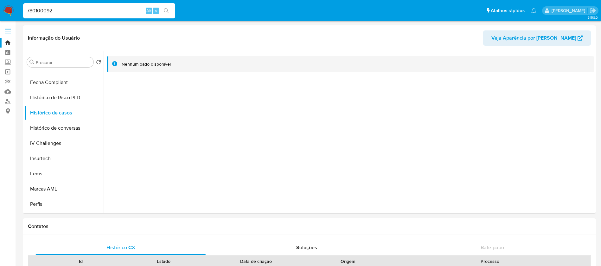
type input "780100092"
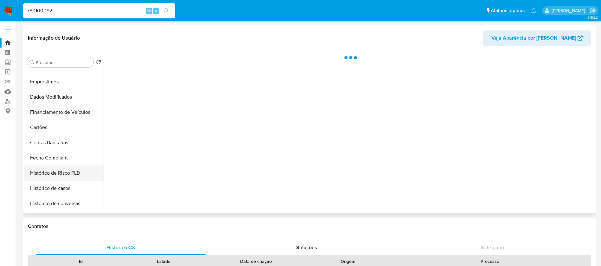
scroll to position [190, 0]
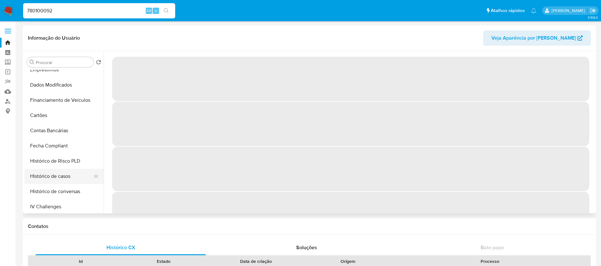
click at [45, 174] on button "Histórico de casos" at bounding box center [61, 176] width 74 height 15
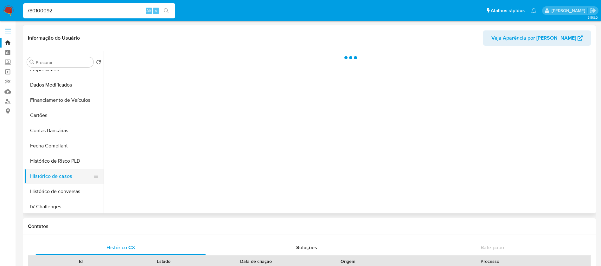
select select "10"
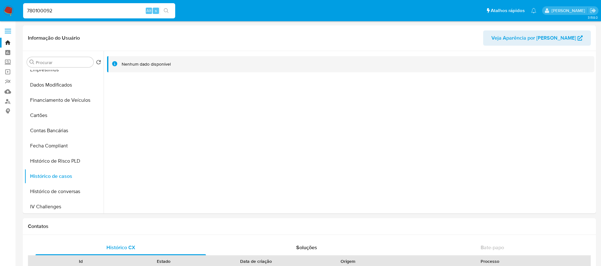
click at [91, 11] on input "780100092" at bounding box center [99, 11] width 152 height 8
paste input "32777878"
type input "327778782"
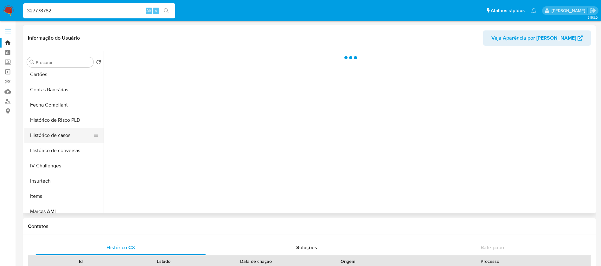
scroll to position [253, 0]
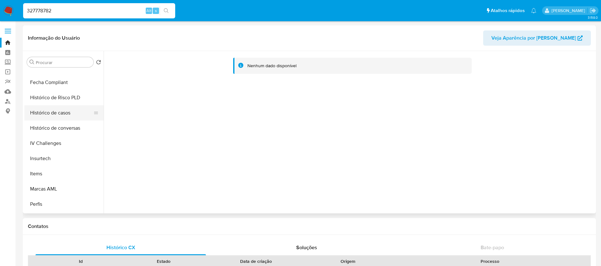
select select "10"
click at [51, 115] on button "Histórico de casos" at bounding box center [61, 112] width 74 height 15
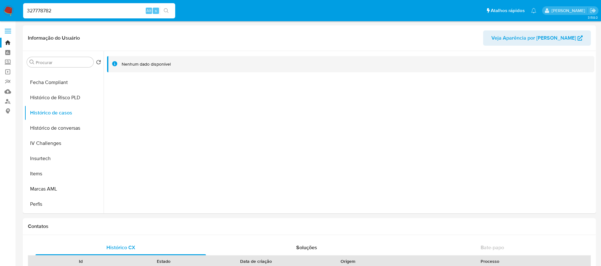
drag, startPoint x: 86, startPoint y: 15, endPoint x: 82, endPoint y: 13, distance: 4.4
click at [86, 15] on input "327778782" at bounding box center [99, 11] width 152 height 8
click at [80, 12] on input "327778782" at bounding box center [99, 11] width 152 height 8
paste input "1899757438"
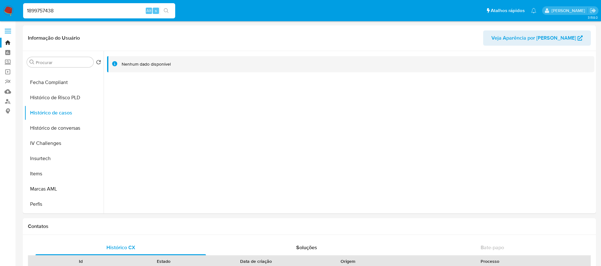
type input "1899757438"
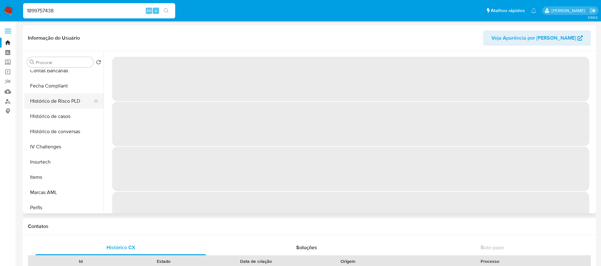
scroll to position [235, 0]
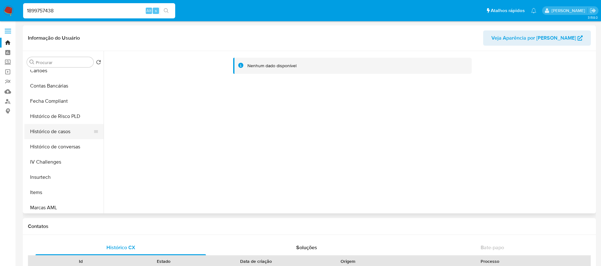
select select "10"
click at [50, 131] on button "Histórico de casos" at bounding box center [61, 131] width 74 height 15
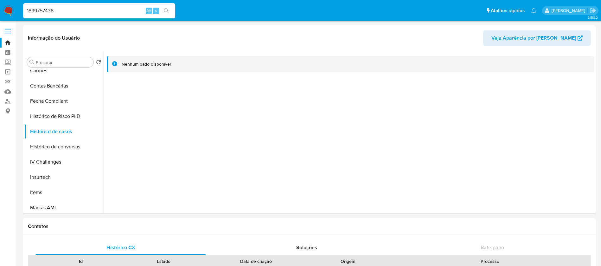
click at [93, 9] on input "1899757438" at bounding box center [99, 11] width 152 height 8
paste input "03721631"
type input "103721631"
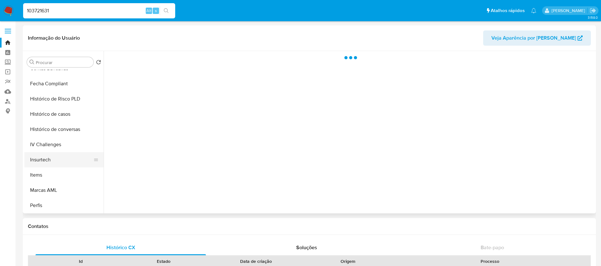
scroll to position [253, 0]
click at [48, 112] on button "Histórico de casos" at bounding box center [61, 112] width 74 height 15
select select "10"
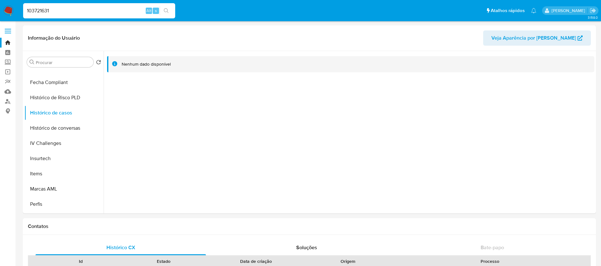
click at [106, 10] on input "103721631" at bounding box center [99, 11] width 152 height 8
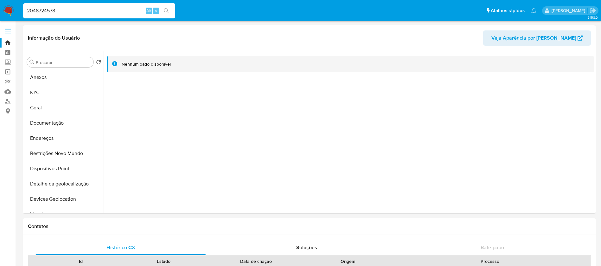
select select "10"
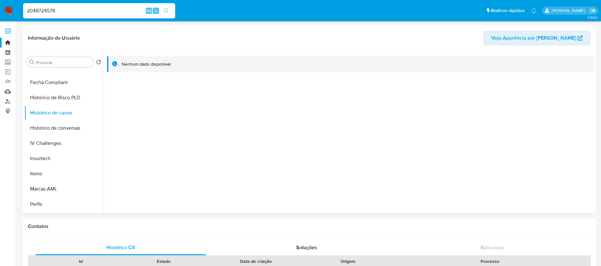
type input "2048724578"
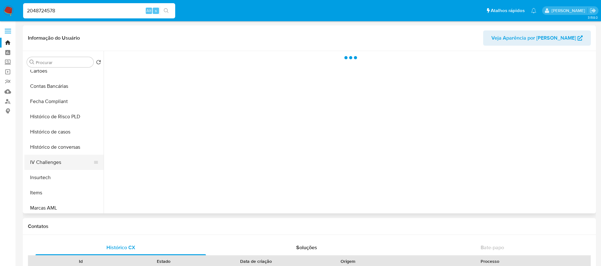
scroll to position [253, 0]
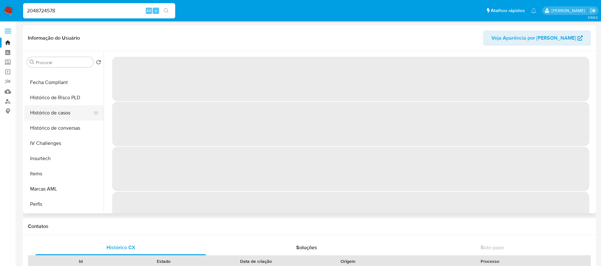
click at [45, 117] on button "Histórico de casos" at bounding box center [61, 112] width 74 height 15
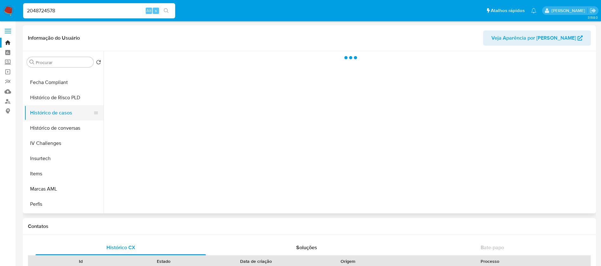
select select "10"
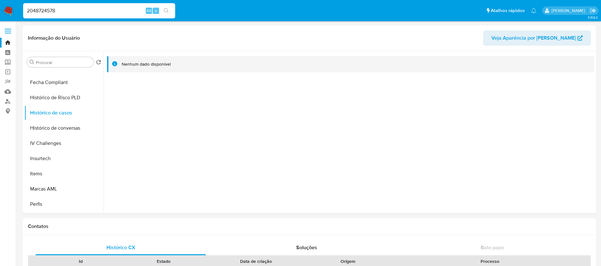
click at [76, 12] on input "2048724578" at bounding box center [99, 11] width 152 height 8
paste input "1092954167"
type input "1092954167"
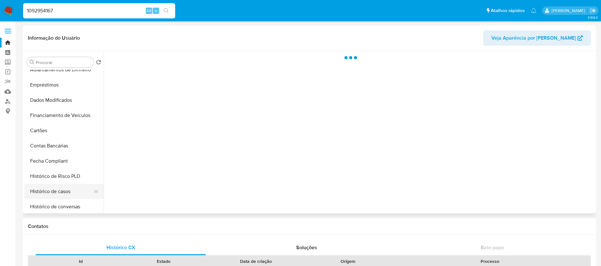
scroll to position [190, 0]
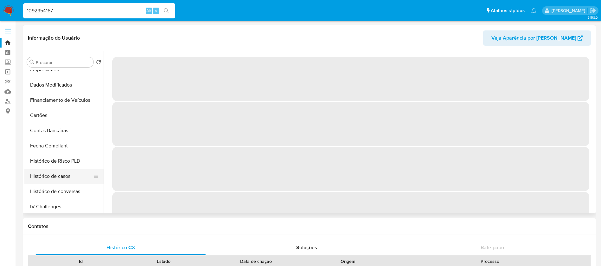
click at [45, 180] on button "Histórico de casos" at bounding box center [61, 176] width 74 height 15
select select "10"
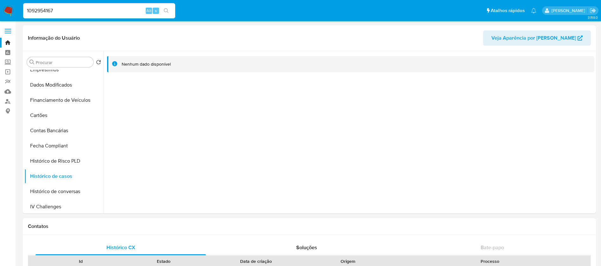
click at [75, 10] on input "1092954167" at bounding box center [99, 11] width 152 height 8
paste input "373065221"
type input "1373065221"
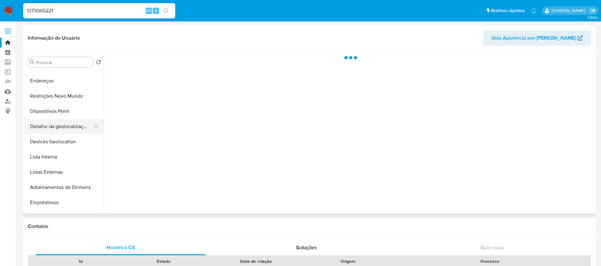
scroll to position [253, 0]
click at [47, 115] on button "Histórico de casos" at bounding box center [61, 112] width 74 height 15
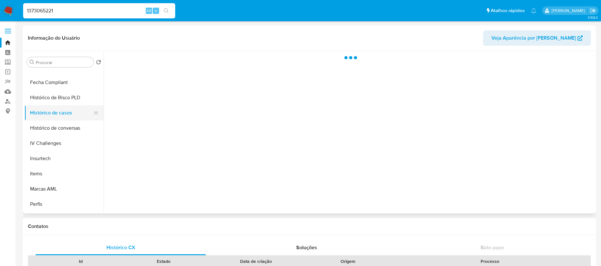
select select "10"
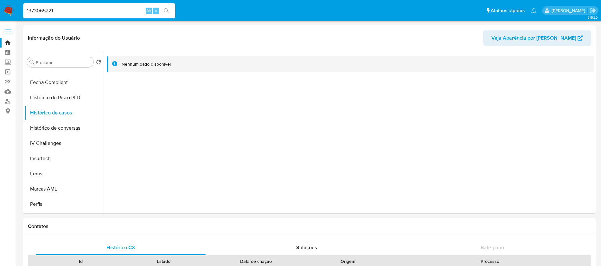
click at [108, 15] on div "1373065221 Alt s" at bounding box center [99, 10] width 152 height 15
click at [77, 13] on input "1373065221" at bounding box center [99, 11] width 152 height 8
paste input "38437224"
type input "384372241"
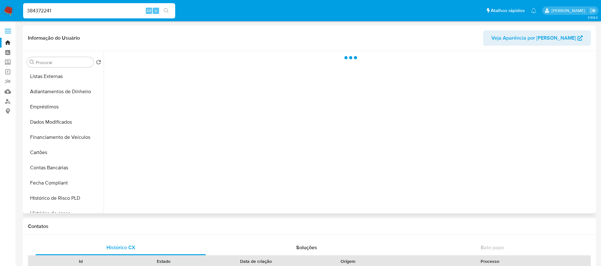
scroll to position [190, 0]
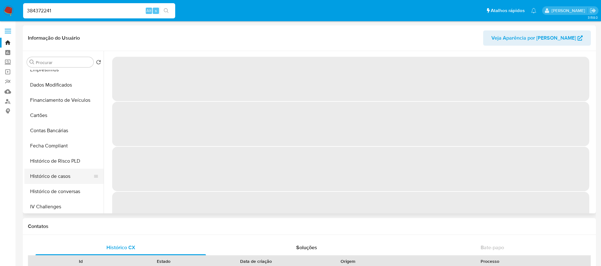
click at [51, 176] on button "Histórico de casos" at bounding box center [61, 176] width 74 height 15
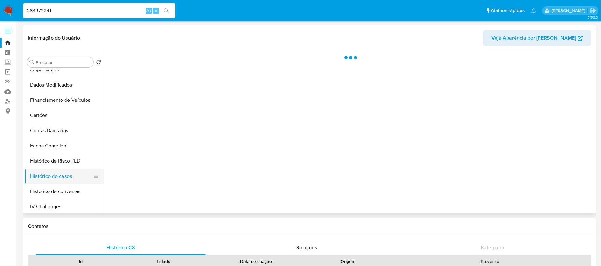
select select "10"
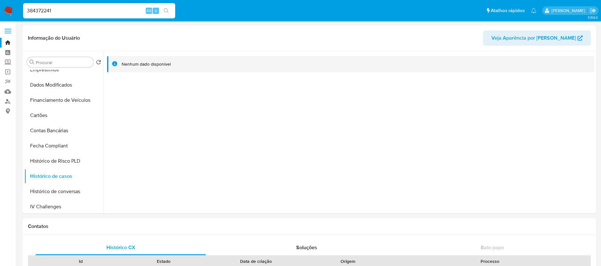
click at [75, 11] on input "384372241" at bounding box center [99, 11] width 152 height 8
paste input "247543915"
type input "247543915"
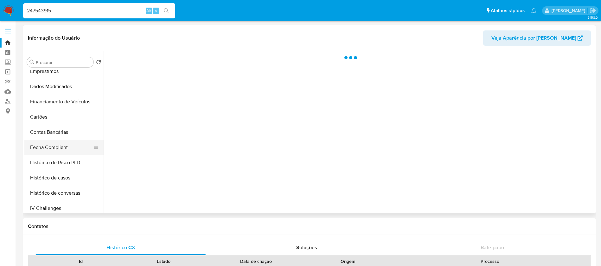
scroll to position [190, 0]
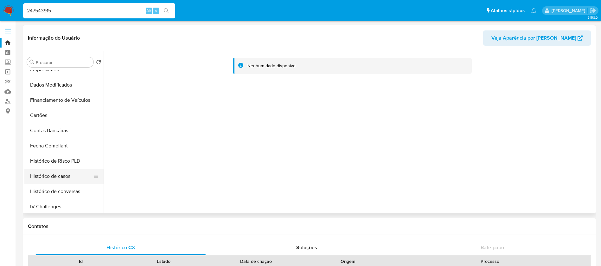
click at [48, 173] on button "Histórico de casos" at bounding box center [61, 176] width 74 height 15
select select "10"
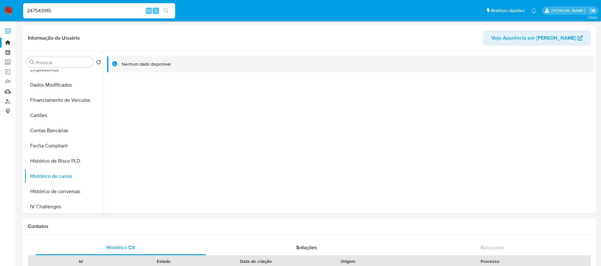
click at [75, 11] on input "247543915" at bounding box center [99, 11] width 152 height 8
paste input "1220074752"
type input "1220074752"
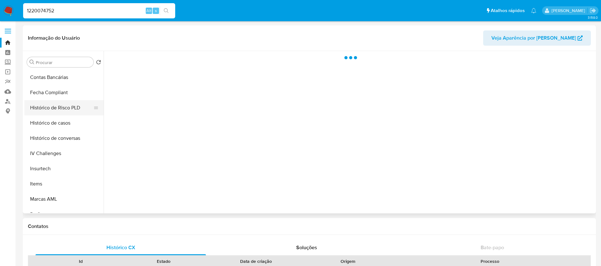
scroll to position [298, 0]
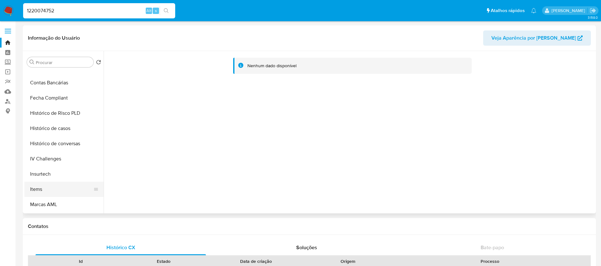
select select "10"
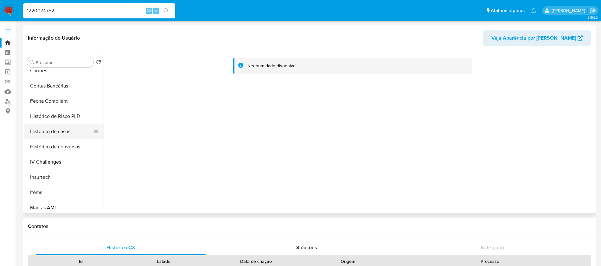
click at [40, 132] on button "Histórico de casos" at bounding box center [61, 131] width 74 height 15
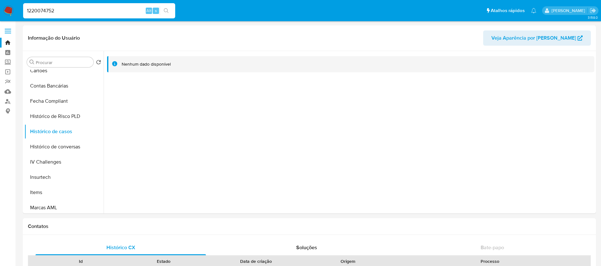
click at [100, 7] on input "1220074752" at bounding box center [99, 11] width 152 height 8
paste input "216690094"
type input "216690094"
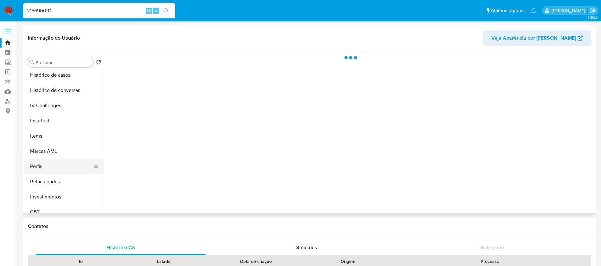
scroll to position [298, 0]
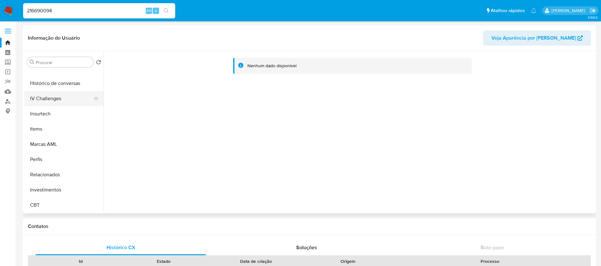
select select "10"
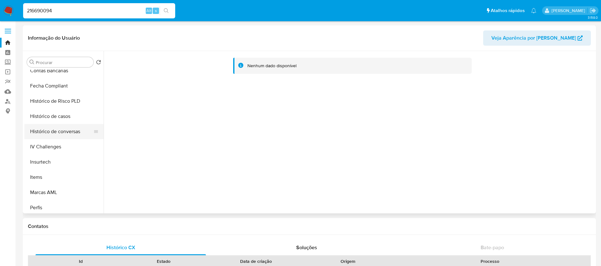
scroll to position [235, 0]
click at [47, 132] on button "Histórico de casos" at bounding box center [61, 131] width 74 height 15
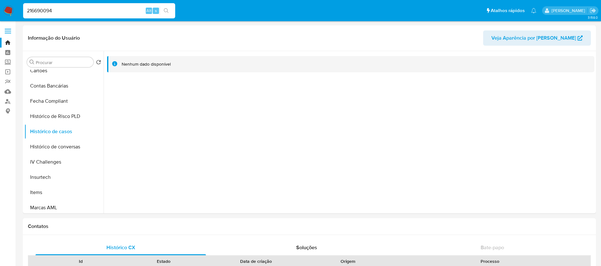
click at [81, 11] on input "216690094" at bounding box center [99, 11] width 152 height 8
paste input "26418798"
type input "226418798"
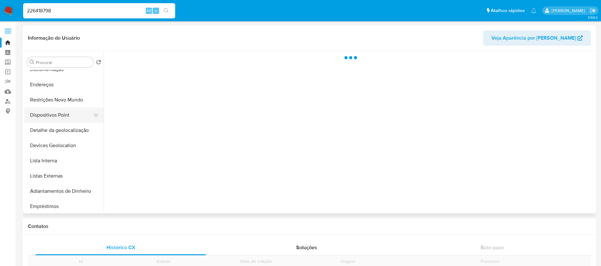
scroll to position [127, 0]
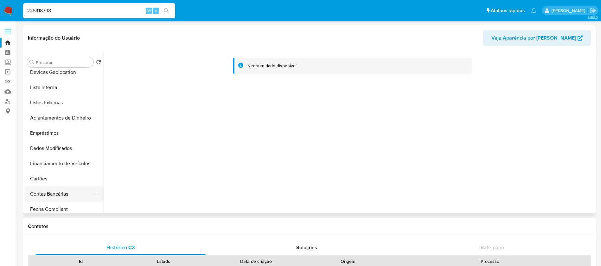
select select "10"
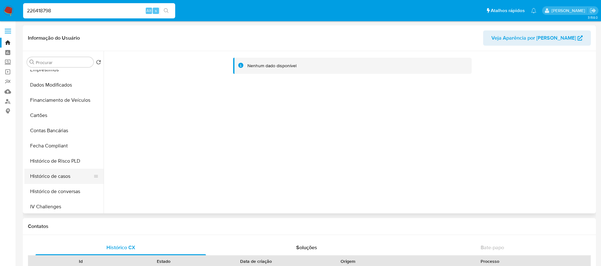
click at [51, 176] on button "Histórico de casos" at bounding box center [61, 176] width 74 height 15
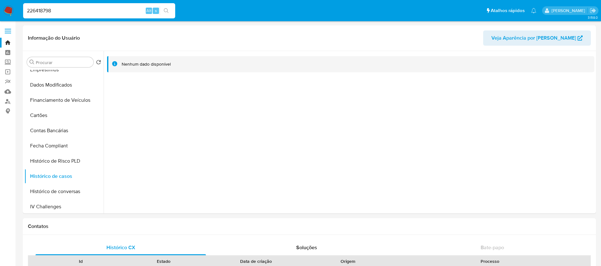
click at [67, 9] on input "226418798" at bounding box center [99, 11] width 152 height 8
paste input "1290046775"
type input "1290046775"
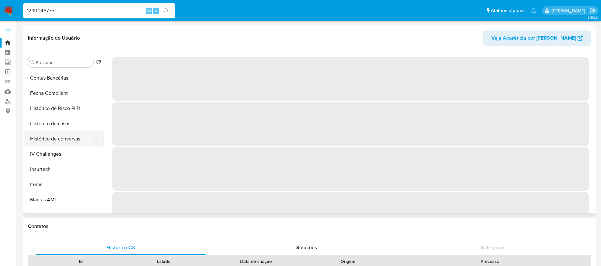
scroll to position [235, 0]
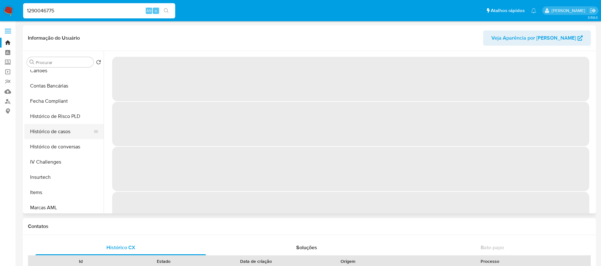
select select "10"
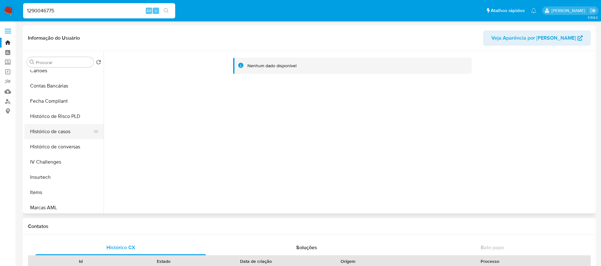
click at [45, 130] on button "Histórico de casos" at bounding box center [61, 131] width 74 height 15
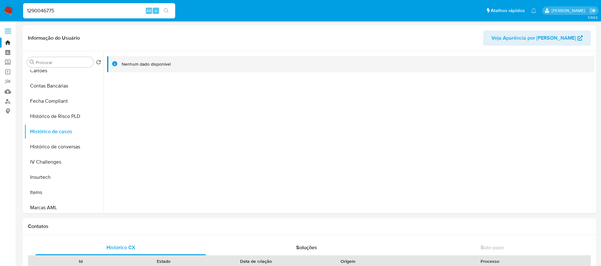
click at [89, 9] on input "1290046775" at bounding box center [99, 11] width 152 height 8
paste input "328118864"
type input "328118864"
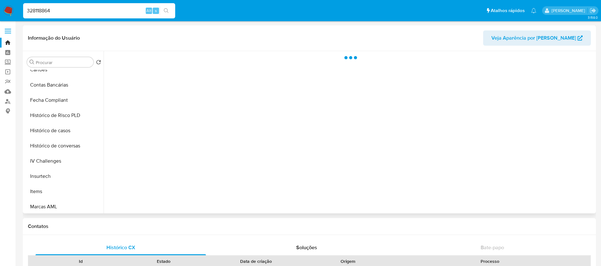
scroll to position [253, 0]
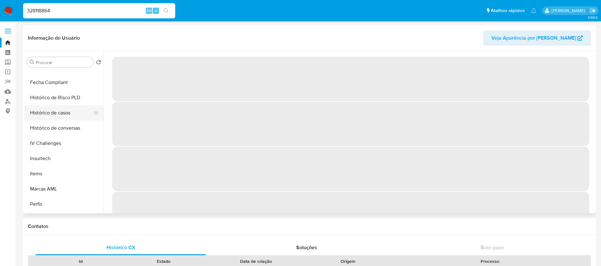
click at [48, 110] on button "Histórico de casos" at bounding box center [61, 112] width 74 height 15
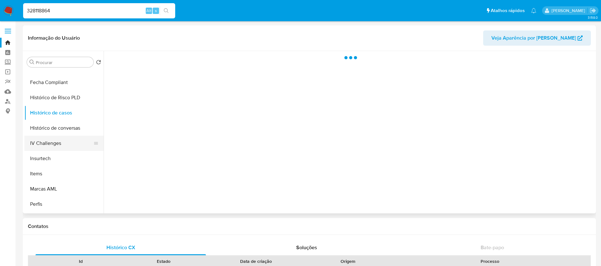
select select "10"
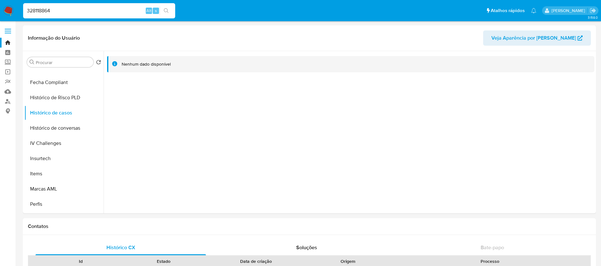
click at [83, 11] on input "328118864" at bounding box center [99, 11] width 152 height 8
paste input "2521429533"
type input "2521429533"
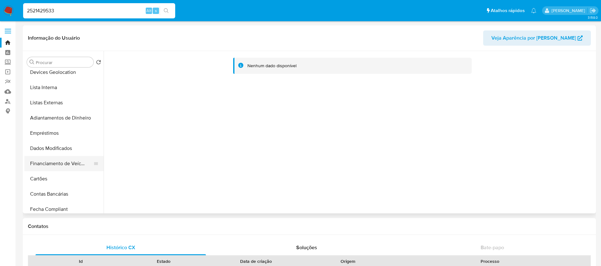
select select "10"
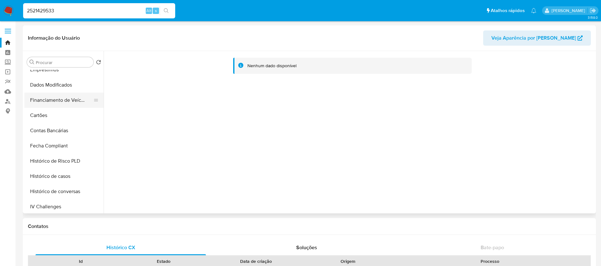
scroll to position [253, 0]
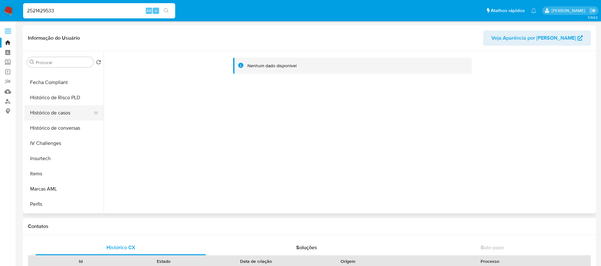
click at [48, 118] on button "Histórico de casos" at bounding box center [61, 112] width 74 height 15
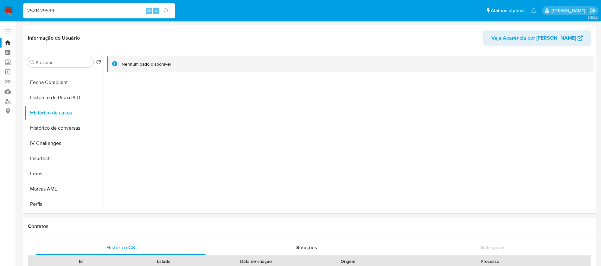
click at [70, 9] on input "2521429533" at bounding box center [99, 11] width 152 height 8
paste input "82200072"
type input "822000723"
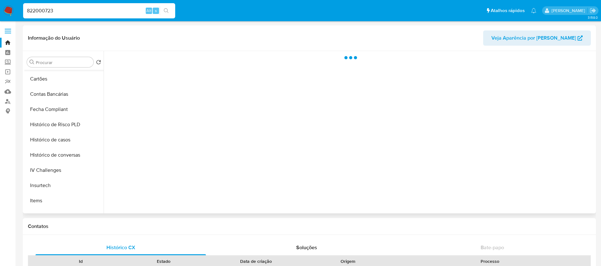
scroll to position [253, 0]
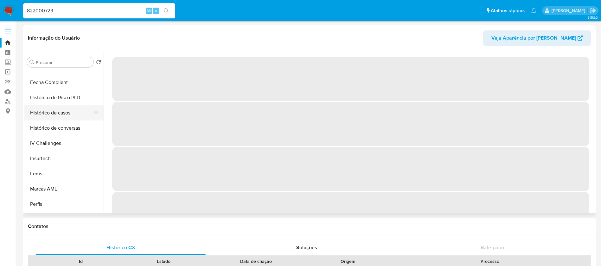
click at [48, 116] on button "Histórico de casos" at bounding box center [61, 112] width 74 height 15
select select "10"
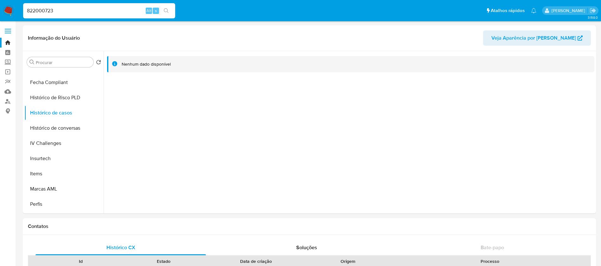
click at [76, 12] on input "822000723" at bounding box center [99, 11] width 152 height 8
paste input "578160340"
type input "578160340"
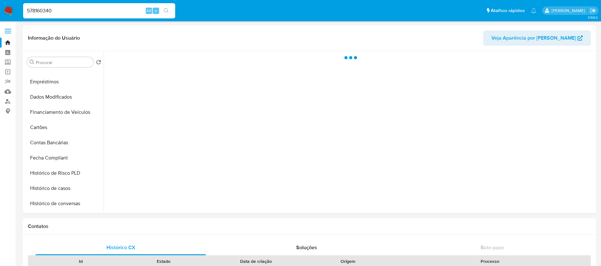
scroll to position [190, 0]
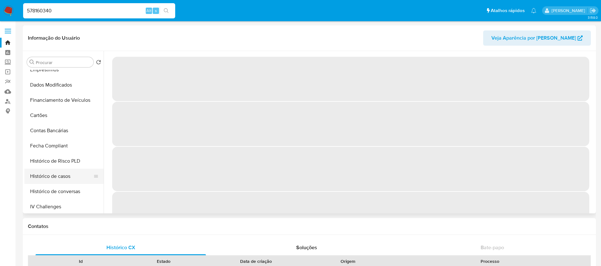
click at [53, 175] on button "Histórico de casos" at bounding box center [61, 176] width 74 height 15
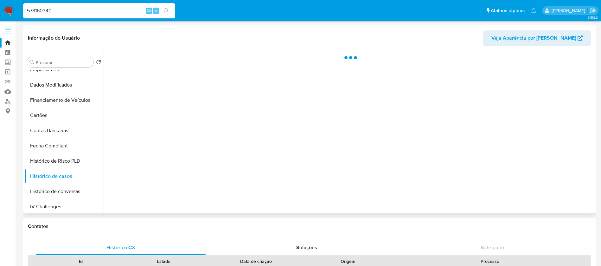
select select "10"
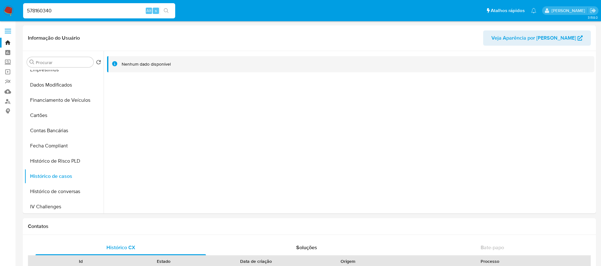
click at [73, 11] on input "578160340" at bounding box center [99, 11] width 152 height 8
paste input "114348715"
type input "114348715"
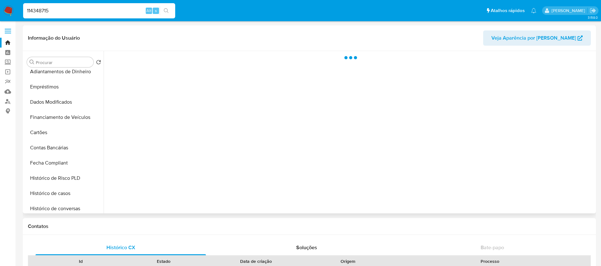
scroll to position [253, 0]
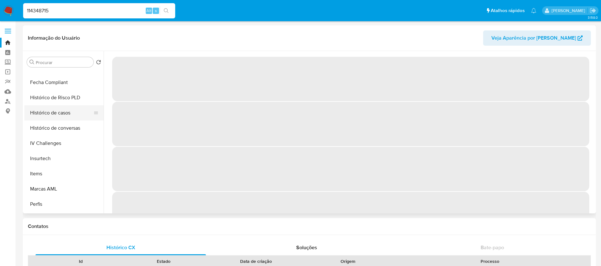
click at [52, 114] on button "Histórico de casos" at bounding box center [61, 112] width 74 height 15
select select "10"
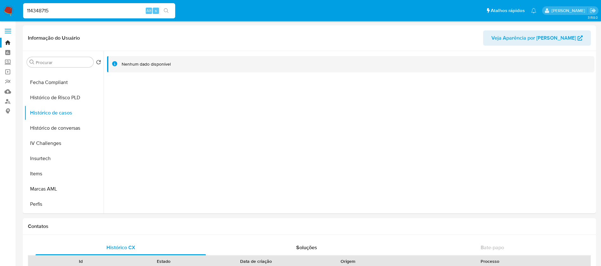
click at [79, 15] on div "114348715 Alt s" at bounding box center [99, 10] width 152 height 15
click at [70, 11] on input "114348715" at bounding box center [99, 11] width 152 height 8
paste input "926031826"
type input "1926031826"
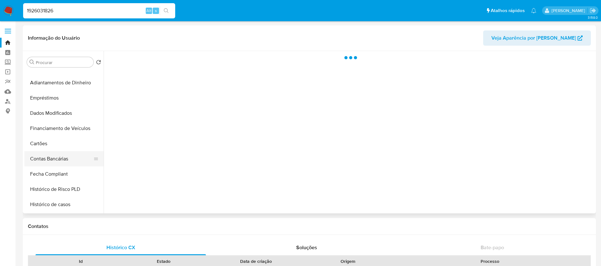
scroll to position [253, 0]
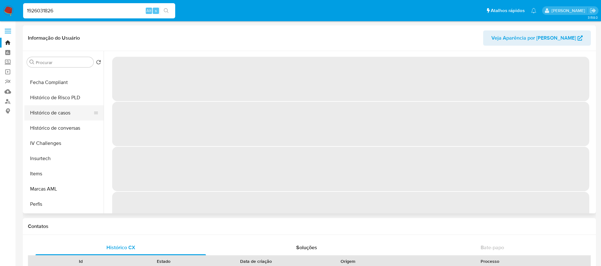
select select "10"
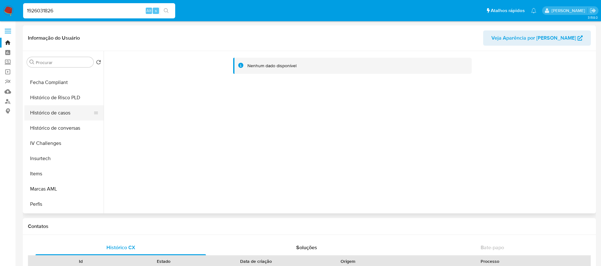
click at [48, 113] on button "Histórico de casos" at bounding box center [61, 112] width 74 height 15
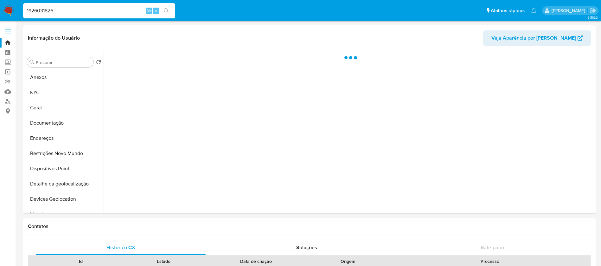
select select "10"
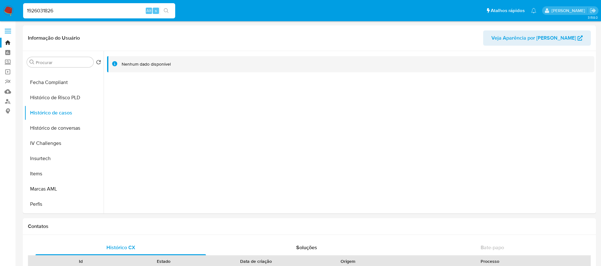
click at [114, 5] on div "1926031826 Alt s" at bounding box center [99, 10] width 152 height 15
click at [90, 9] on input "1926031826" at bounding box center [99, 11] width 152 height 8
paste input "481656827"
type input "481656827"
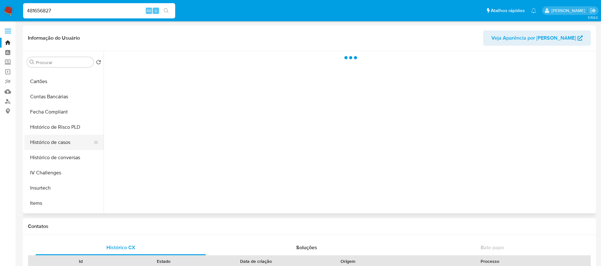
scroll to position [253, 0]
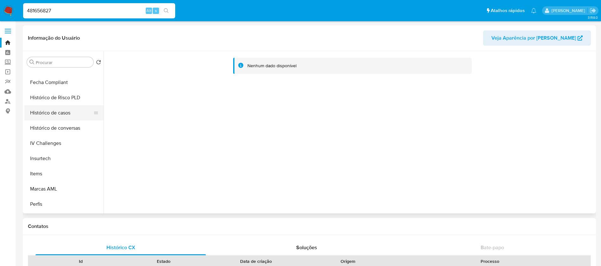
click at [45, 117] on button "Histórico de casos" at bounding box center [61, 112] width 74 height 15
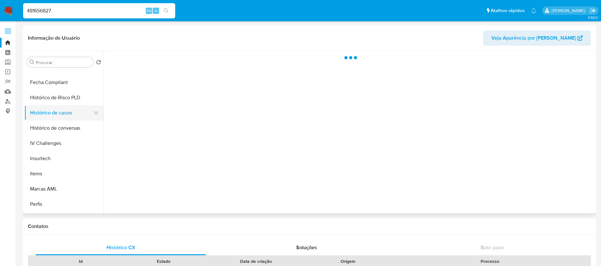
select select "10"
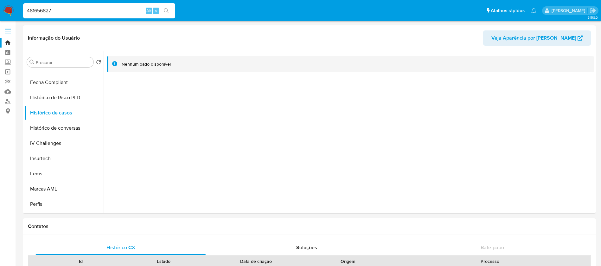
click at [67, 17] on div "481656827 Alt s" at bounding box center [99, 10] width 152 height 15
click at [64, 12] on input "481656827" at bounding box center [99, 11] width 152 height 8
paste input "5759298"
type input "45759298"
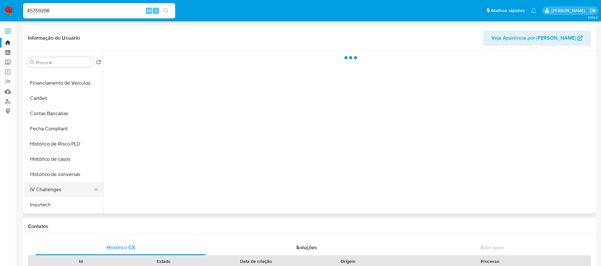
scroll to position [253, 0]
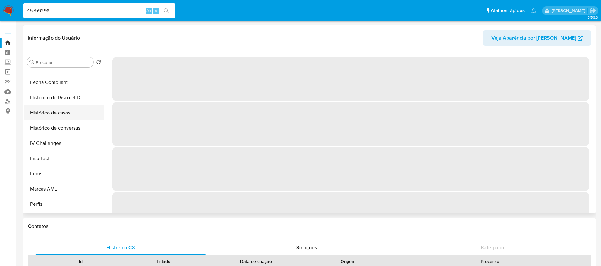
click at [49, 115] on button "Histórico de casos" at bounding box center [61, 112] width 74 height 15
select select "10"
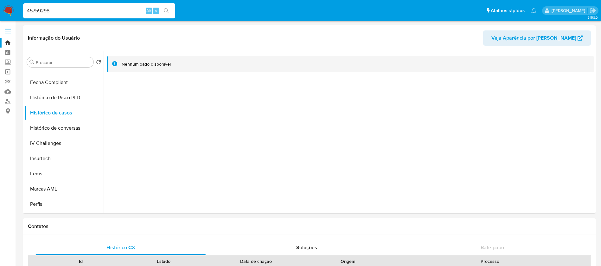
click at [10, 7] on img at bounding box center [8, 10] width 11 height 11
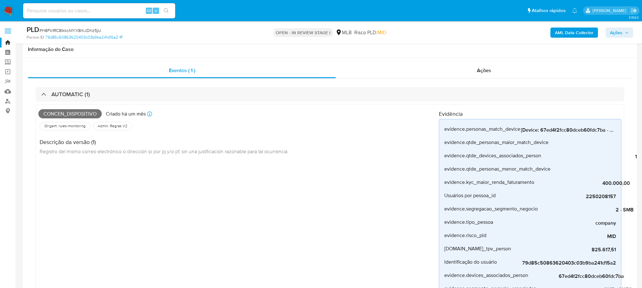
select select "10"
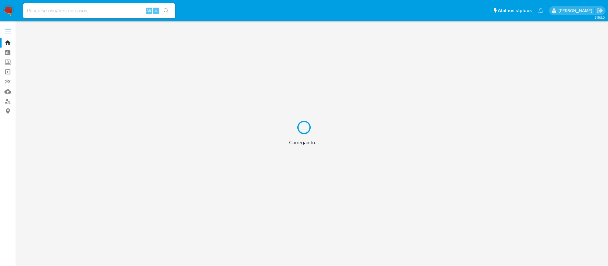
click at [71, 10] on div "Carregando..." at bounding box center [304, 133] width 608 height 266
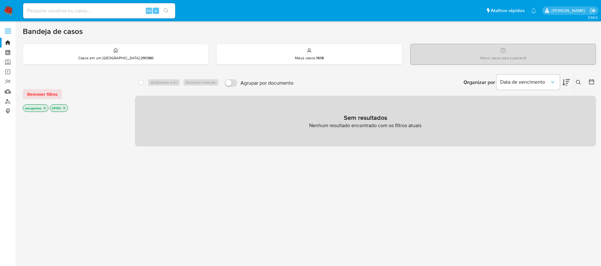
click at [40, 10] on input at bounding box center [99, 11] width 152 height 8
paste input "334464735"
type input "334464735"
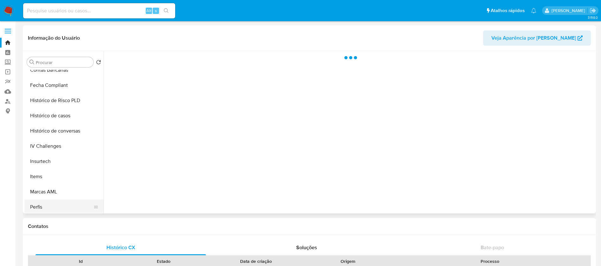
scroll to position [298, 0]
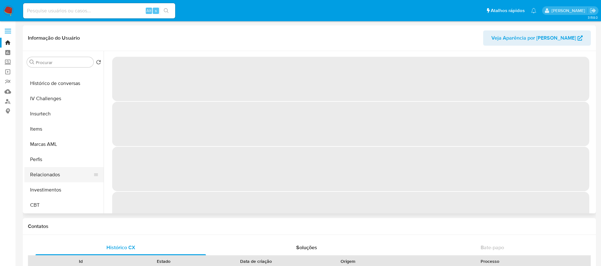
select select "10"
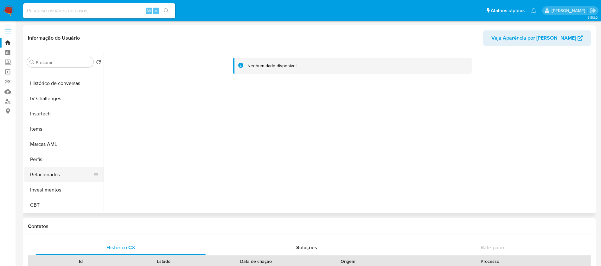
scroll to position [235, 0]
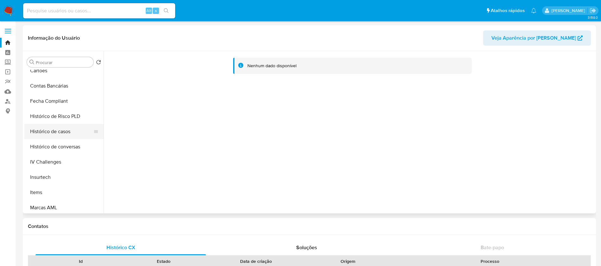
click at [44, 134] on button "Histórico de casos" at bounding box center [61, 131] width 74 height 15
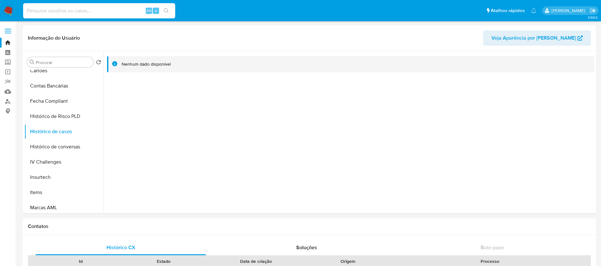
click at [99, 10] on input at bounding box center [99, 11] width 152 height 8
paste input "22225807"
type input "22225807"
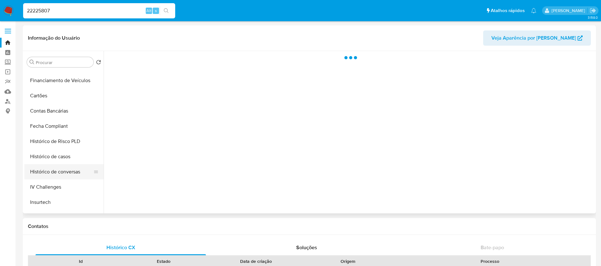
scroll to position [298, 0]
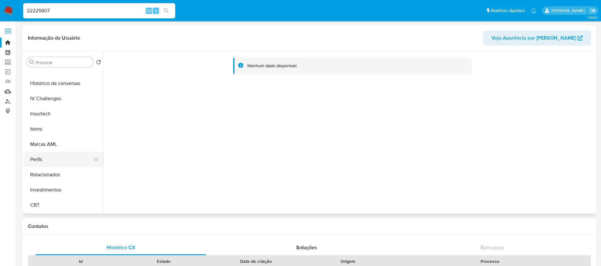
select select "10"
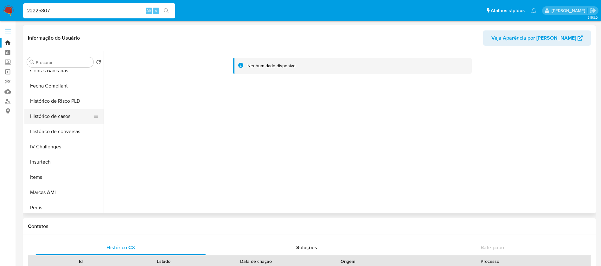
scroll to position [235, 0]
click at [44, 134] on button "Histórico de casos" at bounding box center [61, 131] width 74 height 15
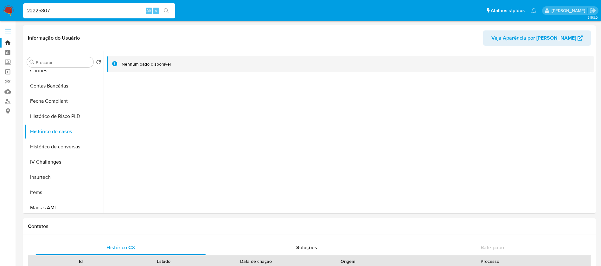
click at [70, 15] on input "22225807" at bounding box center [99, 11] width 152 height 8
paste input "159127274"
type input "159127274"
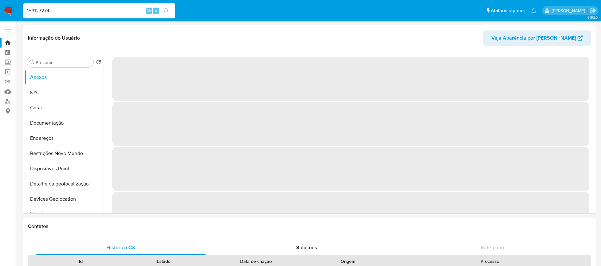
select select "10"
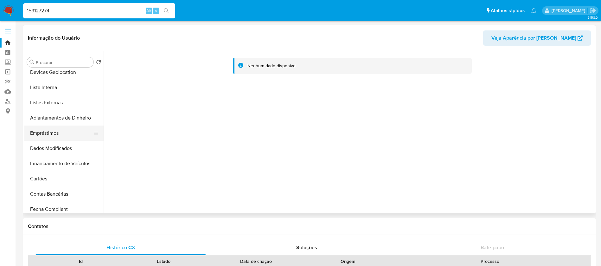
scroll to position [253, 0]
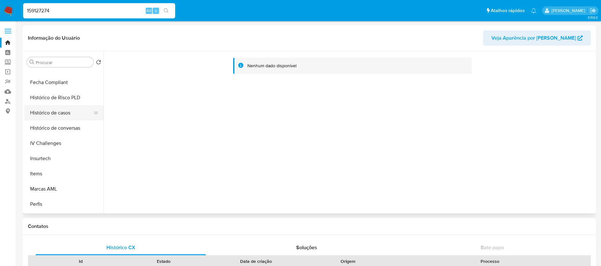
click at [53, 115] on button "Histórico de casos" at bounding box center [61, 112] width 74 height 15
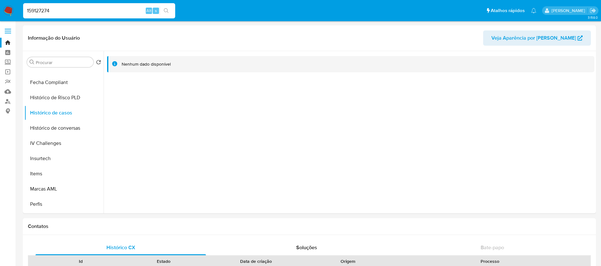
click at [72, 13] on input "159127274" at bounding box center [99, 11] width 152 height 8
paste input "283712553"
type input "1283712553"
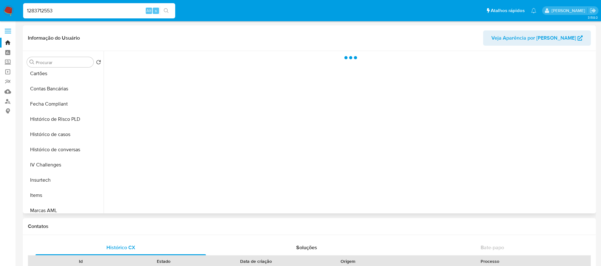
scroll to position [253, 0]
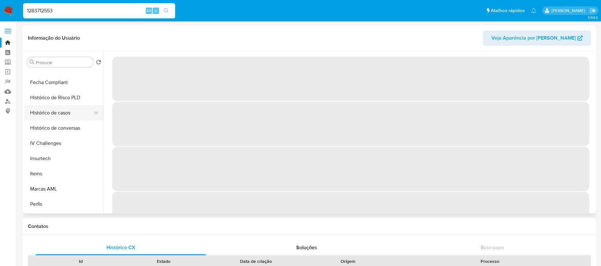
click at [47, 113] on button "Histórico de casos" at bounding box center [61, 112] width 74 height 15
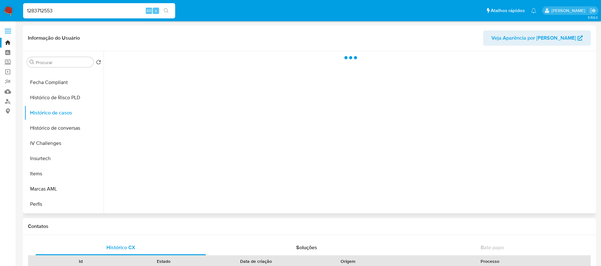
select select "10"
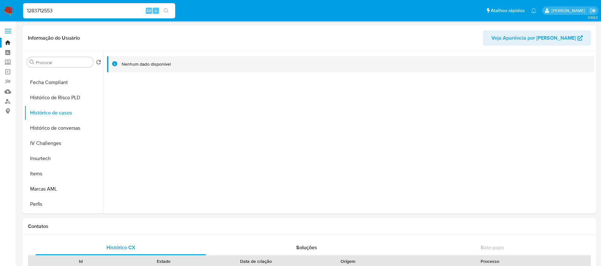
click at [102, 11] on input "1283712553" at bounding box center [99, 11] width 152 height 8
paste input "88843208"
type input "188843208"
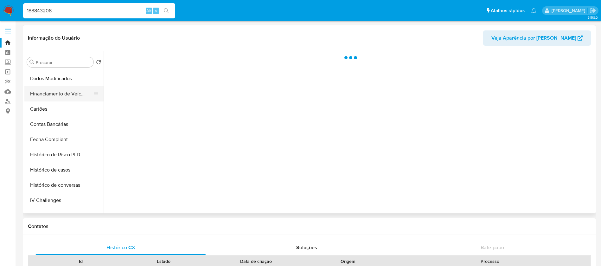
scroll to position [253, 0]
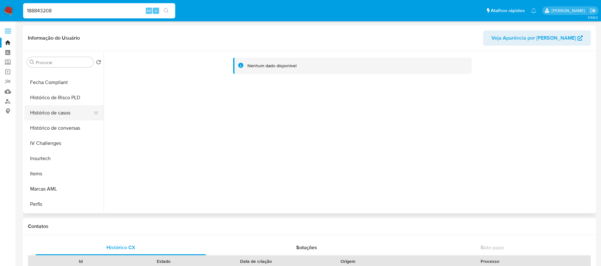
select select "10"
click at [45, 116] on button "Histórico de casos" at bounding box center [61, 112] width 74 height 15
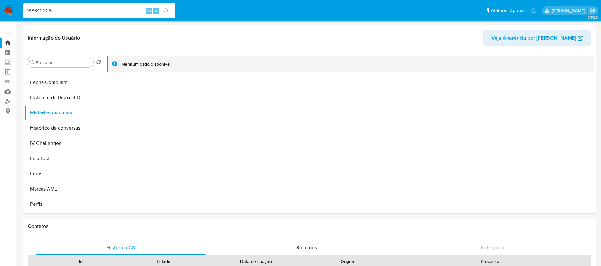
click at [60, 11] on input "188843208" at bounding box center [99, 11] width 152 height 8
paste input "32480787"
type input "324807878"
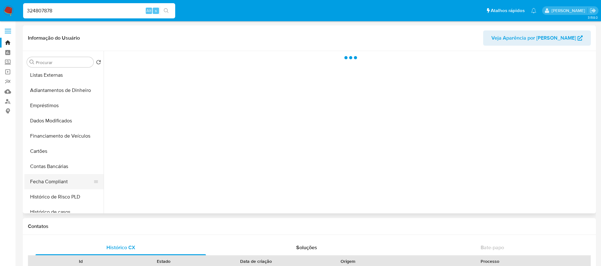
scroll to position [253, 0]
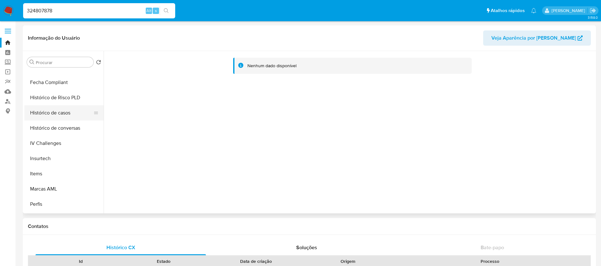
click at [43, 115] on button "Histórico de casos" at bounding box center [61, 112] width 74 height 15
select select "10"
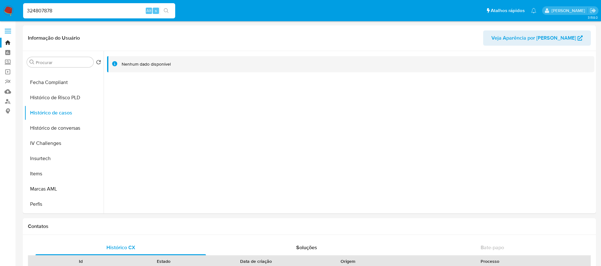
click at [101, 11] on input "324807878" at bounding box center [99, 11] width 152 height 8
paste input "1212116292"
type input "1212116292"
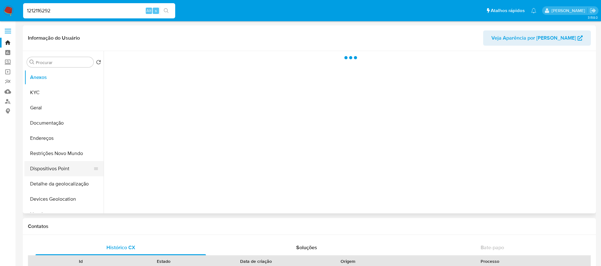
scroll to position [190, 0]
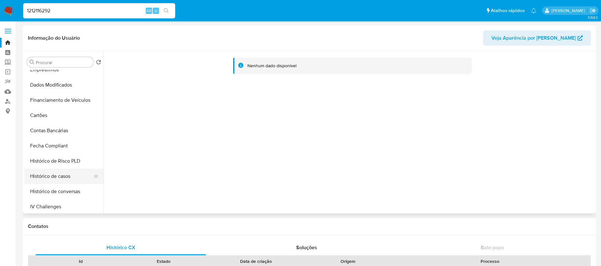
click at [47, 174] on button "Histórico de casos" at bounding box center [61, 176] width 74 height 15
select select "10"
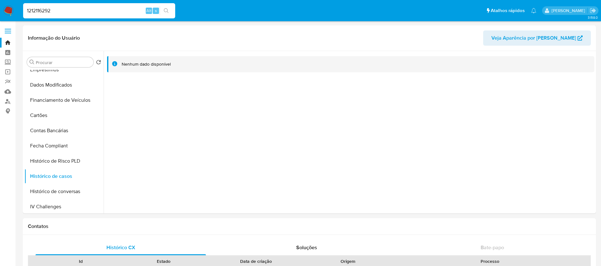
click at [77, 11] on input "1212116292" at bounding box center [99, 11] width 152 height 8
paste input "2291940918"
type input "2291940918"
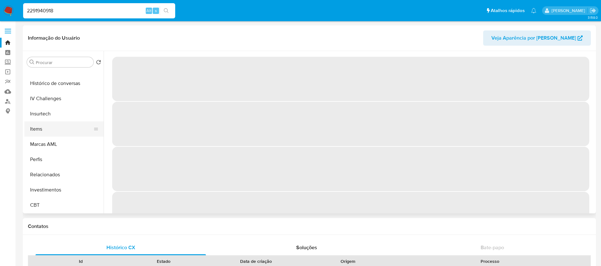
select select "10"
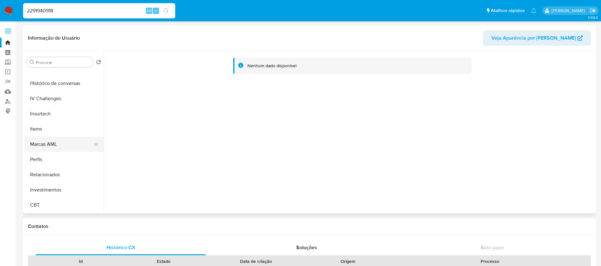
scroll to position [235, 0]
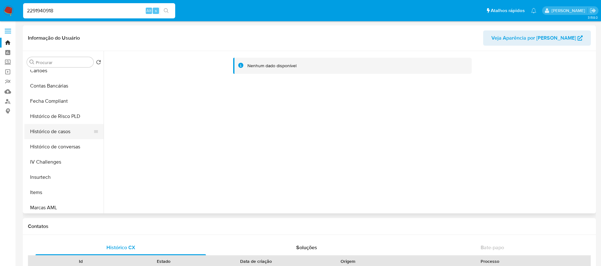
click at [44, 131] on button "Histórico de casos" at bounding box center [61, 131] width 74 height 15
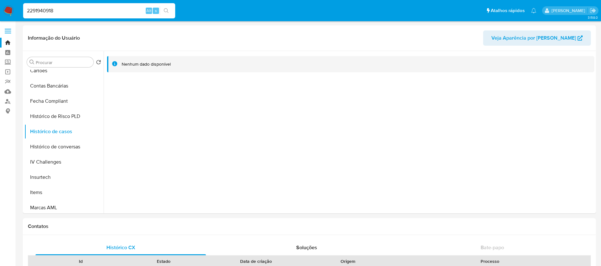
click at [77, 12] on input "2291940918" at bounding box center [99, 11] width 152 height 8
paste input "105461423"
type input "2105461423"
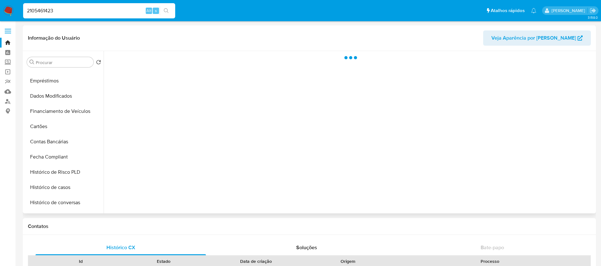
scroll to position [253, 0]
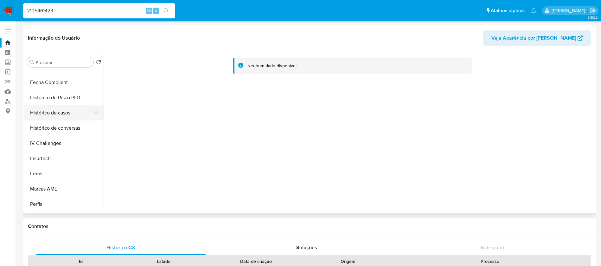
click at [48, 114] on button "Histórico de casos" at bounding box center [61, 112] width 74 height 15
select select "10"
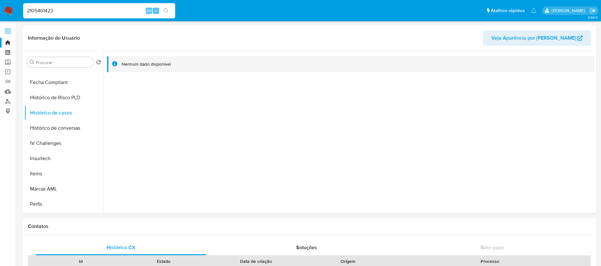
click at [77, 12] on input "2105461423" at bounding box center [99, 11] width 152 height 8
paste input "22734260"
type input "222734260"
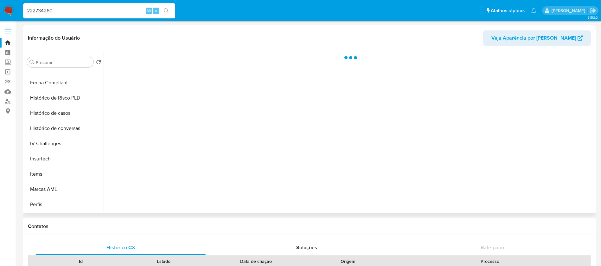
scroll to position [253, 0]
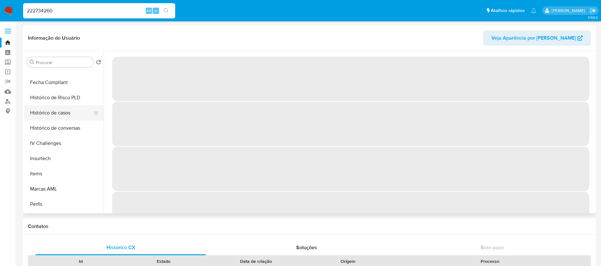
click at [47, 110] on button "Histórico de casos" at bounding box center [61, 112] width 74 height 15
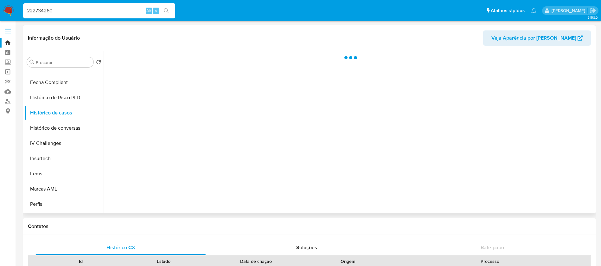
select select "10"
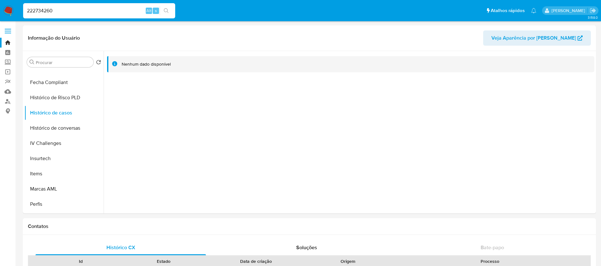
click at [75, 10] on input "222734260" at bounding box center [99, 11] width 152 height 8
paste input "1611140212"
type input "1611140212"
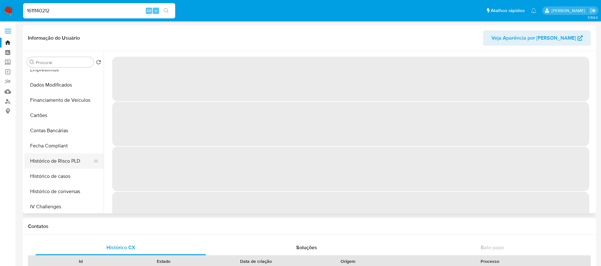
scroll to position [253, 0]
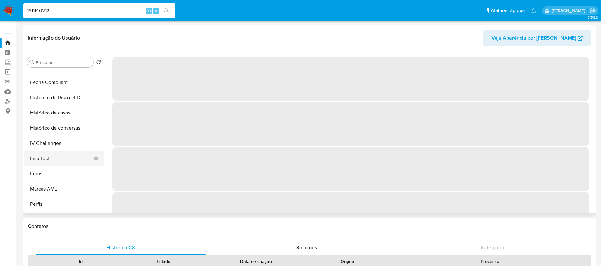
select select "10"
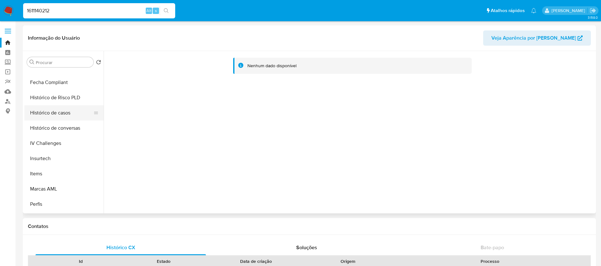
click at [44, 117] on button "Histórico de casos" at bounding box center [61, 112] width 74 height 15
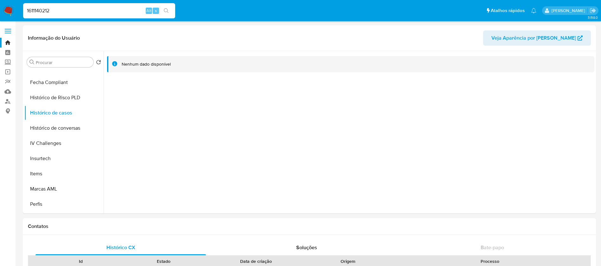
click at [74, 11] on input "1611140212" at bounding box center [99, 11] width 152 height 8
paste input "51471782"
type input "514717822"
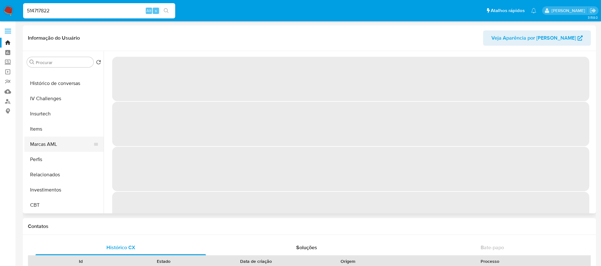
scroll to position [235, 0]
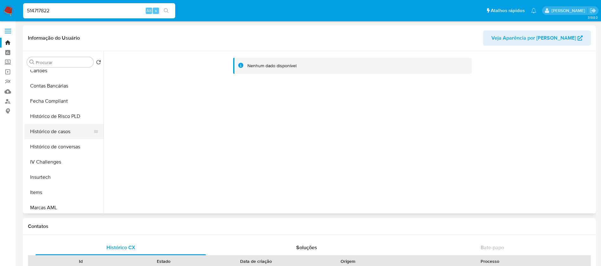
select select "10"
click at [47, 126] on button "Histórico de casos" at bounding box center [61, 131] width 74 height 15
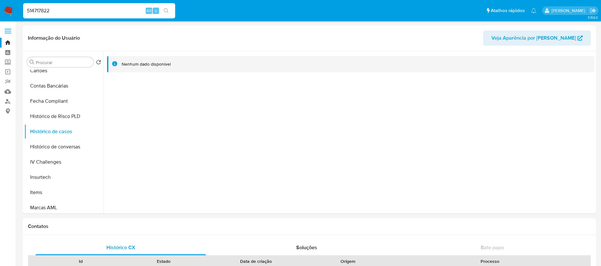
click at [87, 11] on input "514717822" at bounding box center [99, 11] width 152 height 8
paste input "378953599"
type input "378953599"
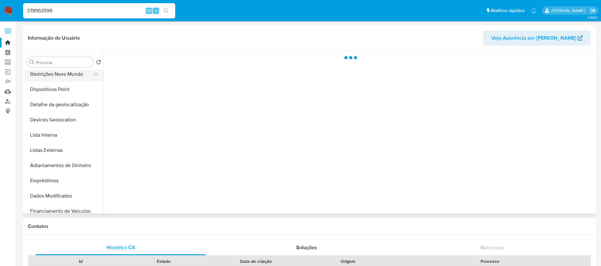
scroll to position [190, 0]
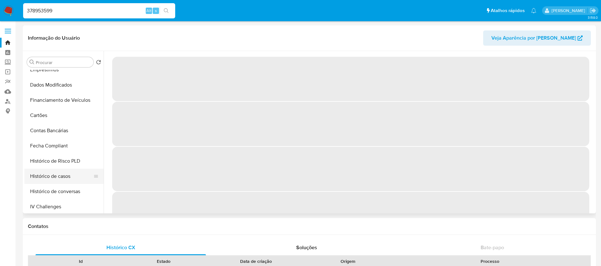
click at [47, 175] on button "Histórico de casos" at bounding box center [61, 176] width 74 height 15
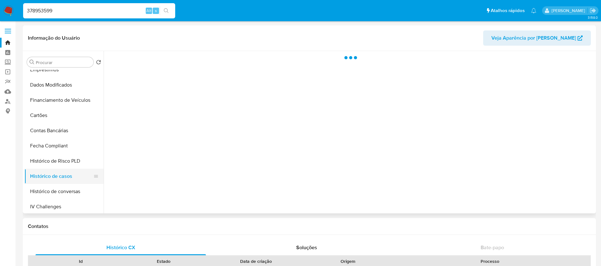
select select "10"
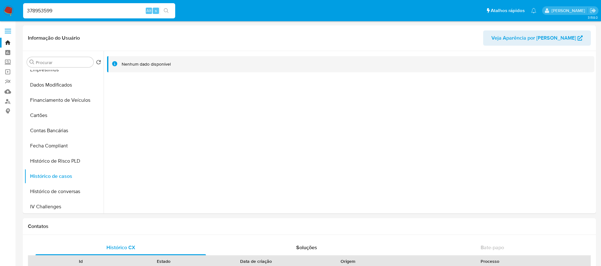
click at [66, 12] on input "378953599" at bounding box center [99, 11] width 152 height 8
paste input "146754372"
type input "146754372"
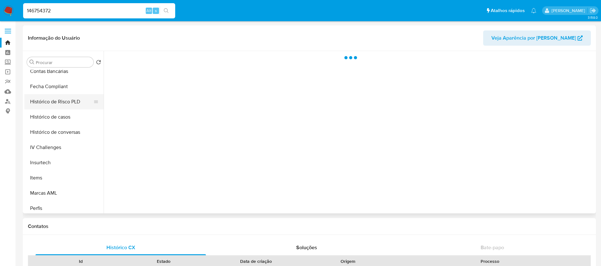
scroll to position [253, 0]
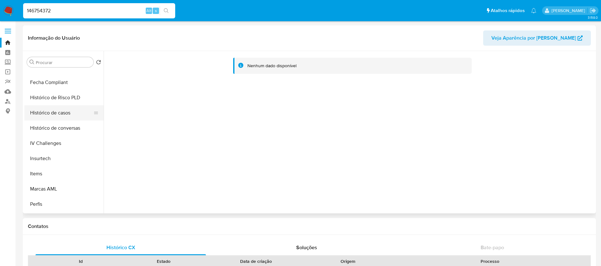
click at [47, 116] on button "Histórico de casos" at bounding box center [61, 112] width 74 height 15
select select "10"
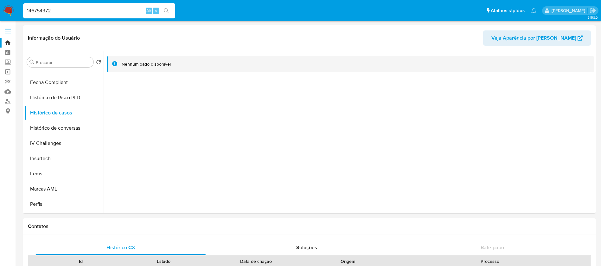
click at [93, 5] on div "146754372 Alt s" at bounding box center [99, 10] width 152 height 15
click at [85, 9] on input "146754372" at bounding box center [99, 11] width 152 height 8
paste input "240856398"
type input "240856398"
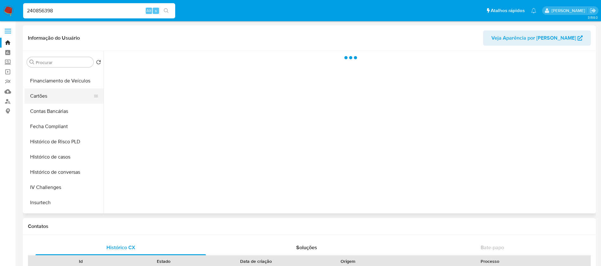
scroll to position [253, 0]
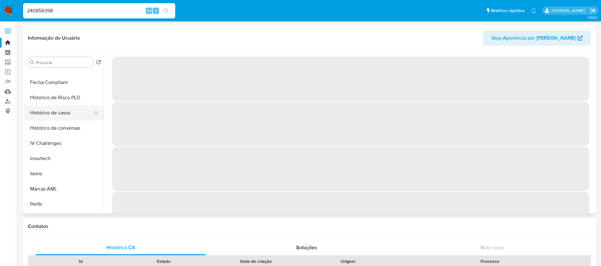
click at [52, 117] on button "Histórico de casos" at bounding box center [61, 112] width 74 height 15
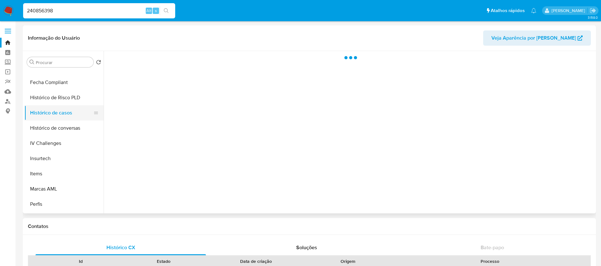
select select "10"
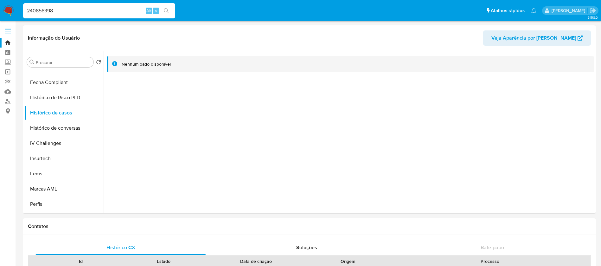
click at [88, 8] on input "240856398" at bounding box center [99, 11] width 152 height 8
paste input "1241636532"
type input "1241636532"
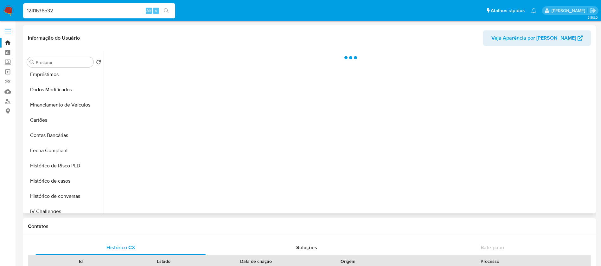
scroll to position [190, 0]
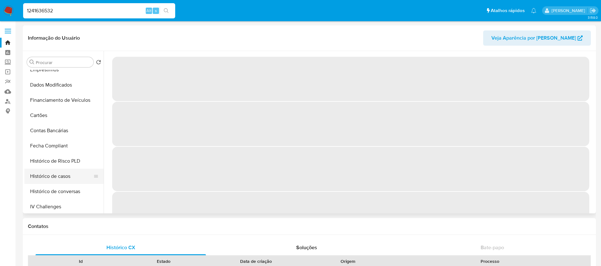
click at [44, 174] on button "Histórico de casos" at bounding box center [61, 176] width 74 height 15
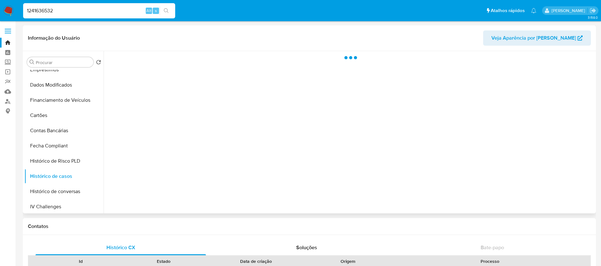
select select "10"
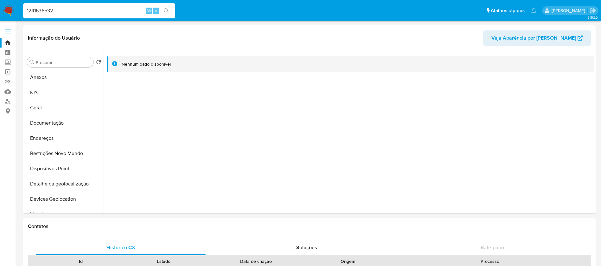
select select "10"
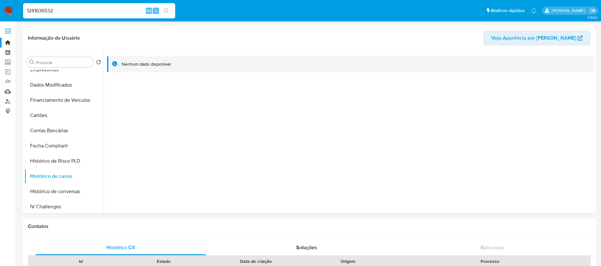
click at [77, 12] on input "1241636532" at bounding box center [99, 11] width 152 height 8
paste input "2030284518"
type input "2030284518"
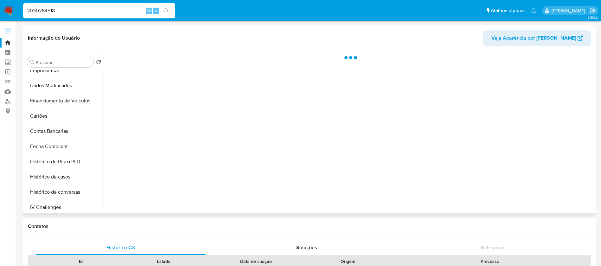
scroll to position [190, 0]
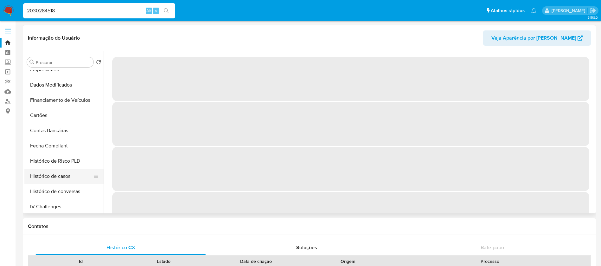
click at [52, 176] on button "Histórico de casos" at bounding box center [61, 176] width 74 height 15
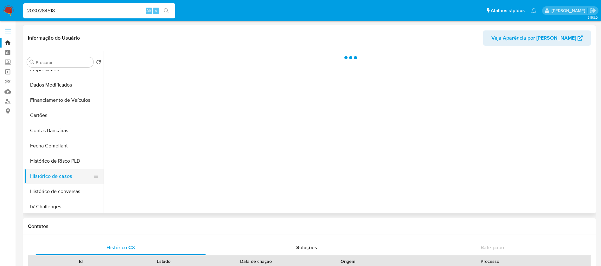
select select "10"
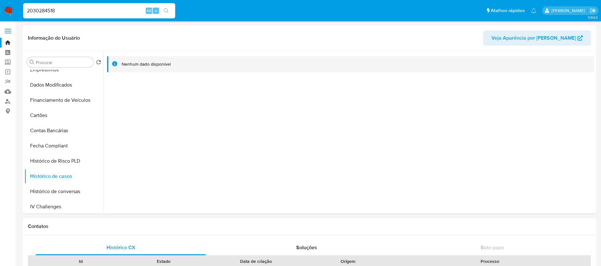
click at [89, 9] on input "2030284518" at bounding box center [99, 11] width 152 height 8
paste input "190658815"
type input "190658815"
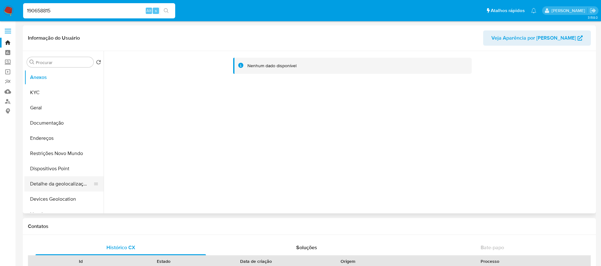
select select "10"
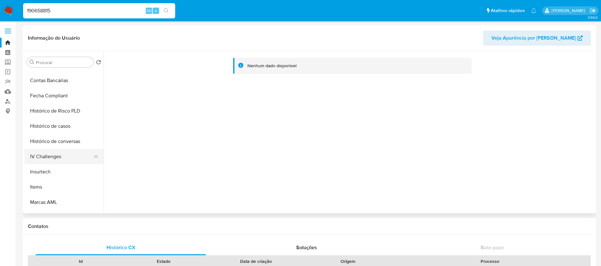
scroll to position [253, 0]
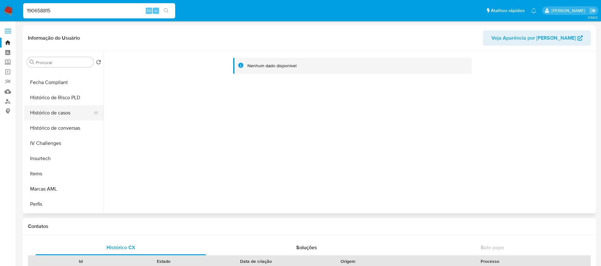
click at [49, 115] on button "Histórico de casos" at bounding box center [61, 112] width 74 height 15
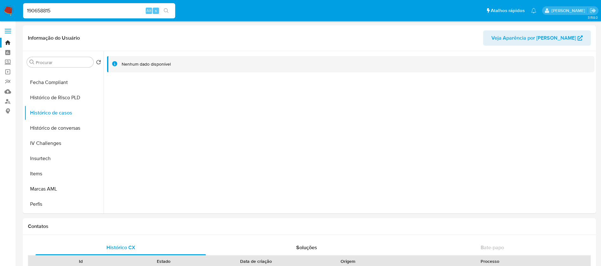
click at [88, 13] on input "190658815" at bounding box center [99, 11] width 152 height 8
paste input "43080330"
type input "143080330"
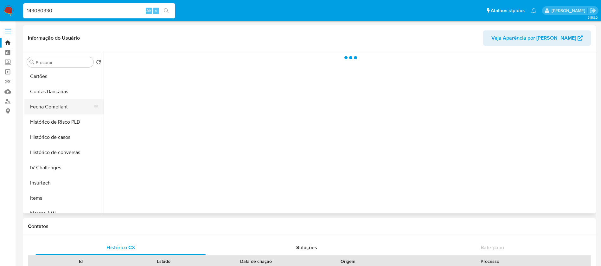
scroll to position [253, 0]
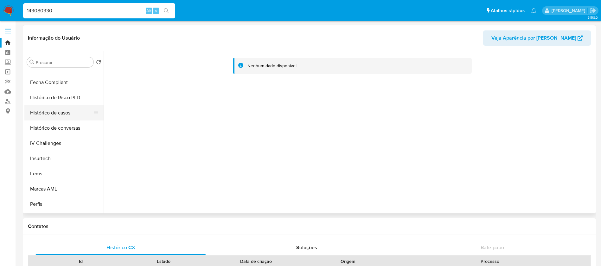
click at [44, 114] on button "Histórico de casos" at bounding box center [61, 112] width 74 height 15
select select "10"
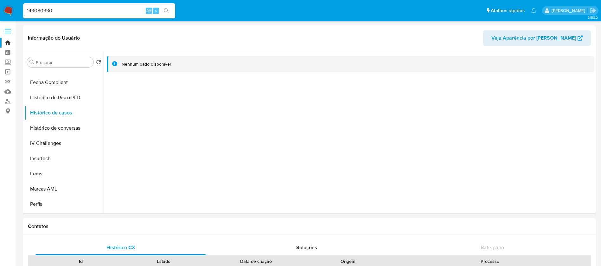
click at [71, 12] on input "143080330" at bounding box center [99, 11] width 152 height 8
paste input "311489068"
type input "311489068"
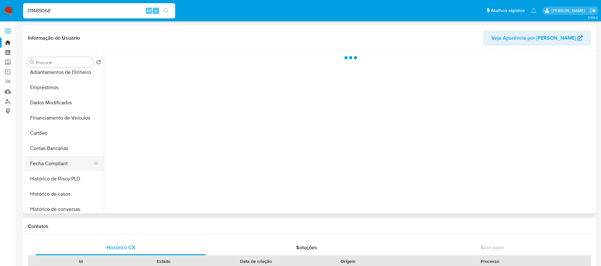
scroll to position [190, 0]
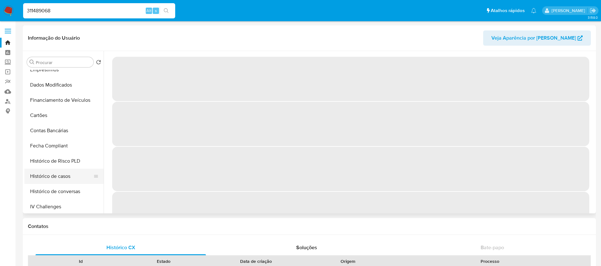
click at [49, 173] on button "Histórico de casos" at bounding box center [61, 176] width 74 height 15
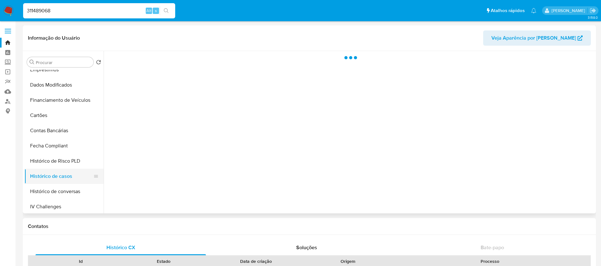
select select "10"
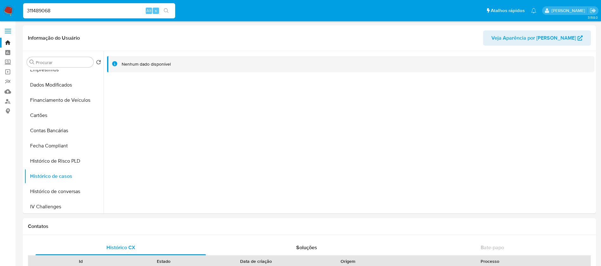
click at [74, 10] on input "311489068" at bounding box center [99, 11] width 152 height 8
paste input "429570882"
type input "429570882"
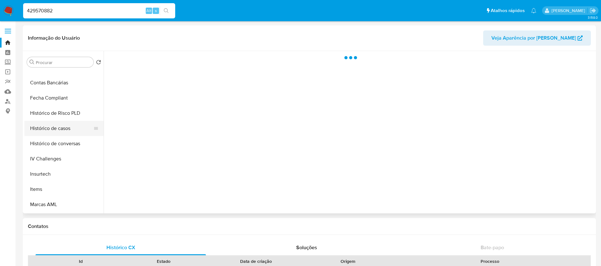
scroll to position [253, 0]
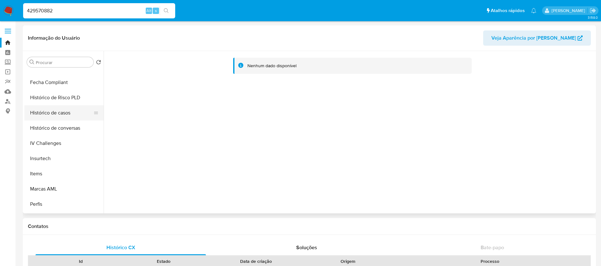
click at [48, 112] on button "Histórico de casos" at bounding box center [61, 112] width 74 height 15
select select "10"
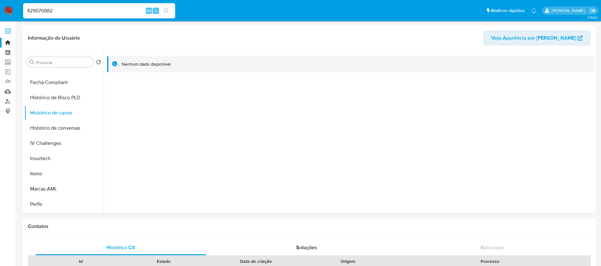
click at [81, 9] on input "429570882" at bounding box center [99, 11] width 152 height 8
paste input "9933807"
type input "99338072"
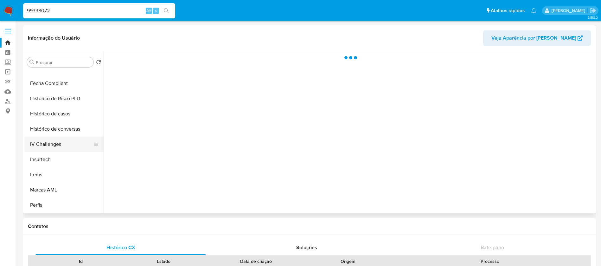
scroll to position [253, 0]
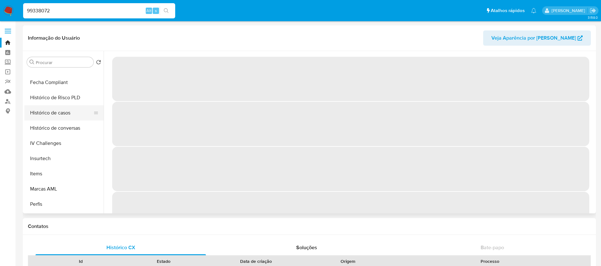
click at [49, 117] on button "Histórico de casos" at bounding box center [61, 112] width 74 height 15
select select "10"
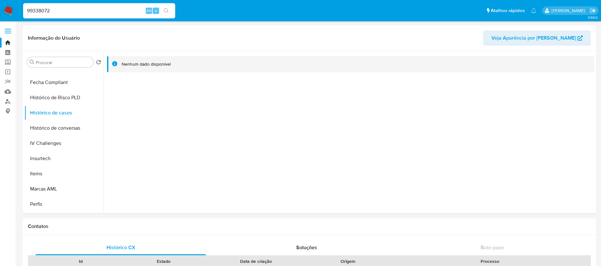
click at [83, 12] on input "99338072" at bounding box center [99, 11] width 152 height 8
paste input "274019283"
type input "274019283"
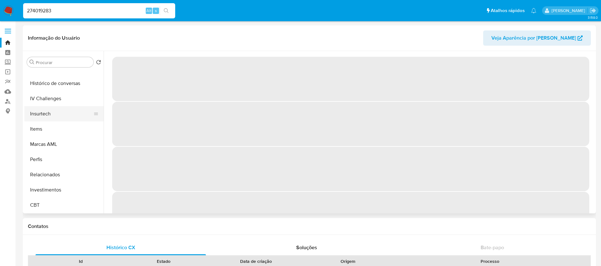
scroll to position [235, 0]
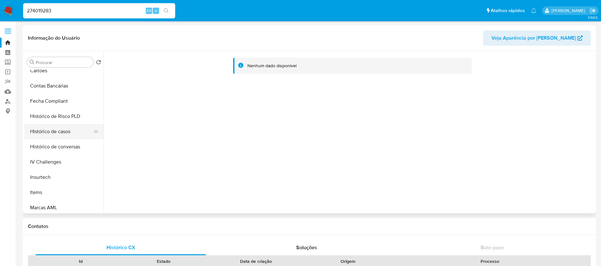
click at [41, 132] on button "Histórico de casos" at bounding box center [61, 131] width 74 height 15
select select "10"
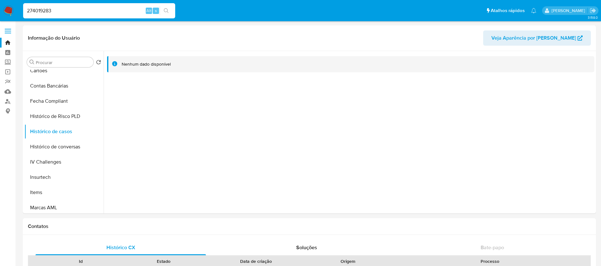
click at [112, 15] on input "274019283" at bounding box center [99, 11] width 152 height 8
paste input "465339"
type input "246533983"
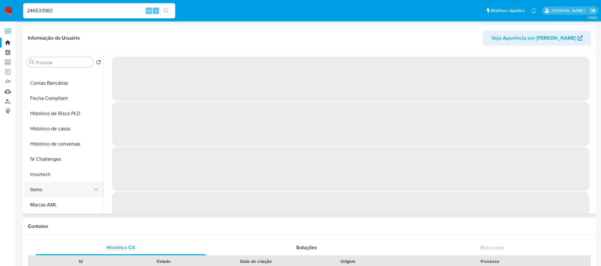
scroll to position [235, 0]
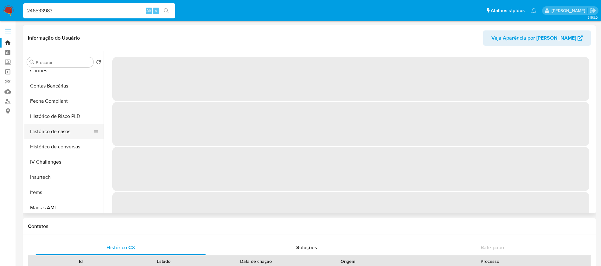
select select "10"
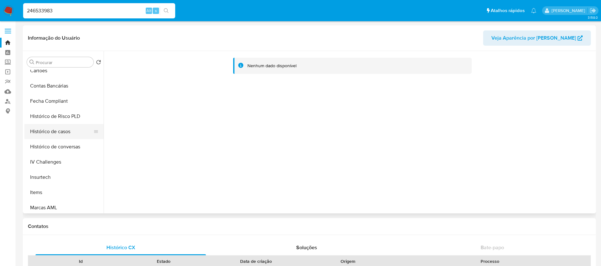
click at [49, 132] on button "Histórico de casos" at bounding box center [61, 131] width 74 height 15
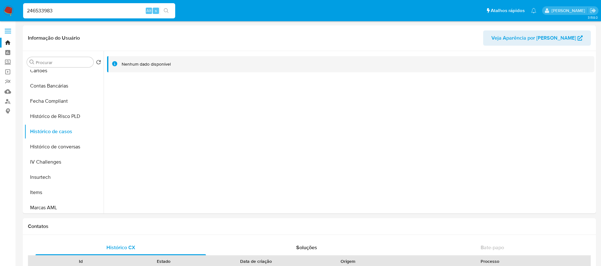
click at [77, 10] on input "246533983" at bounding box center [99, 11] width 152 height 8
paste input "110535201"
type input "2110535201"
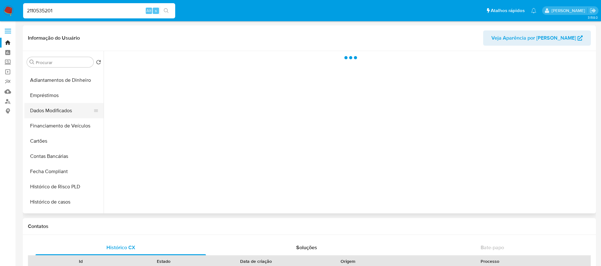
scroll to position [190, 0]
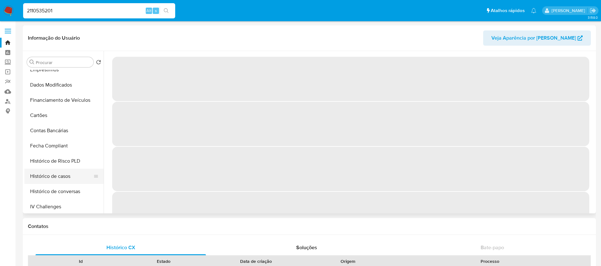
click at [44, 175] on button "Histórico de casos" at bounding box center [61, 176] width 74 height 15
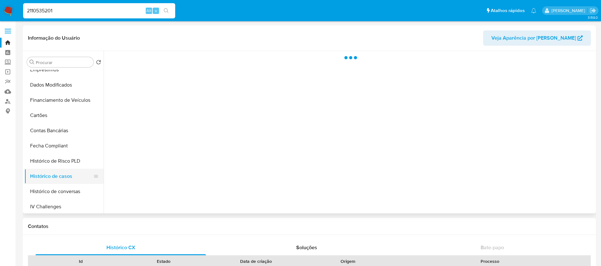
select select "10"
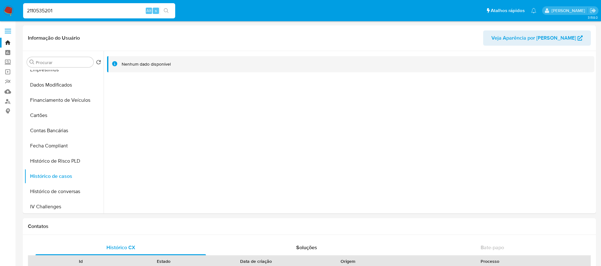
click at [73, 9] on input "2110535201" at bounding box center [99, 11] width 152 height 8
paste input "1611140212"
type input "1611140212"
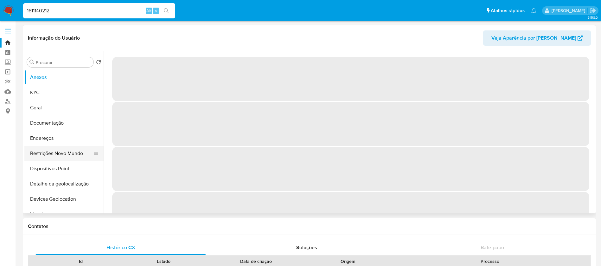
select select "10"
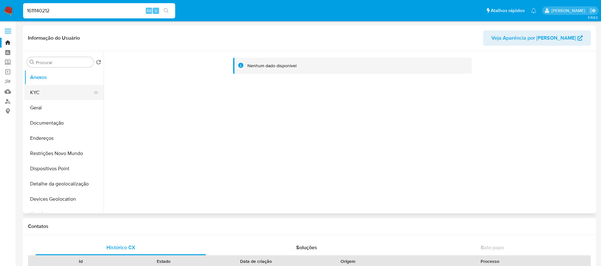
click at [36, 94] on button "KYC" at bounding box center [61, 92] width 74 height 15
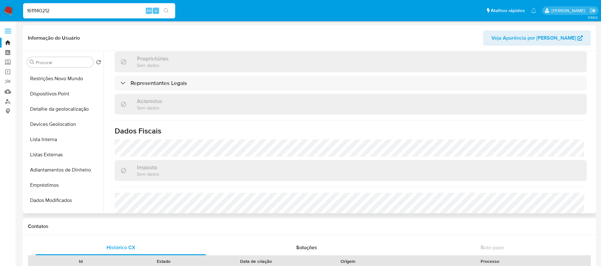
scroll to position [253, 0]
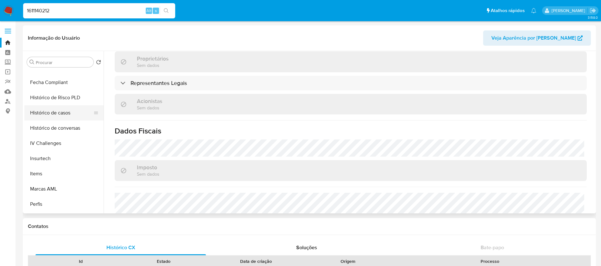
click at [47, 113] on button "Histórico de casos" at bounding box center [61, 112] width 74 height 15
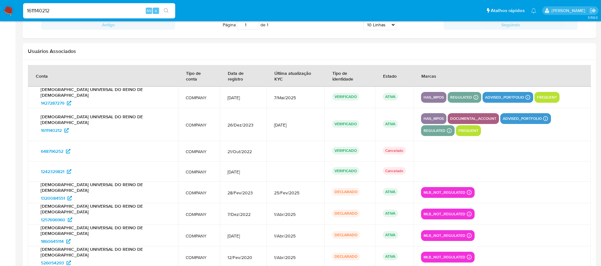
scroll to position [760, 0]
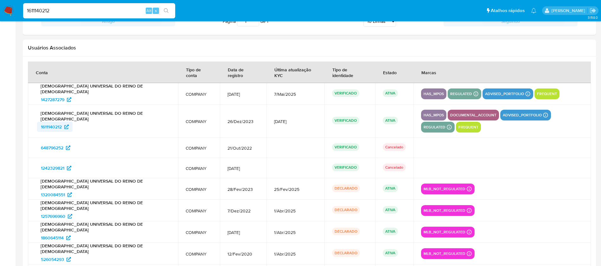
click at [52, 122] on span "1611140212" at bounding box center [51, 127] width 21 height 10
click at [9, 10] on img at bounding box center [8, 10] width 11 height 11
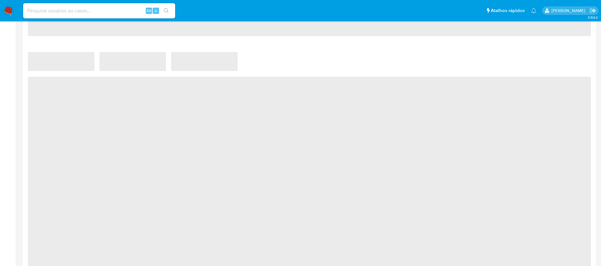
select select "10"
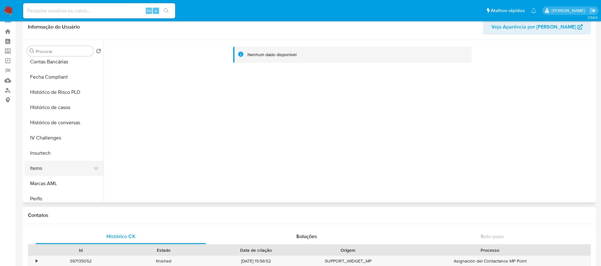
scroll to position [235, 0]
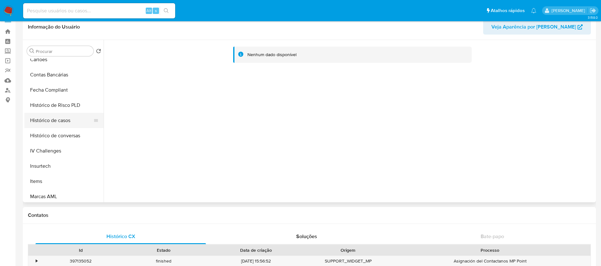
click at [55, 121] on button "Histórico de casos" at bounding box center [61, 120] width 74 height 15
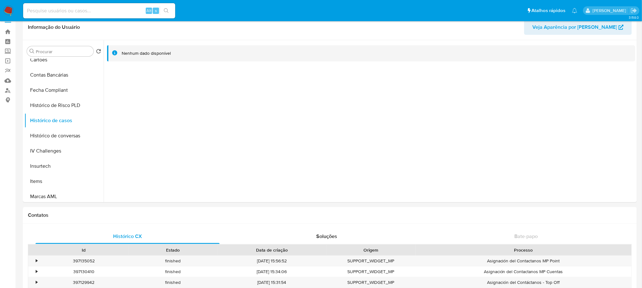
click at [79, 14] on input at bounding box center [99, 11] width 152 height 8
paste input "35919433"
type input "35919433"
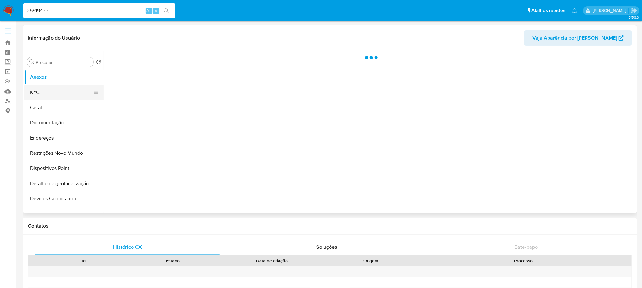
click at [46, 98] on button "KYC" at bounding box center [61, 92] width 74 height 15
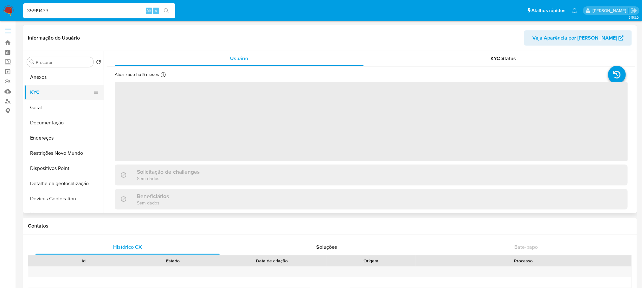
select select "10"
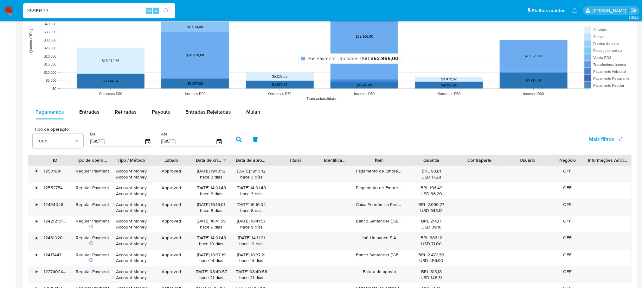
scroll to position [507, 0]
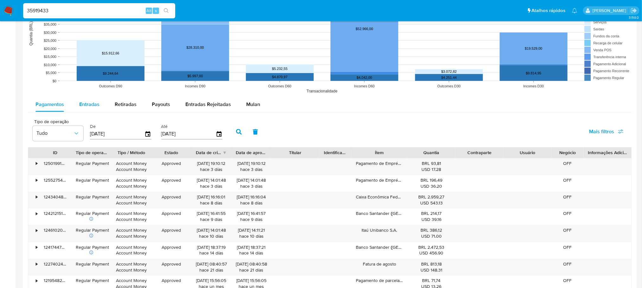
click at [83, 104] on span "Entradas" at bounding box center [89, 104] width 20 height 7
select select "10"
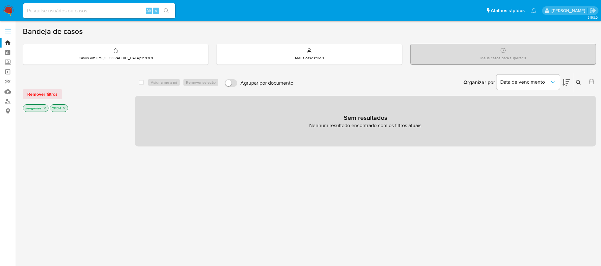
click at [125, 170] on div "Remover filtros wevgomes OPEN select-all-cases-checkbox Asignarme a mí Remover …" at bounding box center [309, 215] width 573 height 287
click at [45, 108] on icon "close-filter" at bounding box center [45, 108] width 2 height 2
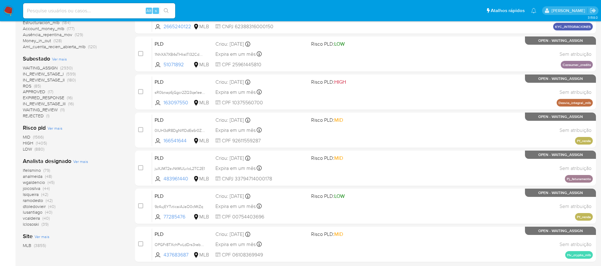
scroll to position [253, 0]
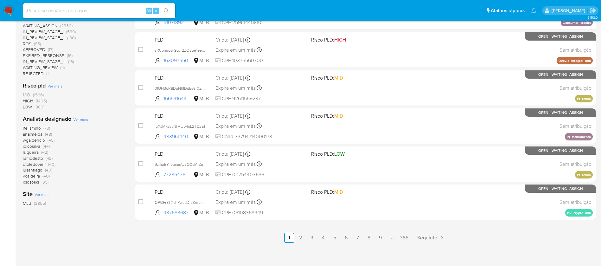
click at [76, 120] on span "Ver mais" at bounding box center [80, 119] width 15 height 6
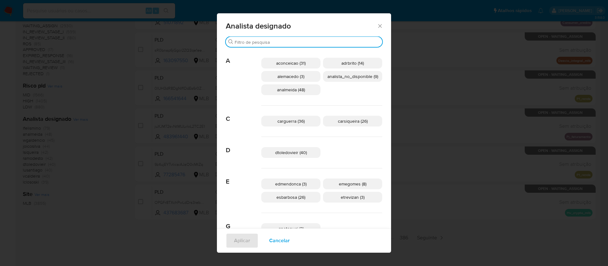
click at [248, 44] on input "Procurar" at bounding box center [307, 42] width 145 height 6
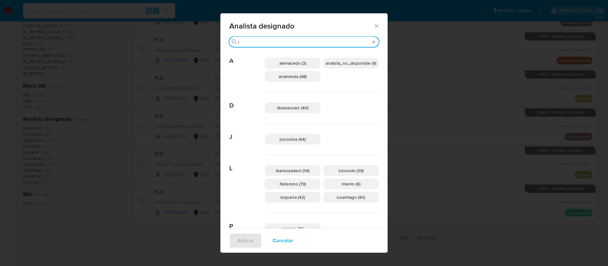
type input "l"
drag, startPoint x: 333, startPoint y: 172, endPoint x: 352, endPoint y: 174, distance: 18.8
click at [352, 174] on p "lclososki (39)" at bounding box center [351, 170] width 56 height 11
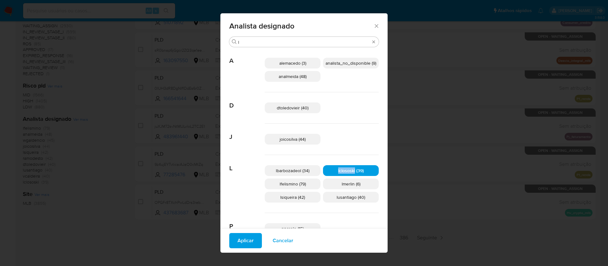
copy span "lclososki"
click at [373, 26] on icon "Fechar" at bounding box center [376, 26] width 6 height 6
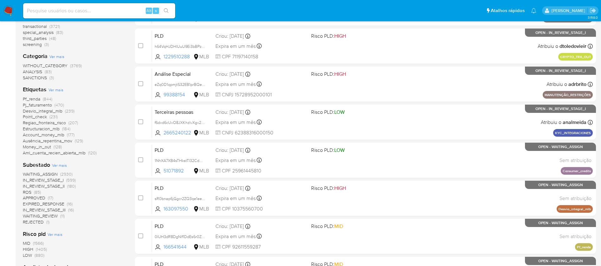
scroll to position [127, 0]
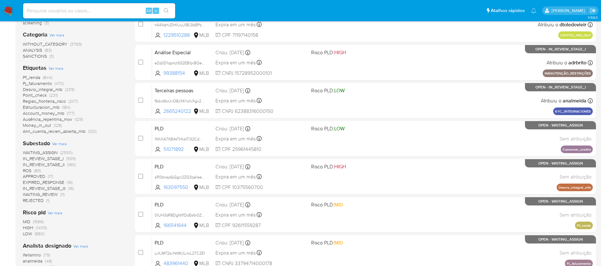
click at [55, 67] on span "Ver mais" at bounding box center [55, 68] width 15 height 6
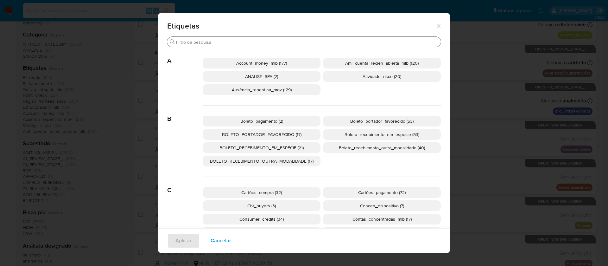
click at [211, 41] on input "Procurar" at bounding box center [307, 42] width 262 height 6
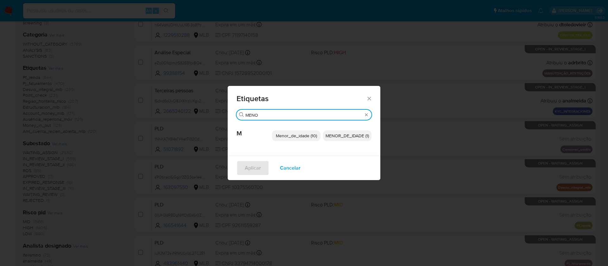
type input "MENO"
click at [368, 99] on icon "Fechar" at bounding box center [369, 98] width 6 height 6
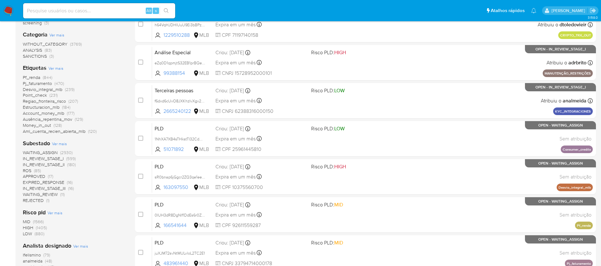
click at [44, 152] on span "WAITING_ASSIGN" at bounding box center [40, 152] width 35 height 6
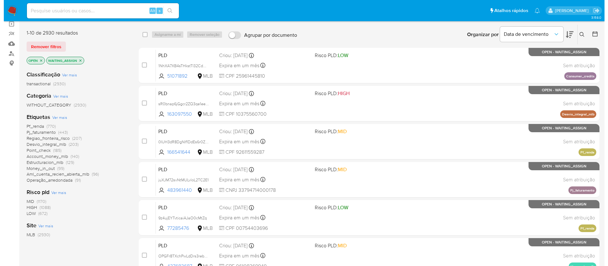
scroll to position [63, 0]
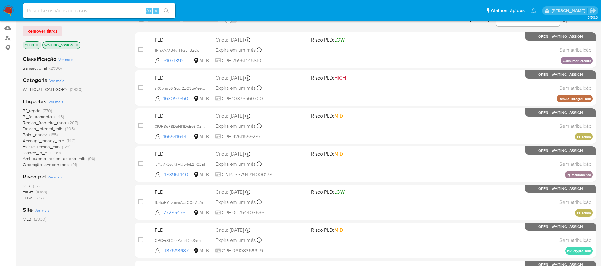
click at [57, 101] on span "Ver mais" at bounding box center [55, 102] width 15 height 6
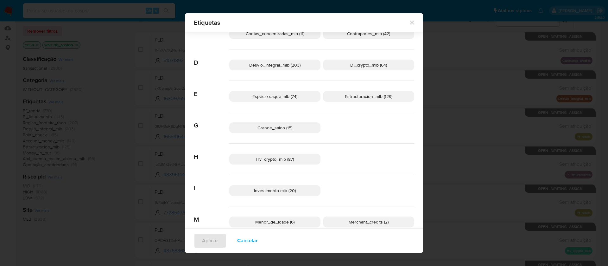
scroll to position [186, 0]
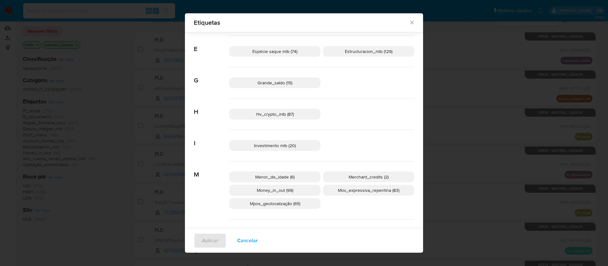
click at [273, 178] on span "Menor_de_idade (6)" at bounding box center [274, 177] width 39 height 6
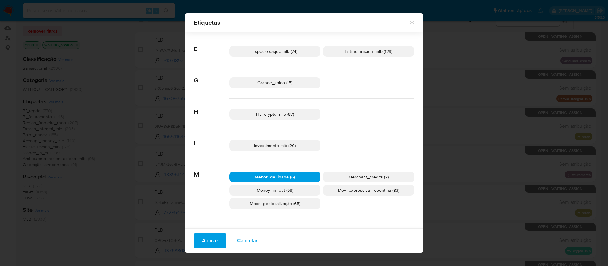
click at [214, 235] on button "Aplicar" at bounding box center [210, 240] width 33 height 15
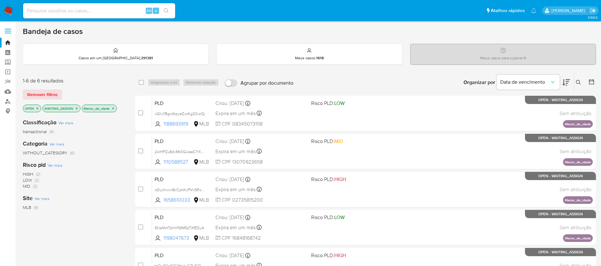
click at [113, 109] on icon "close-filter" at bounding box center [113, 108] width 2 height 2
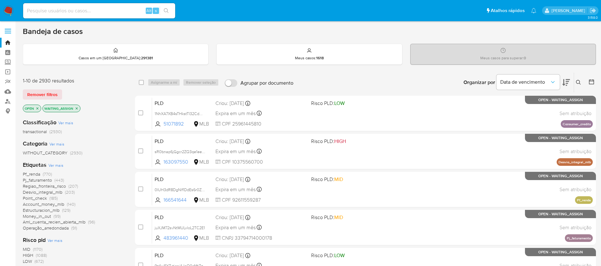
click at [77, 109] on icon "close-filter" at bounding box center [77, 108] width 4 height 4
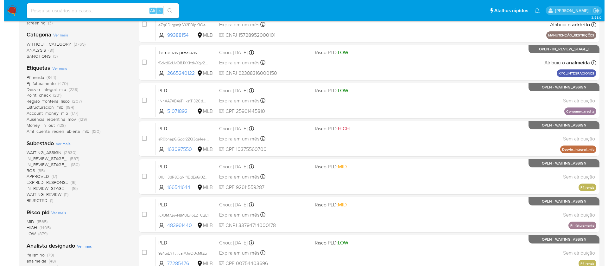
scroll to position [190, 0]
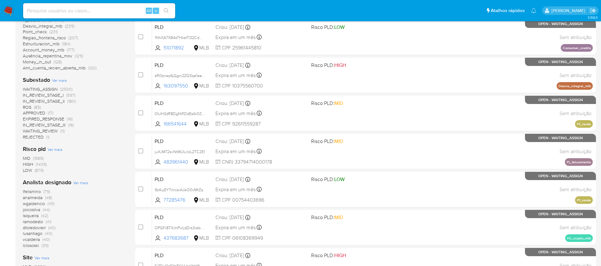
click at [80, 185] on div "Analista designado Ver mais lfelismino (79) analmeida (48) wgaldencio (45) joic…" at bounding box center [74, 213] width 102 height 70
click at [80, 183] on span "Ver mais" at bounding box center [80, 183] width 15 height 6
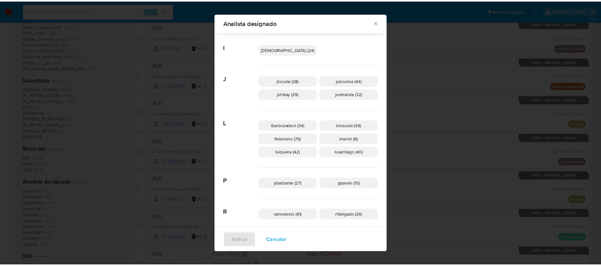
scroll to position [312, 0]
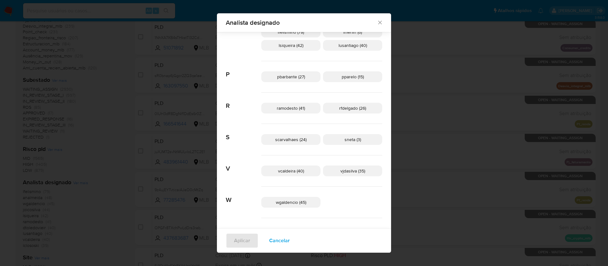
click at [377, 21] on icon "Fechar" at bounding box center [380, 22] width 6 height 6
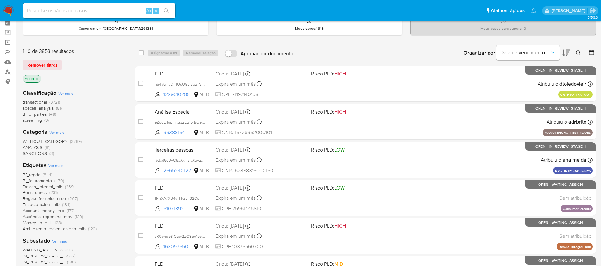
scroll to position [0, 0]
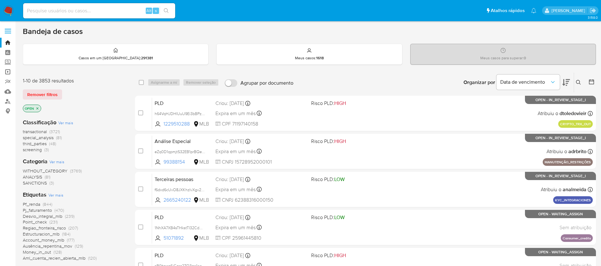
click at [8, 73] on link "Operações em massa" at bounding box center [37, 72] width 75 height 10
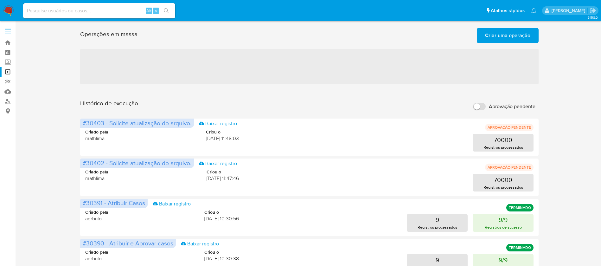
click at [503, 33] on span "Criar uma operação" at bounding box center [507, 36] width 45 height 14
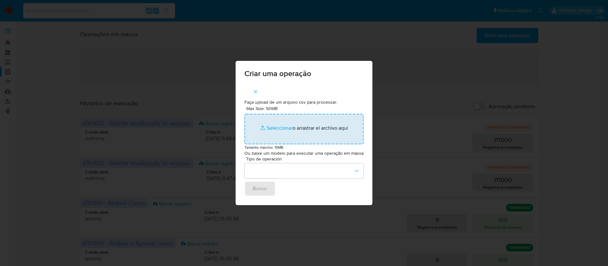
click at [280, 129] on input "Max Size: 50MB Seleccionar archivos" at bounding box center [304, 129] width 119 height 30
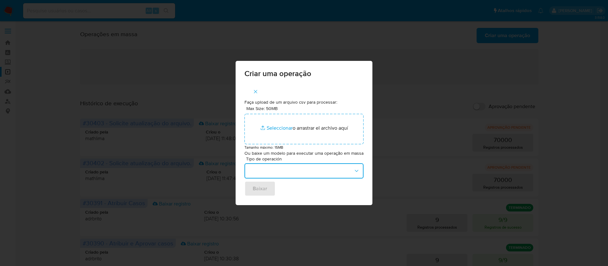
click at [333, 171] on button "button" at bounding box center [304, 170] width 119 height 15
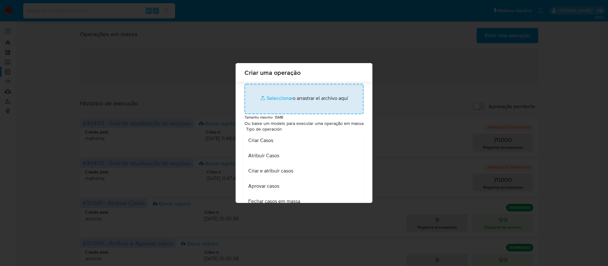
scroll to position [48, 0]
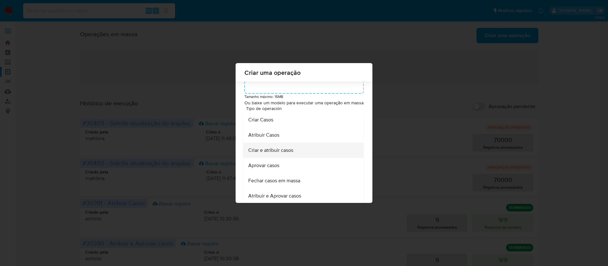
click at [283, 152] on span "Criar e atribuir casos" at bounding box center [270, 150] width 45 height 6
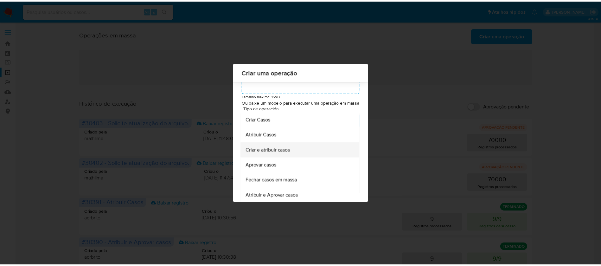
scroll to position [0, 0]
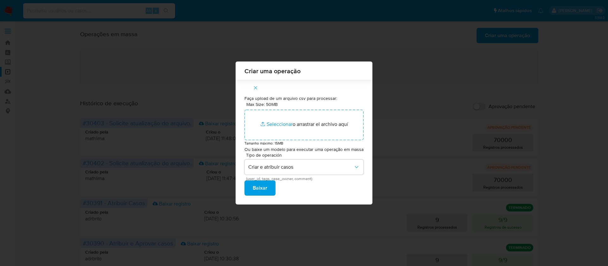
click at [257, 189] on span "Baixar" at bounding box center [260, 188] width 15 height 14
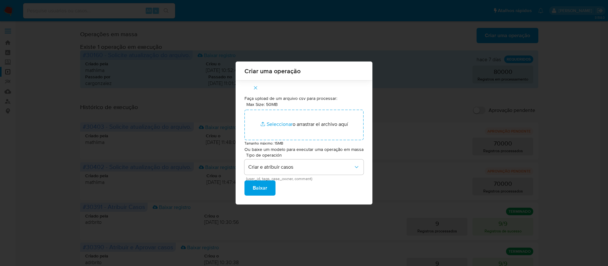
click at [40, 75] on div "Criar uma operação Faça upload de um arquivo csv para processar: Max Size: 50MB…" at bounding box center [304, 133] width 608 height 266
click at [9, 11] on div "Criar uma operação Faça upload de um arquivo csv para processar: Max Size: 50MB…" at bounding box center [304, 133] width 608 height 266
click at [257, 89] on icon "button" at bounding box center [256, 88] width 6 height 6
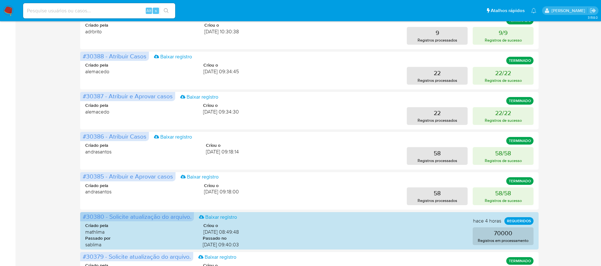
scroll to position [301, 0]
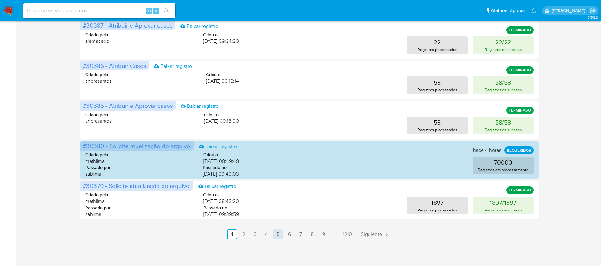
click at [280, 234] on link "5" at bounding box center [278, 234] width 10 height 10
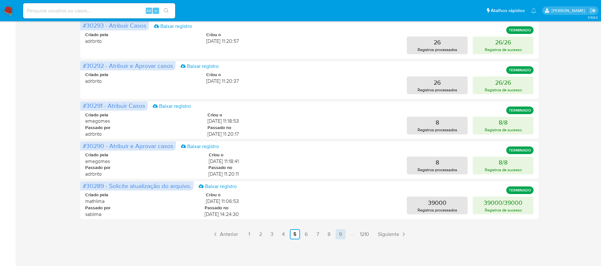
click at [339, 236] on link "9" at bounding box center [340, 234] width 10 height 10
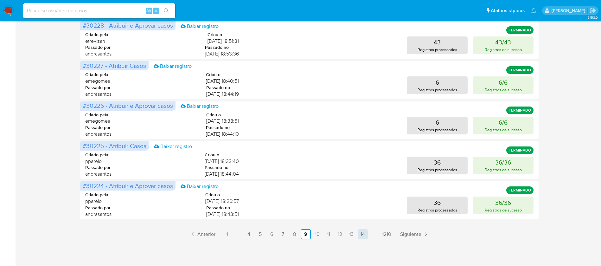
click at [365, 237] on link "14" at bounding box center [363, 234] width 10 height 10
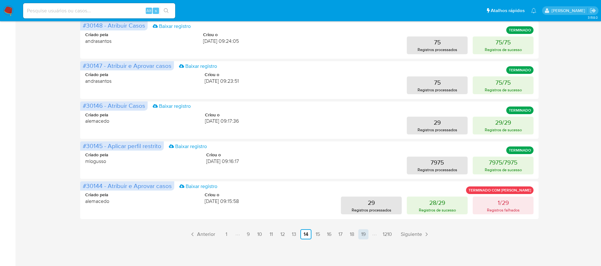
click at [363, 235] on link "19" at bounding box center [363, 234] width 10 height 10
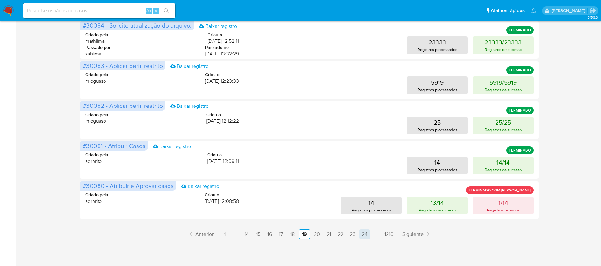
click at [365, 235] on link "24" at bounding box center [364, 234] width 11 height 10
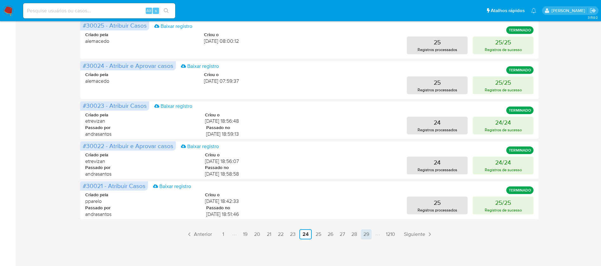
click at [366, 235] on link "29" at bounding box center [366, 234] width 11 height 10
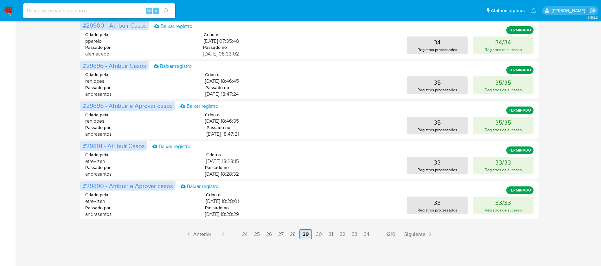
click at [366, 235] on link "34" at bounding box center [366, 234] width 11 height 10
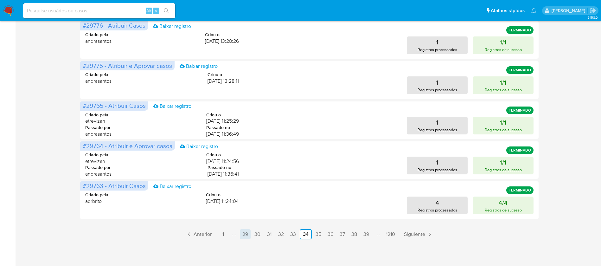
click at [366, 235] on link "39" at bounding box center [366, 234] width 11 height 10
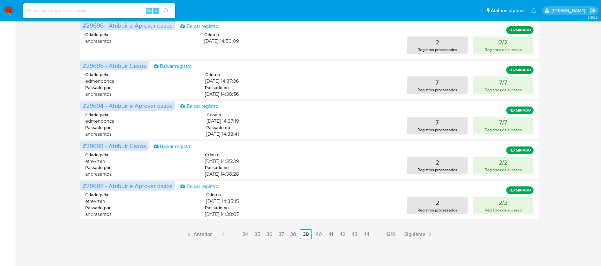
click at [366, 235] on link "44" at bounding box center [366, 234] width 11 height 10
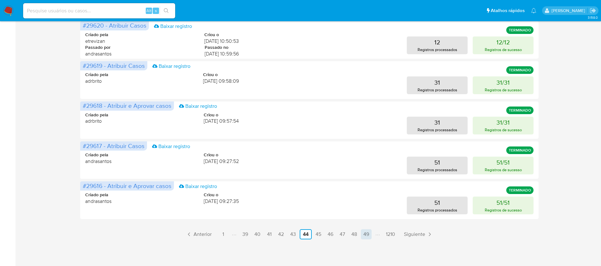
click at [366, 232] on link "49" at bounding box center [366, 234] width 11 height 10
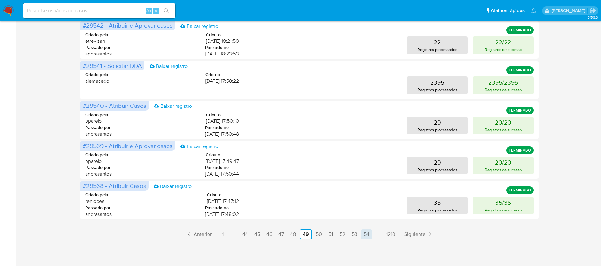
click at [367, 233] on link "54" at bounding box center [366, 234] width 11 height 10
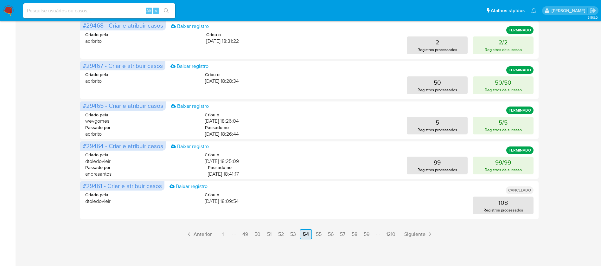
click at [367, 233] on link "59" at bounding box center [366, 234] width 11 height 10
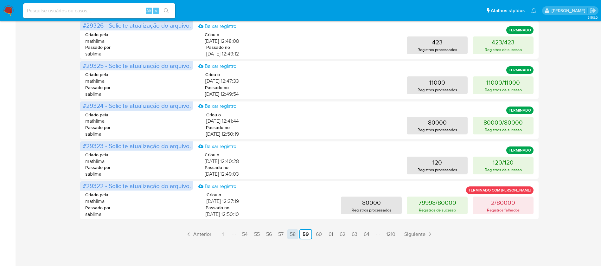
click at [296, 234] on link "58" at bounding box center [292, 234] width 11 height 10
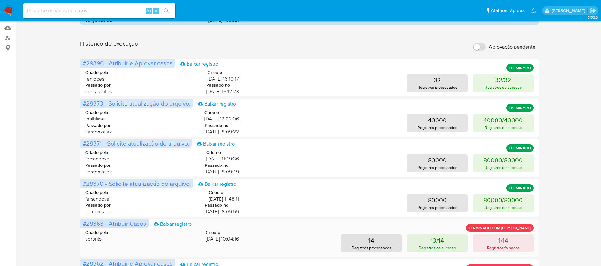
scroll to position [48, 0]
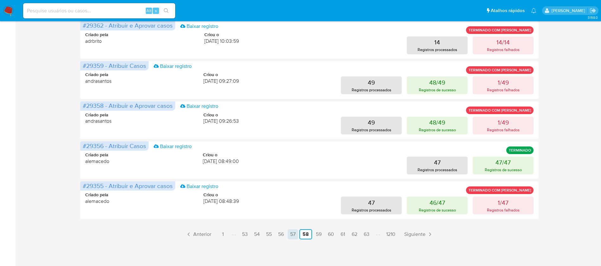
click at [293, 234] on link "57" at bounding box center [293, 234] width 10 height 10
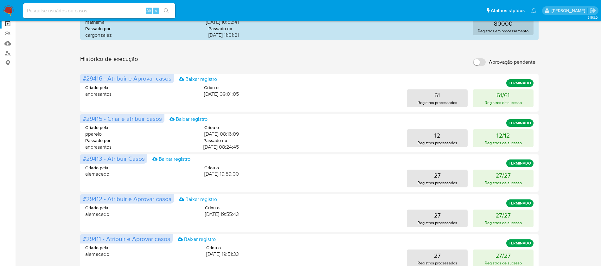
scroll to position [301, 0]
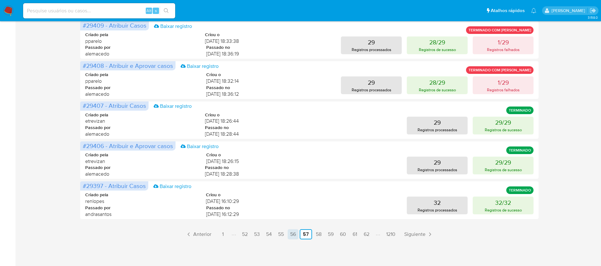
click at [293, 234] on link "56" at bounding box center [293, 234] width 11 height 10
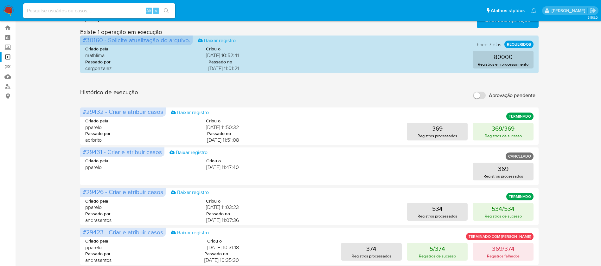
scroll to position [0, 0]
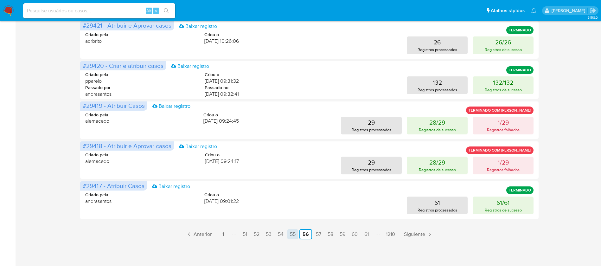
click at [295, 234] on link "55" at bounding box center [292, 234] width 11 height 10
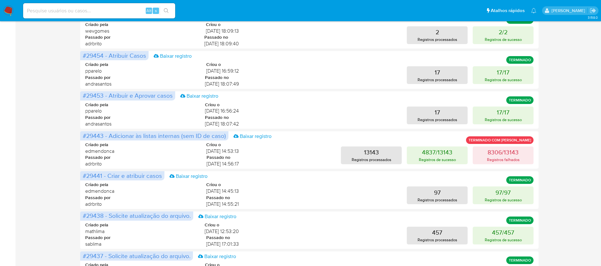
scroll to position [48, 0]
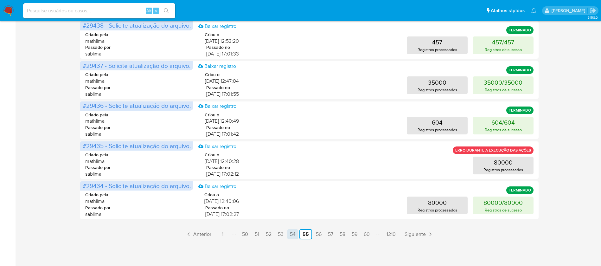
click at [291, 235] on link "54" at bounding box center [292, 234] width 11 height 10
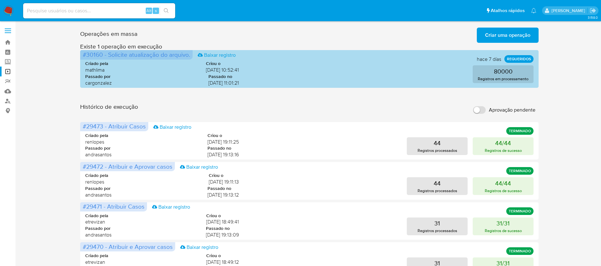
scroll to position [0, 0]
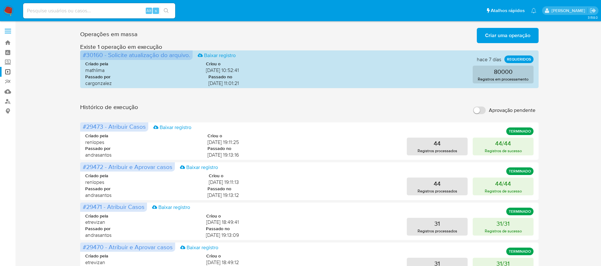
click at [8, 11] on img at bounding box center [8, 10] width 11 height 11
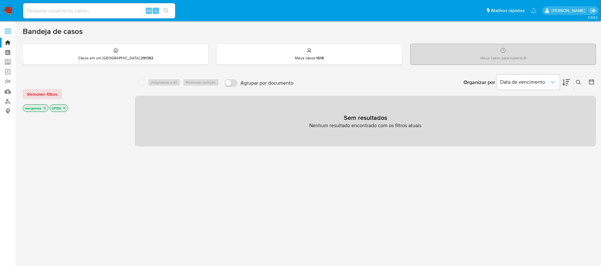
click at [45, 108] on icon "close-filter" at bounding box center [45, 108] width 2 height 2
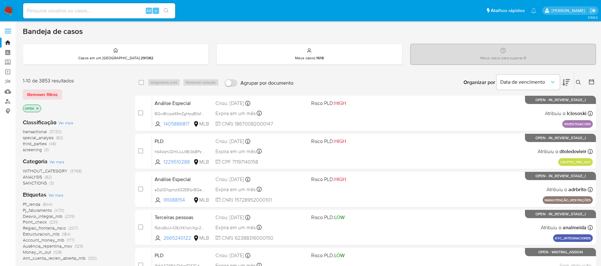
click at [37, 109] on icon "close-filter" at bounding box center [37, 108] width 4 height 4
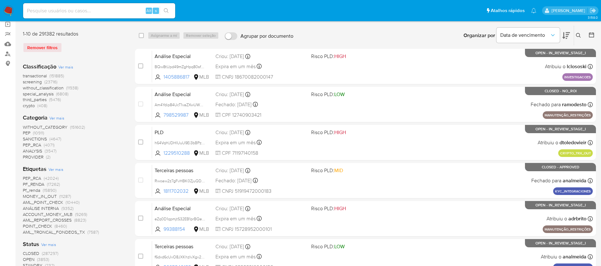
scroll to position [63, 0]
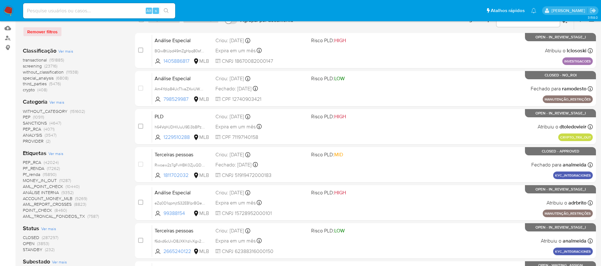
click at [52, 153] on span "Ver mais" at bounding box center [55, 153] width 15 height 6
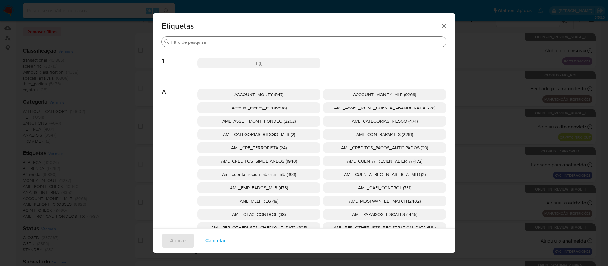
click at [239, 41] on input "Procurar" at bounding box center [307, 42] width 273 height 6
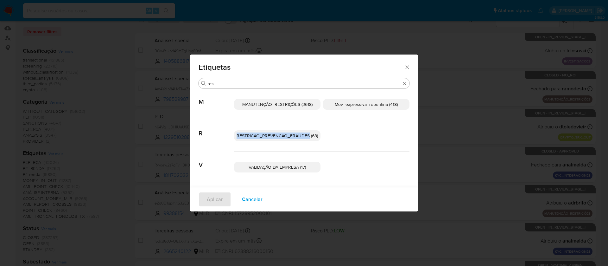
drag, startPoint x: 236, startPoint y: 137, endPoint x: 309, endPoint y: 140, distance: 72.6
click at [309, 140] on p "RESTRICAO_PREVENCAO_FRAUDES (68)" at bounding box center [277, 135] width 86 height 11
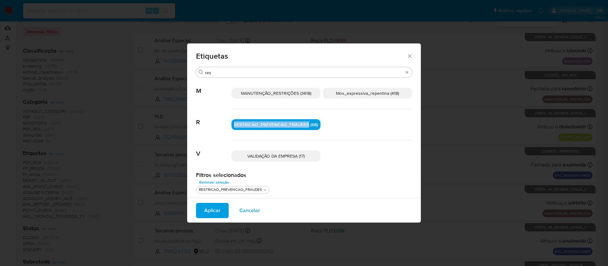
copy span "RESTRICAO_PREVENCAO_FRAUDES"
click at [238, 74] on input "res" at bounding box center [304, 73] width 198 height 6
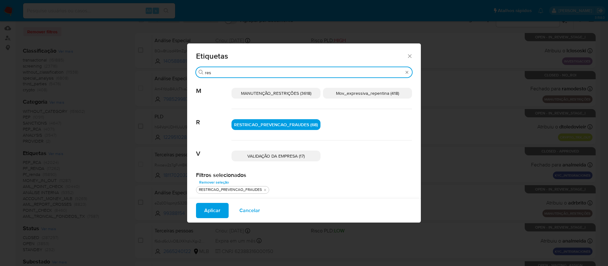
click at [238, 74] on input "res" at bounding box center [304, 73] width 198 height 6
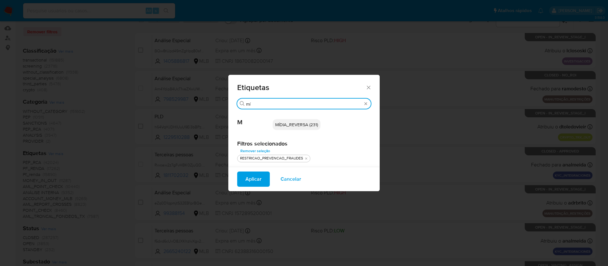
type input "m"
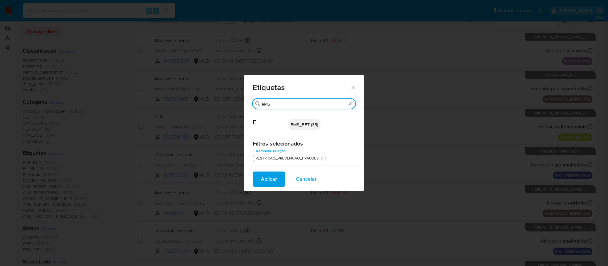
click at [280, 101] on input "eMS" at bounding box center [304, 104] width 85 height 6
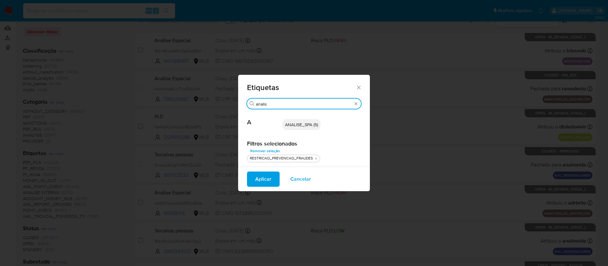
type input "analise"
click at [358, 86] on icon "Fechar" at bounding box center [359, 87] width 6 height 6
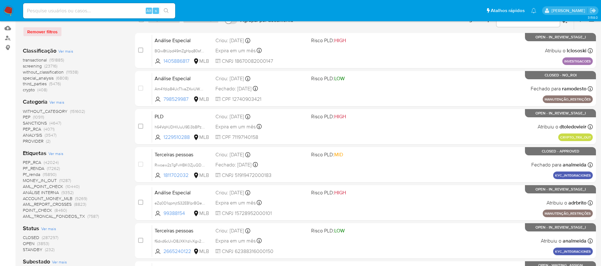
click at [8, 11] on img at bounding box center [8, 10] width 11 height 11
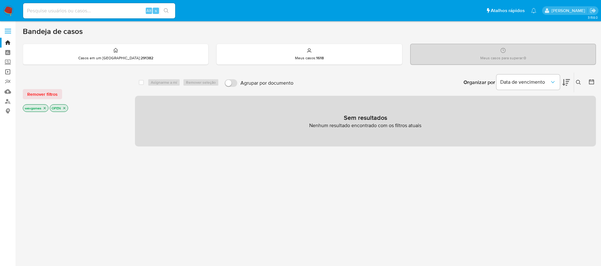
click at [6, 73] on link "Operações em massa" at bounding box center [37, 72] width 75 height 10
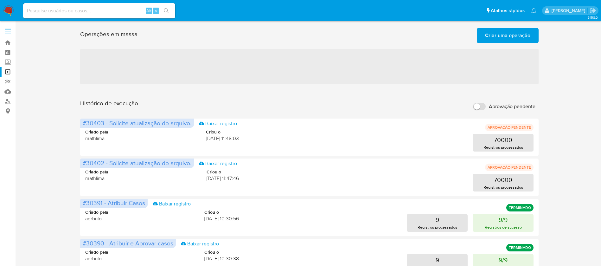
click at [505, 36] on span "Criar uma operação" at bounding box center [507, 36] width 45 height 14
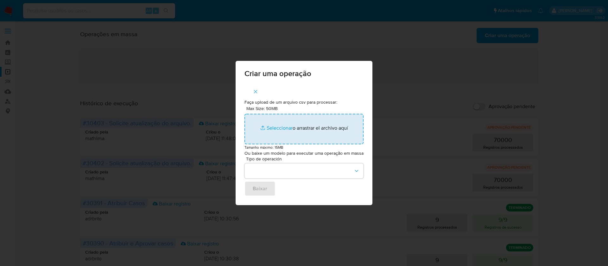
click at [272, 129] on input "Max Size: 50MB Seleccionar archivos" at bounding box center [304, 129] width 119 height 30
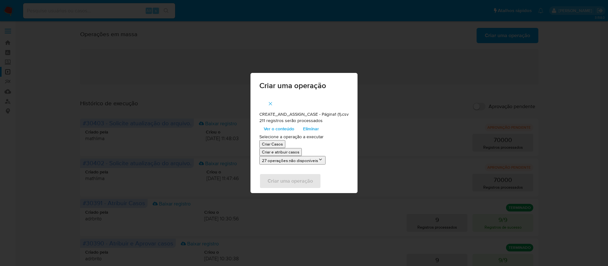
click at [318, 157] on icon at bounding box center [320, 159] width 5 height 5
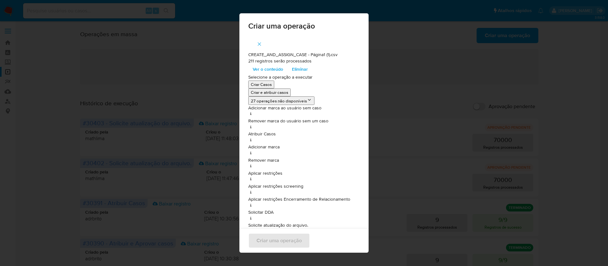
click at [276, 93] on p "Criar e atribuir casos" at bounding box center [269, 92] width 37 height 6
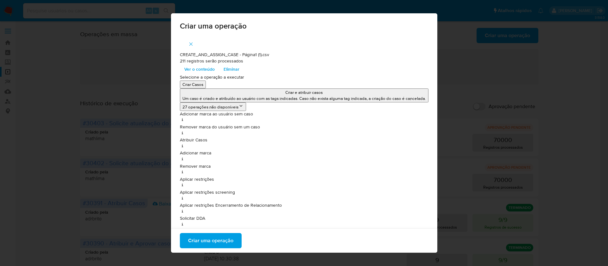
click at [314, 98] on p "Um caso é criado e atribuído ao usuário com as tags indicadas. Caso não exista …" at bounding box center [304, 98] width 244 height 6
click at [226, 96] on p "Um caso é criado e atribuído ao usuário com as tags indicadas. Caso não exista …" at bounding box center [304, 98] width 244 height 6
click at [188, 43] on icon "button" at bounding box center [191, 44] width 6 height 6
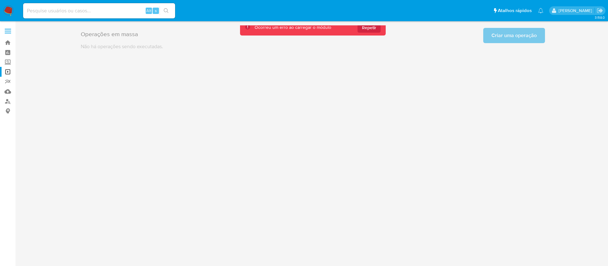
click at [5, 9] on img at bounding box center [8, 10] width 11 height 11
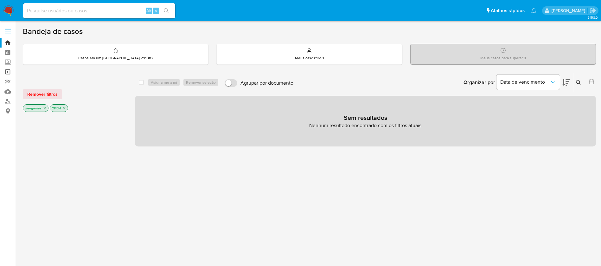
click at [8, 72] on link "Operações em massa" at bounding box center [37, 72] width 75 height 10
